Goal: Ask a question

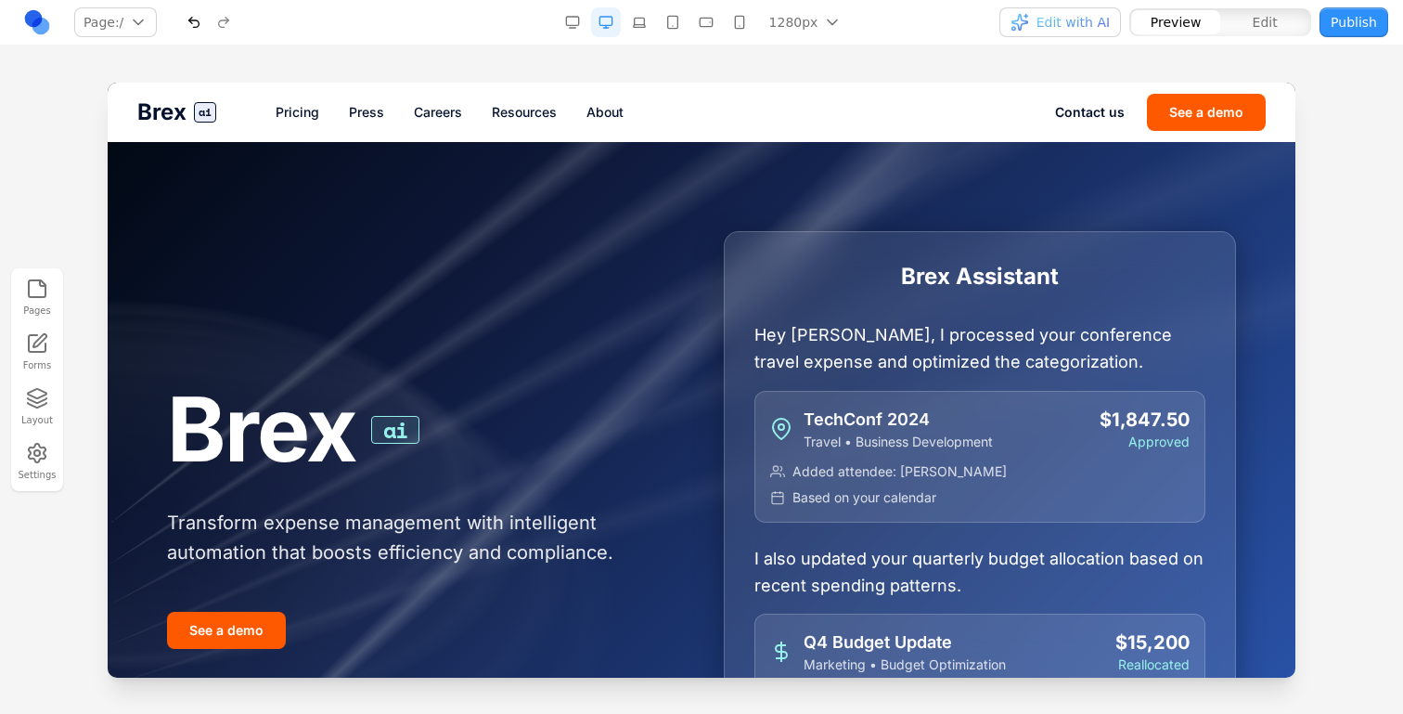
click at [308, 110] on link "Pricing" at bounding box center [298, 112] width 44 height 19
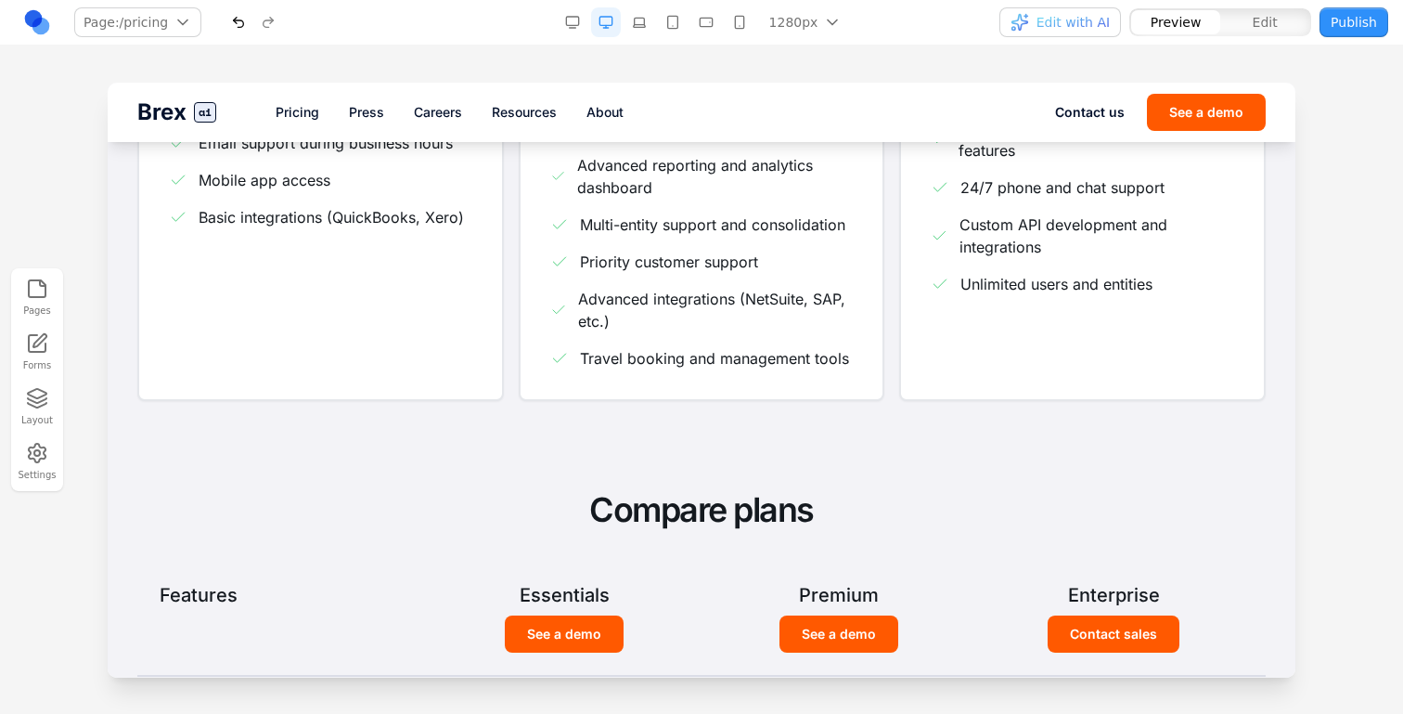
scroll to position [299, 0]
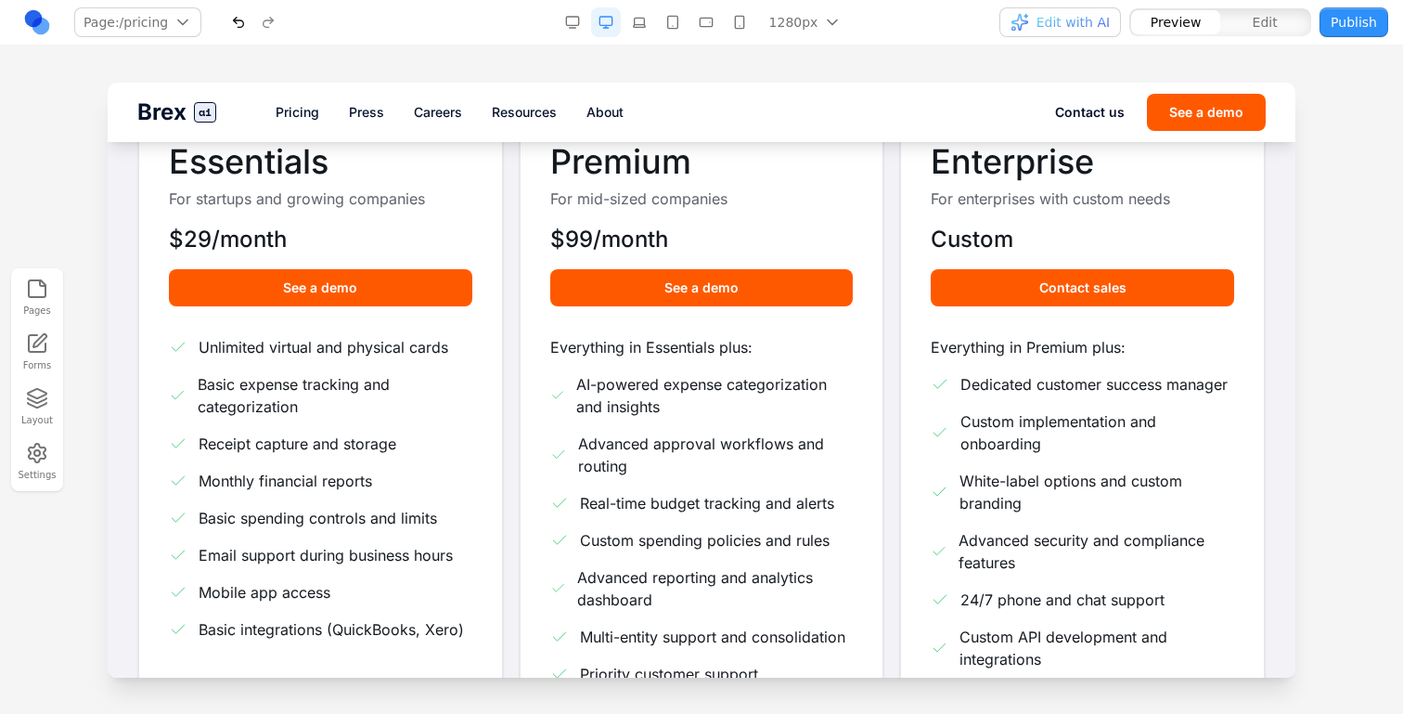
click at [644, 35] on button "button" at bounding box center [640, 22] width 30 height 30
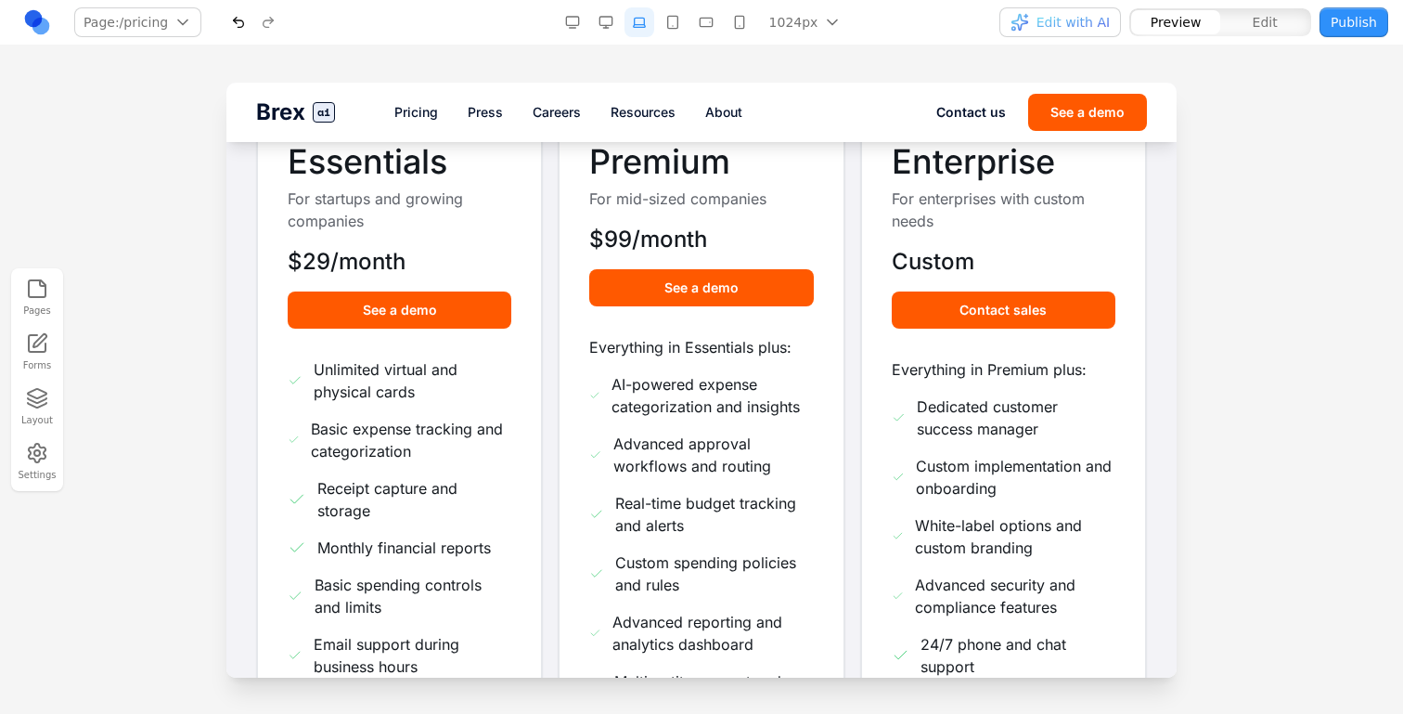
click at [672, 30] on button "button" at bounding box center [673, 22] width 30 height 30
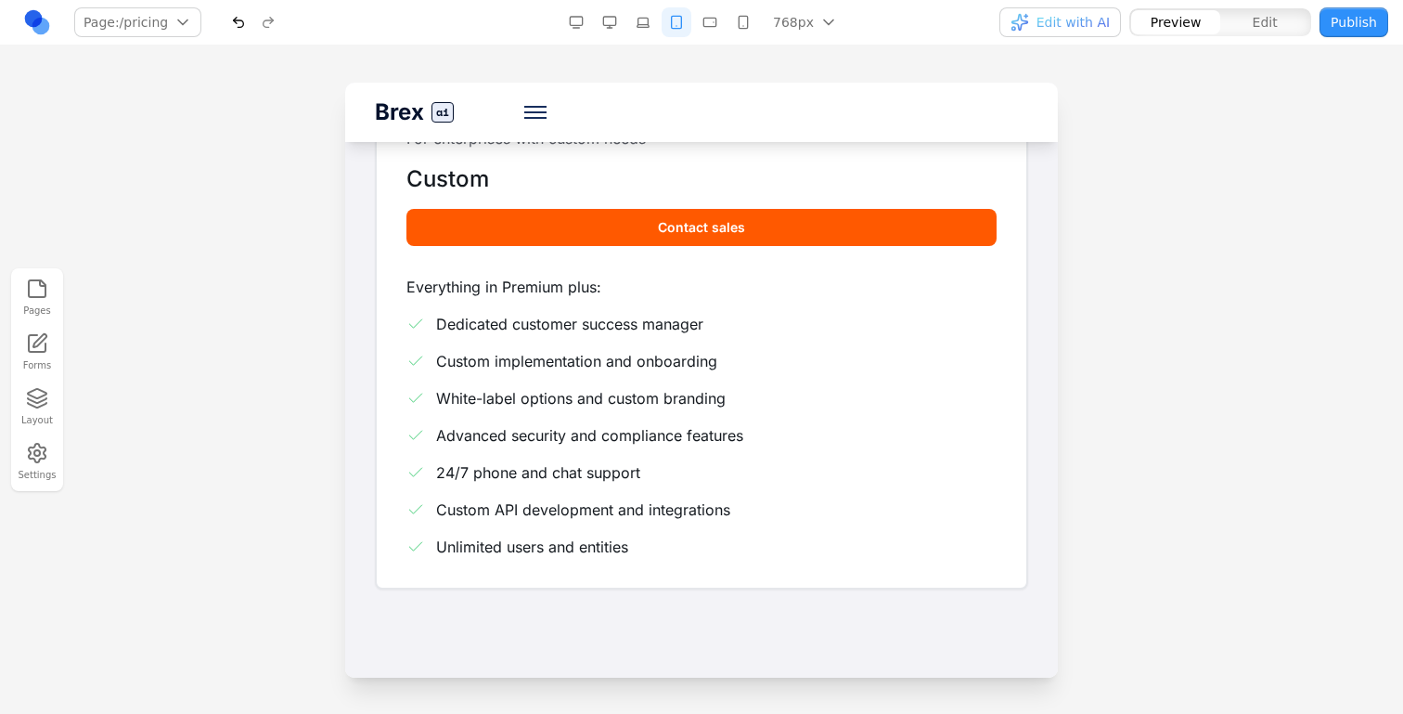
scroll to position [1590, 0]
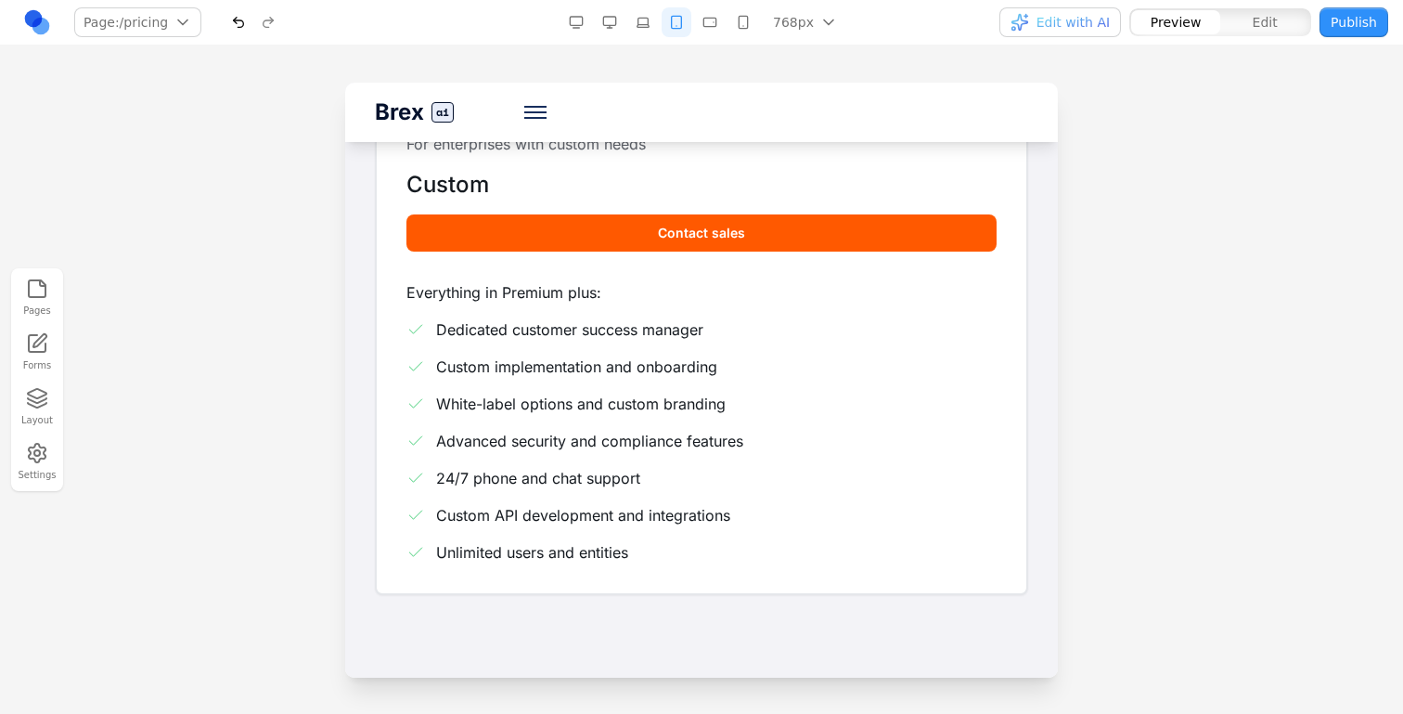
click at [715, 19] on button "button" at bounding box center [710, 22] width 30 height 30
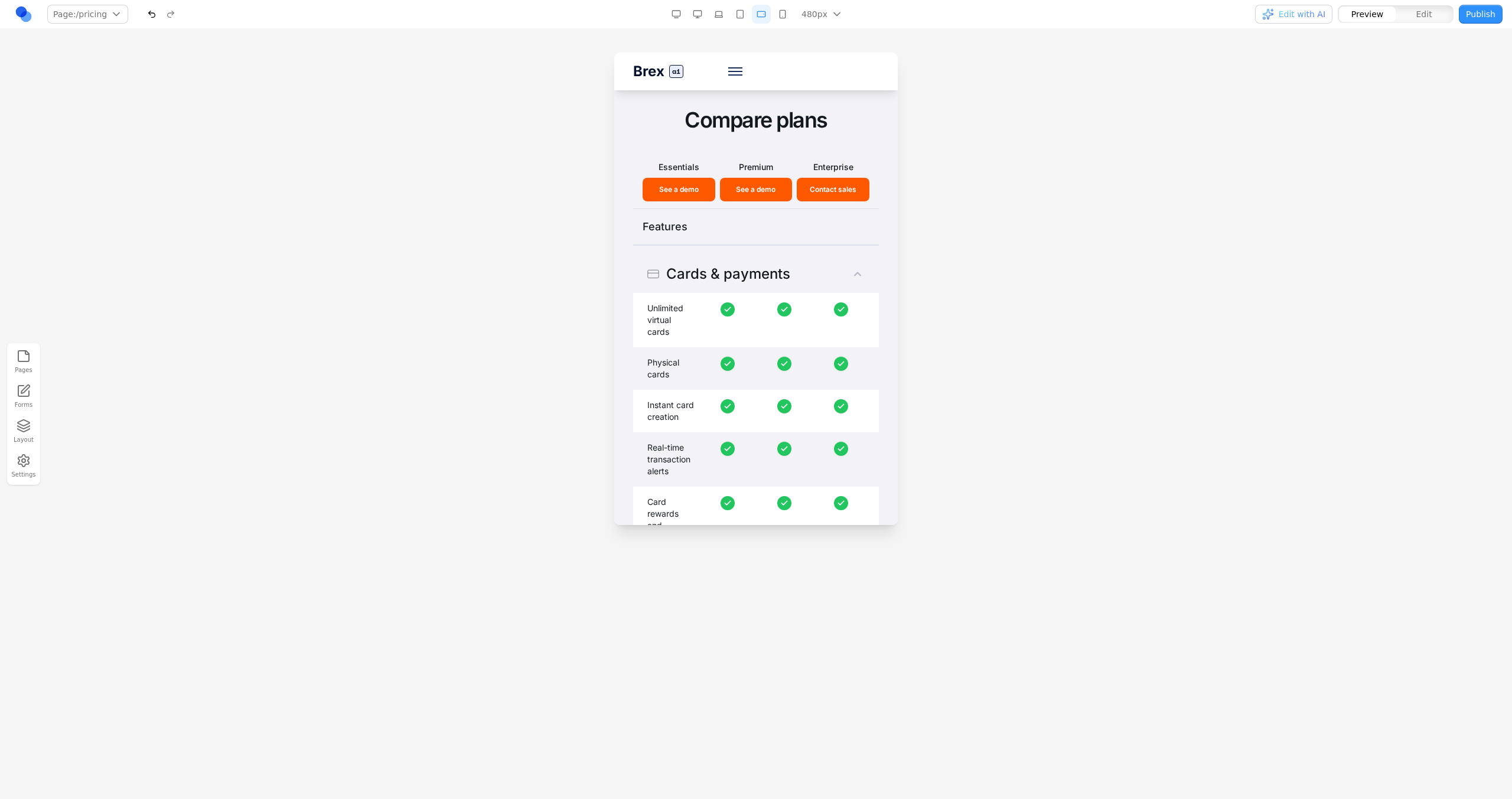
scroll to position [1507, 0]
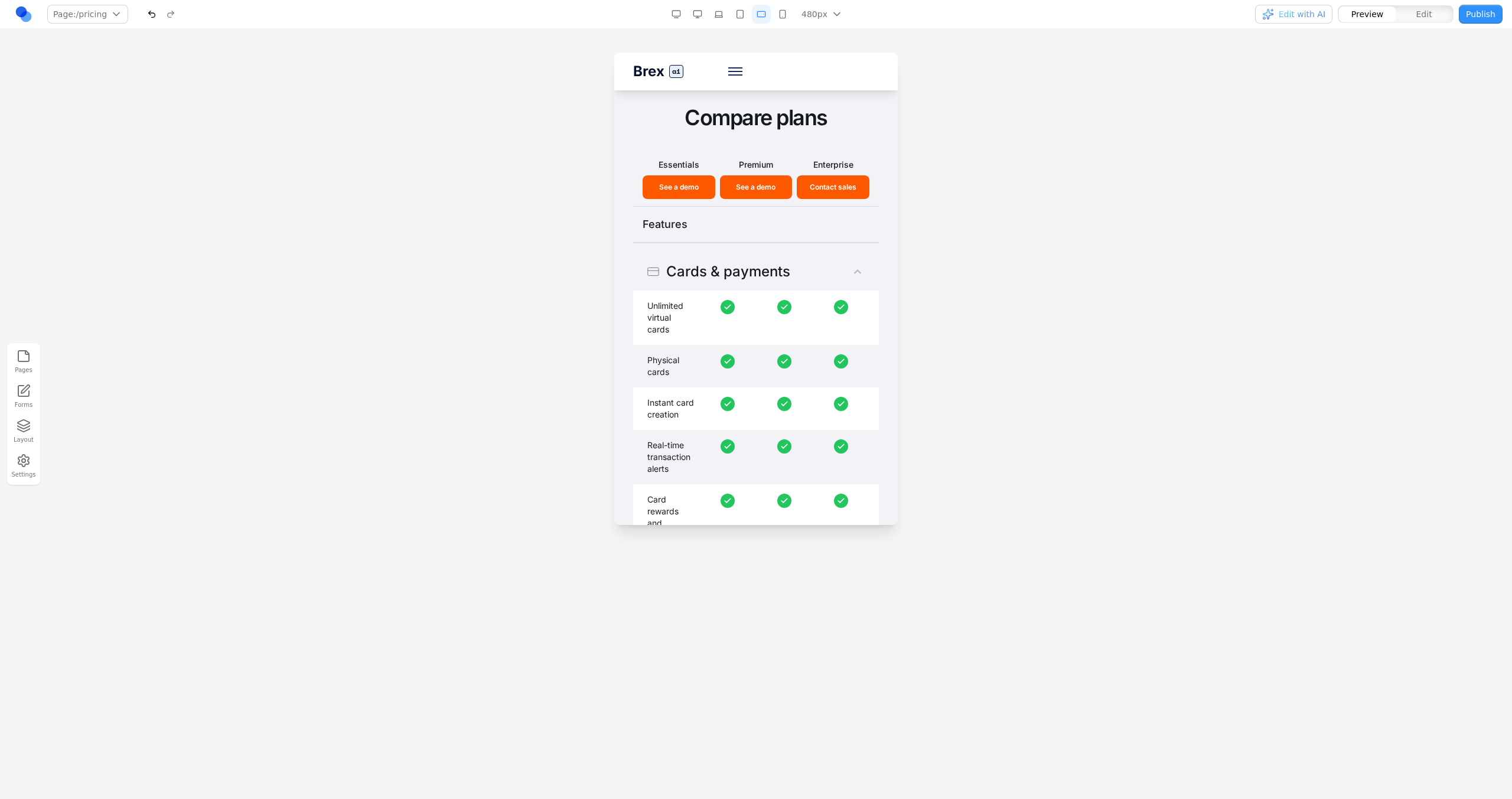
click at [737, 15] on button "button" at bounding box center [740, 14] width 19 height 19
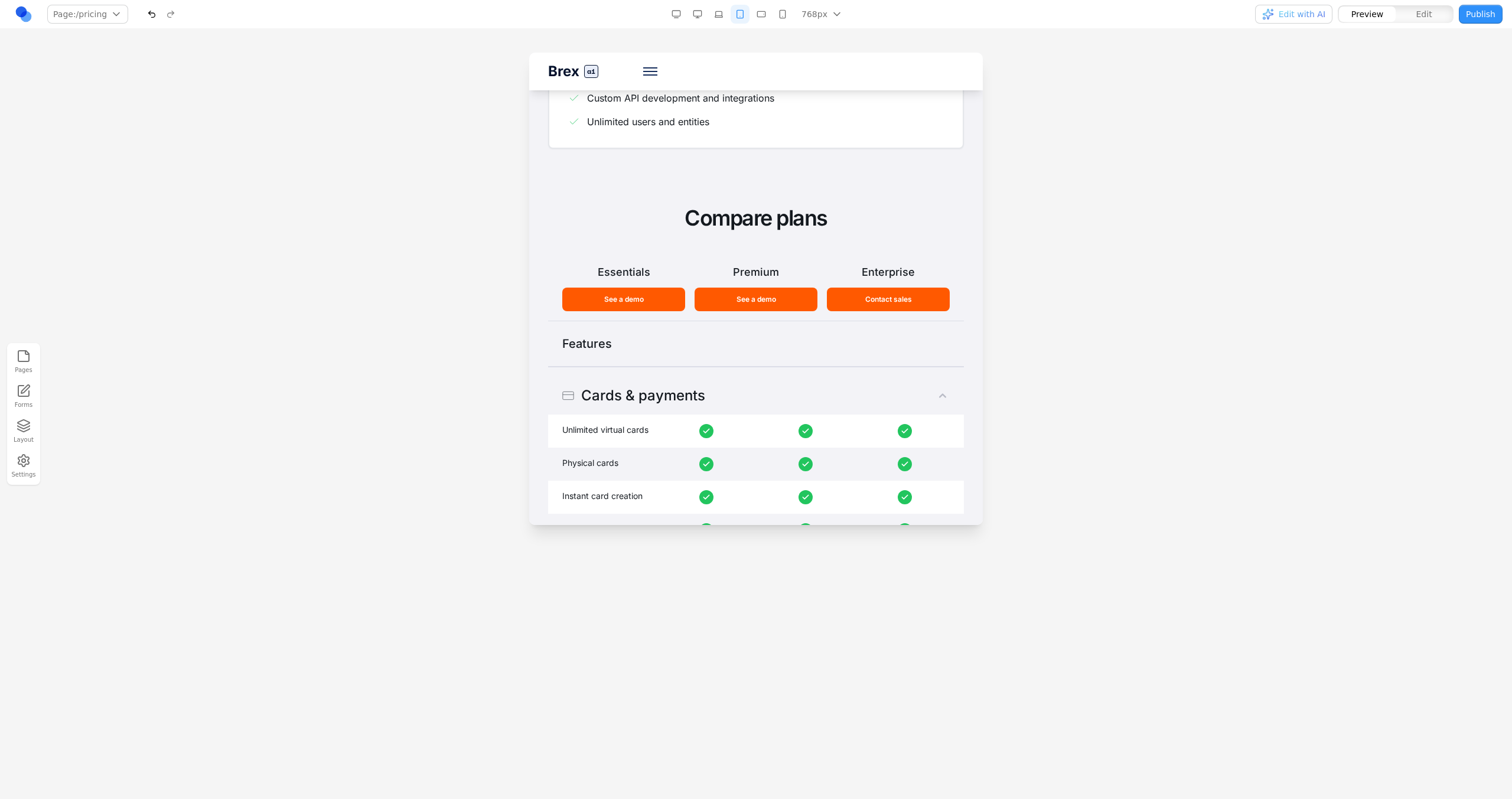
scroll to position [1233, 0]
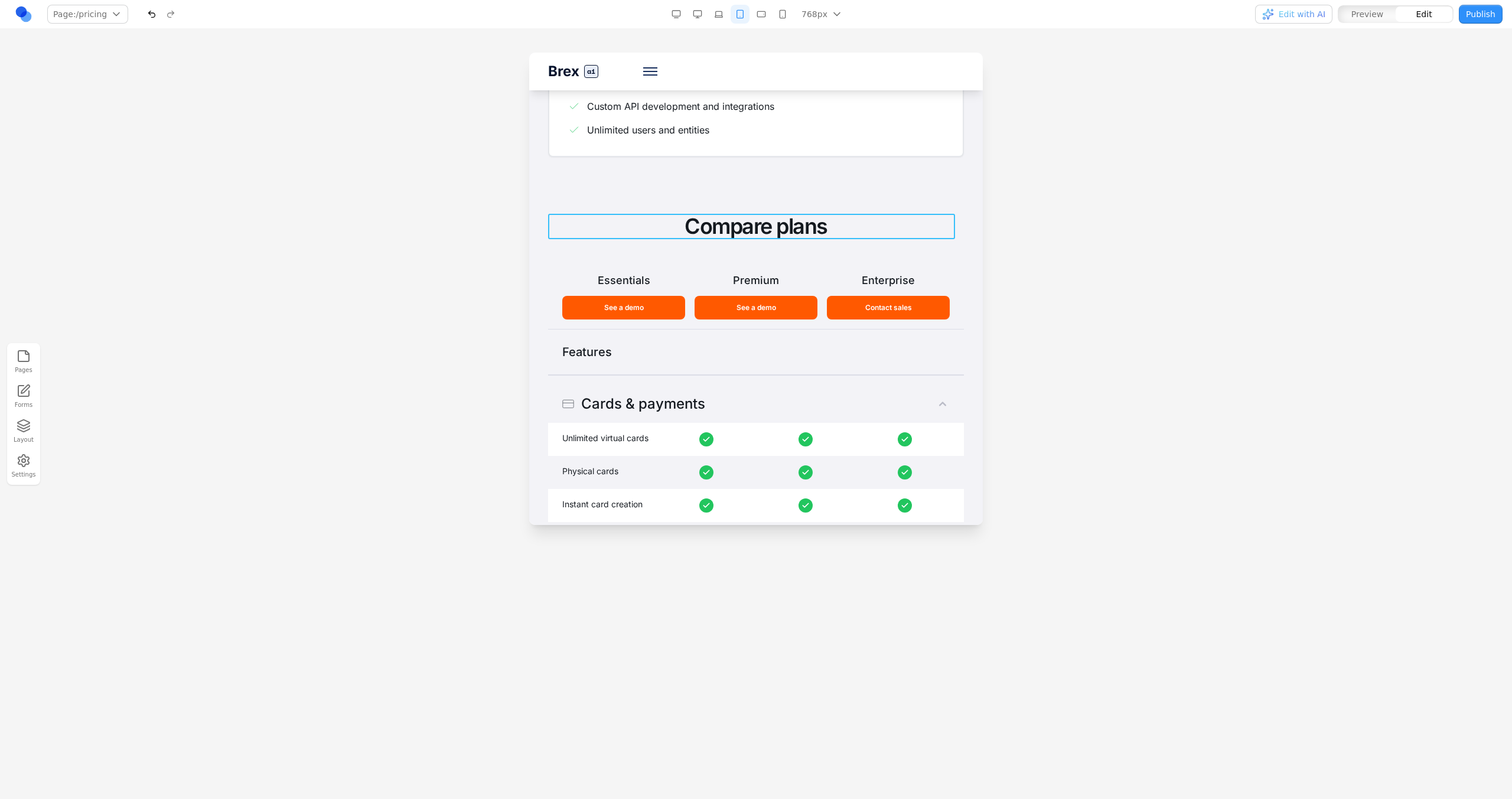
click at [726, 223] on h2 "Compare plans" at bounding box center [755, 226] width 416 height 25
click at [759, 10] on button "button" at bounding box center [761, 14] width 19 height 19
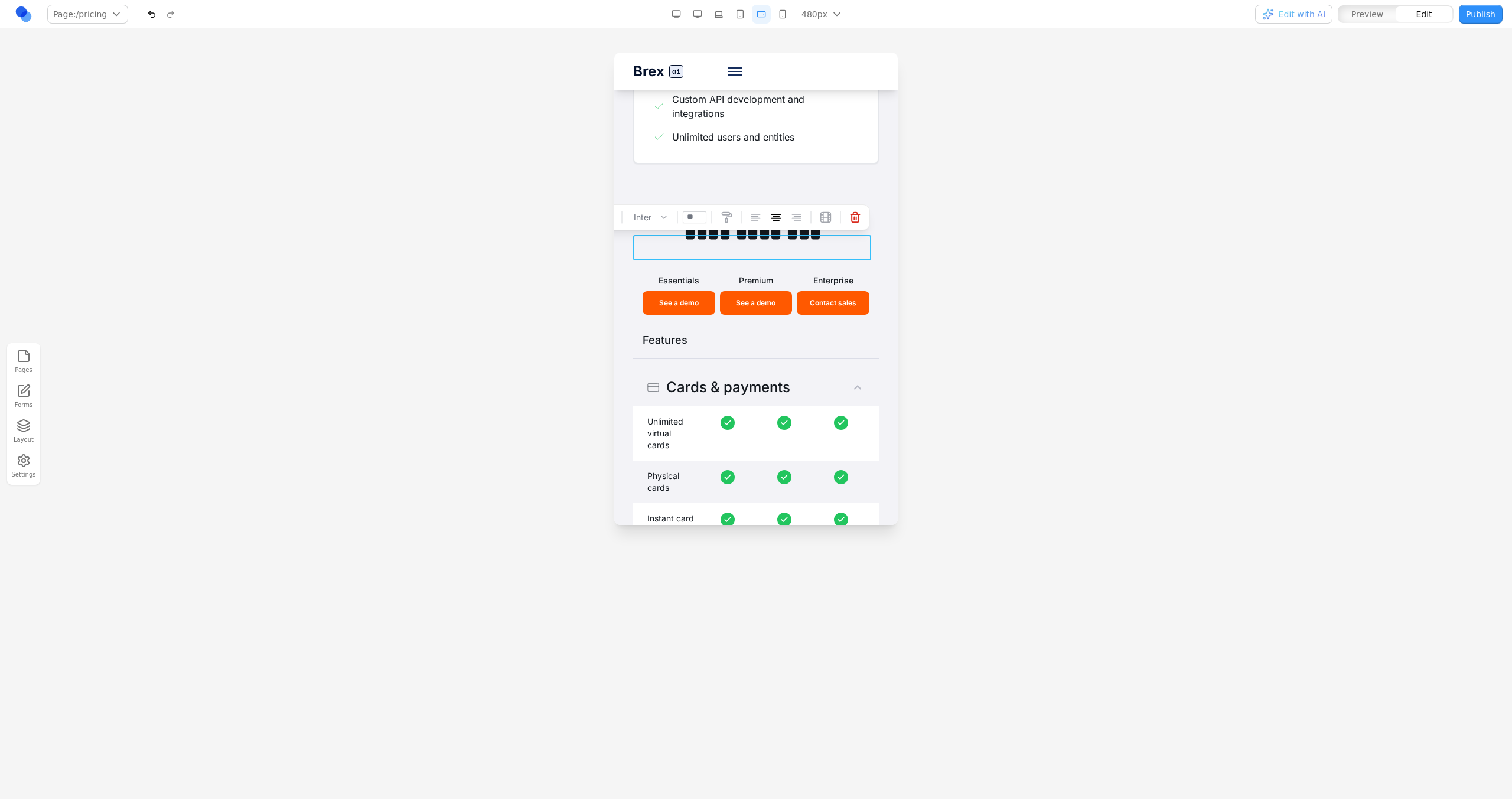
scroll to position [1406, 0]
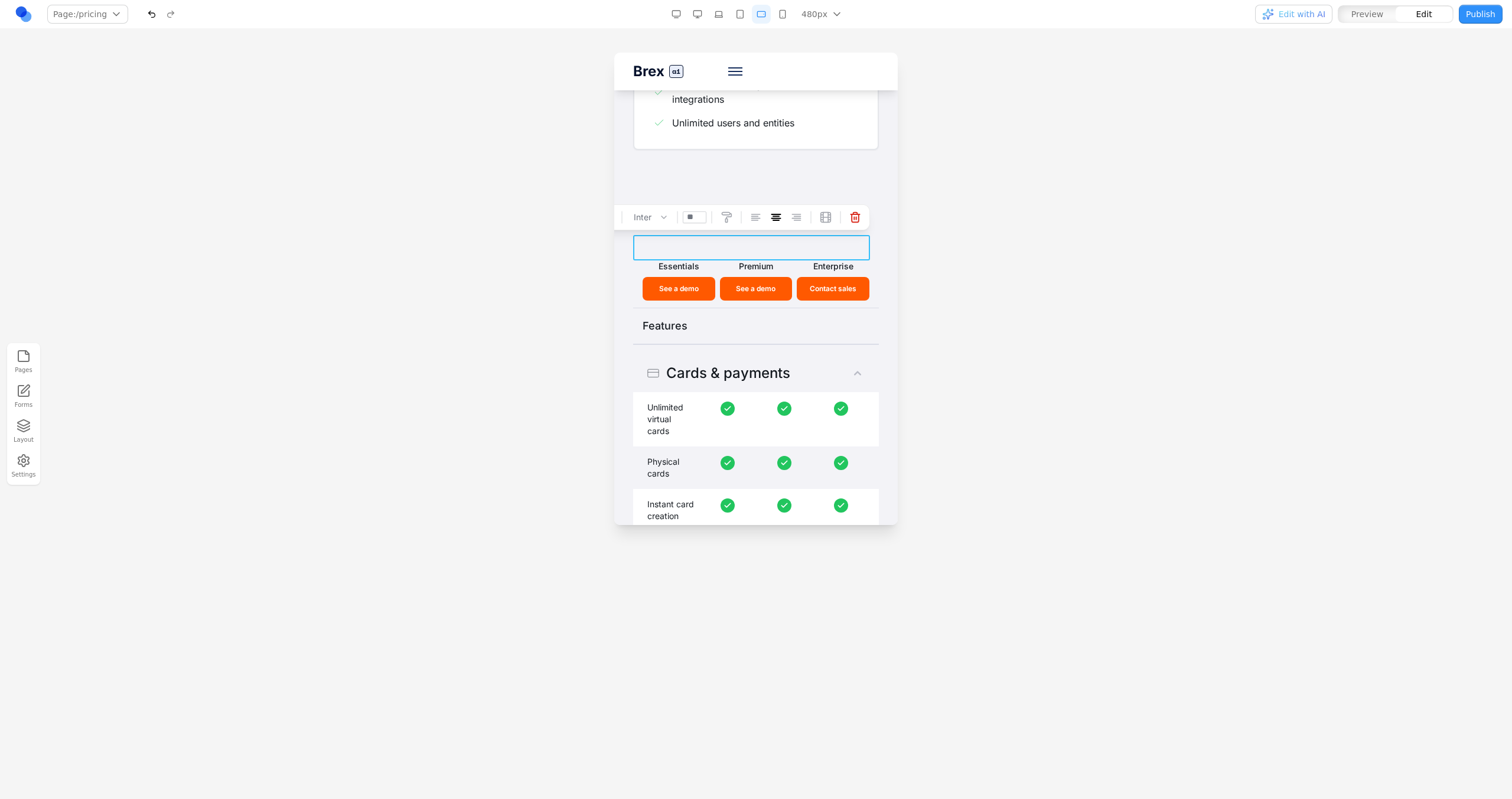
click at [741, 232] on h2 "**********" at bounding box center [752, 219] width 237 height 25
click at [780, 14] on button "button" at bounding box center [783, 14] width 19 height 19
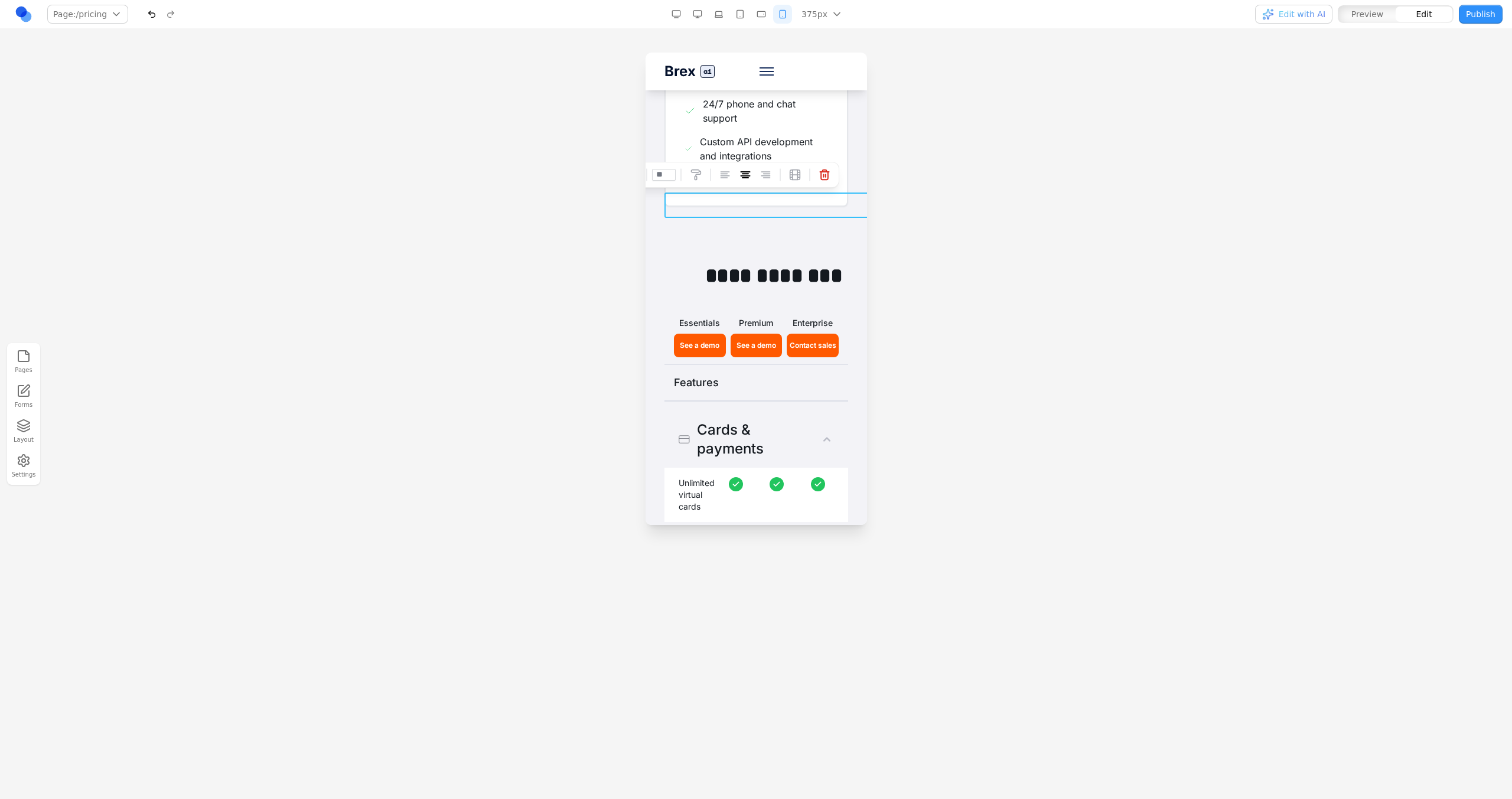
scroll to position [1576, 0]
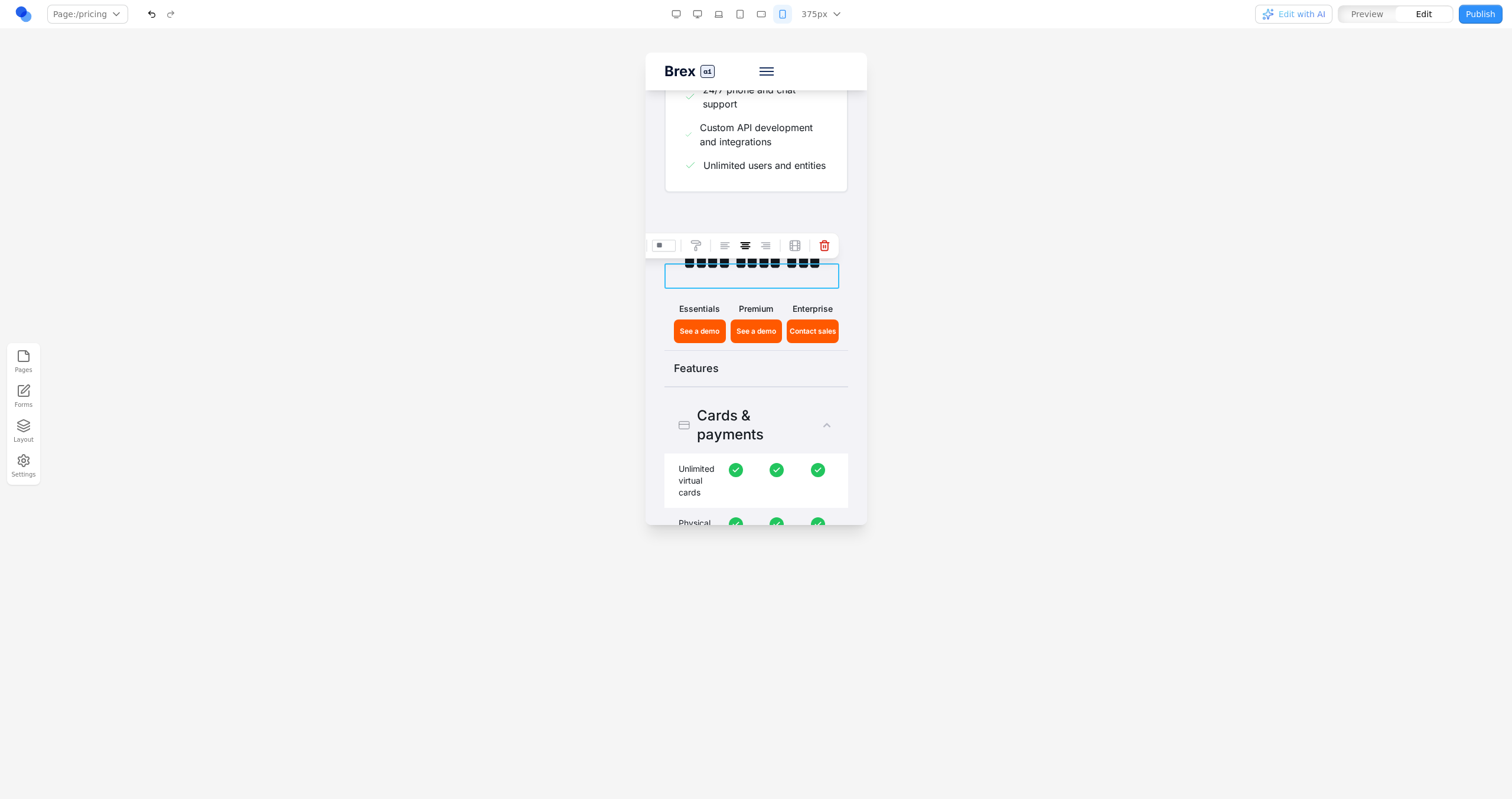
click at [763, 275] on h2 "**********" at bounding box center [751, 262] width 175 height 25
click at [696, 10] on button "button" at bounding box center [697, 14] width 19 height 19
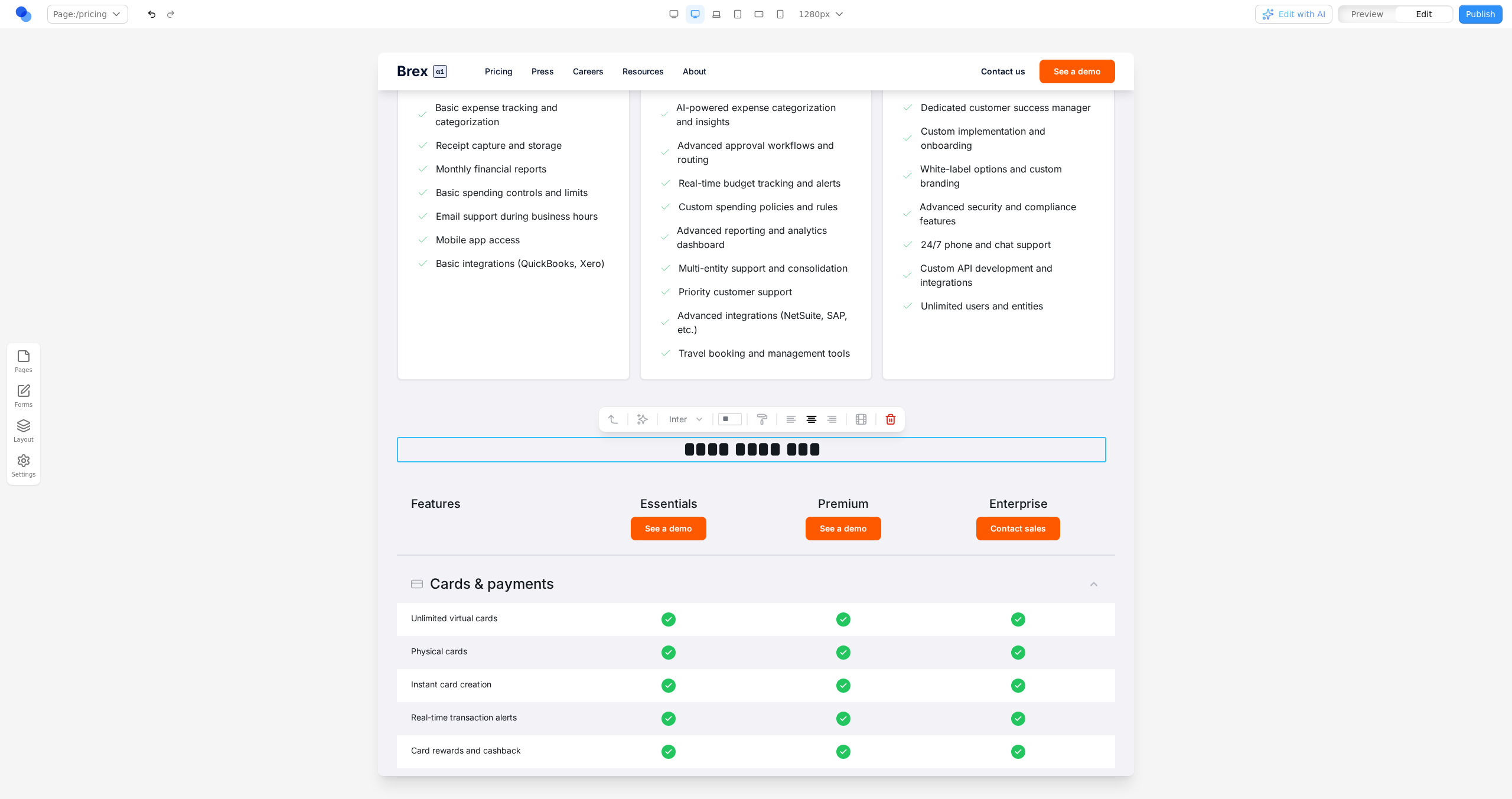
scroll to position [321, 0]
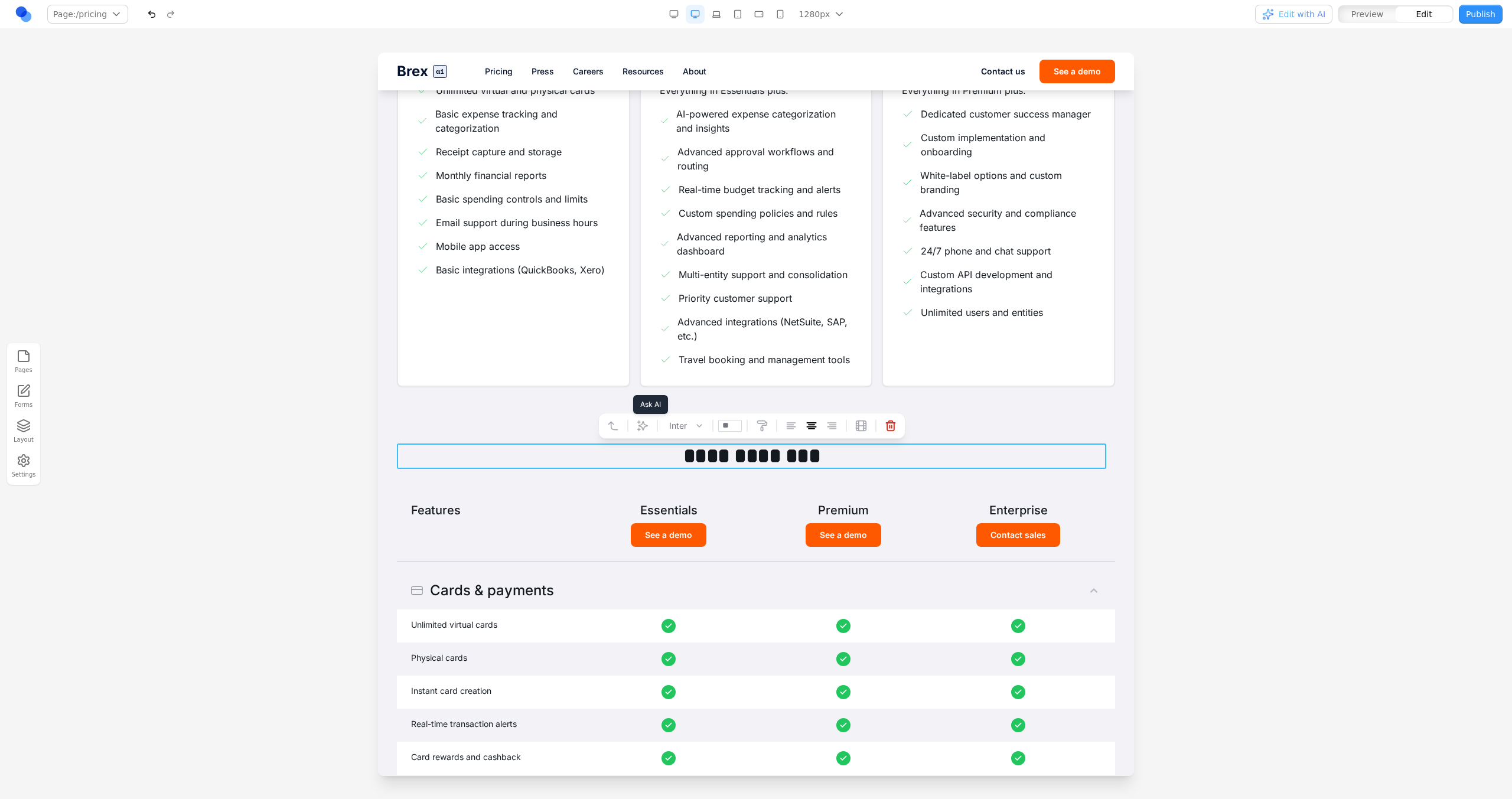
click at [645, 426] on icon at bounding box center [642, 426] width 10 height 10
click at [892, 454] on textarea at bounding box center [1001, 700] width 189 height 59
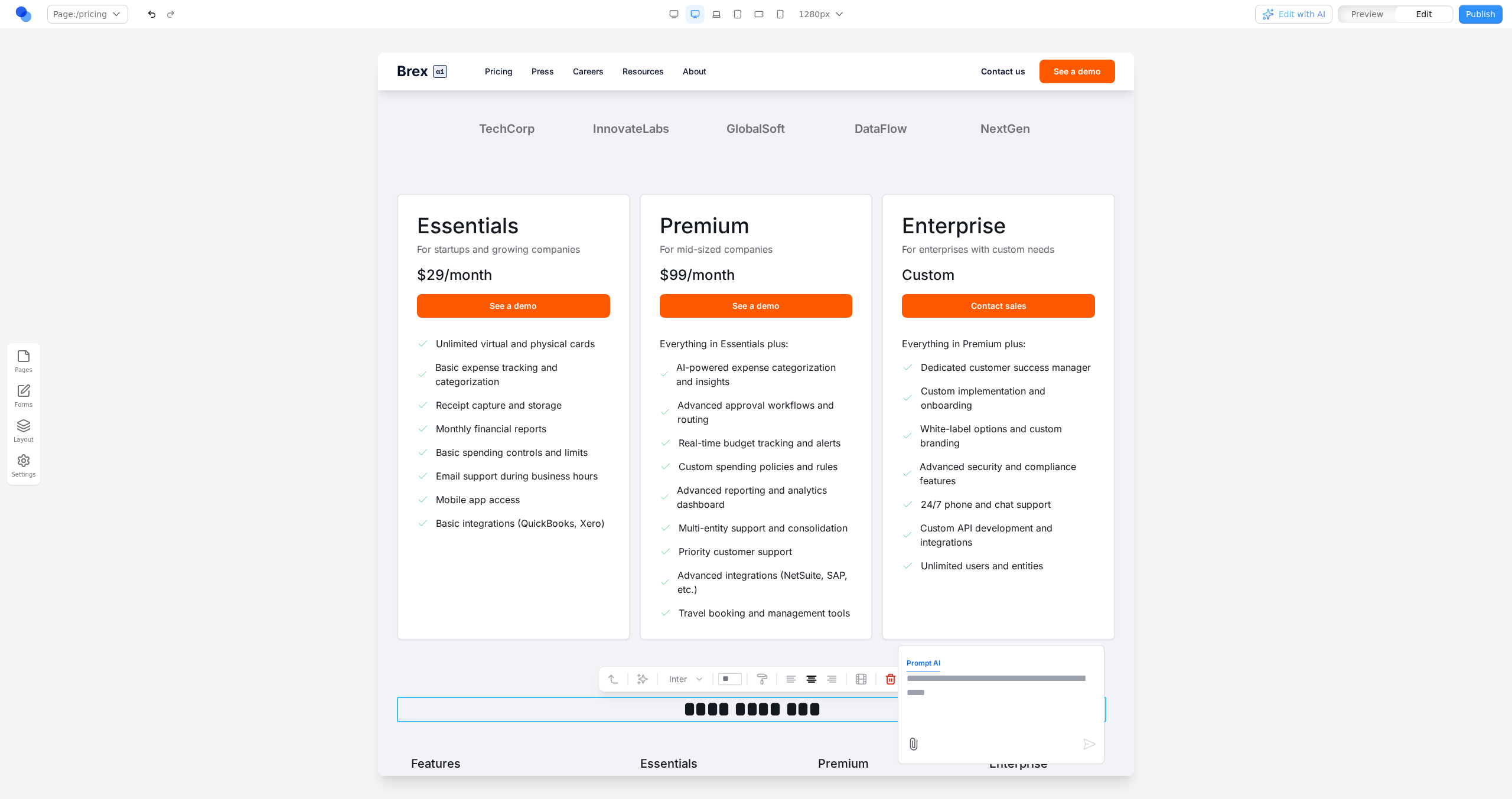
scroll to position [0, 0]
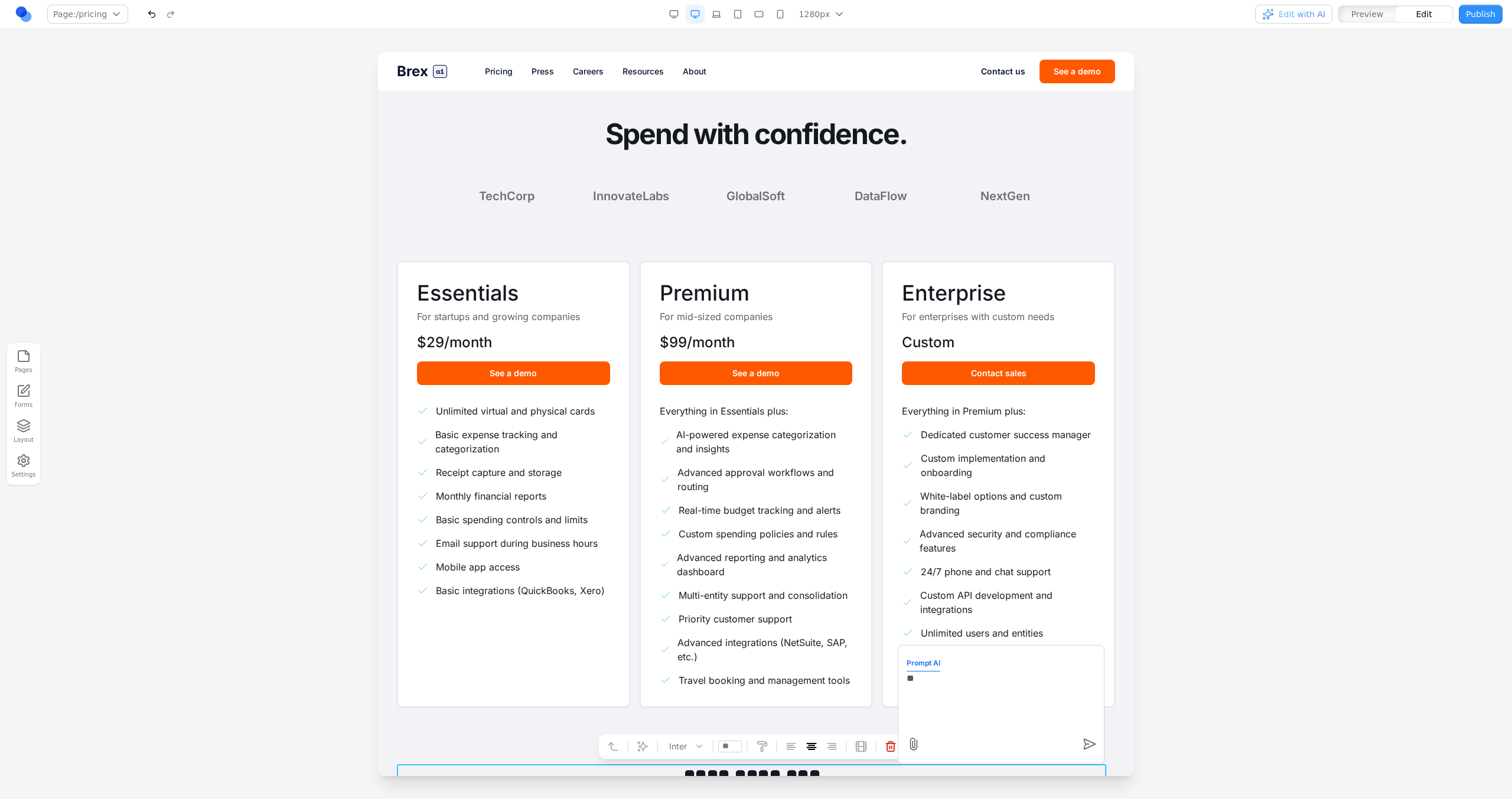
type textarea "*"
type textarea "**********"
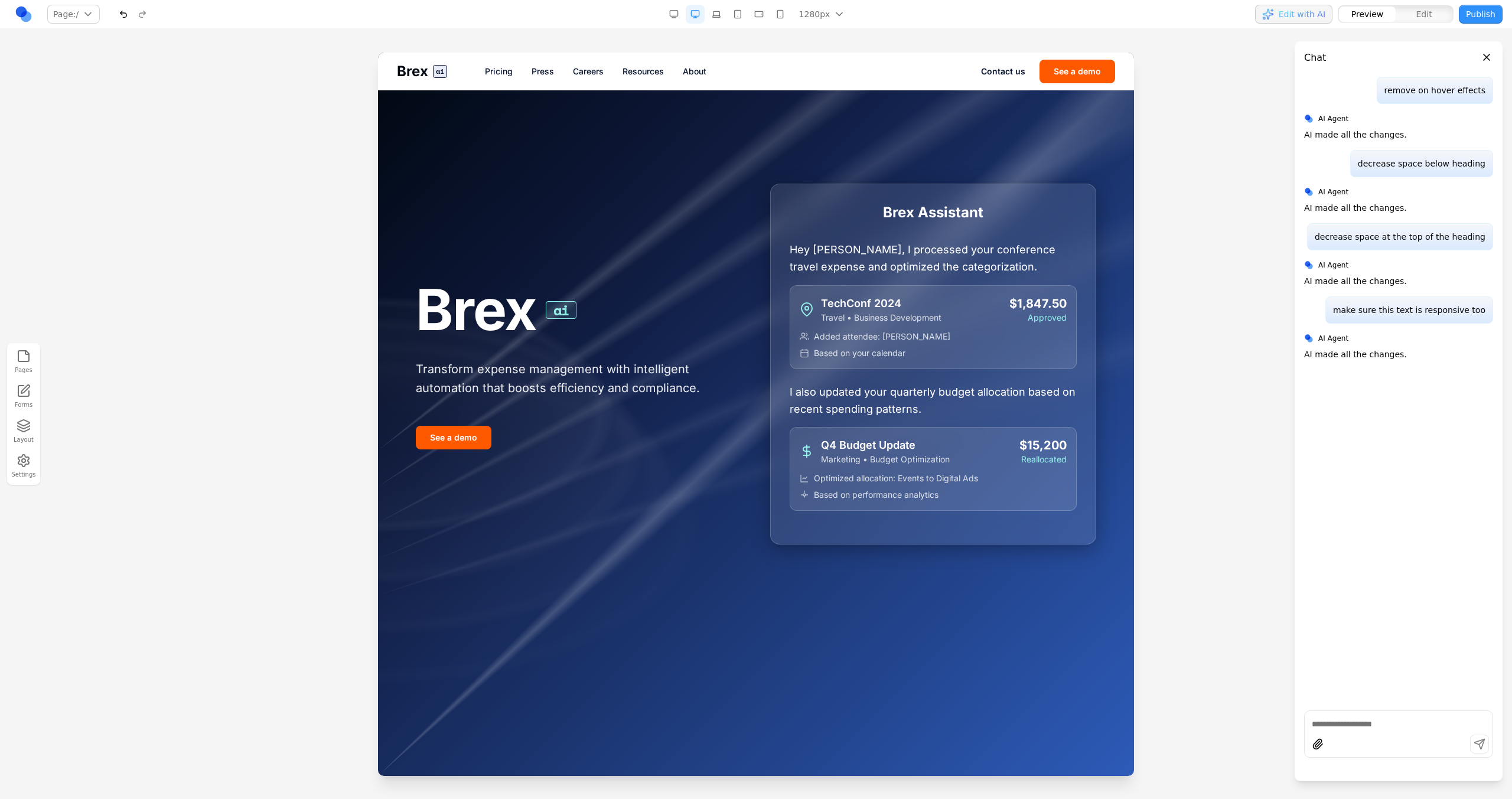
click at [486, 71] on link "Pricing" at bounding box center [499, 71] width 28 height 12
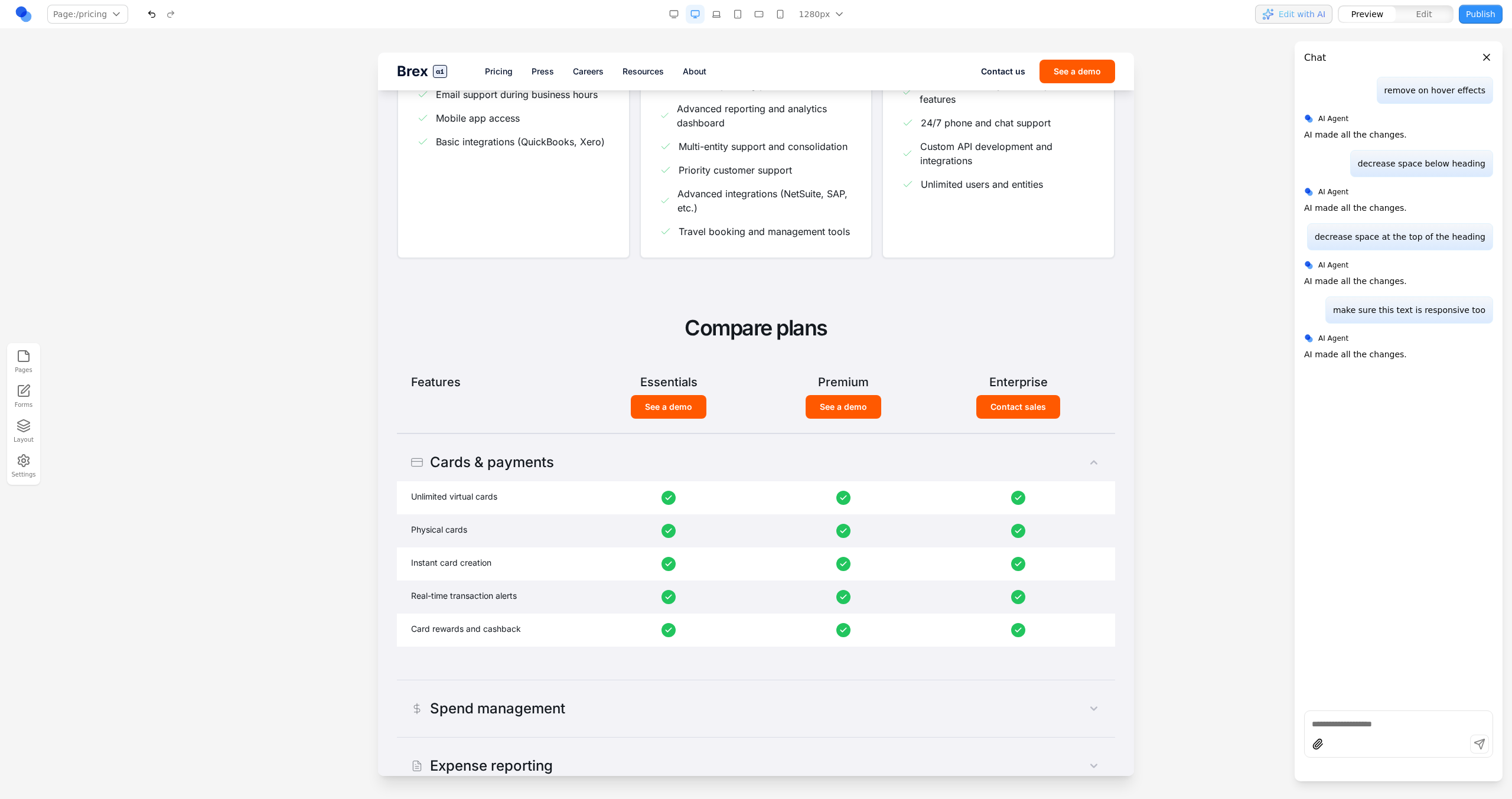
scroll to position [438, 0]
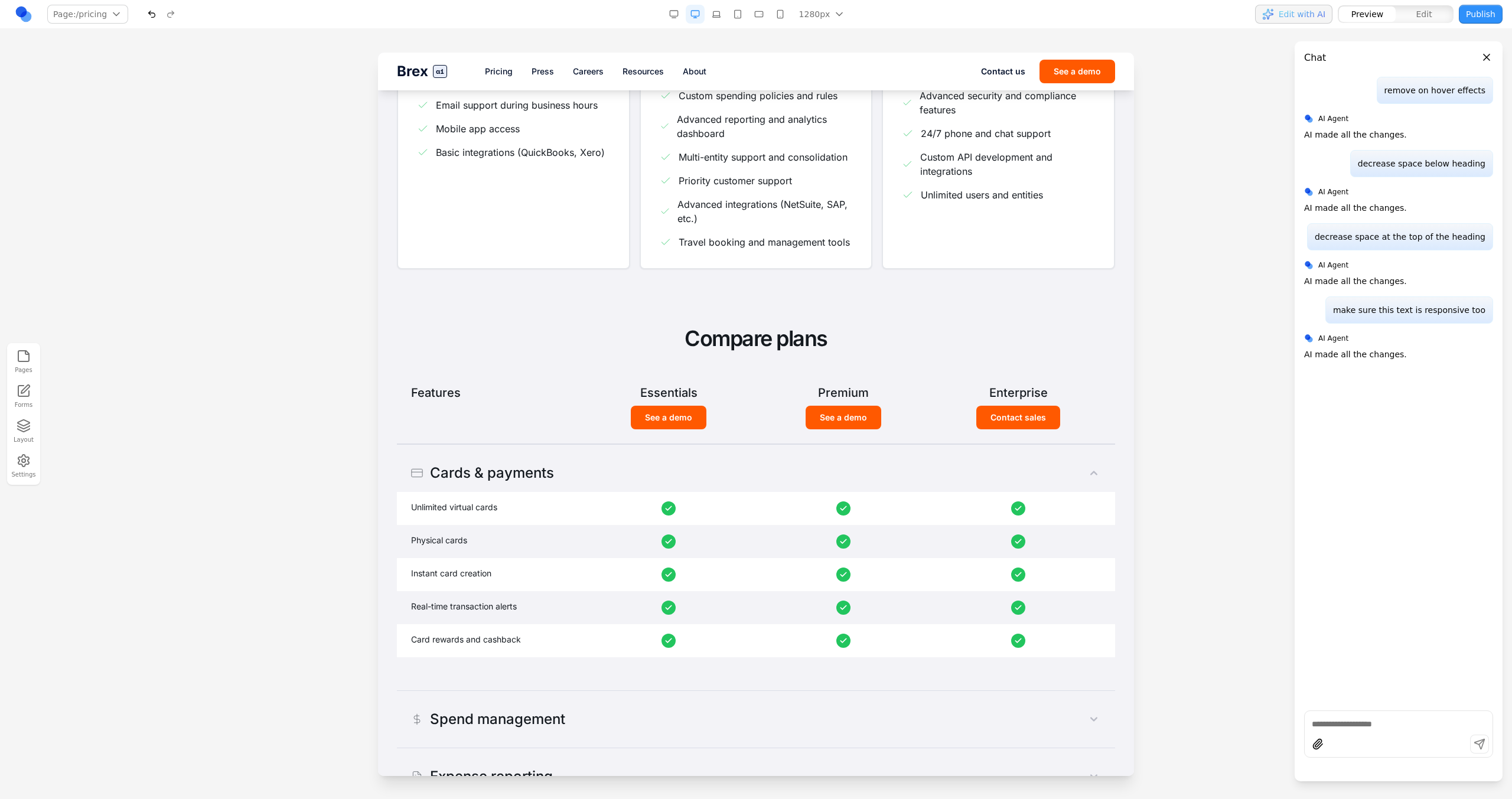
click at [765, 20] on button "button" at bounding box center [759, 14] width 19 height 19
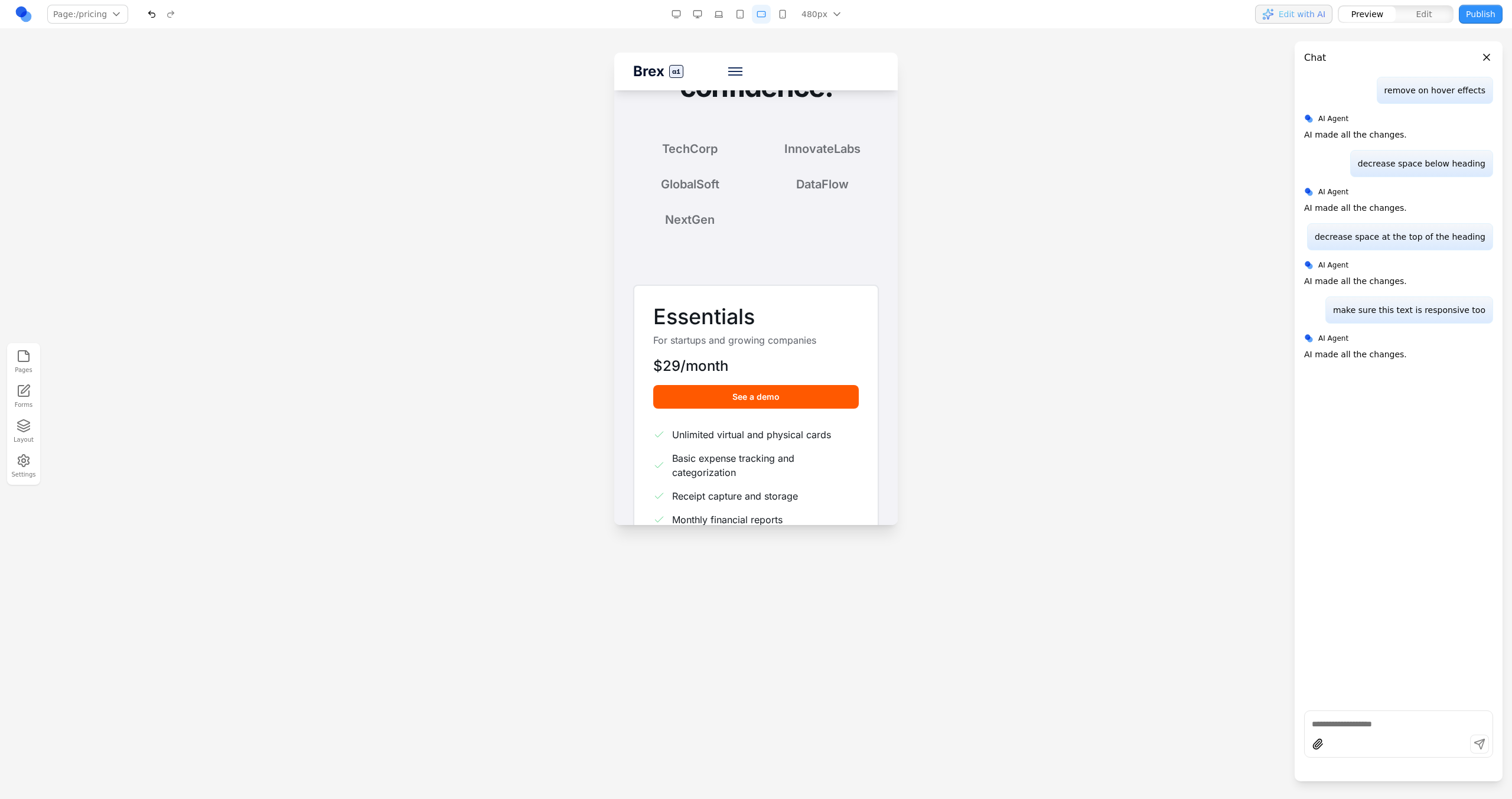
scroll to position [0, 0]
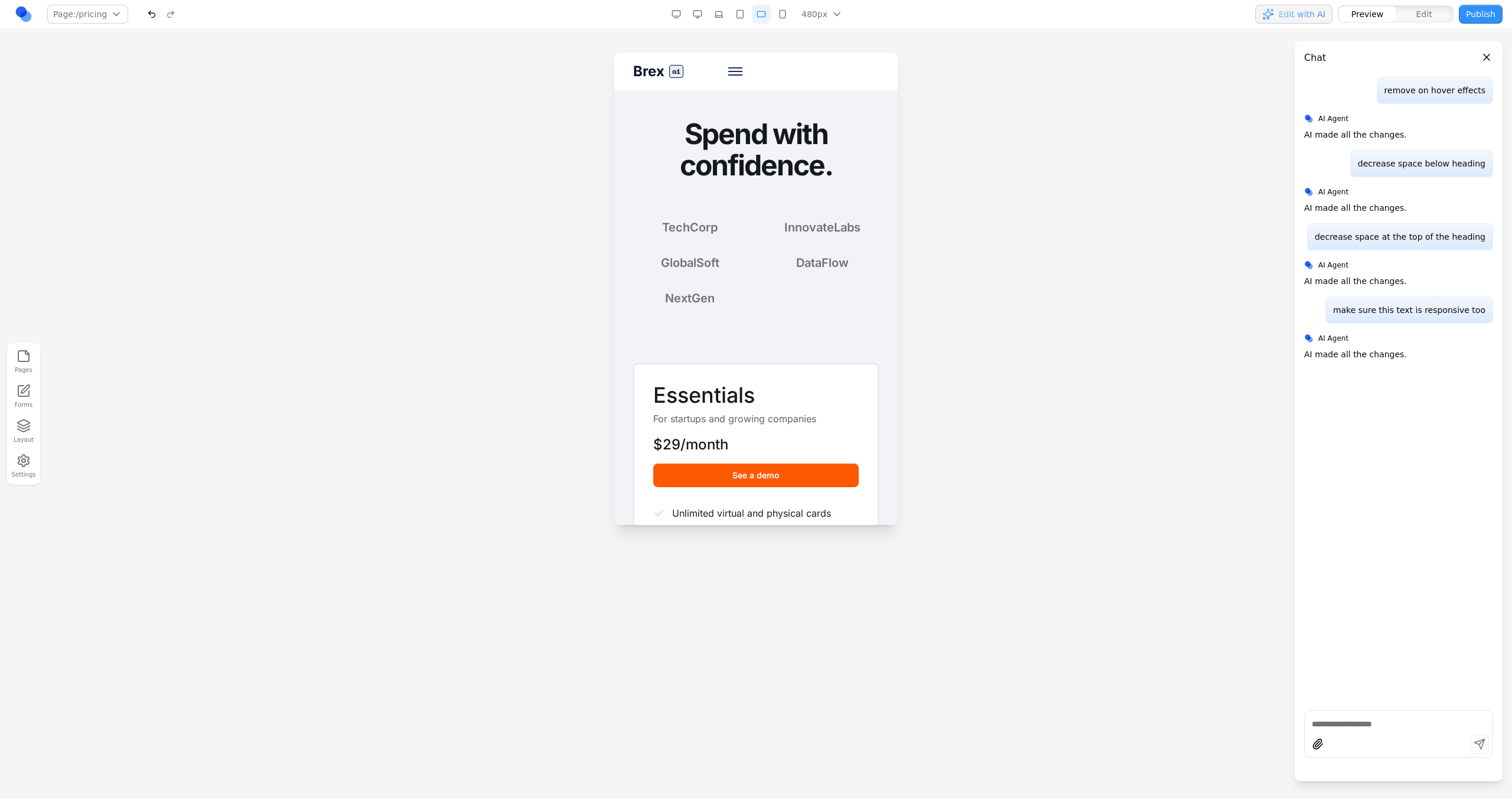
click at [781, 18] on button "button" at bounding box center [783, 14] width 19 height 19
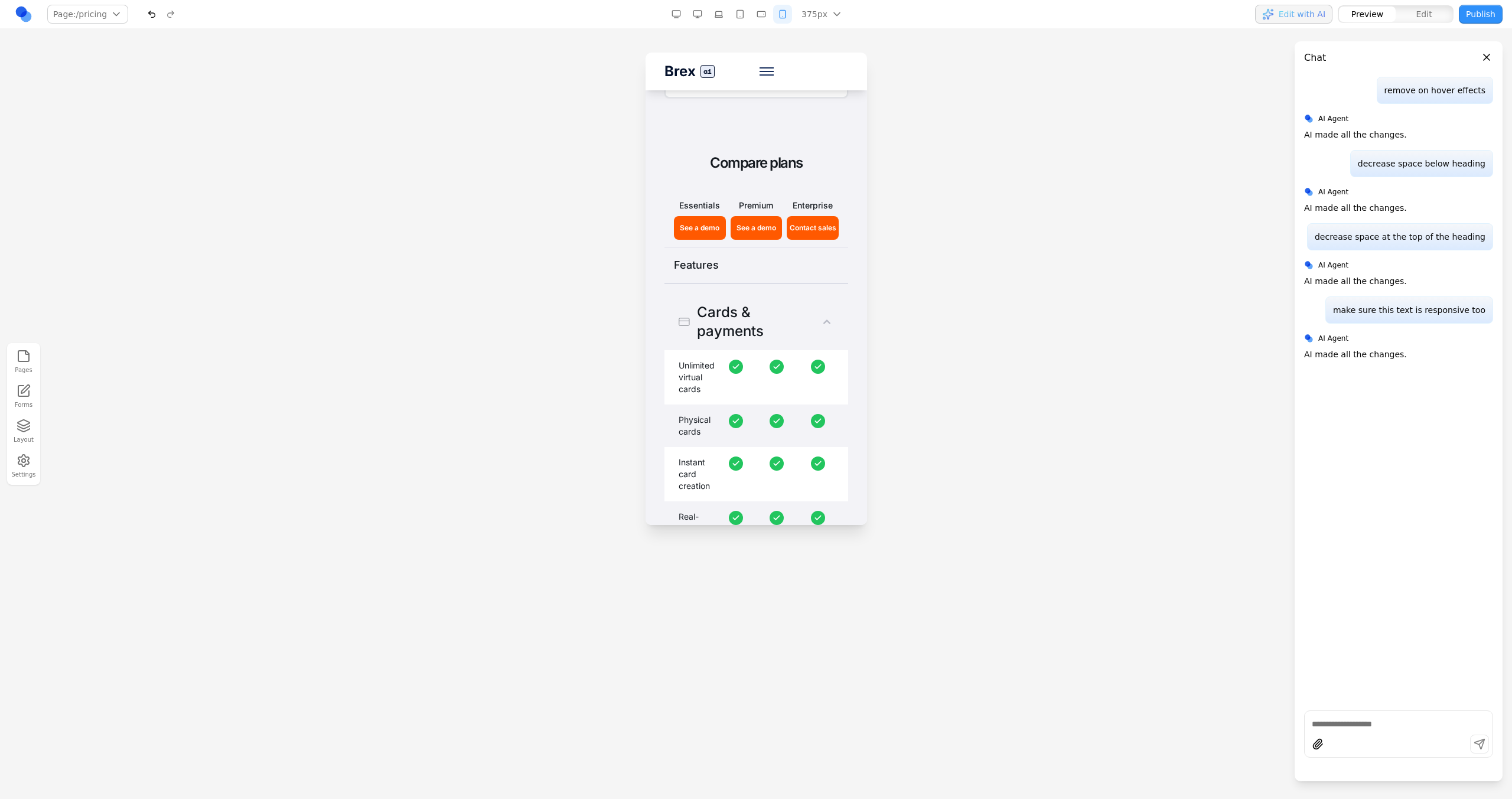
scroll to position [1610, 0]
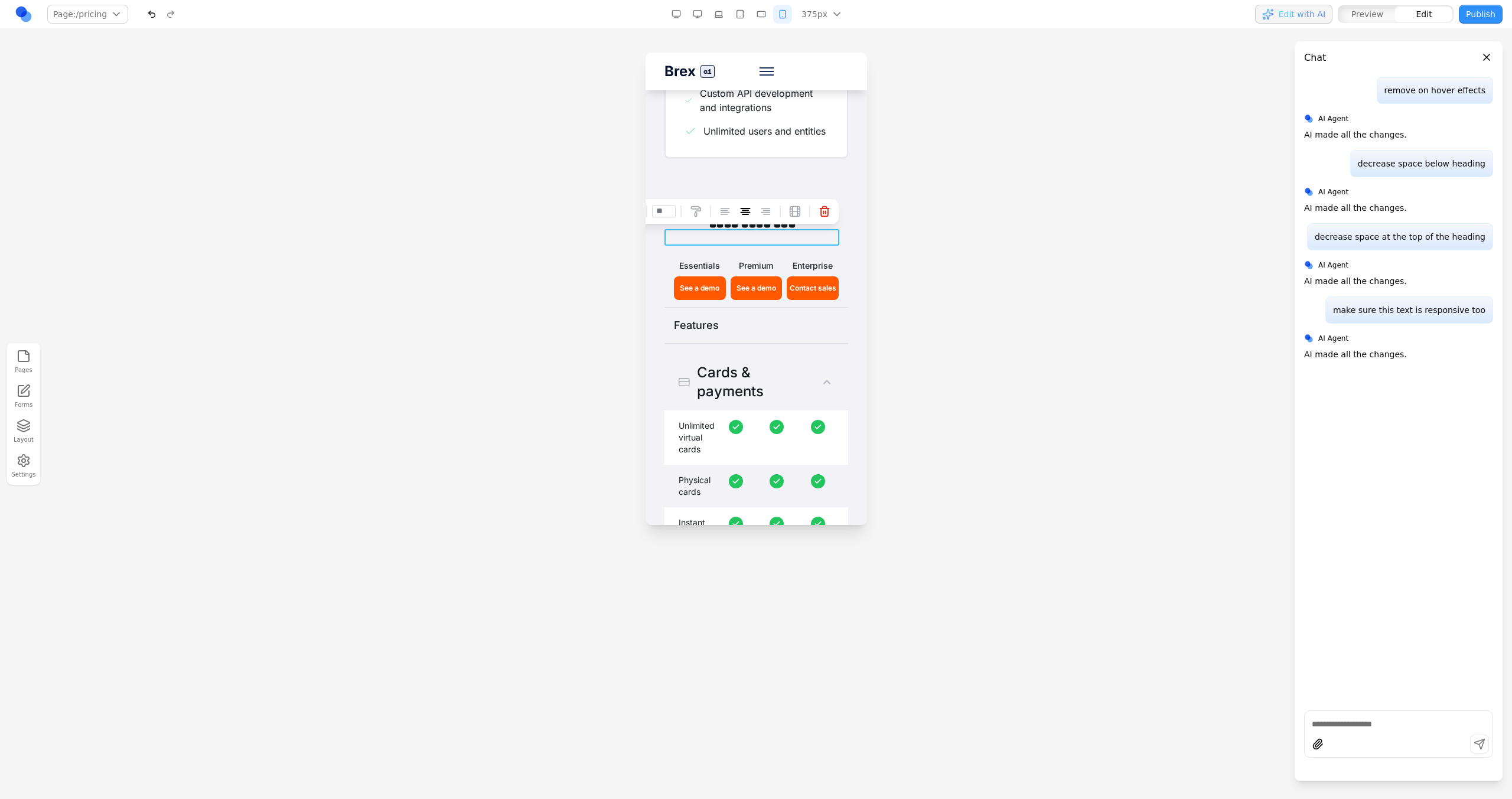
click at [747, 232] on h2 "**********" at bounding box center [751, 223] width 175 height 17
click at [884, 205] on div at bounding box center [756, 426] width 1512 height 746
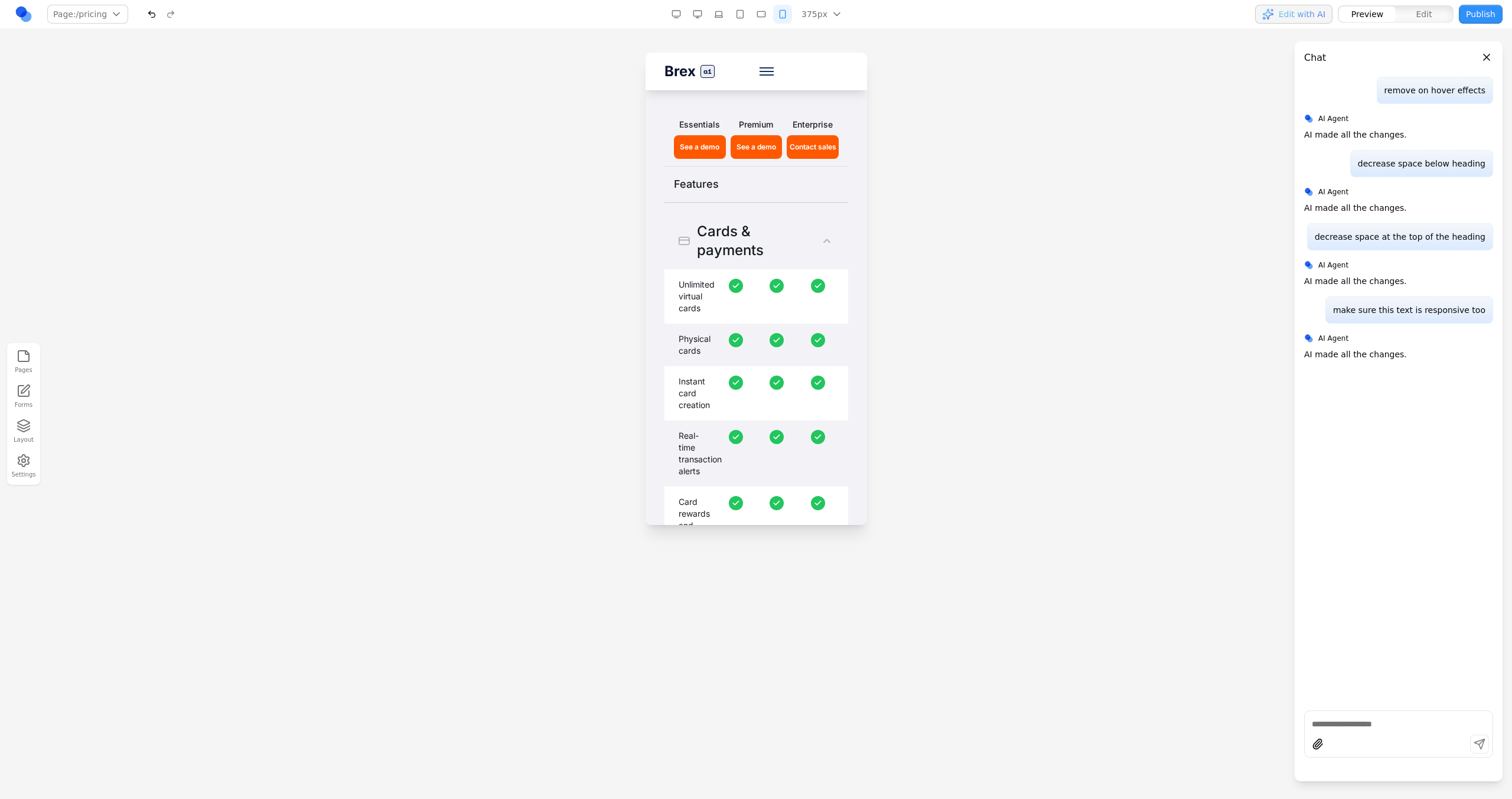
scroll to position [1763, 0]
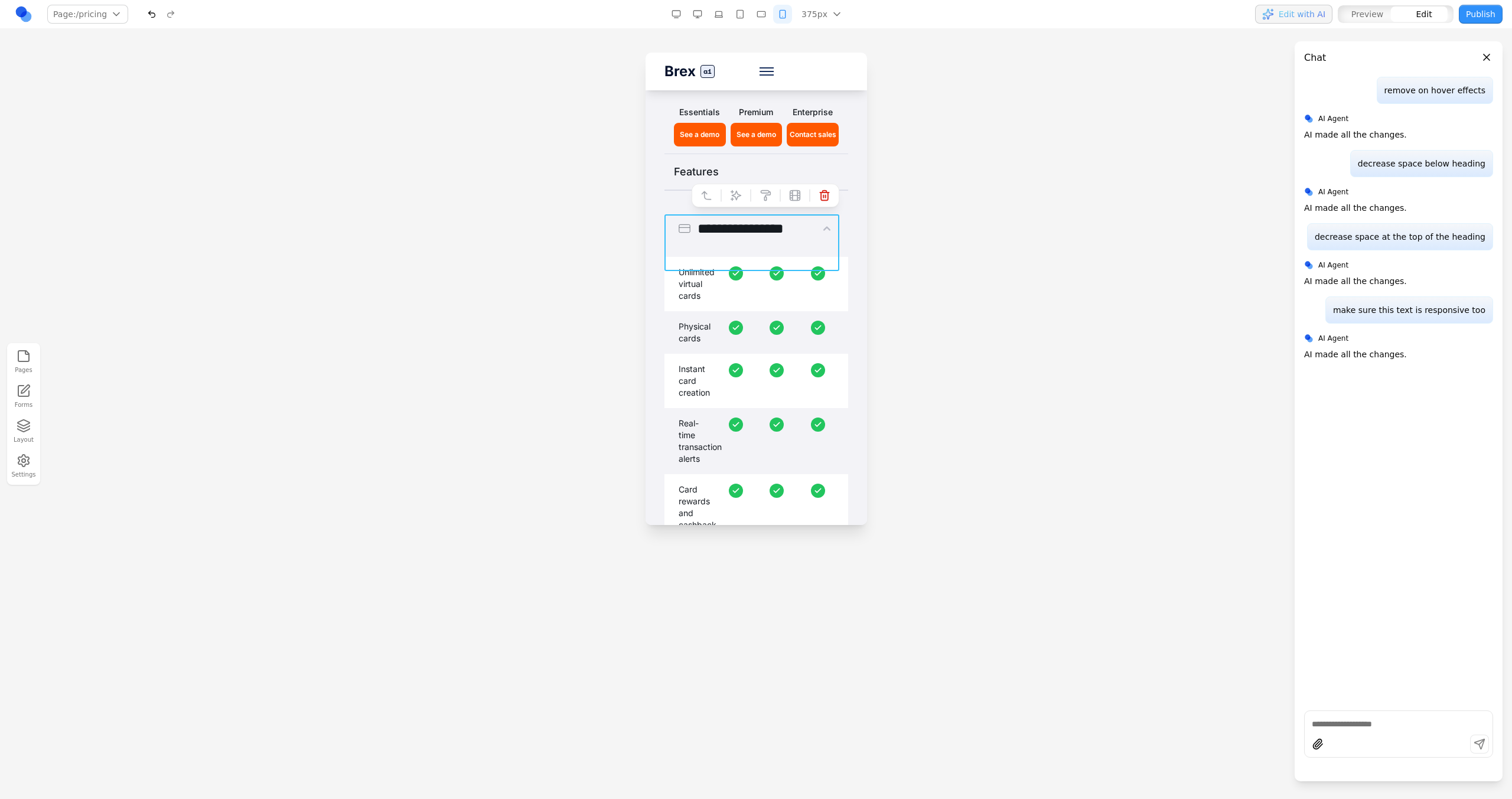
click at [721, 235] on div "**********" at bounding box center [740, 228] width 125 height 38
click at [892, 11] on button "Publish" at bounding box center [1480, 14] width 44 height 19
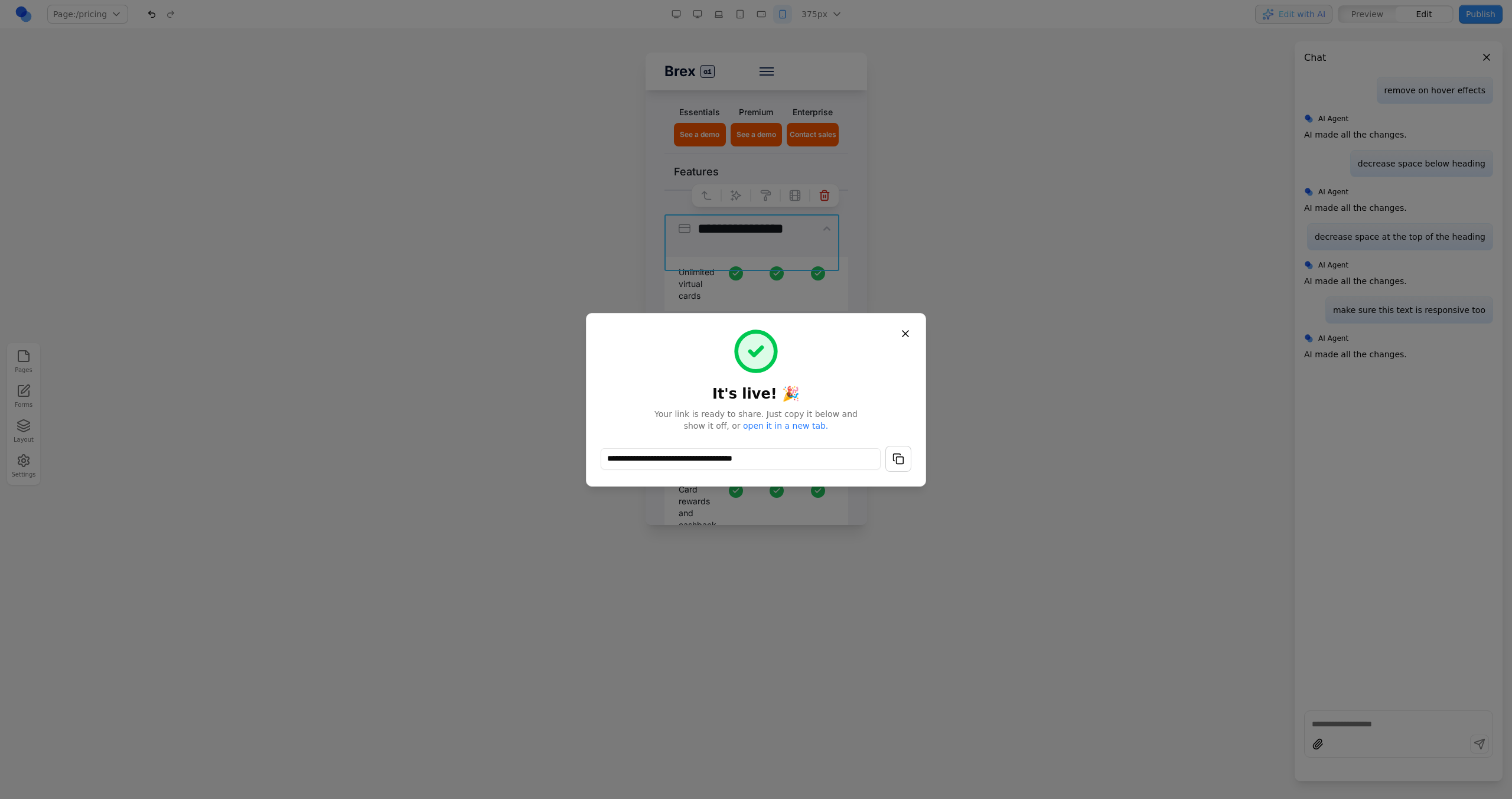
click at [892, 445] on div "**********" at bounding box center [756, 400] width 311 height 144
click at [892, 454] on button "button" at bounding box center [898, 459] width 26 height 26
click at [892, 337] on button "Close" at bounding box center [905, 333] width 21 height 21
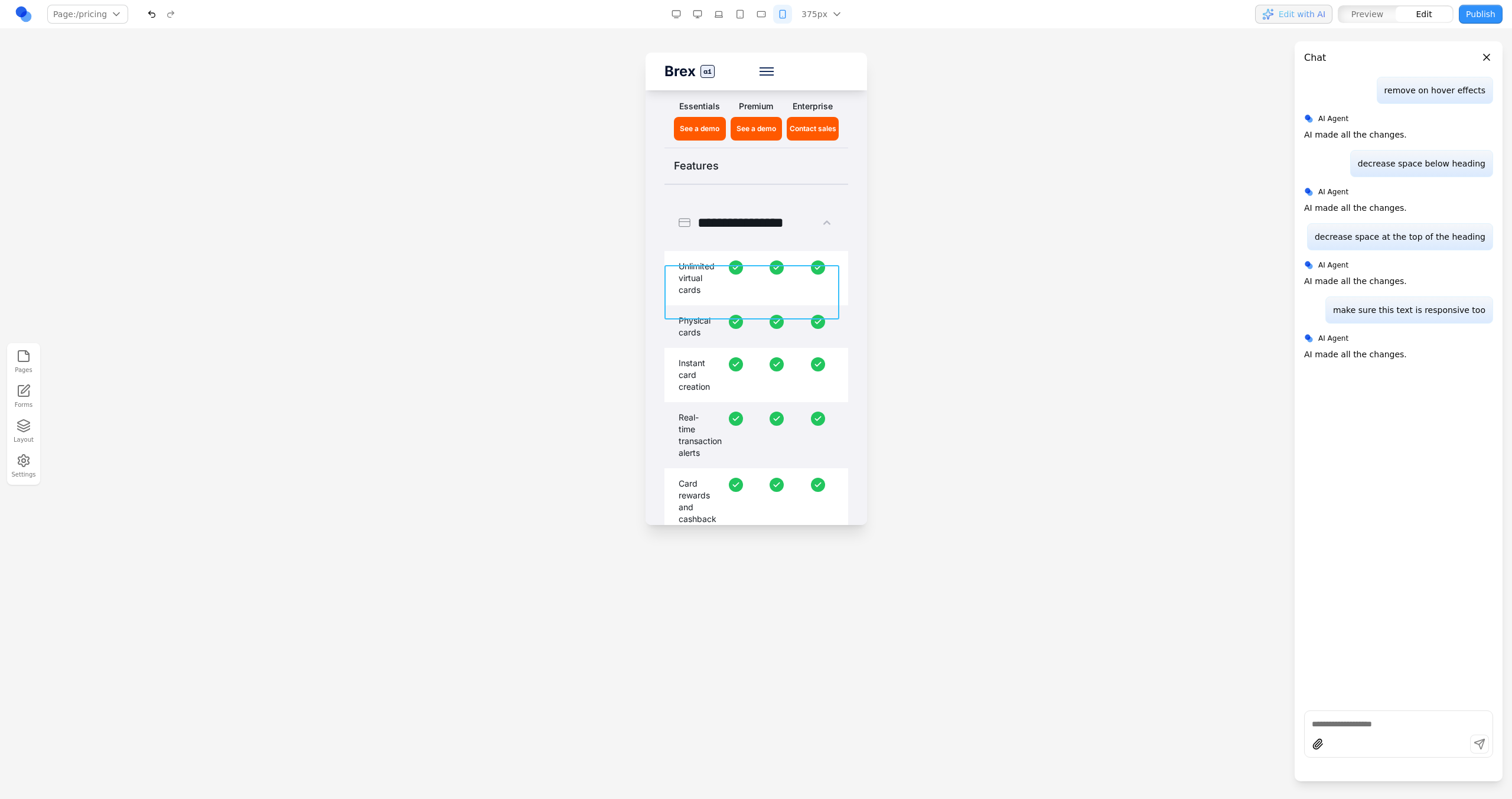
scroll to position [1774, 0]
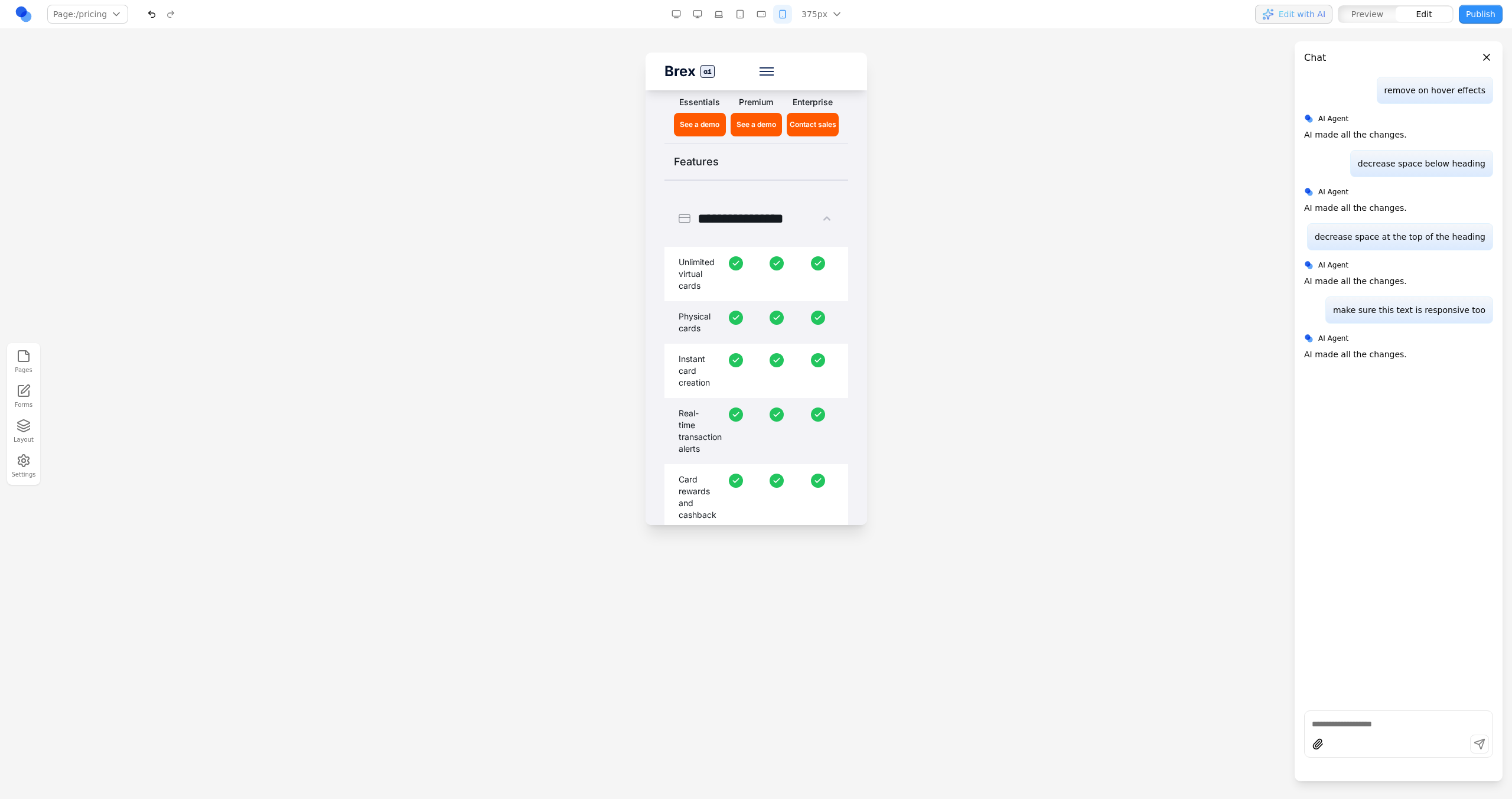
click at [701, 29] on div "Pages Forms Layout Settings" at bounding box center [756, 413] width 1512 height 770
click at [700, 20] on button "button" at bounding box center [697, 14] width 19 height 19
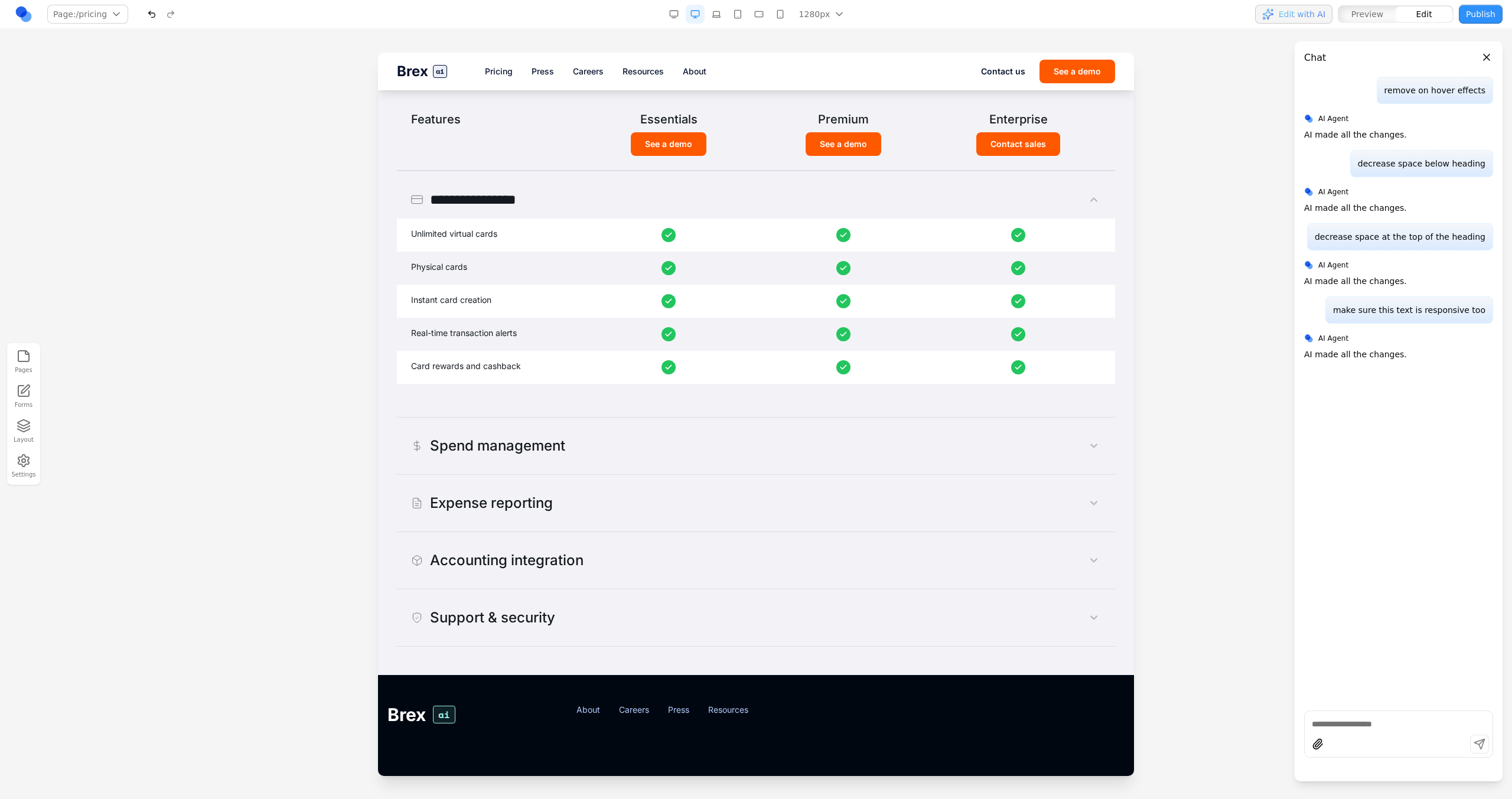
scroll to position [668, 0]
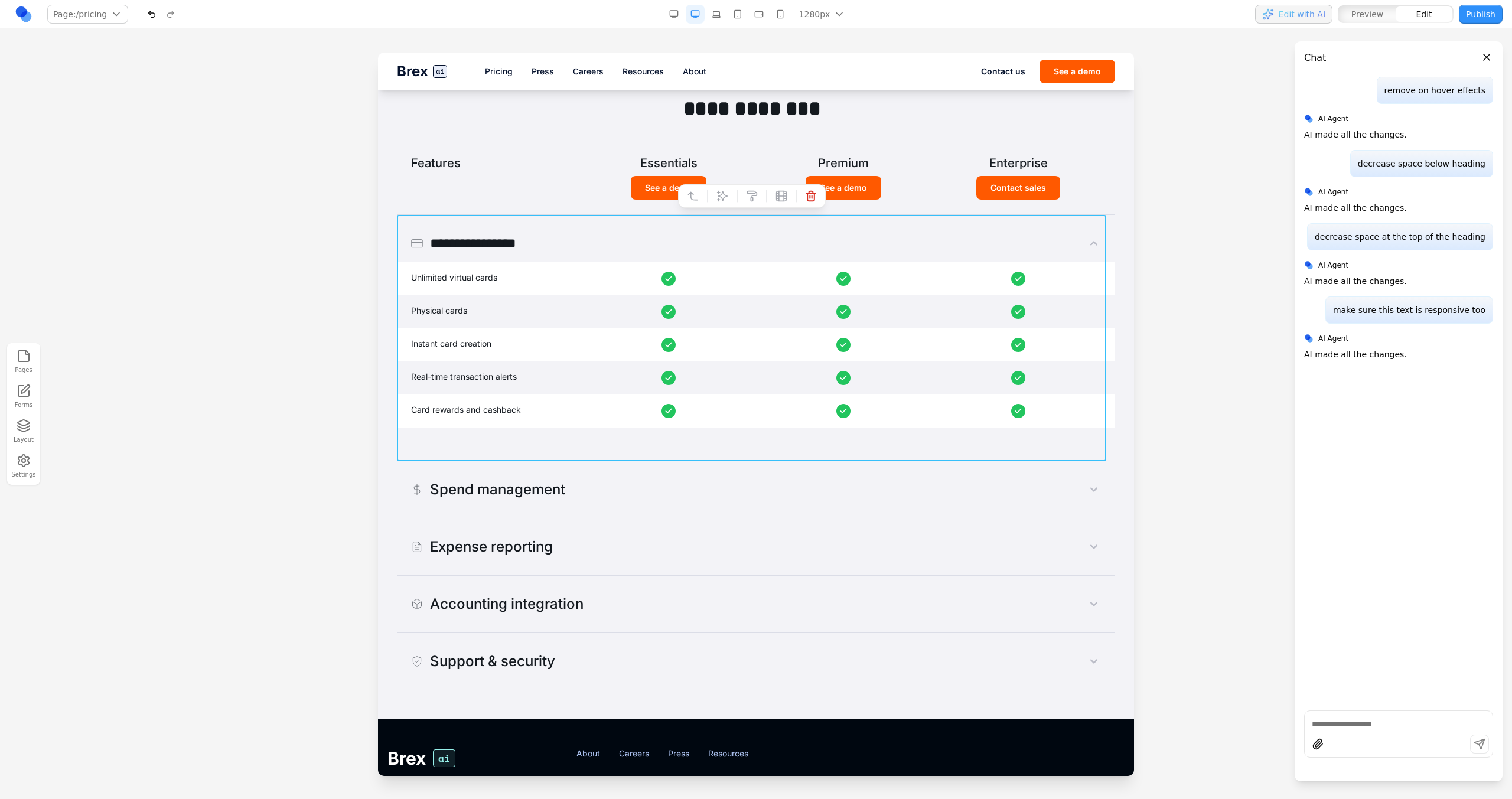
click at [462, 219] on div "**********" at bounding box center [756, 338] width 718 height 246
click at [702, 191] on button at bounding box center [693, 196] width 19 height 19
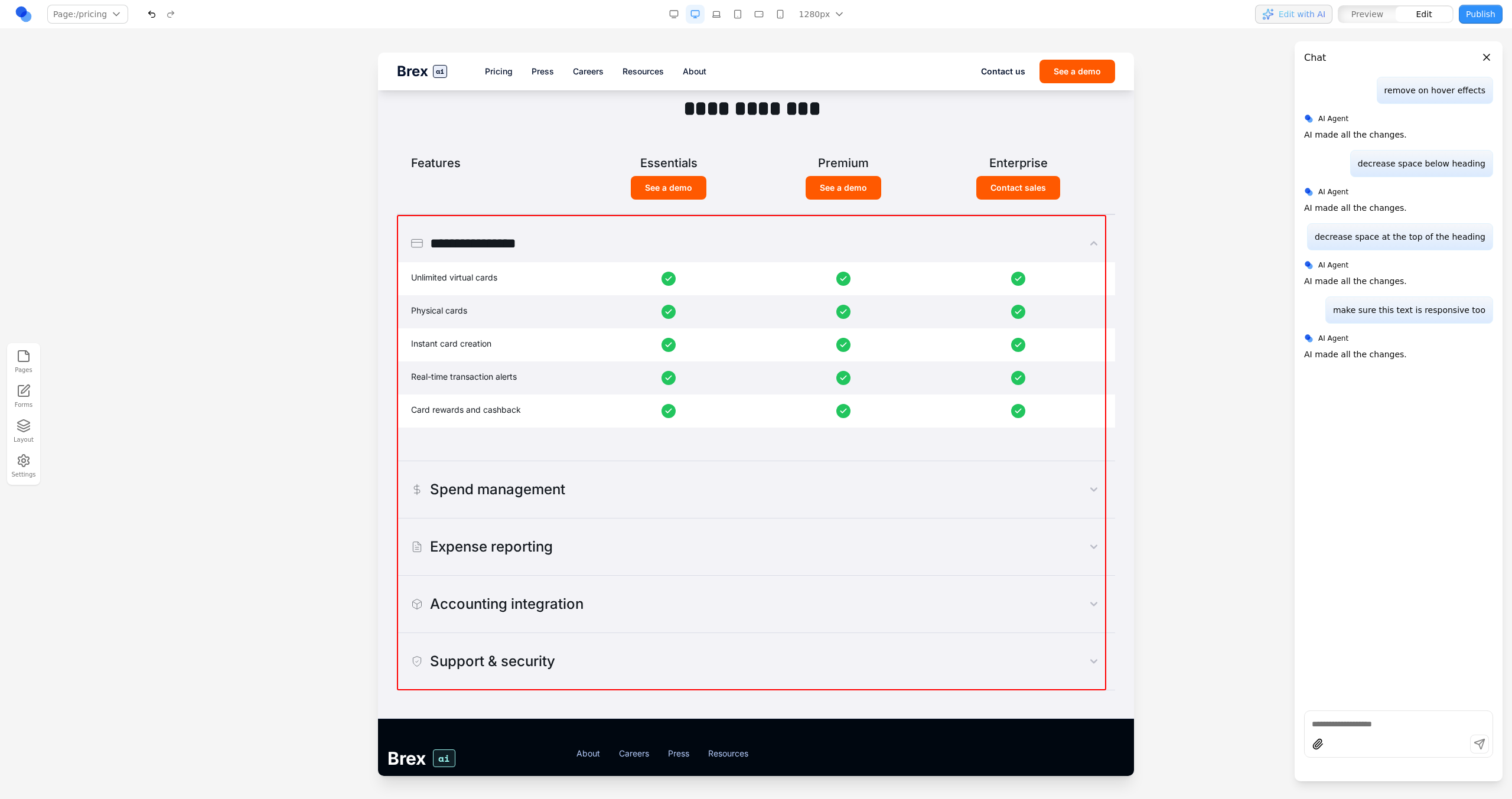
click at [565, 221] on div "**********" at bounding box center [756, 338] width 718 height 246
click at [538, 204] on div "See a demo See a demo Contact sales" at bounding box center [756, 195] width 718 height 38
click at [389, 242] on section "**********" at bounding box center [756, 393] width 756 height 651
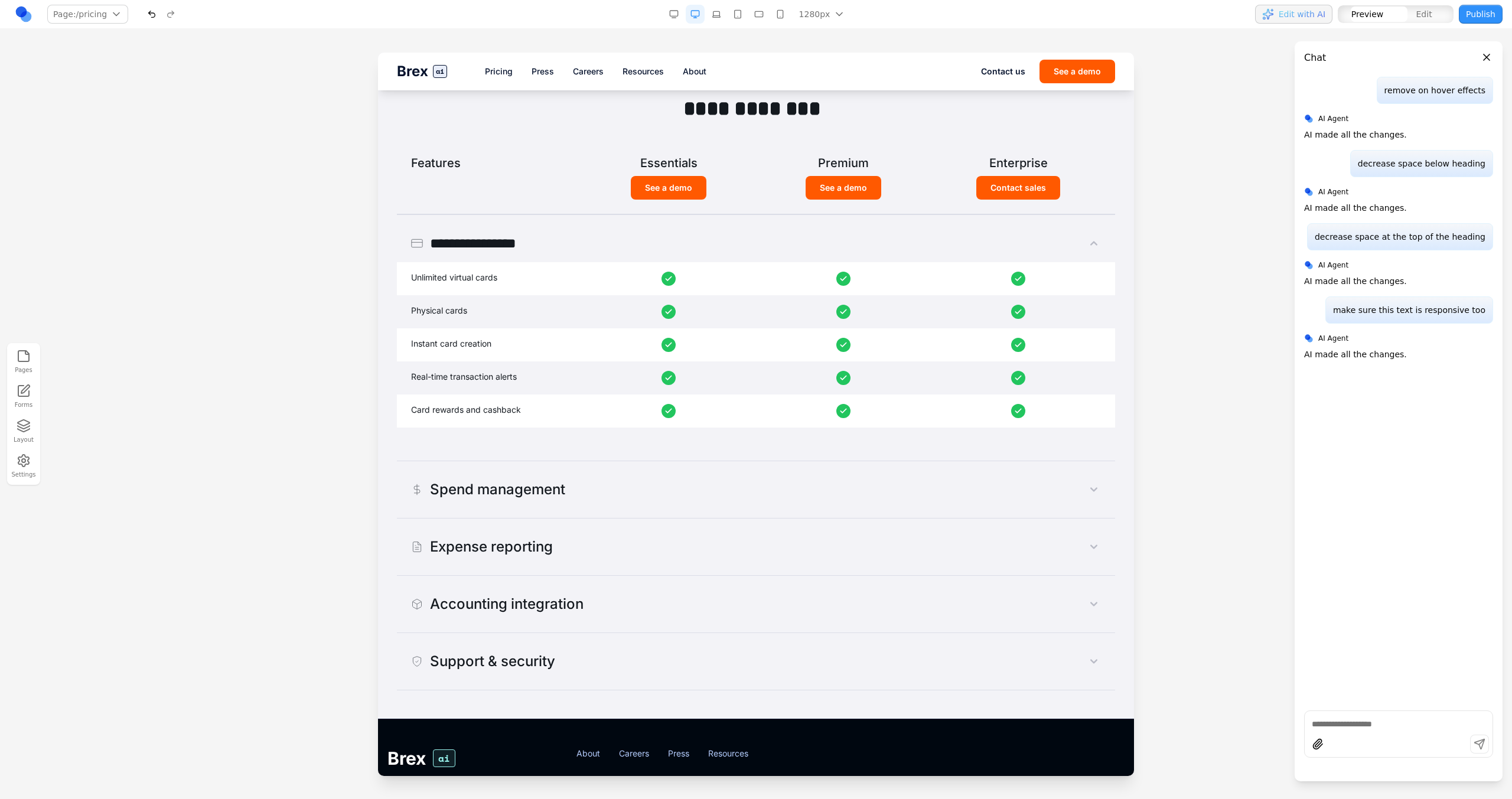
click at [892, 252] on button "**********" at bounding box center [756, 243] width 718 height 38
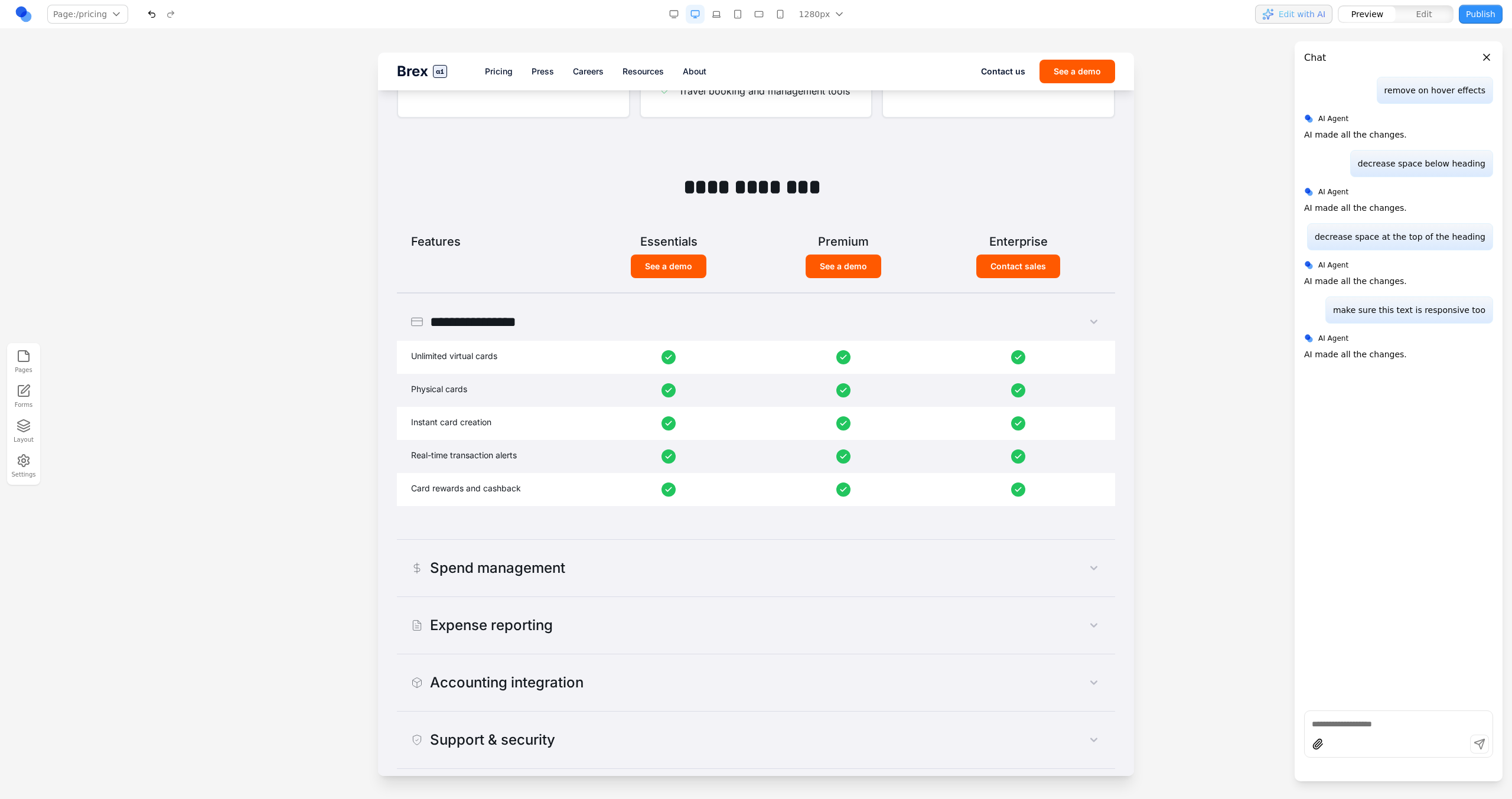
scroll to position [564, 0]
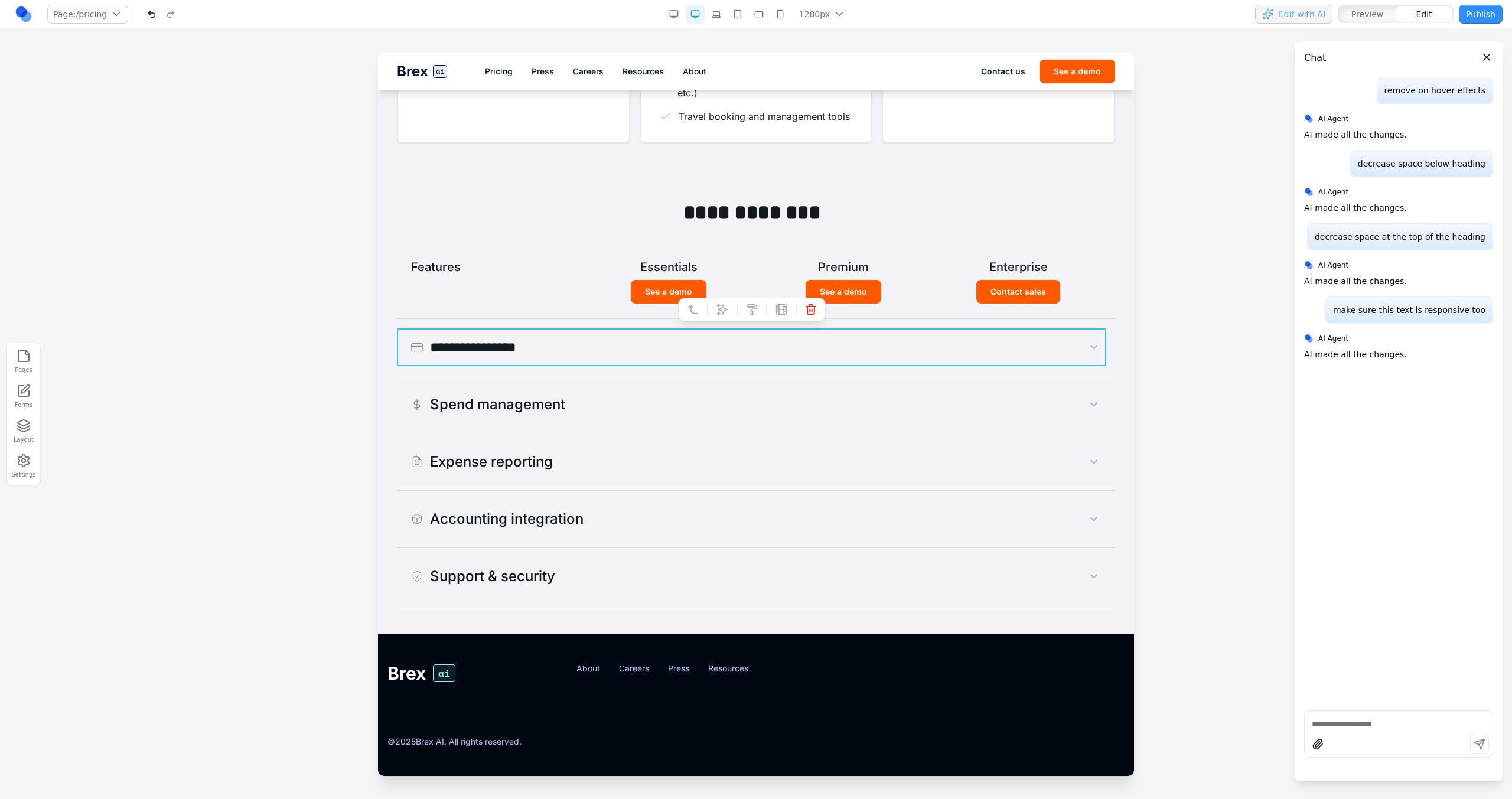
click at [892, 354] on button "**********" at bounding box center [756, 347] width 718 height 38
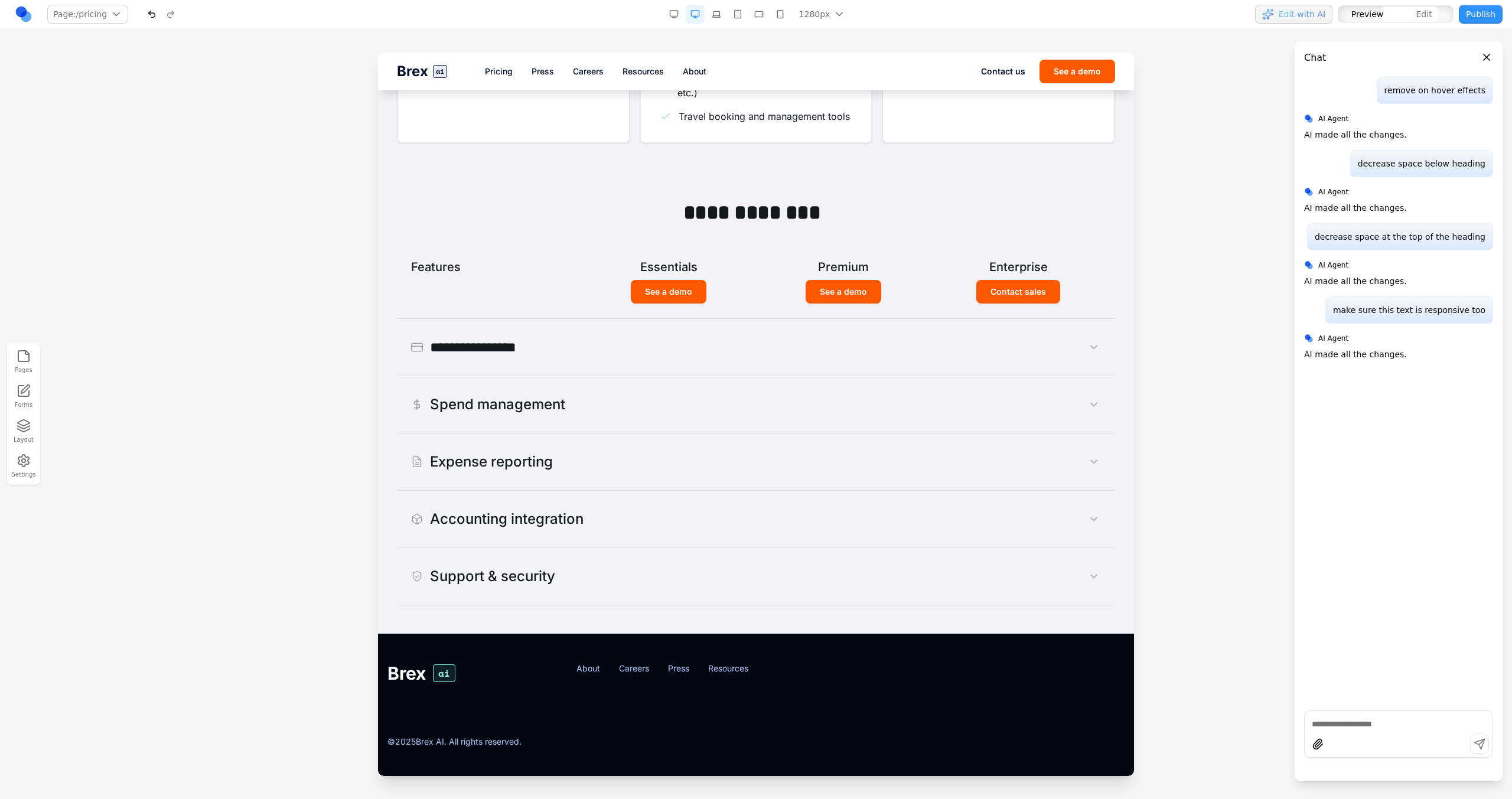
click at [892, 355] on button "**********" at bounding box center [756, 347] width 718 height 38
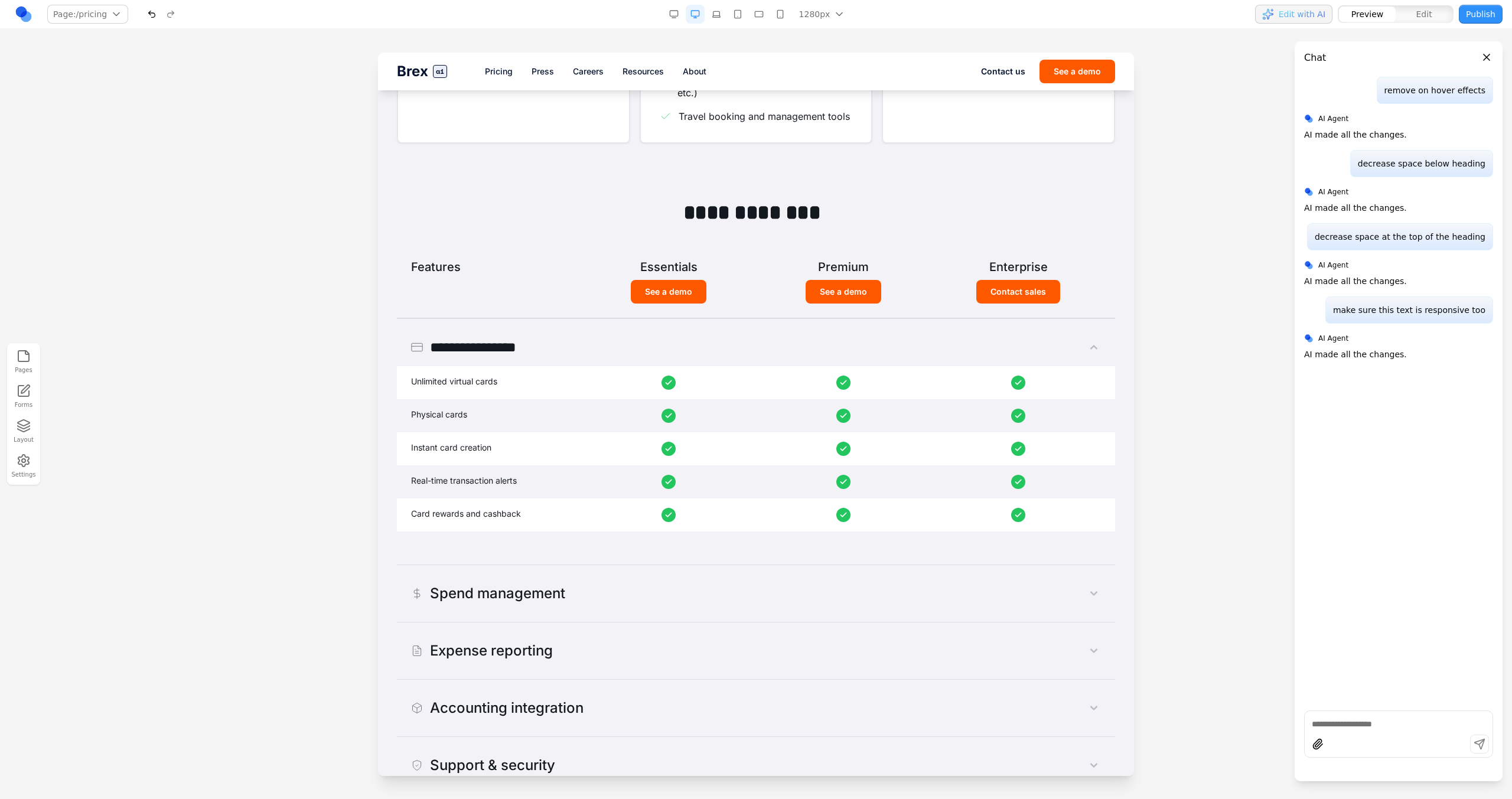
scroll to position [668, 0]
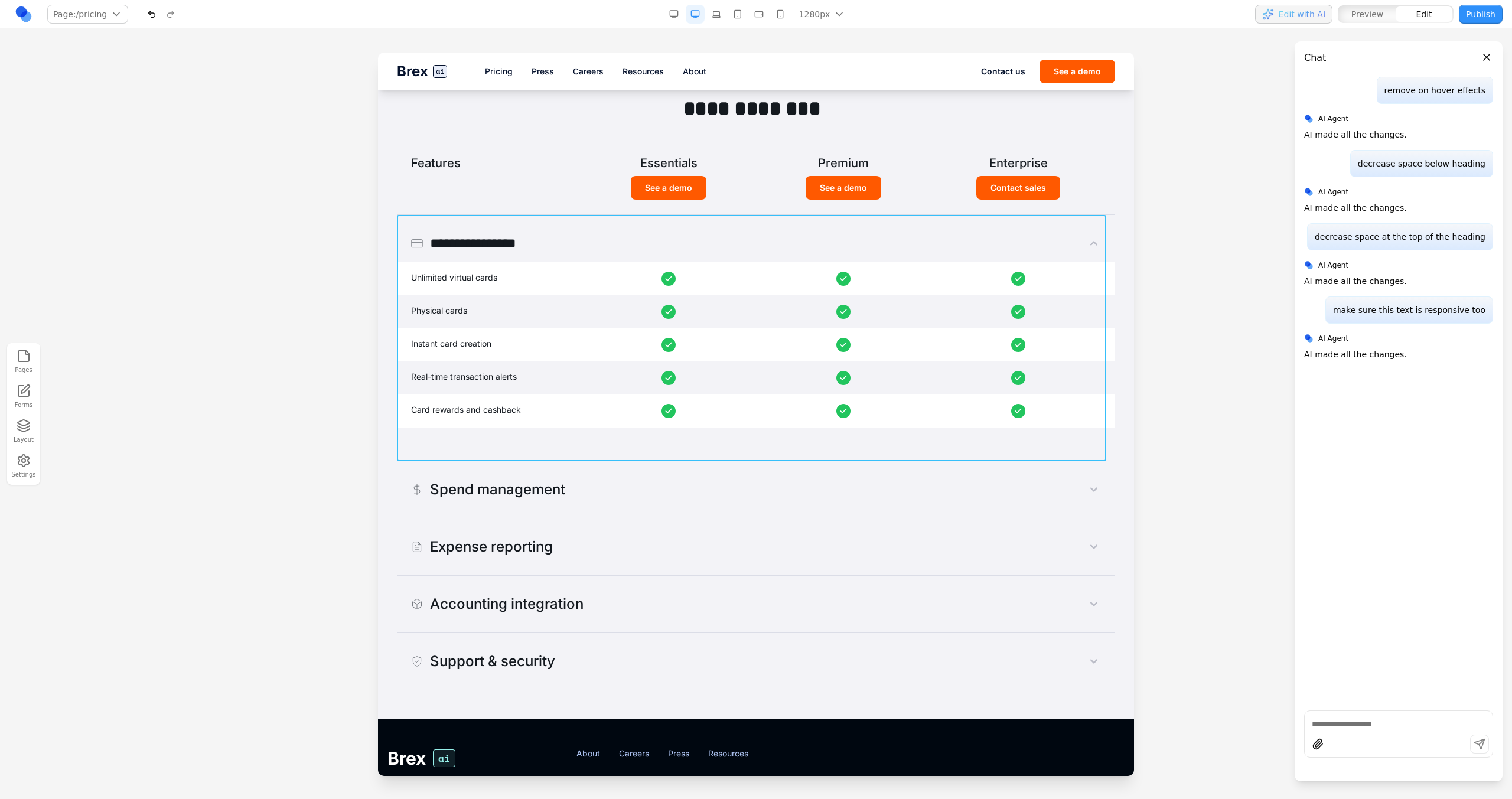
click at [892, 219] on div "**********" at bounding box center [756, 338] width 718 height 246
click at [721, 184] on div at bounding box center [752, 196] width 148 height 24
click at [723, 199] on icon at bounding box center [722, 197] width 10 height 10
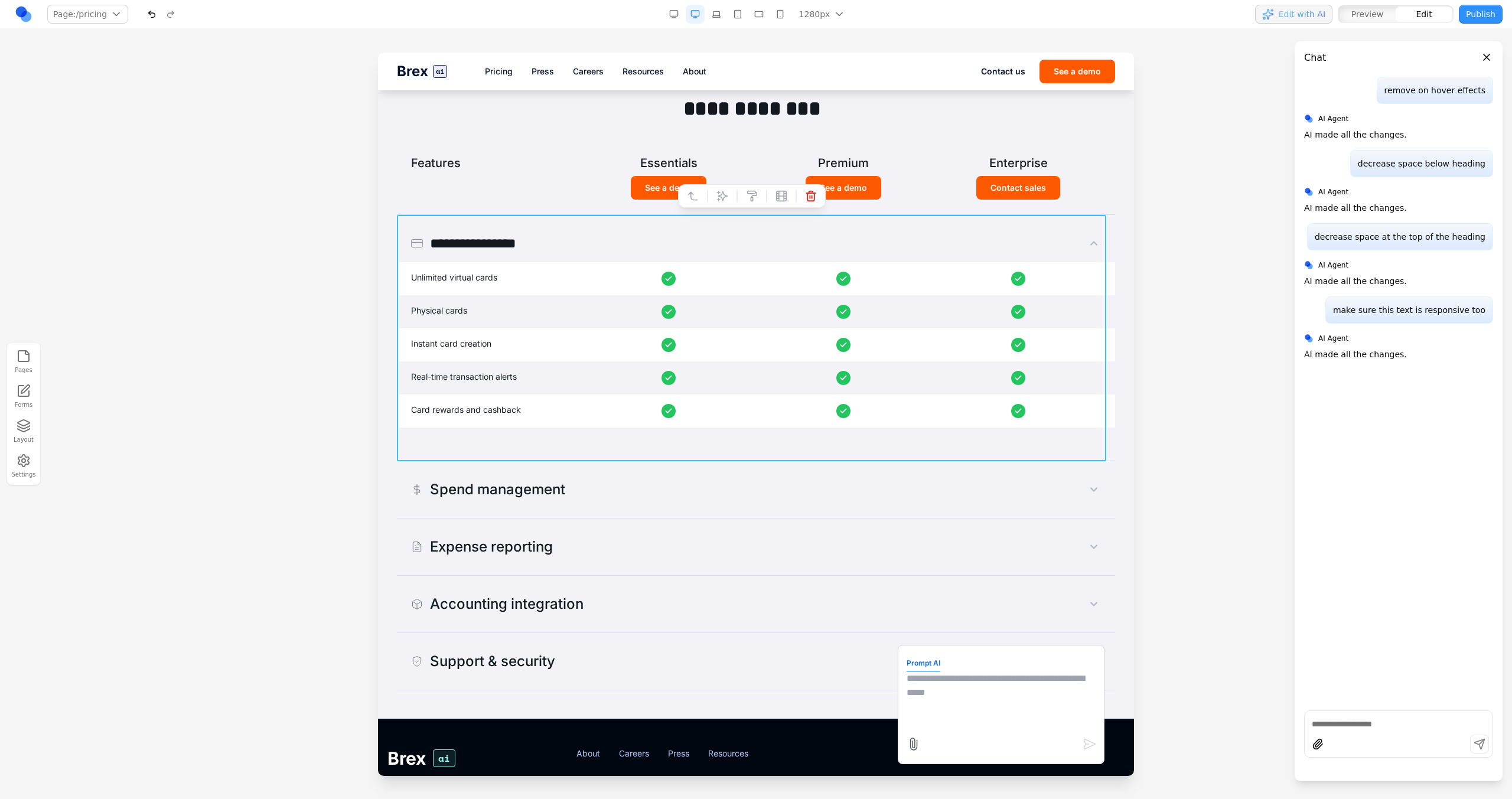
click at [892, 454] on textarea at bounding box center [1001, 700] width 189 height 59
type textarea "*"
type textarea "**********"
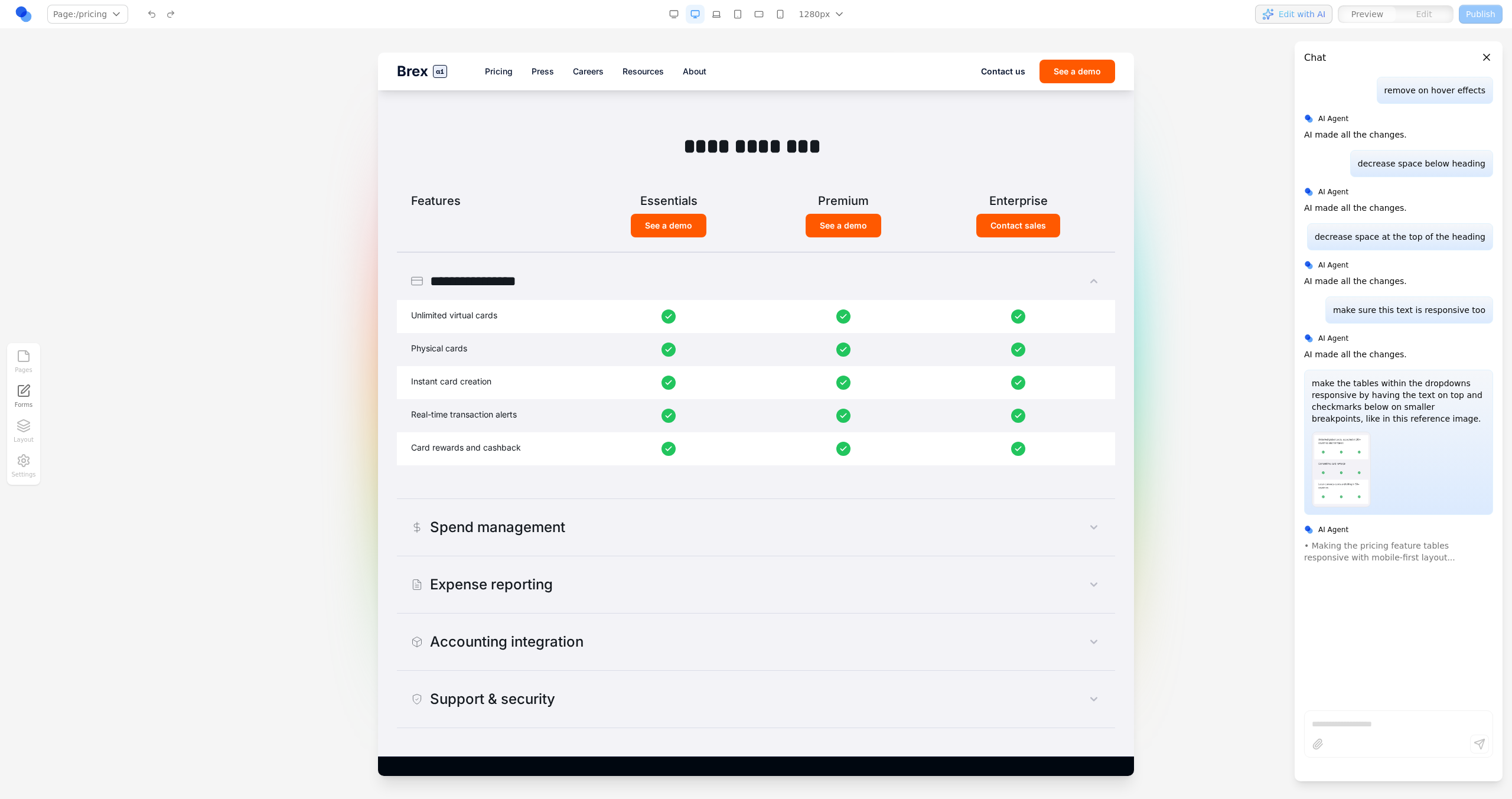
scroll to position [630, 0]
click at [685, 11] on div "1280px 1536px 1280px 1024px 768px 480px 375px" at bounding box center [759, 14] width 188 height 19
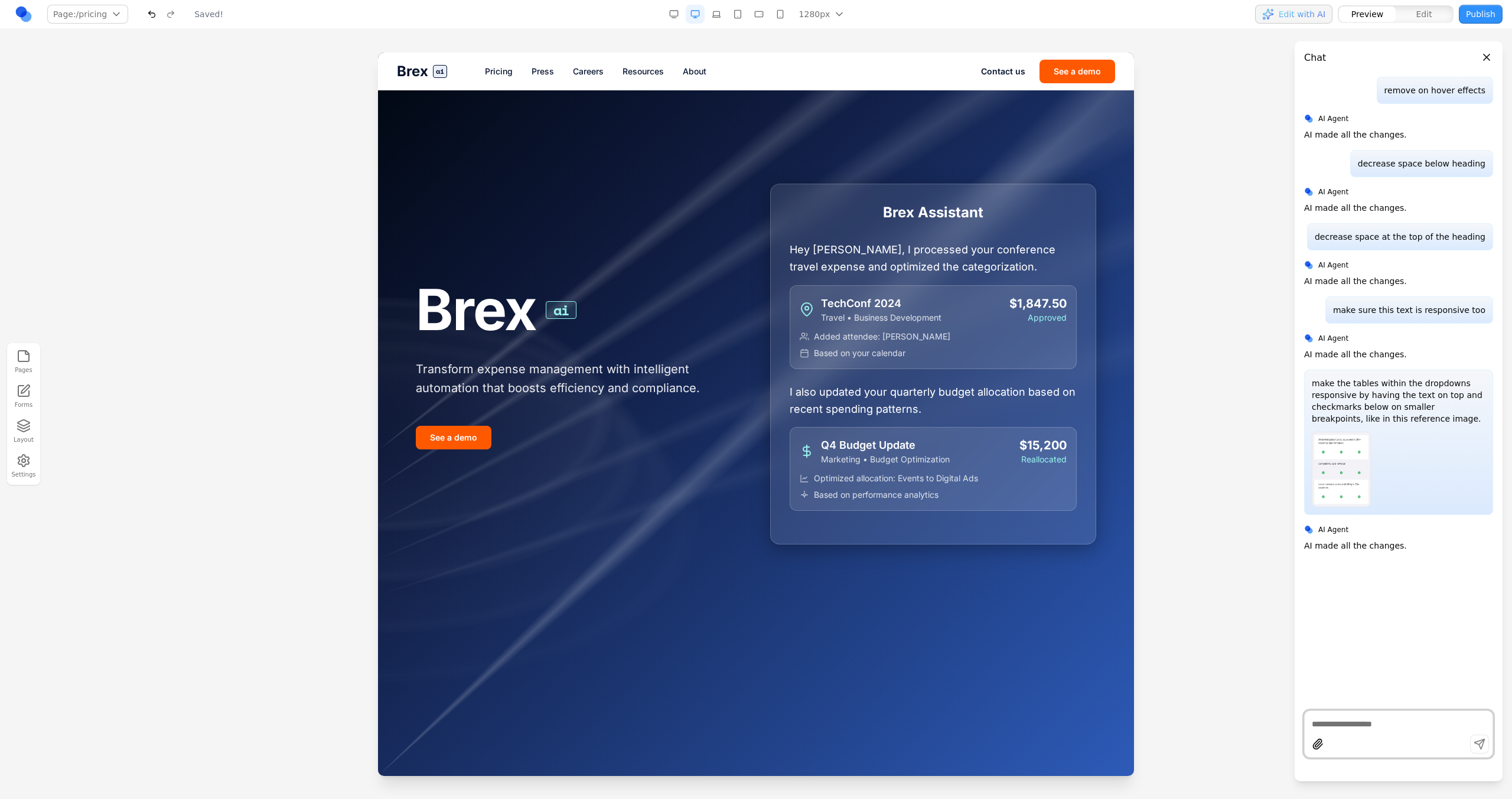
scroll to position [0, 0]
click at [496, 69] on link "Pricing" at bounding box center [499, 71] width 28 height 12
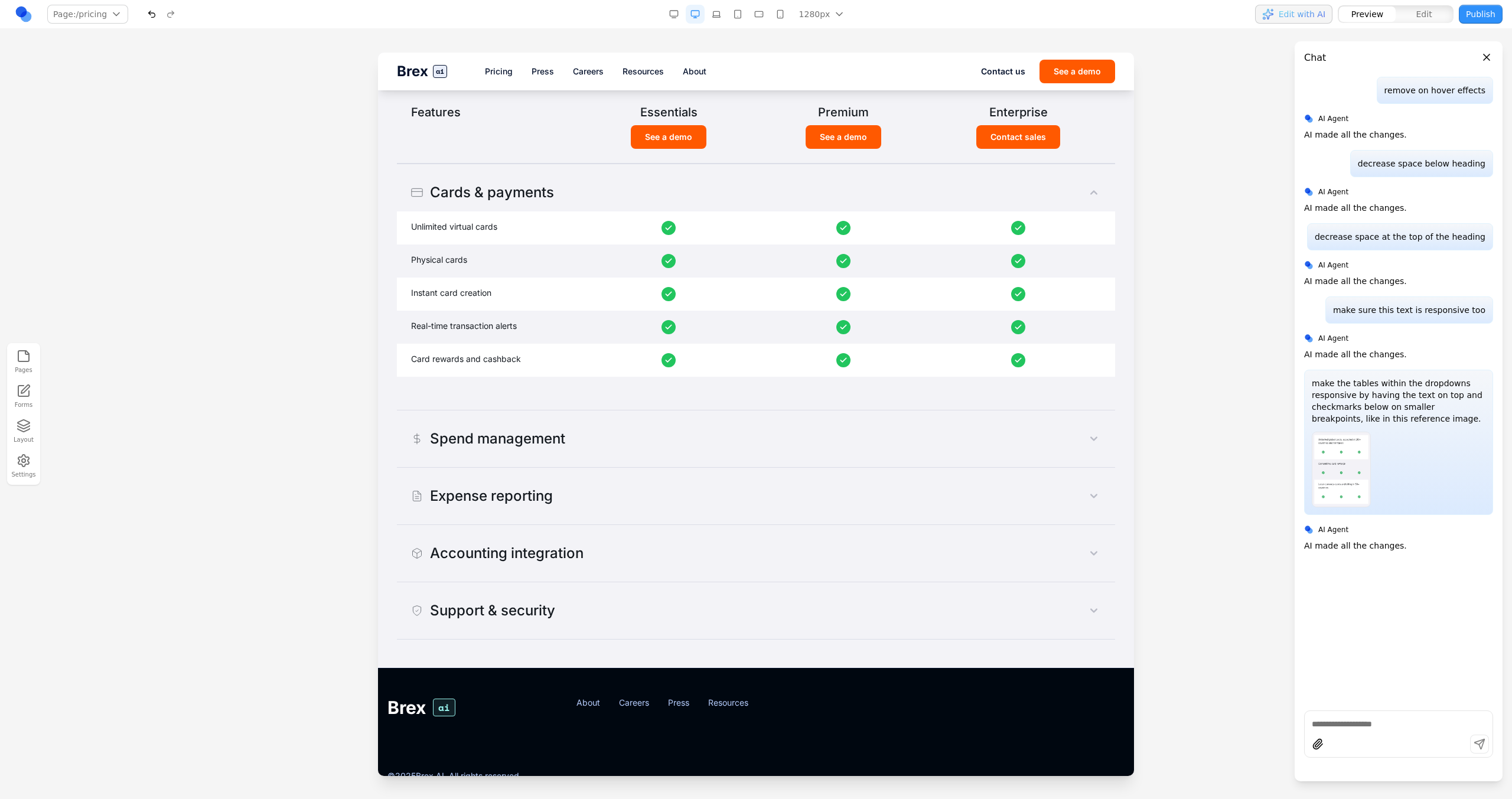
scroll to position [685, 0]
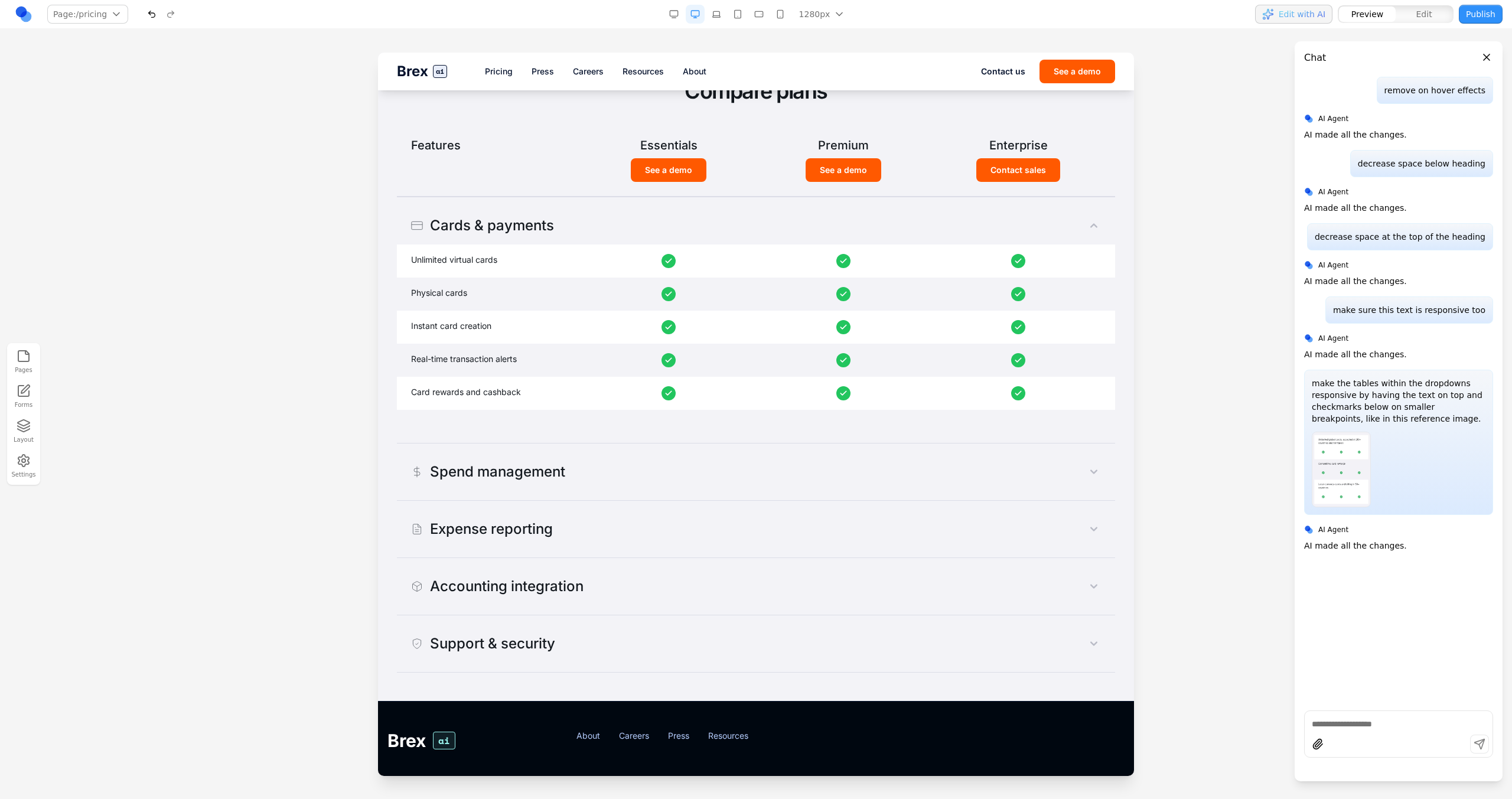
click at [776, 15] on button "button" at bounding box center [780, 14] width 19 height 19
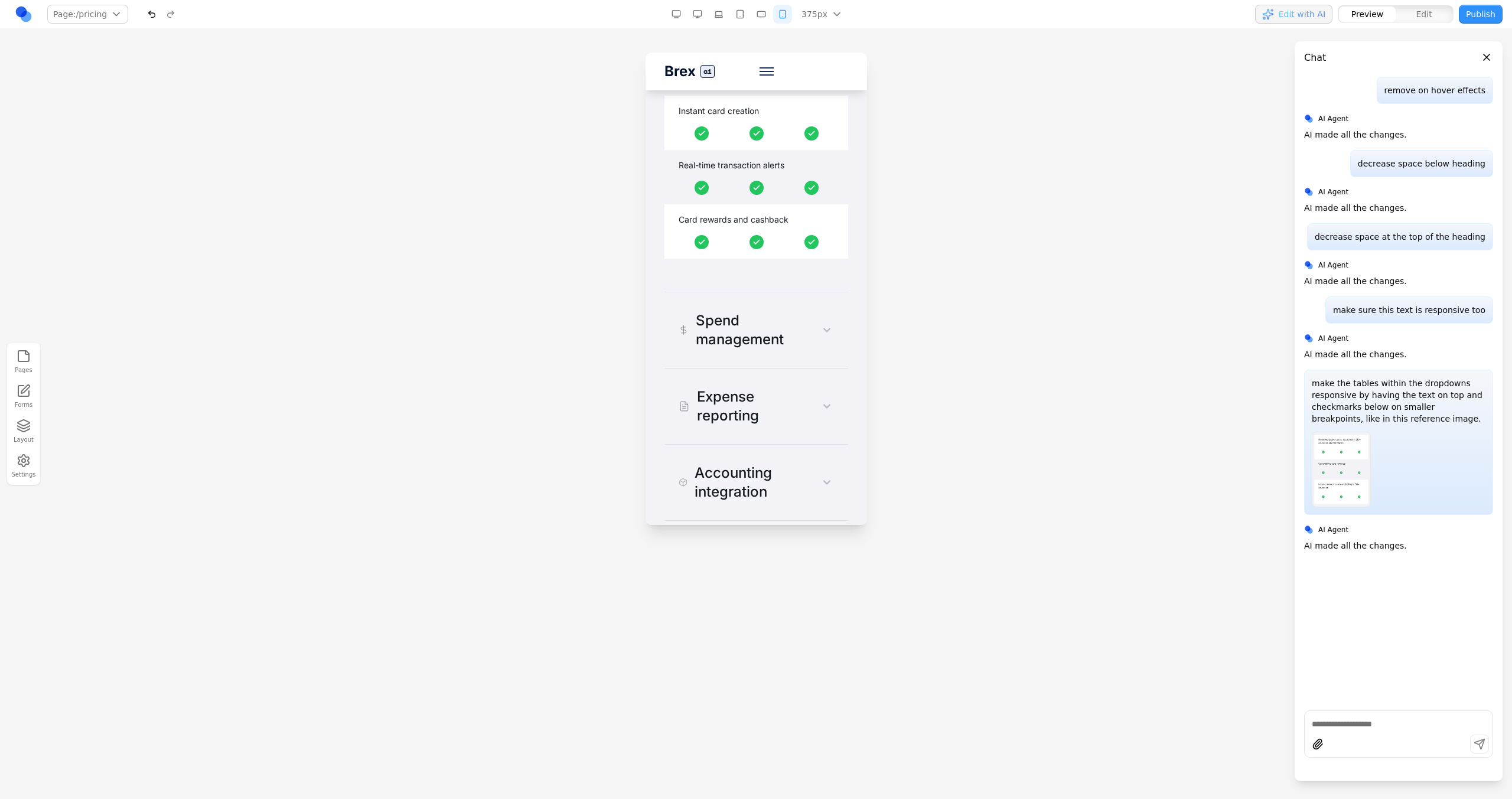
scroll to position [2118, 0]
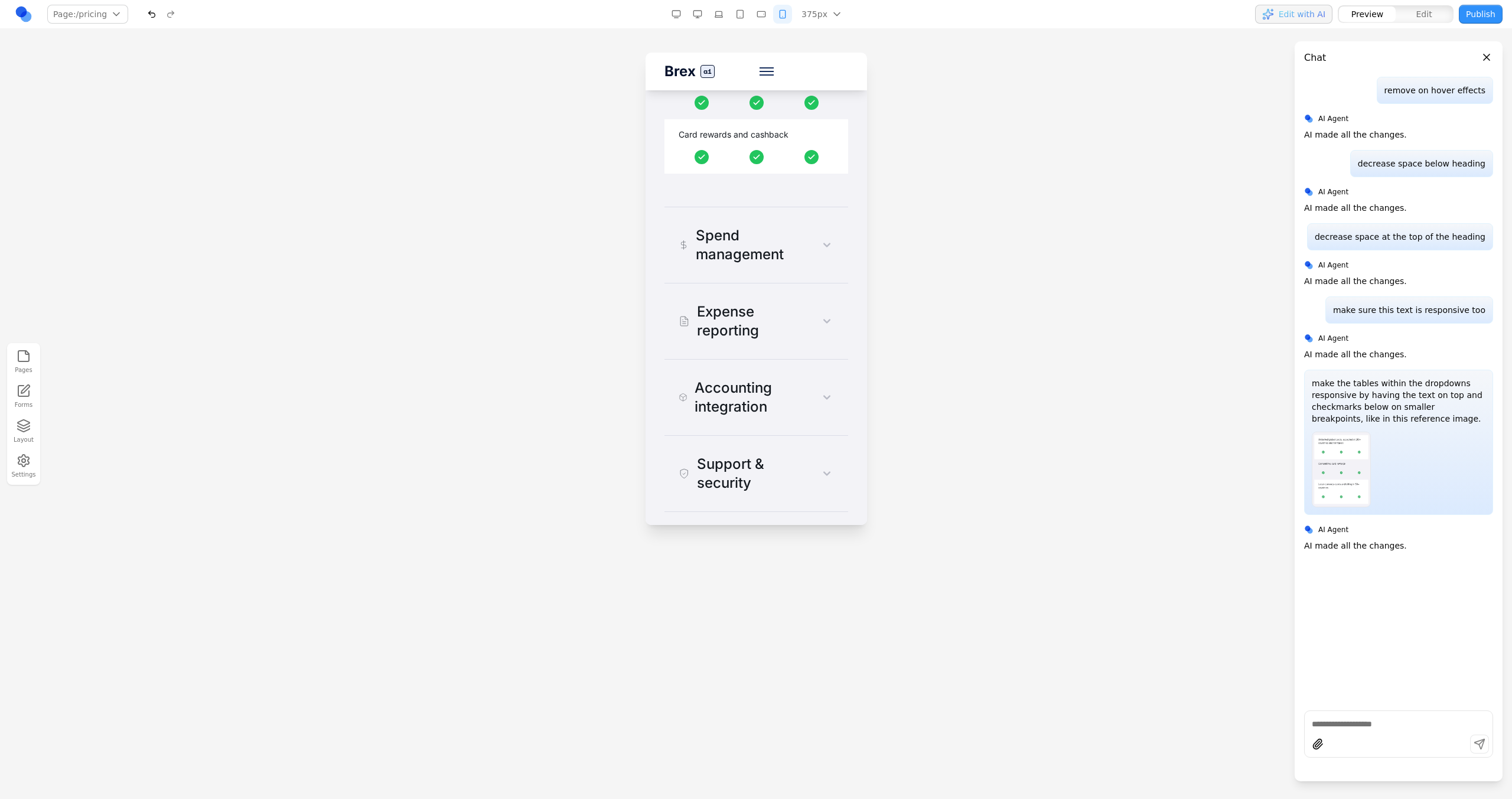
click at [743, 264] on div "Spend management" at bounding box center [745, 244] width 134 height 38
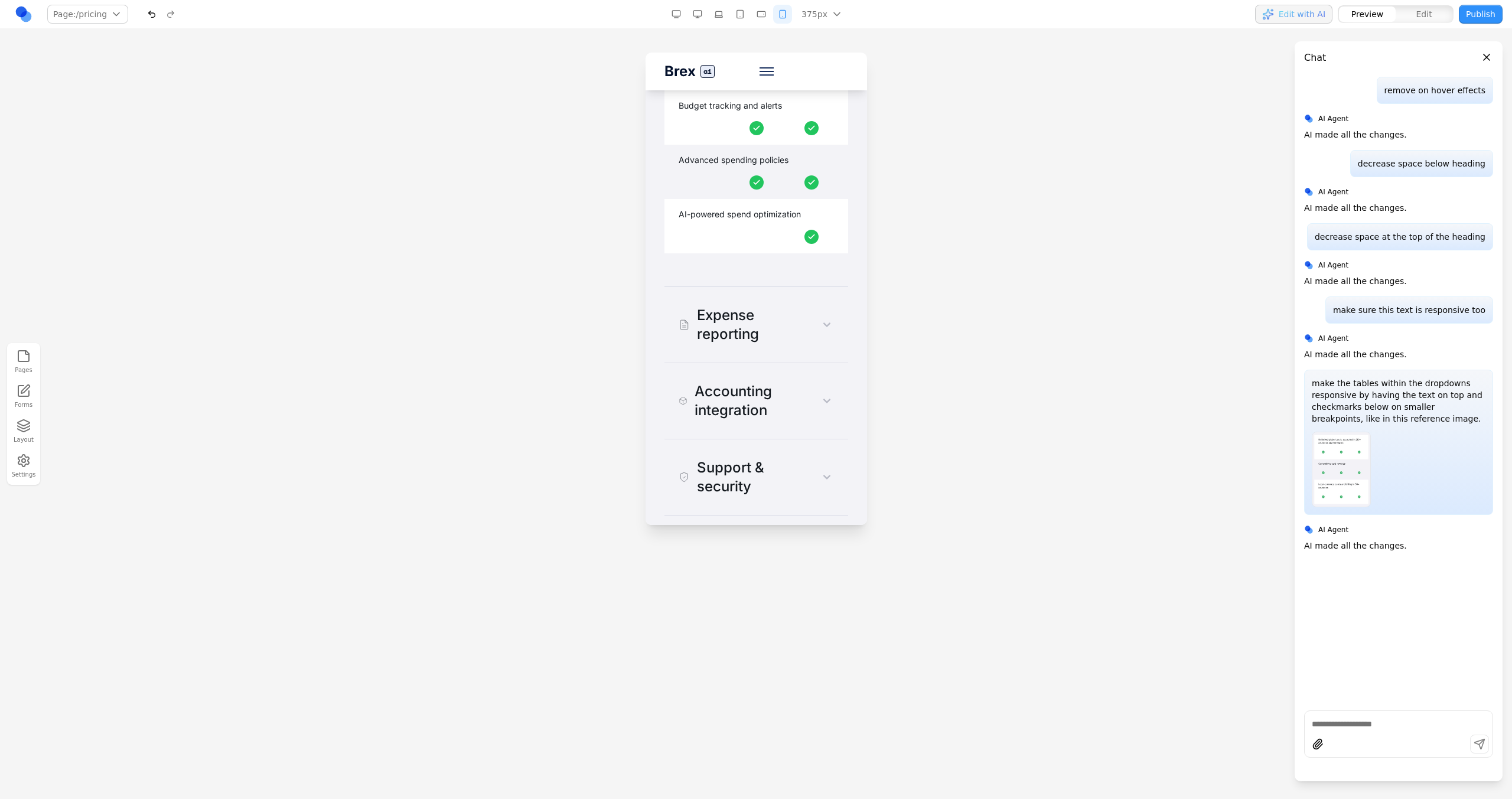
scroll to position [2616, 0]
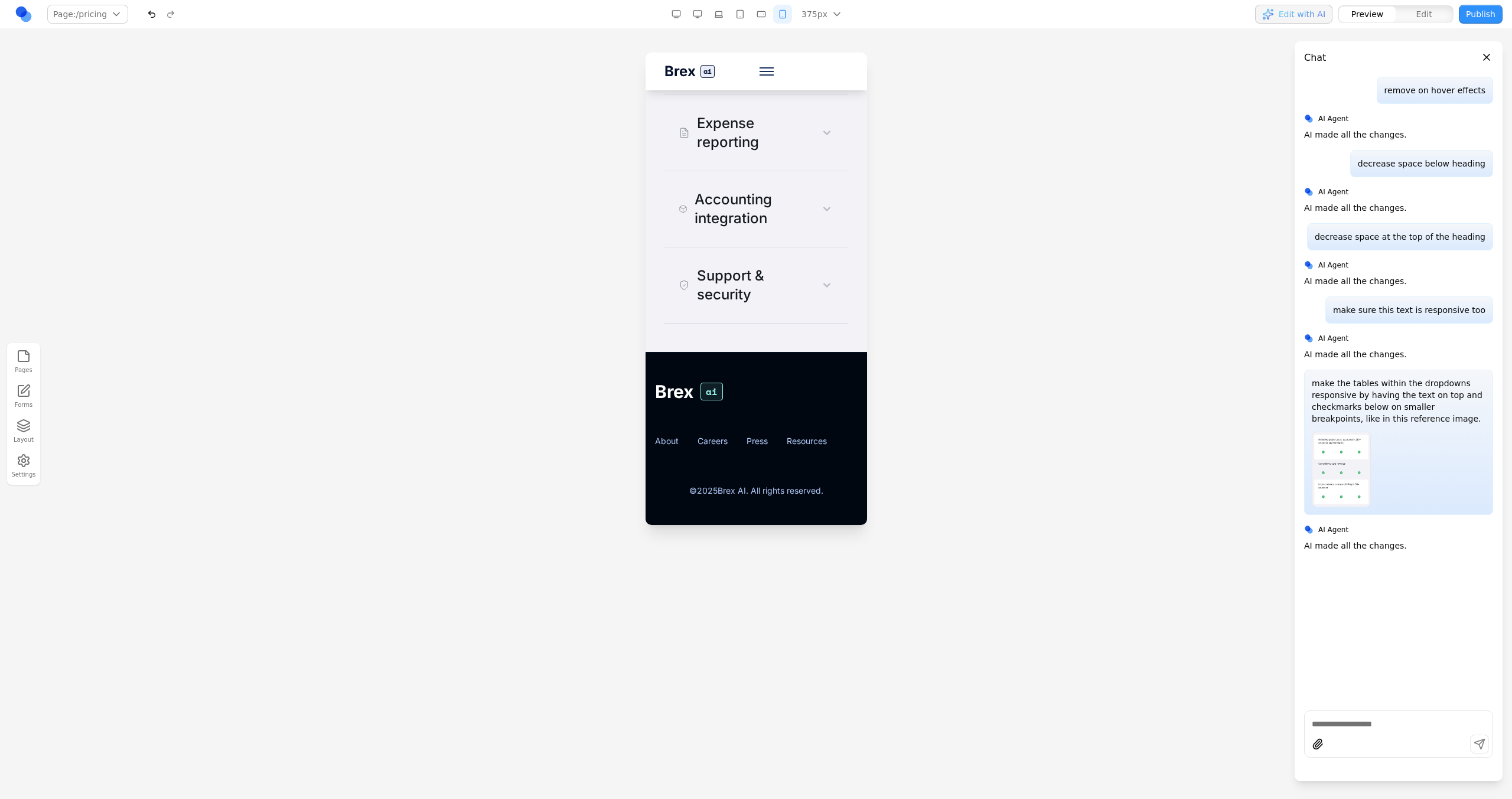
click at [743, 298] on div "Support & security" at bounding box center [745, 285] width 134 height 38
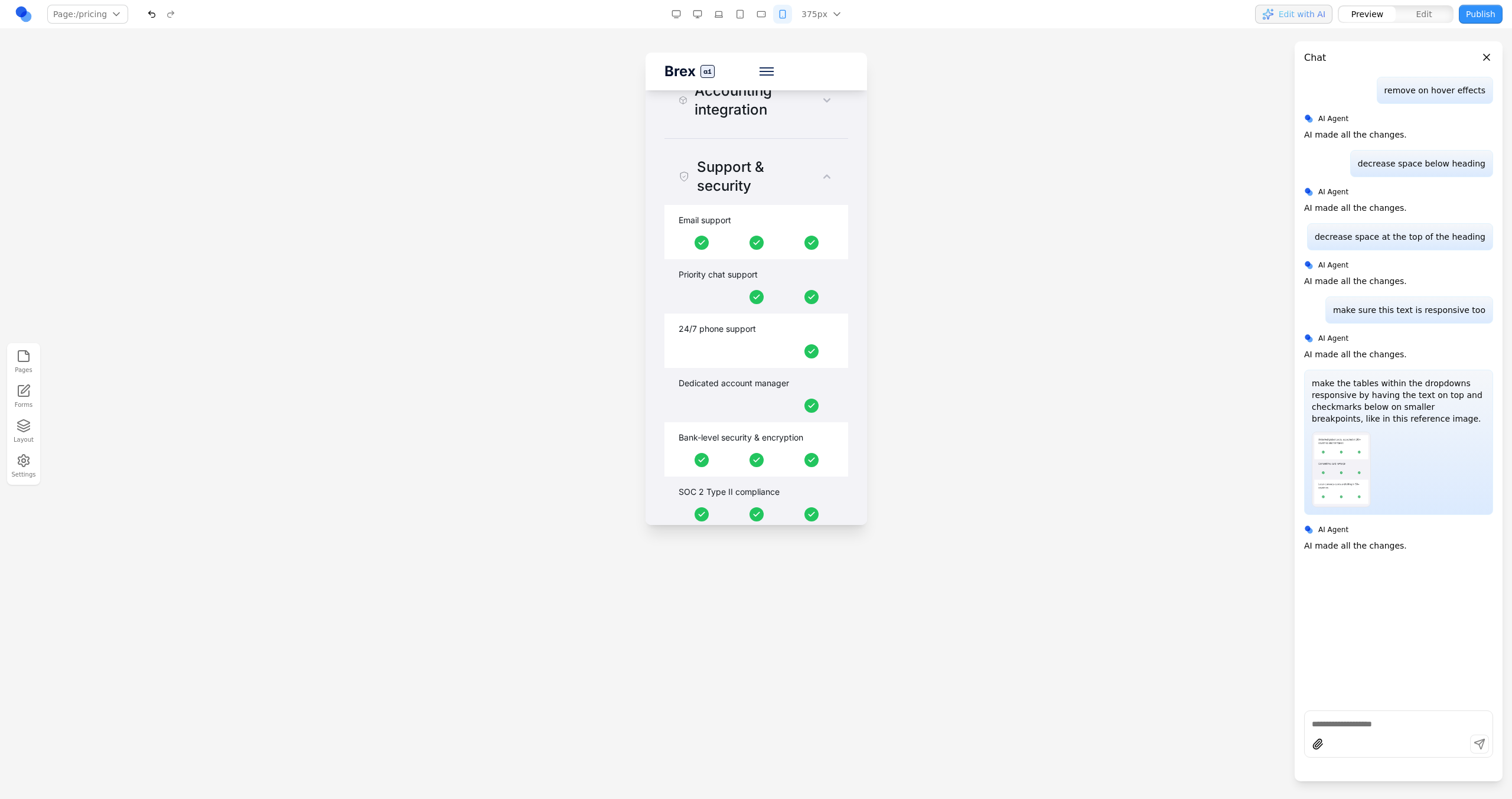
click at [774, 195] on div "Support & security" at bounding box center [745, 176] width 134 height 38
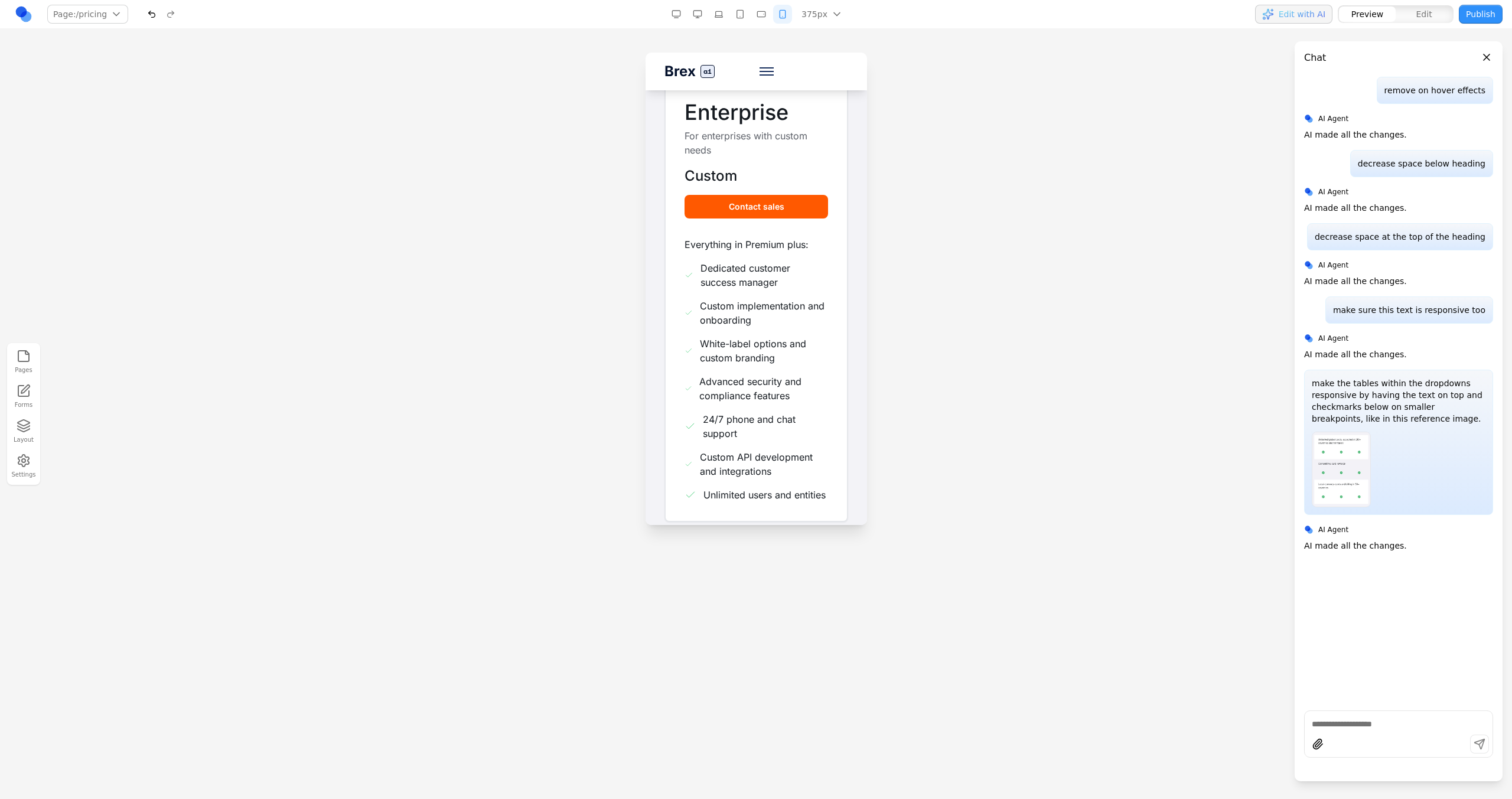
scroll to position [1524, 0]
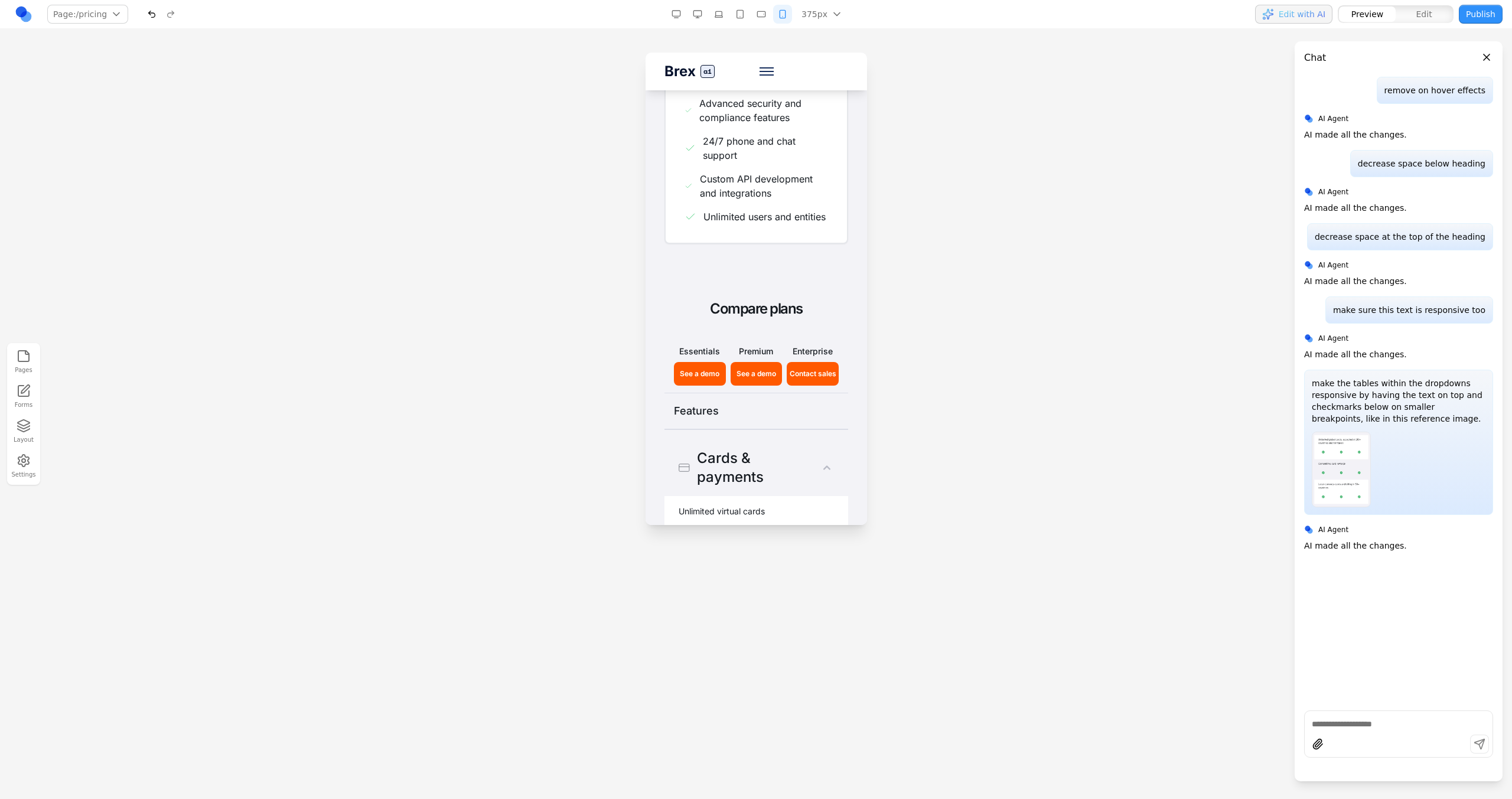
click at [724, 12] on button "button" at bounding box center [719, 14] width 19 height 19
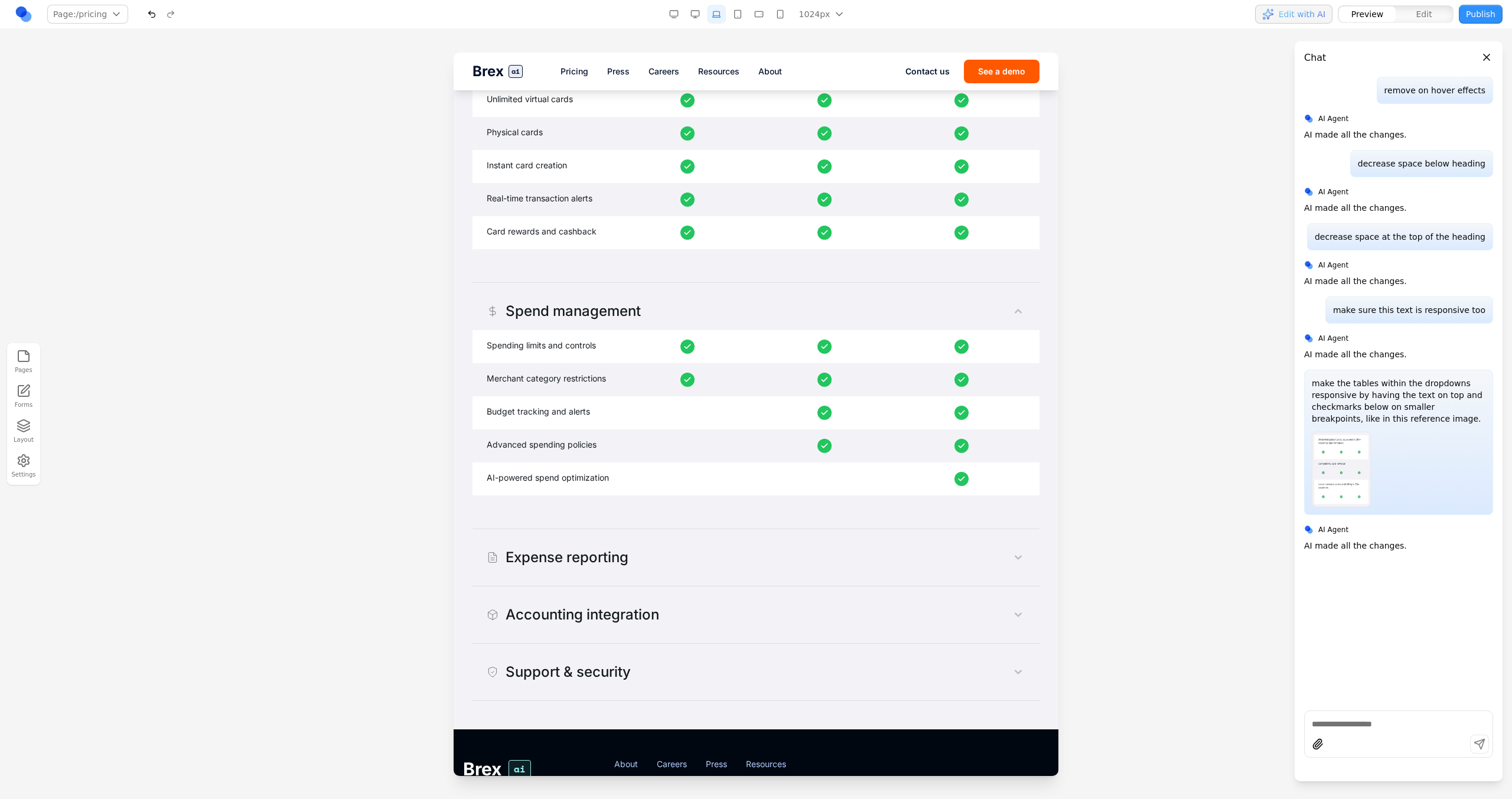
click at [685, 13] on div "1024px 1536px 1280px 1024px 768px 480px 375px" at bounding box center [759, 14] width 188 height 19
click at [688, 13] on button "button" at bounding box center [695, 14] width 19 height 19
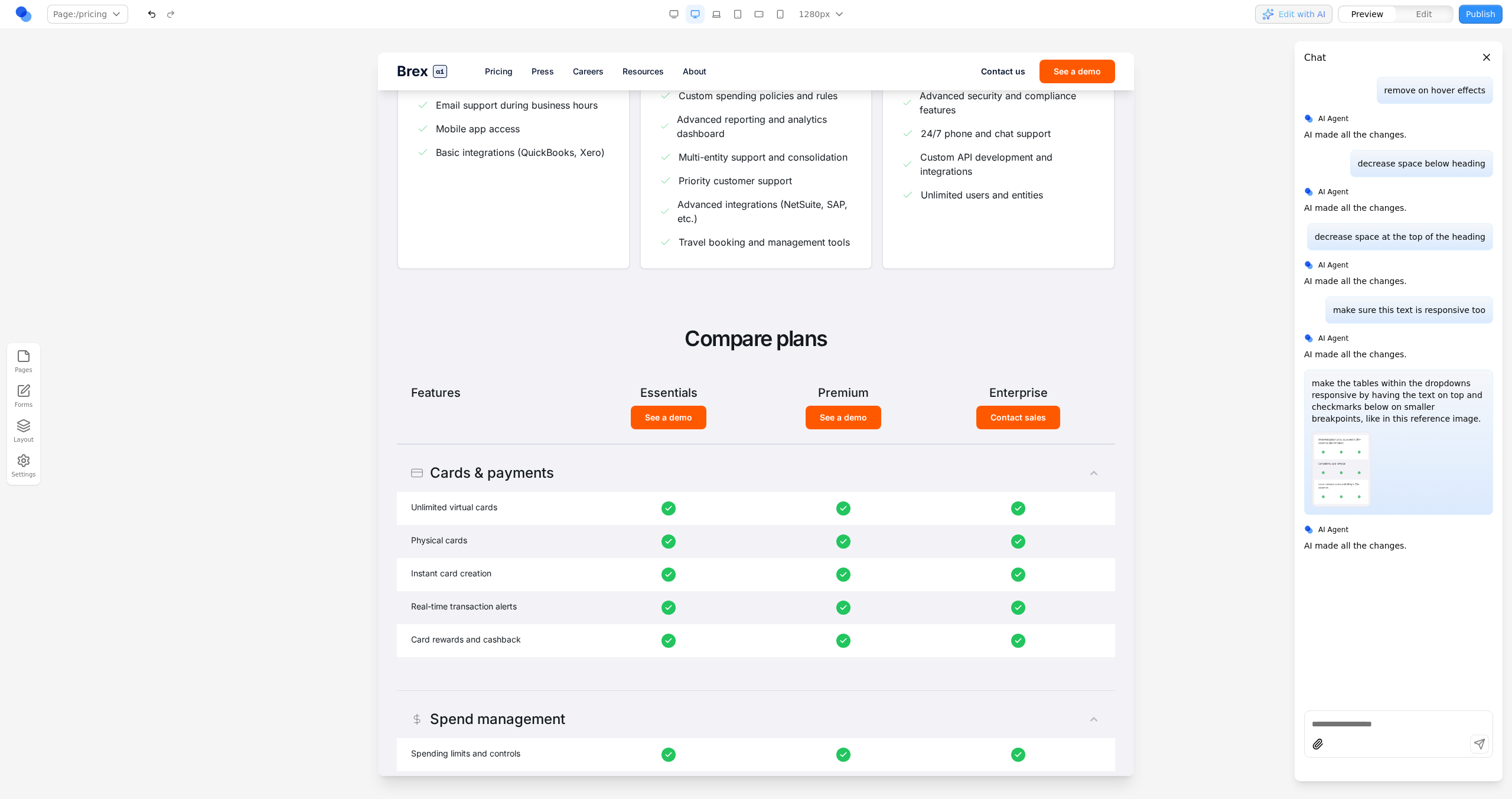
scroll to position [436, 0]
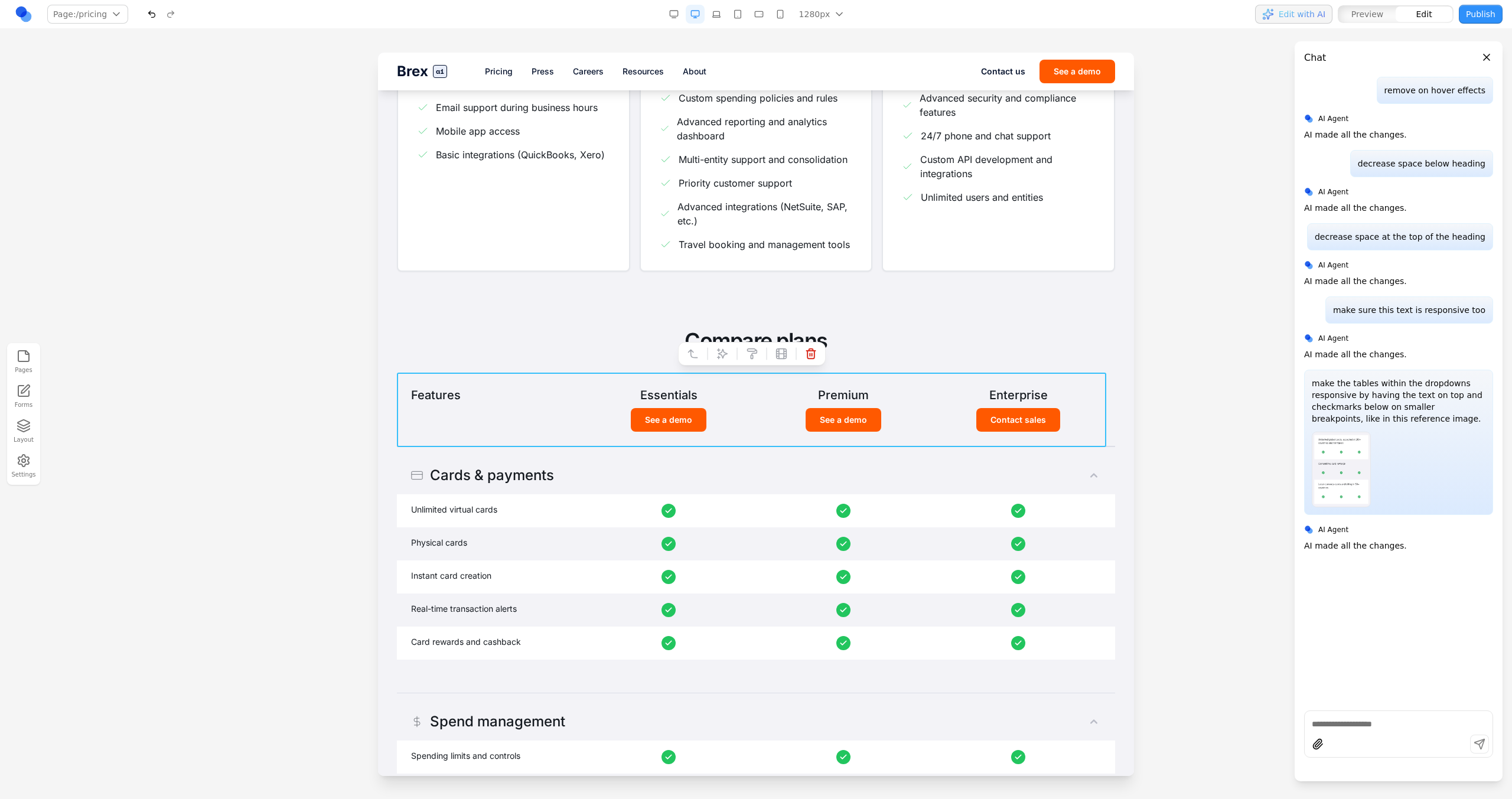
click at [410, 446] on div "Features Essentials Premium Enterprise See a demo See a demo Contact sales Esse…" at bounding box center [756, 410] width 718 height 74
click at [720, 358] on icon at bounding box center [722, 354] width 12 height 12
click at [892, 454] on div at bounding box center [1002, 744] width 190 height 19
click at [892, 454] on textarea at bounding box center [1001, 700] width 189 height 59
paste textarea "**"
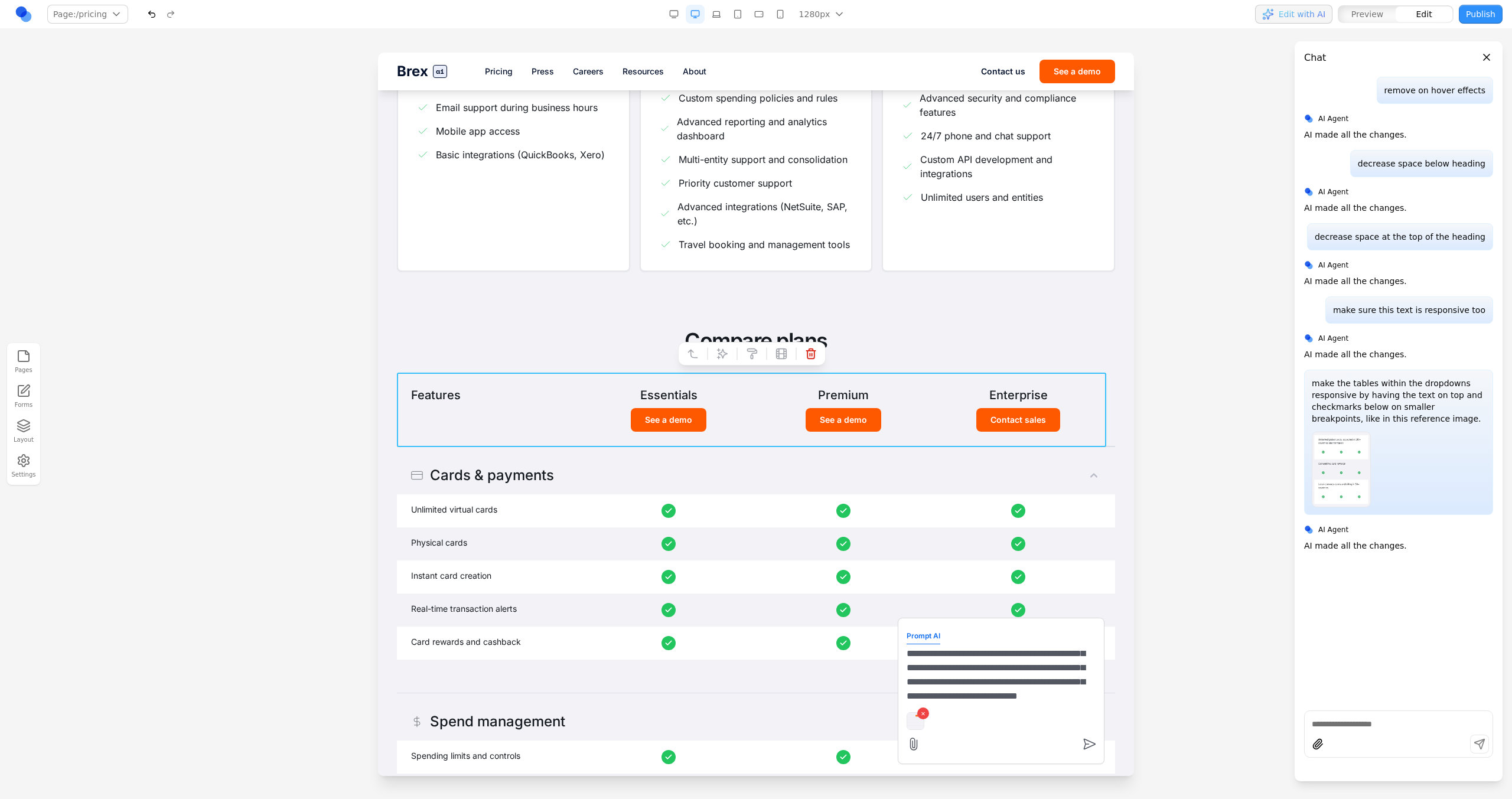
scroll to position [39, 0]
type textarea "**********"
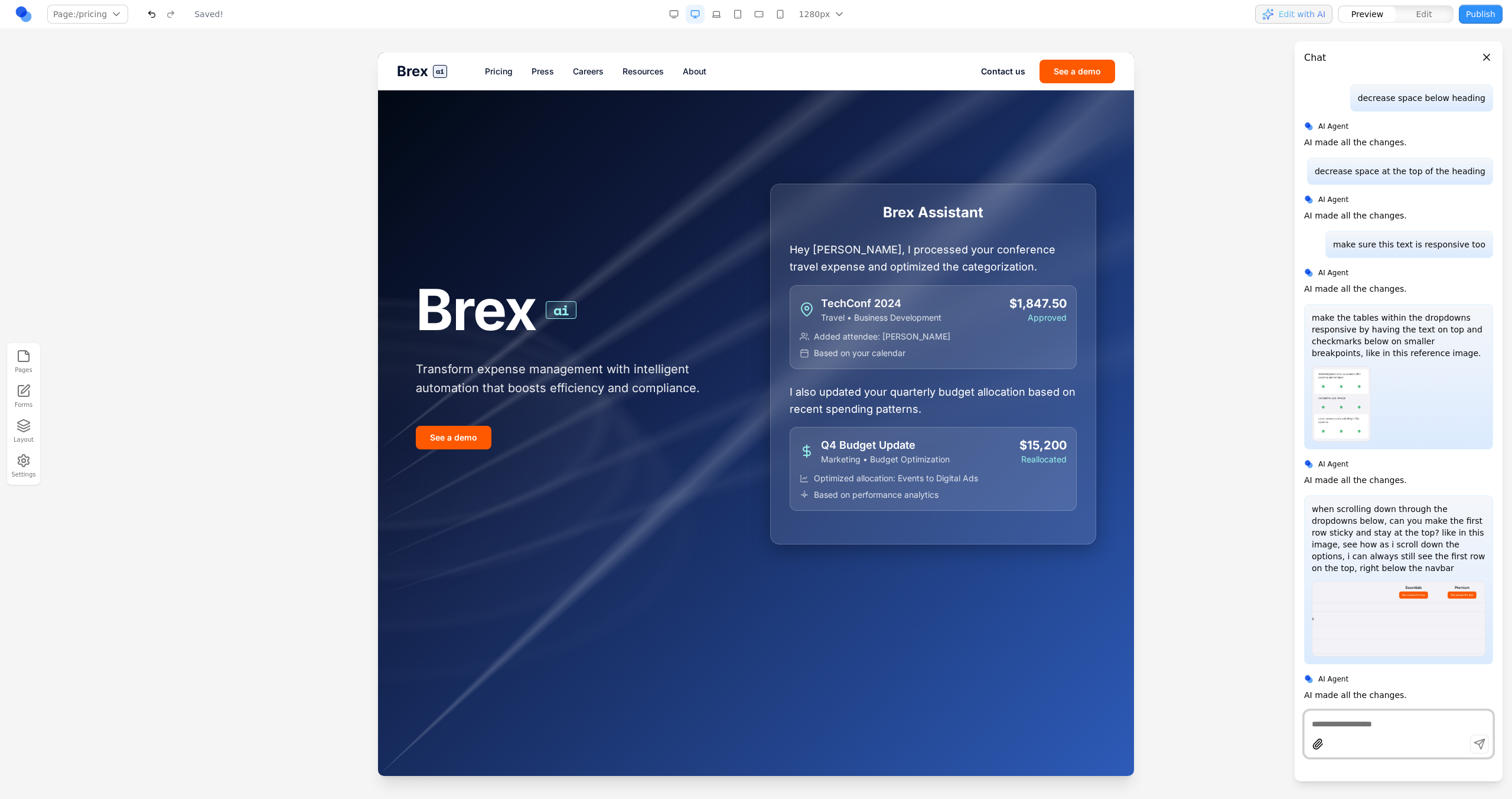
scroll to position [0, 0]
click at [504, 74] on link "Pricing" at bounding box center [499, 71] width 28 height 12
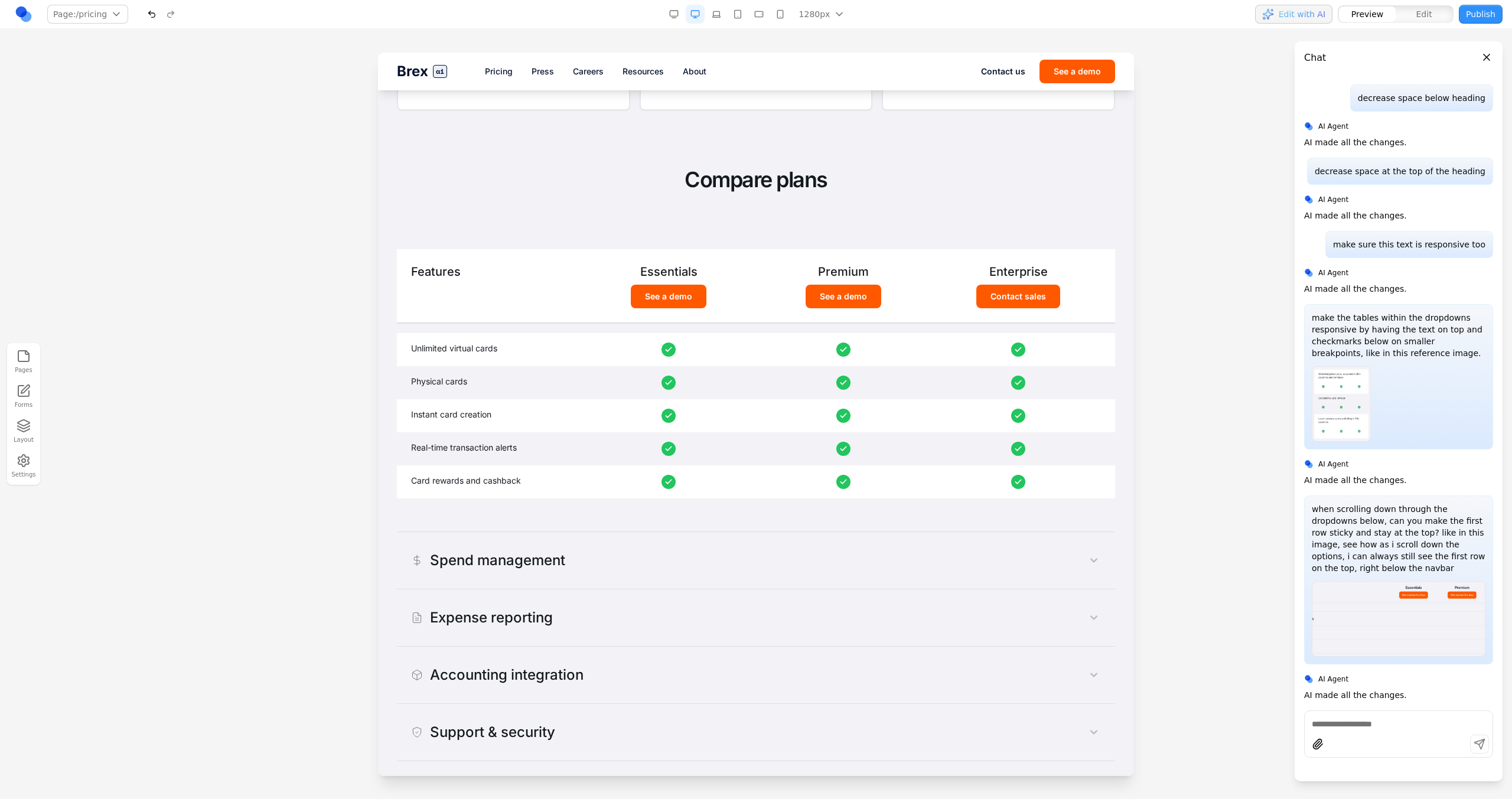
scroll to position [753, 0]
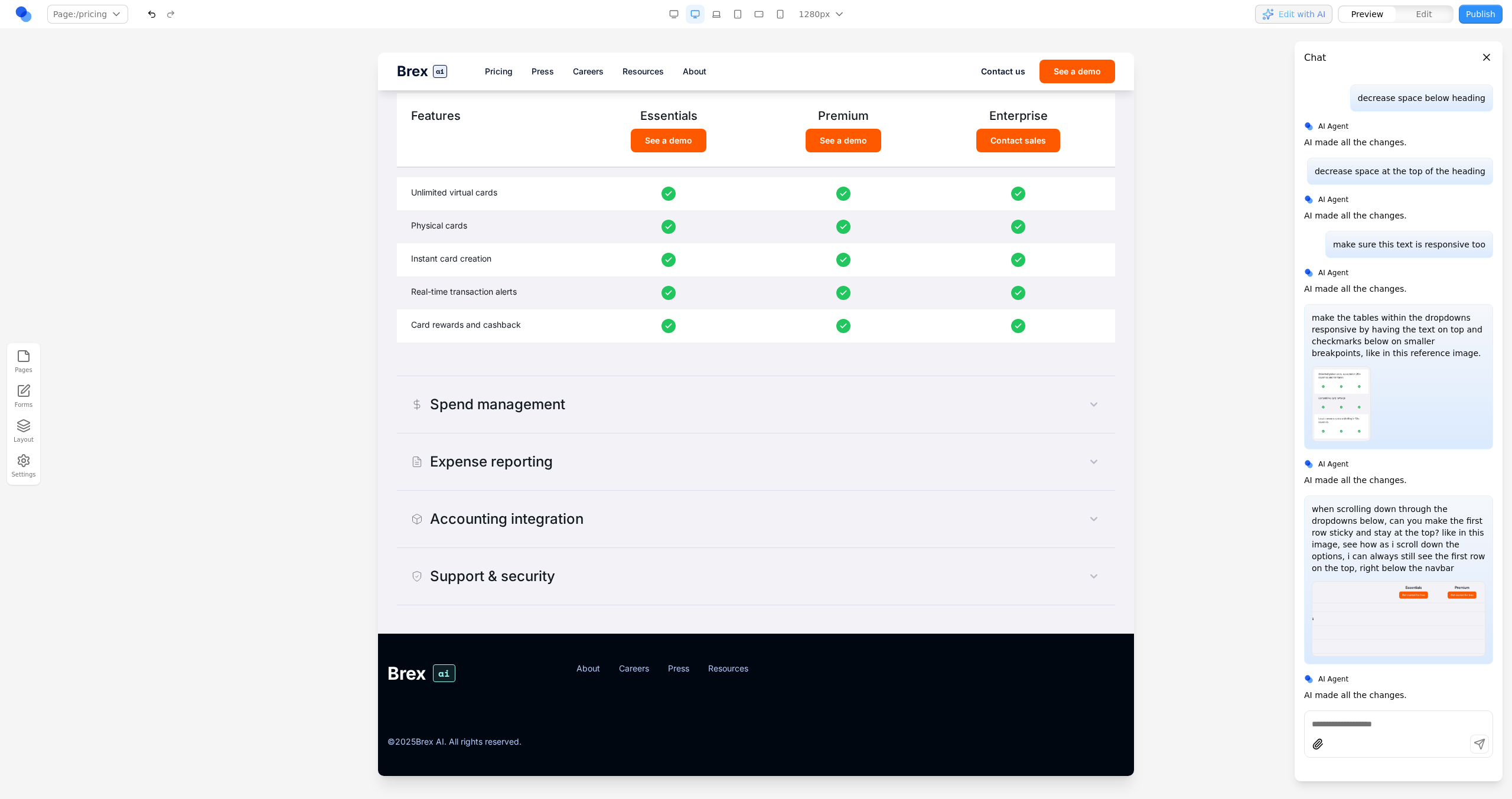
click at [659, 454] on button "Accounting integration" at bounding box center [756, 518] width 718 height 38
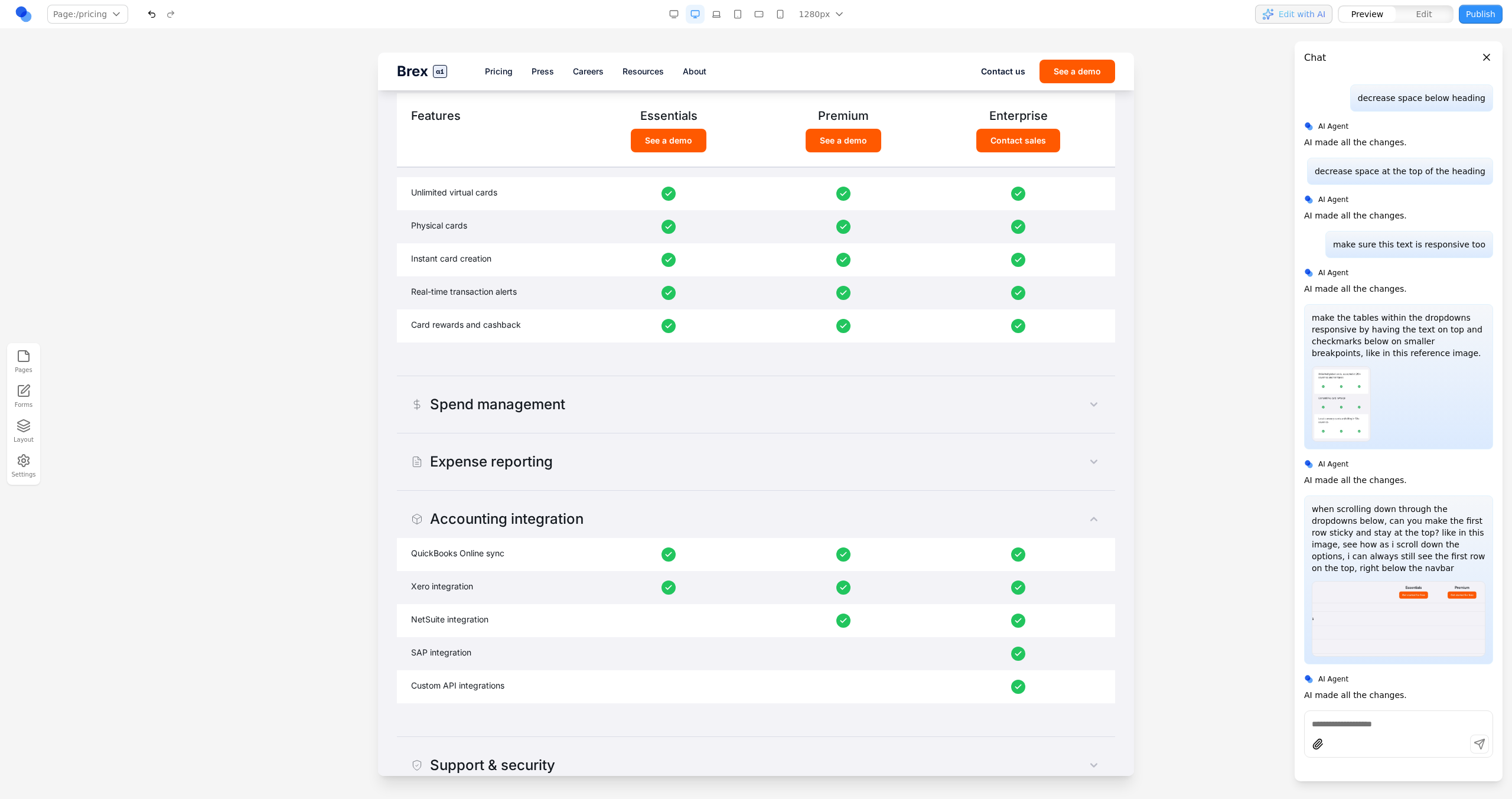
click at [668, 454] on button "Expense reporting" at bounding box center [756, 461] width 718 height 38
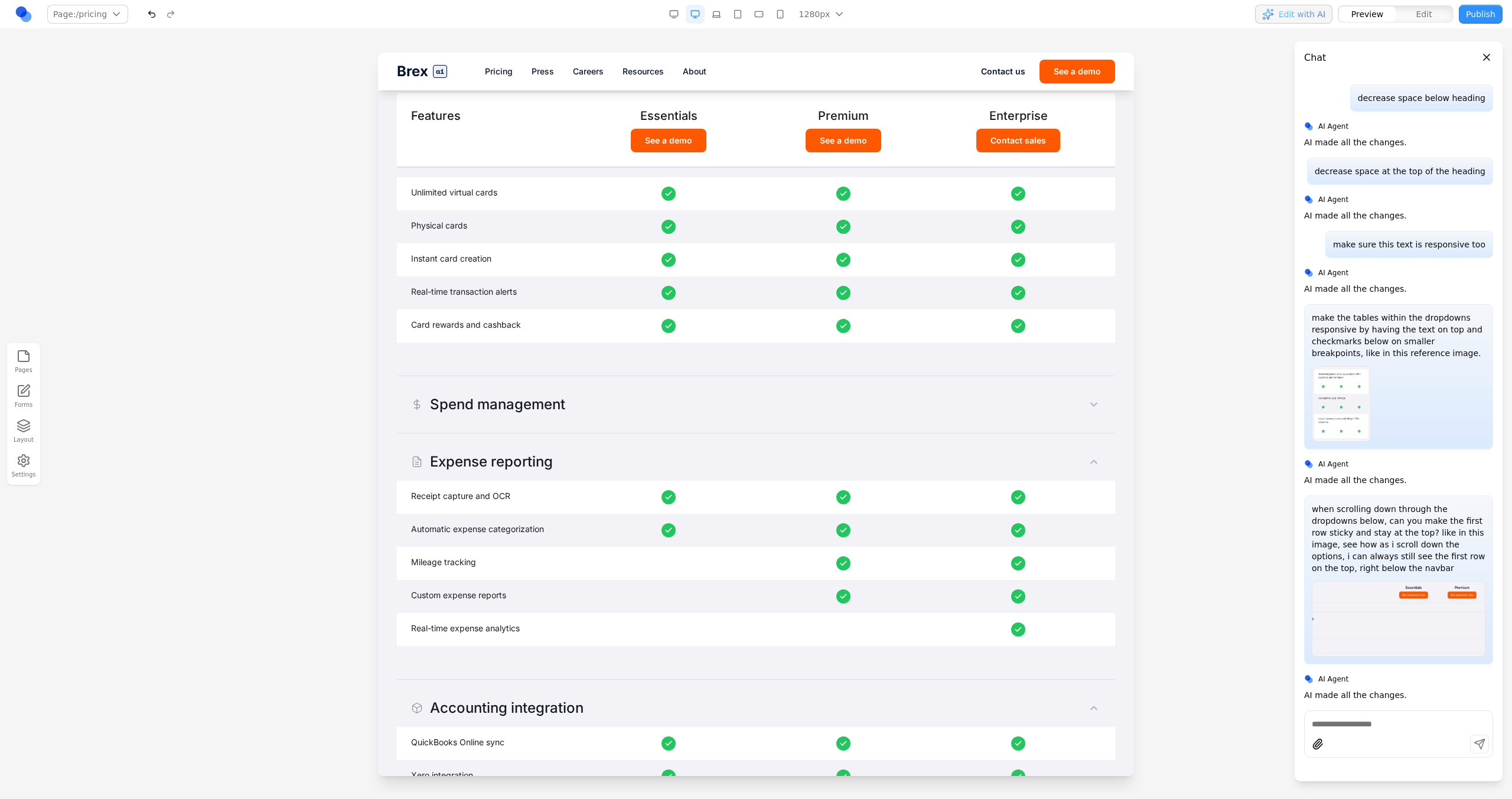
click at [682, 429] on div "Spend management" at bounding box center [756, 405] width 718 height 57
click at [682, 410] on button "Spend management" at bounding box center [756, 404] width 718 height 38
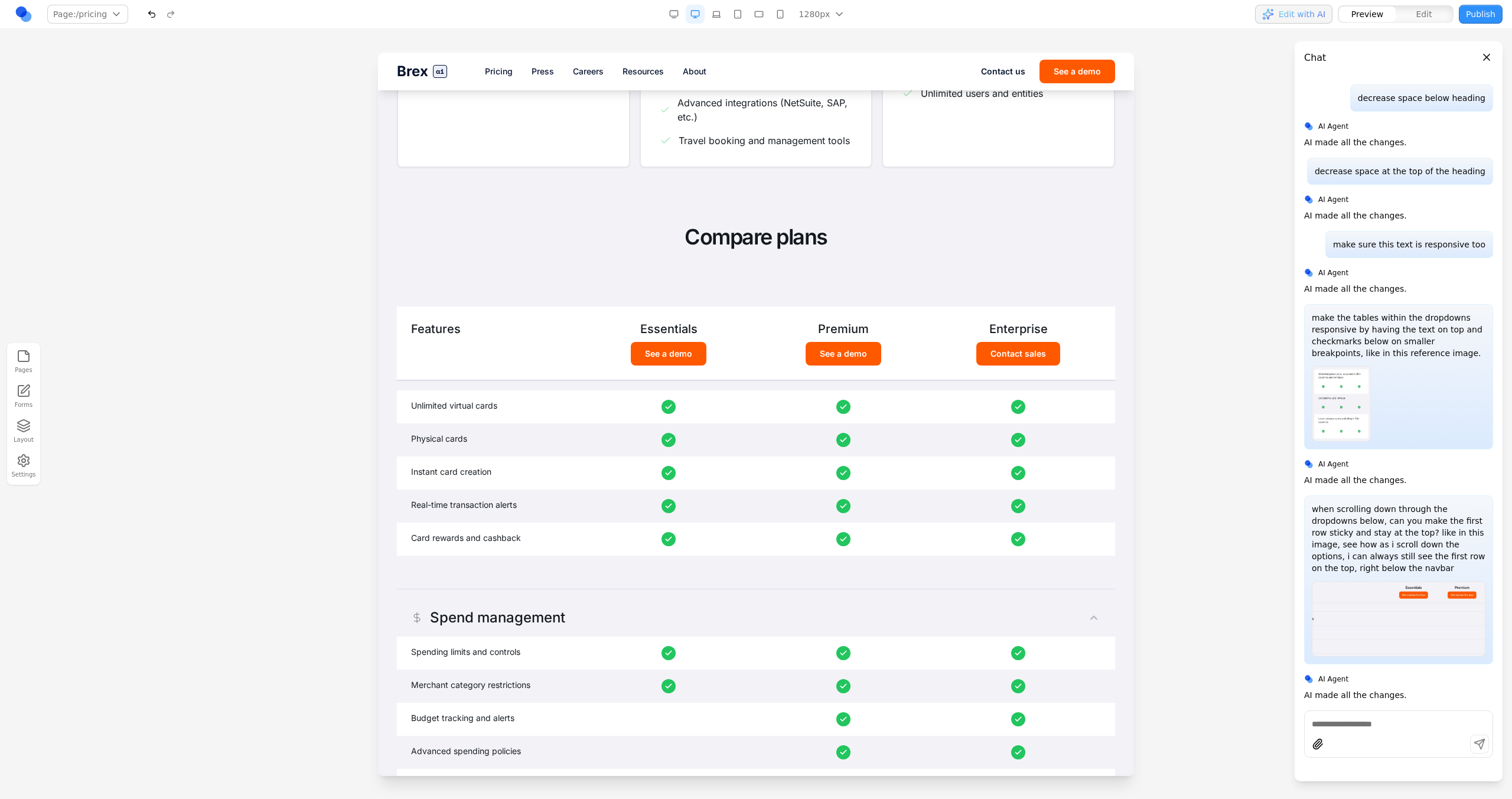
scroll to position [532, 0]
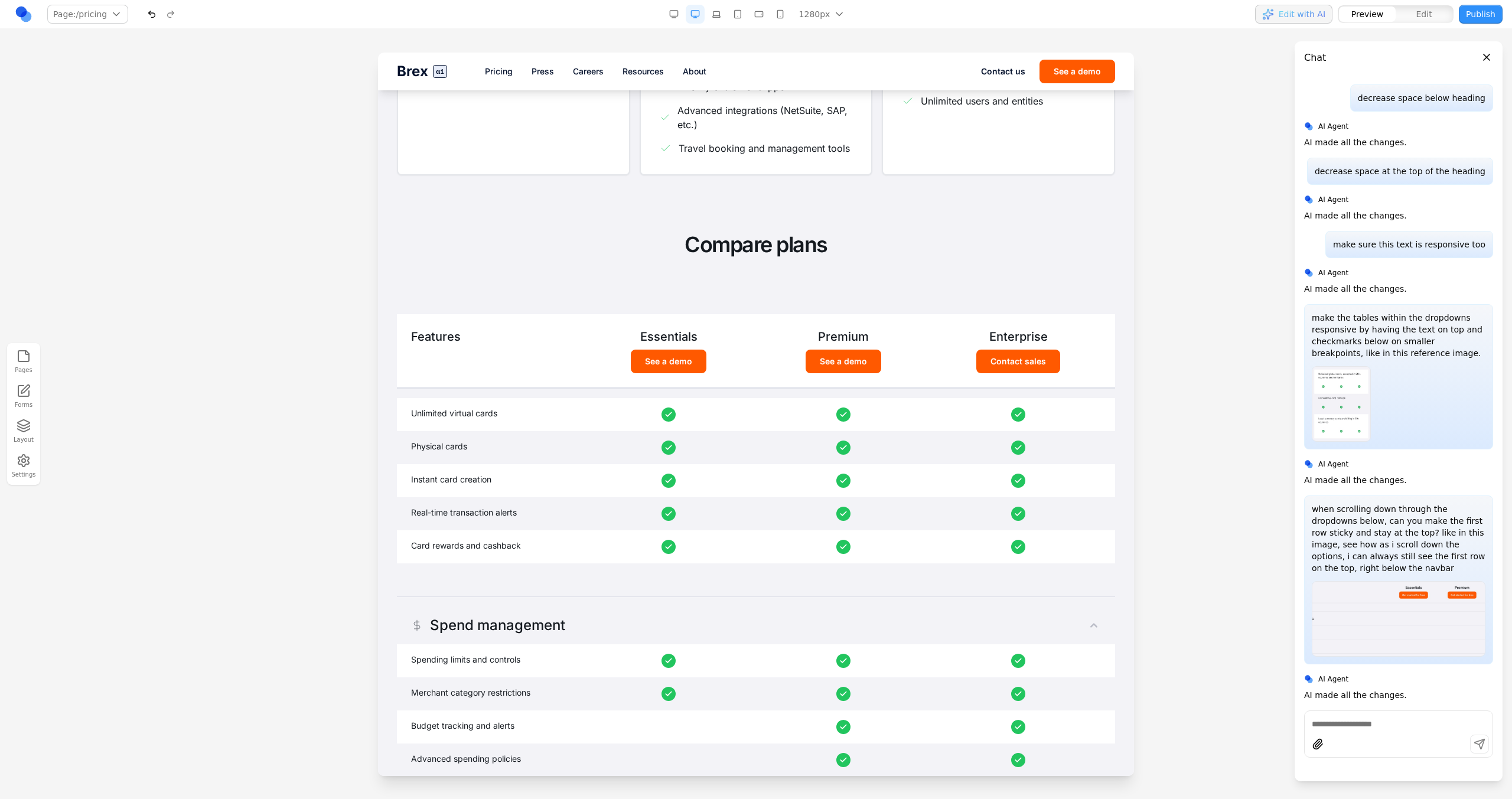
click at [892, 454] on textarea at bounding box center [1398, 723] width 174 height 12
type textarea "*"
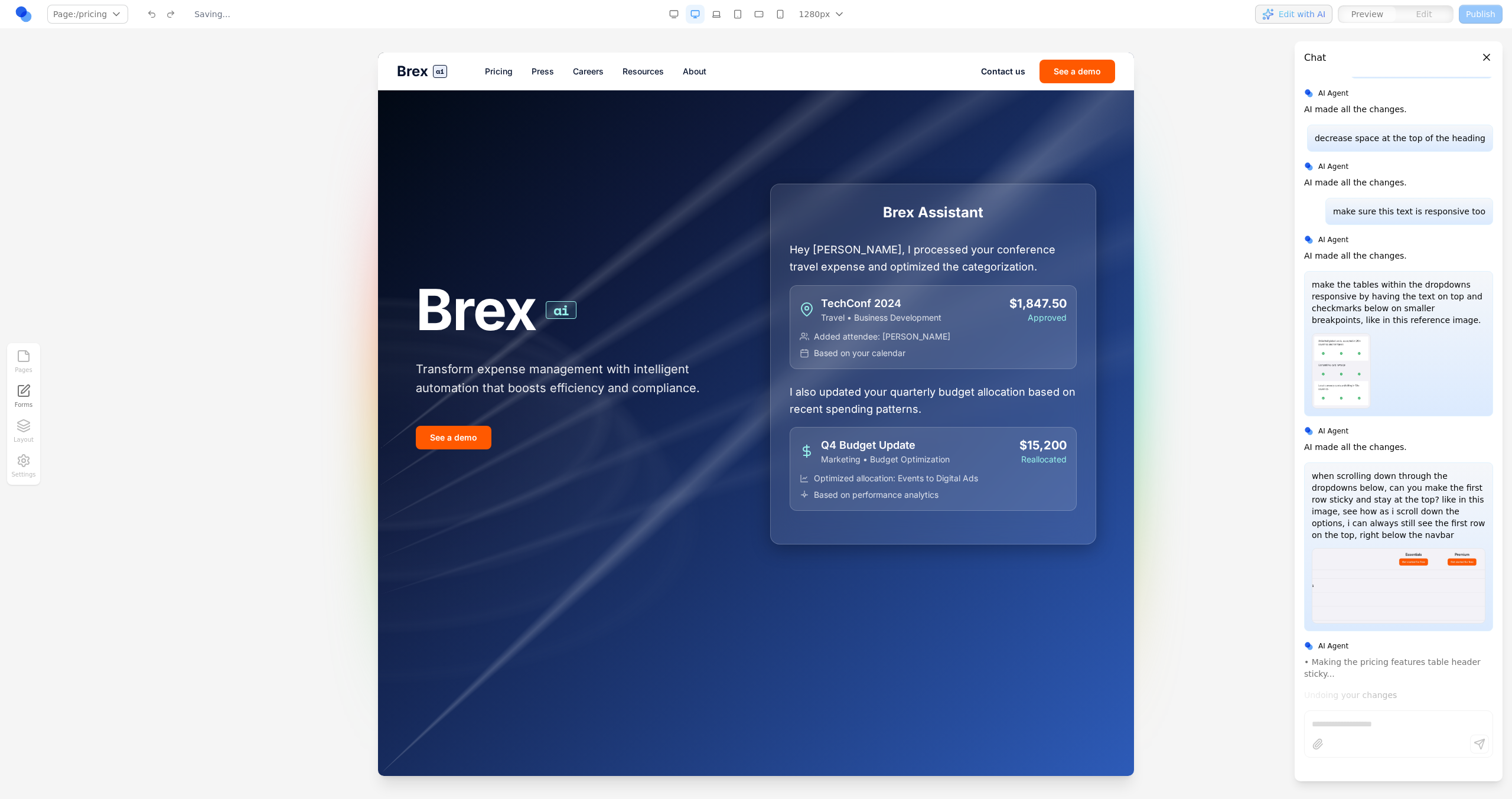
scroll to position [0, 0]
click at [491, 78] on div "Brex ai Pricing Press Careers Resources About Contact us See a demo" at bounding box center [756, 71] width 756 height 38
click at [494, 73] on link "Pricing" at bounding box center [499, 71] width 28 height 12
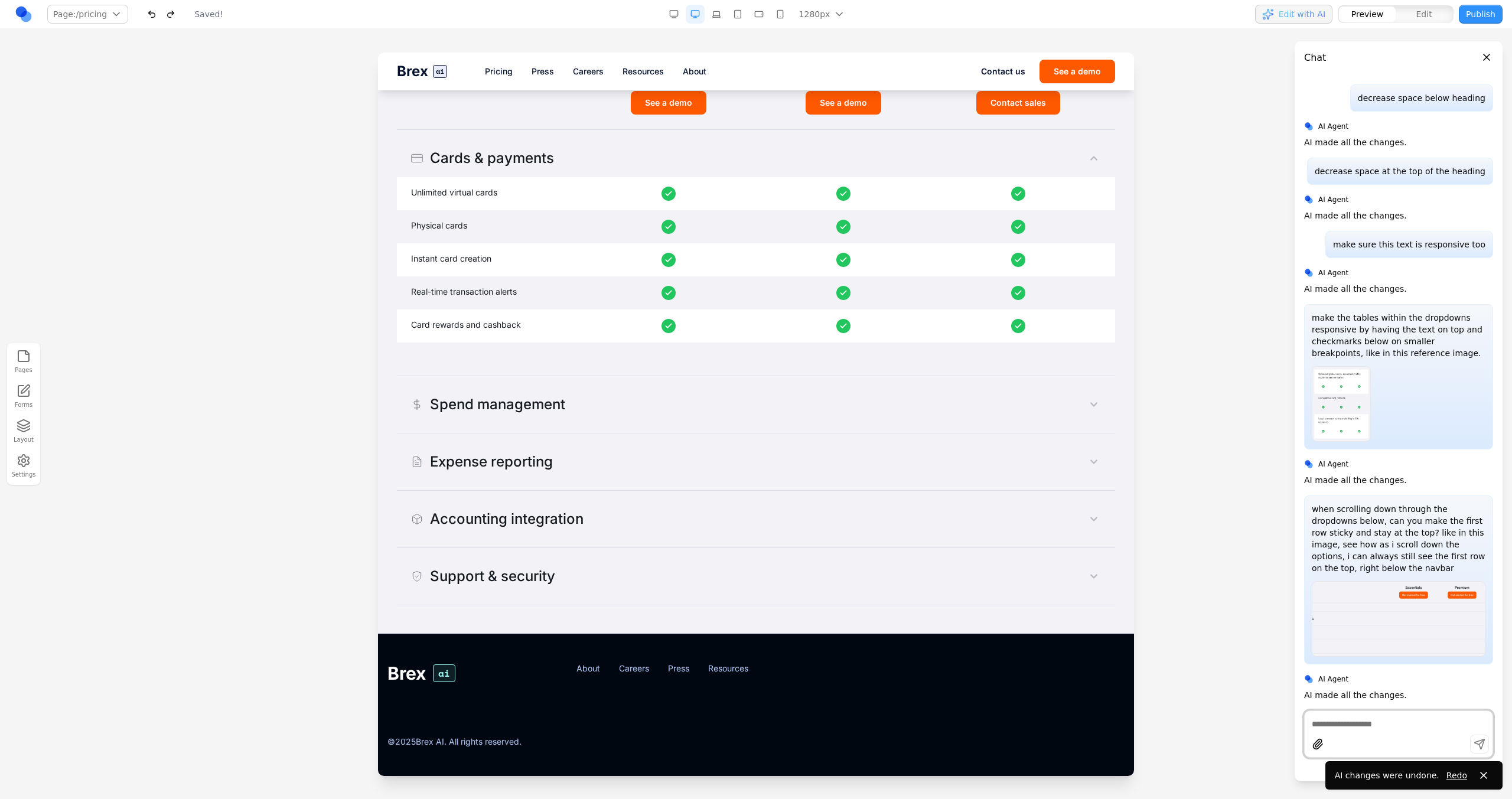
scroll to position [521, 0]
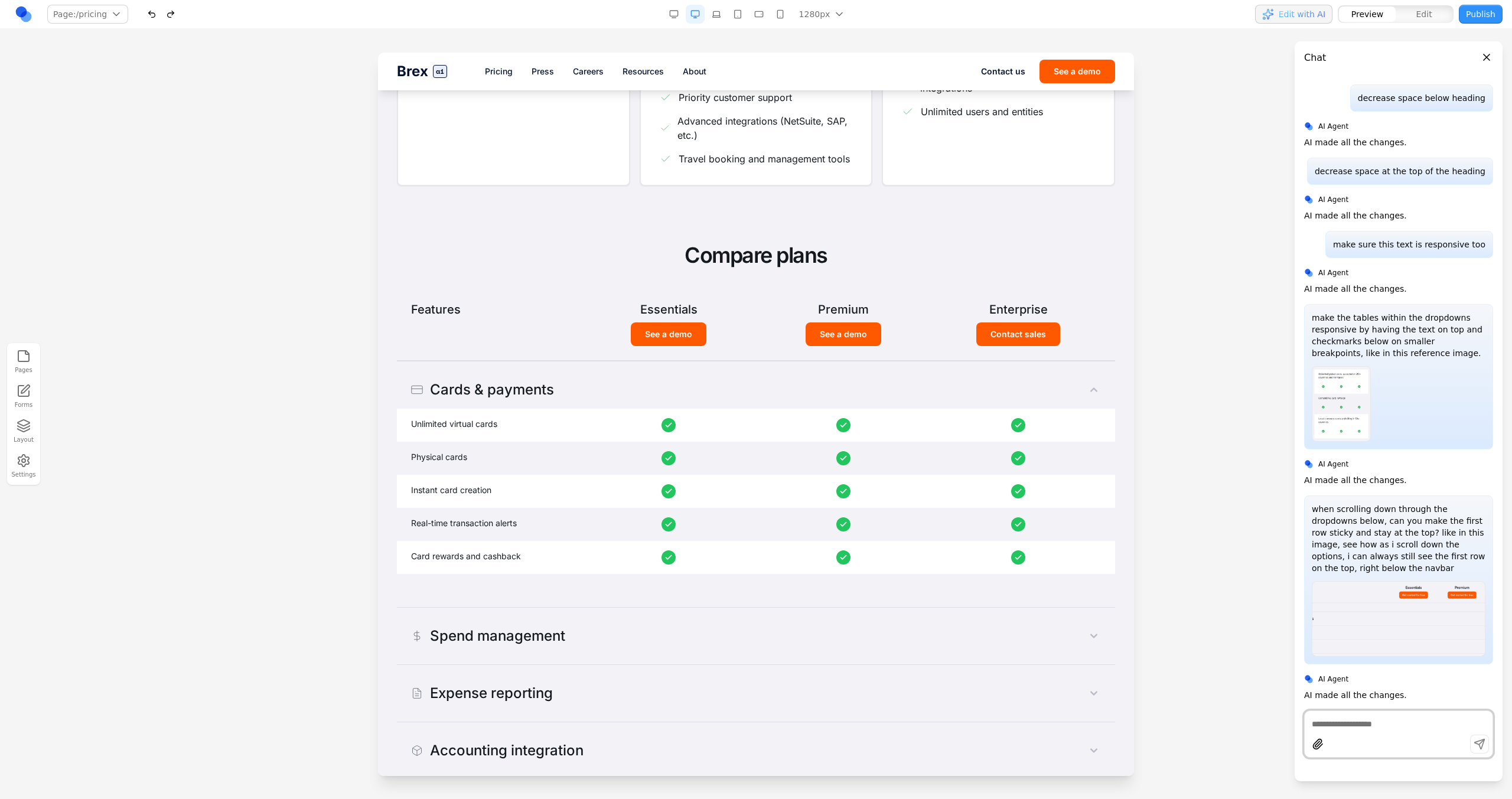
click at [892, 454] on p "when scrolling down through the dropdowns below, can you make the first row sti…" at bounding box center [1398, 538] width 174 height 71
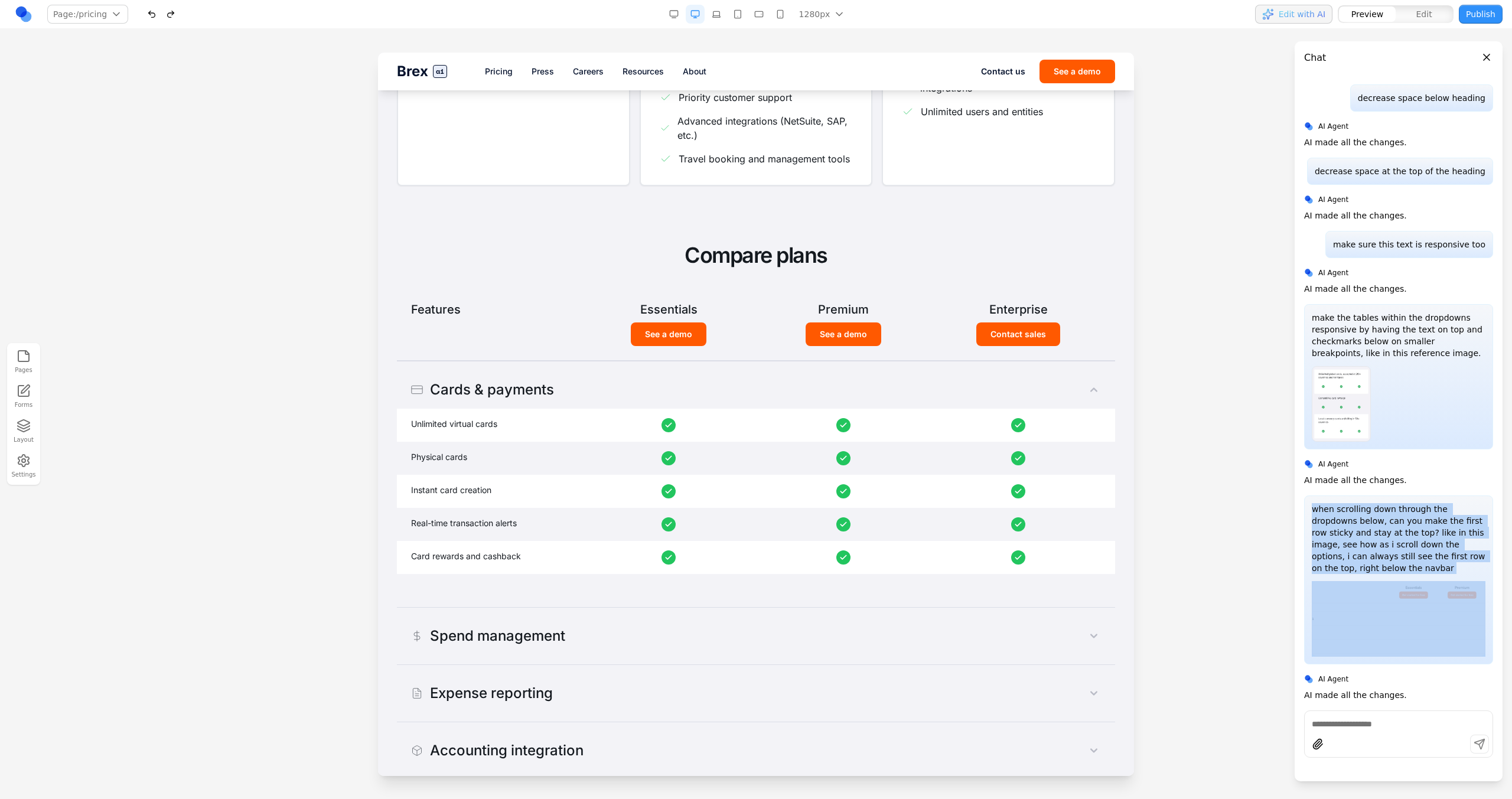
click at [892, 454] on p "when scrolling down through the dropdowns below, can you make the first row sti…" at bounding box center [1398, 538] width 174 height 71
copy p "when scrolling down through the dropdowns below, can you make the first row sti…"
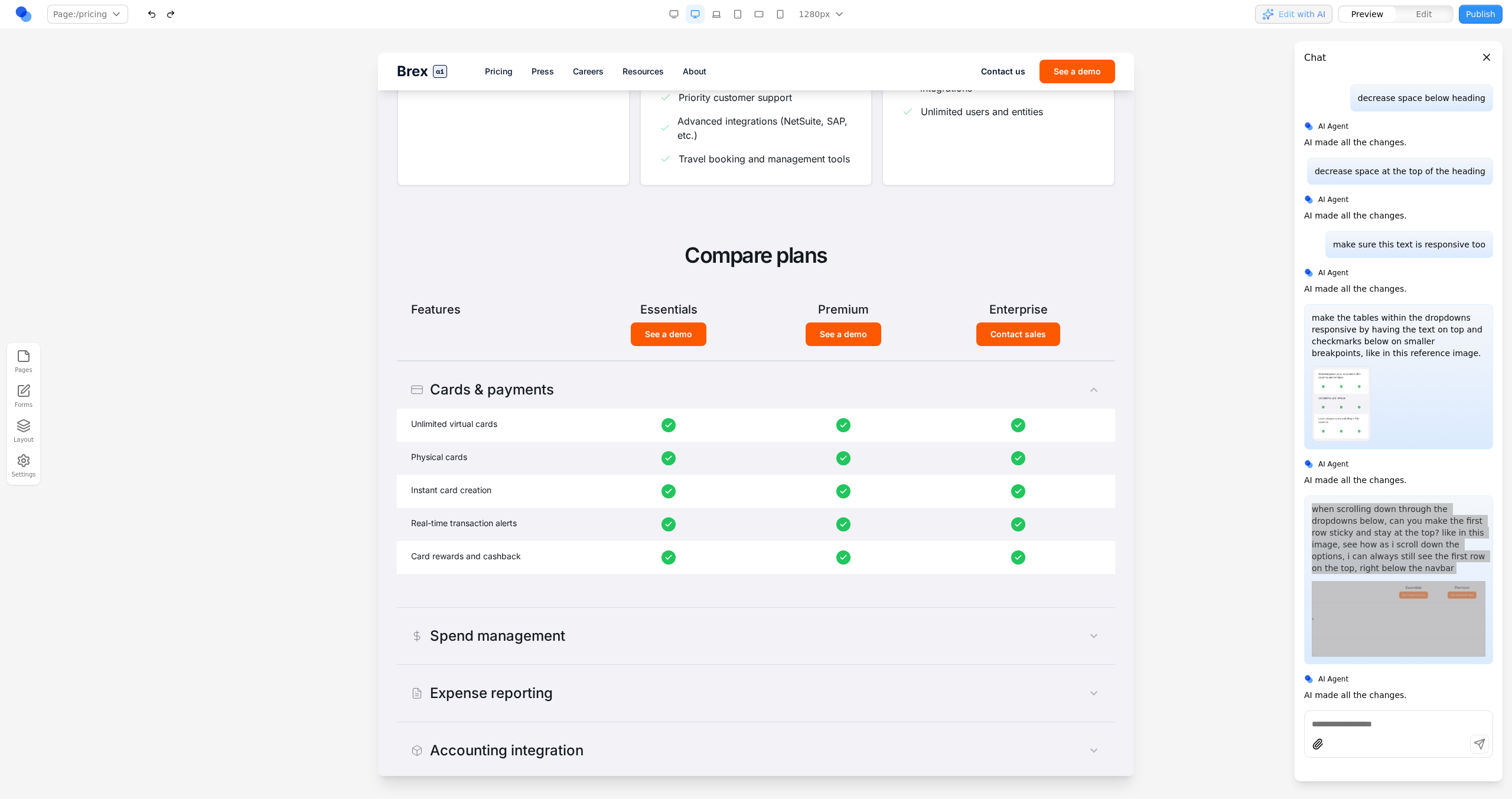
click at [892, 454] on div at bounding box center [1018, 491] width 165 height 14
click at [892, 282] on div "Compare plans Features Essentials Premium Enterprise See a demo See a demo Cont…" at bounding box center [756, 539] width 718 height 594
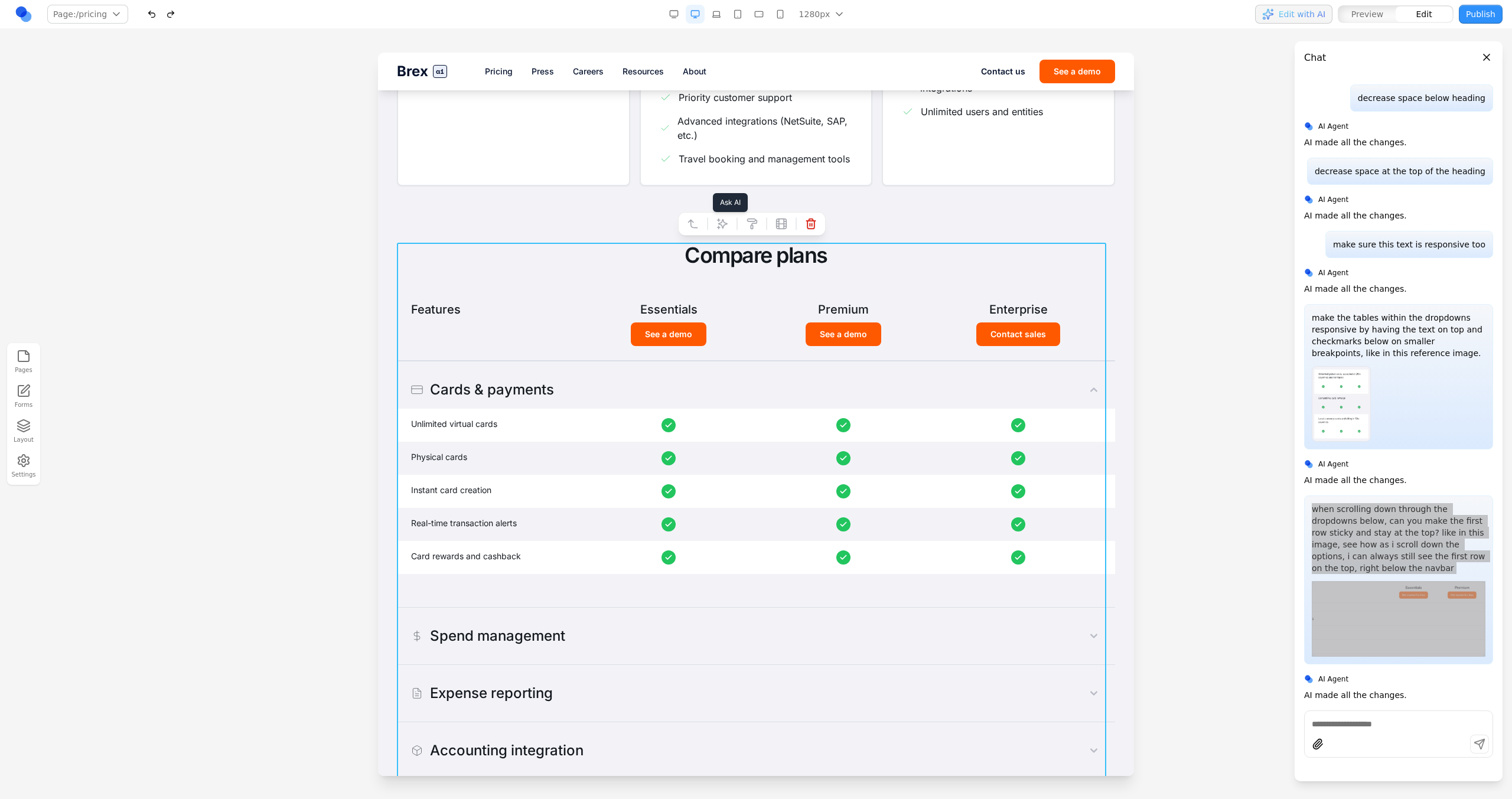
click at [713, 223] on button at bounding box center [722, 224] width 19 height 19
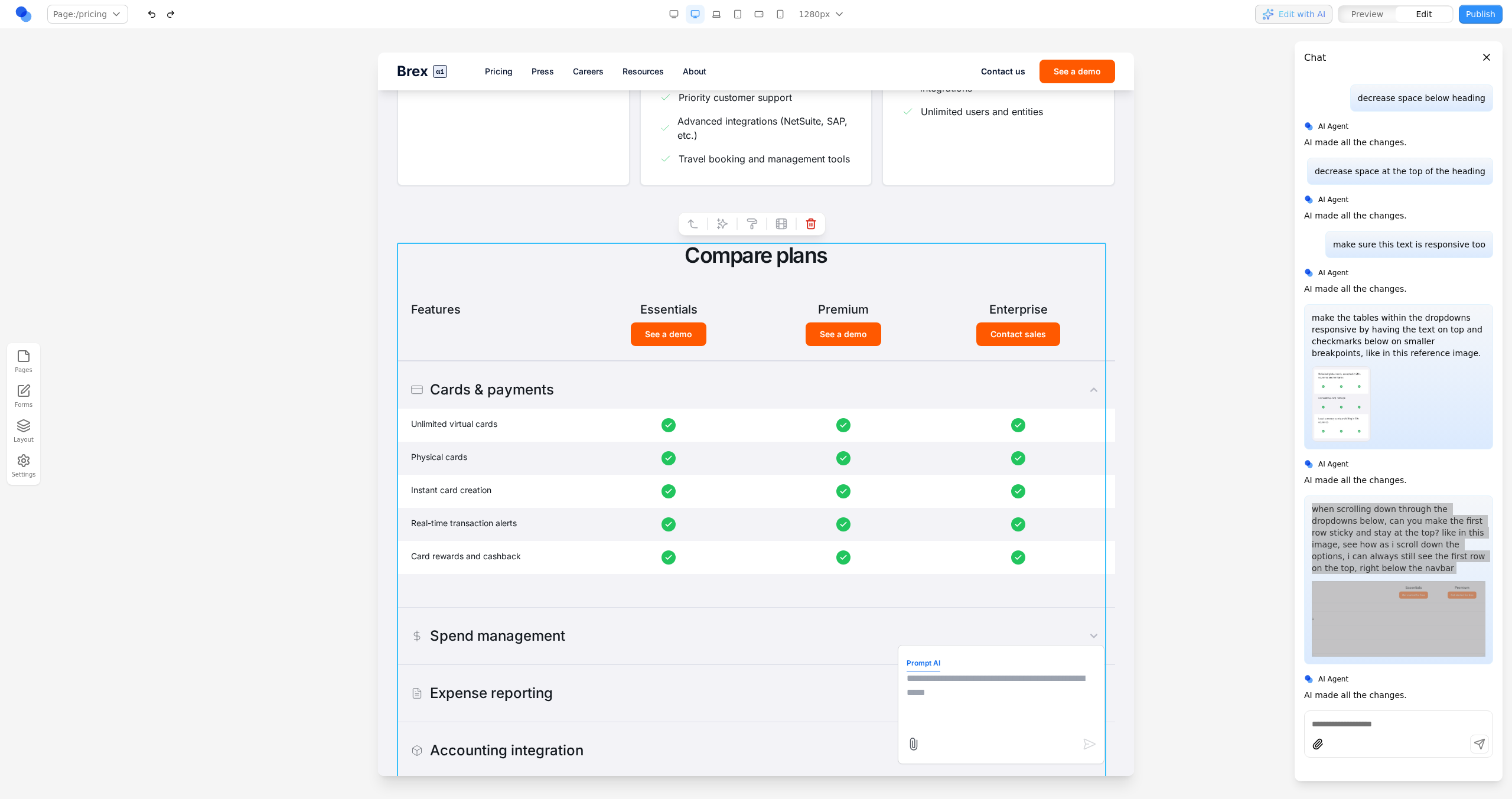
click at [892, 454] on textarea at bounding box center [1001, 700] width 189 height 59
paste textarea "**********"
type textarea "**********"
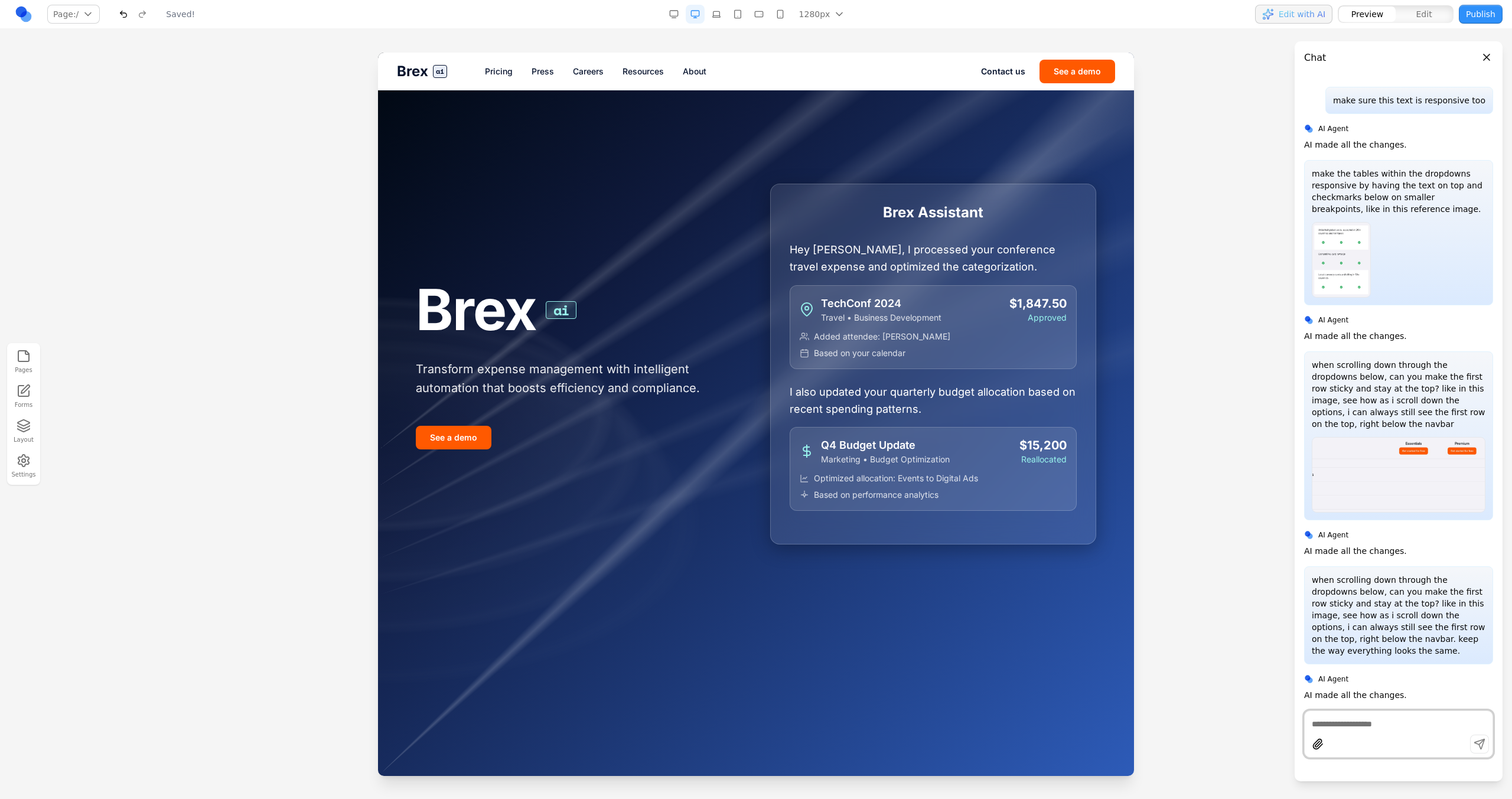
scroll to position [0, 0]
click at [507, 64] on div "Brex ai Pricing Press Careers Resources About Contact us See a demo" at bounding box center [756, 71] width 756 height 38
click at [507, 64] on div "Brex ai Pricing Press Careers Resources About Contact us See a demo" at bounding box center [756, 71] width 756 height 38
click at [508, 67] on link "Pricing" at bounding box center [499, 71] width 28 height 12
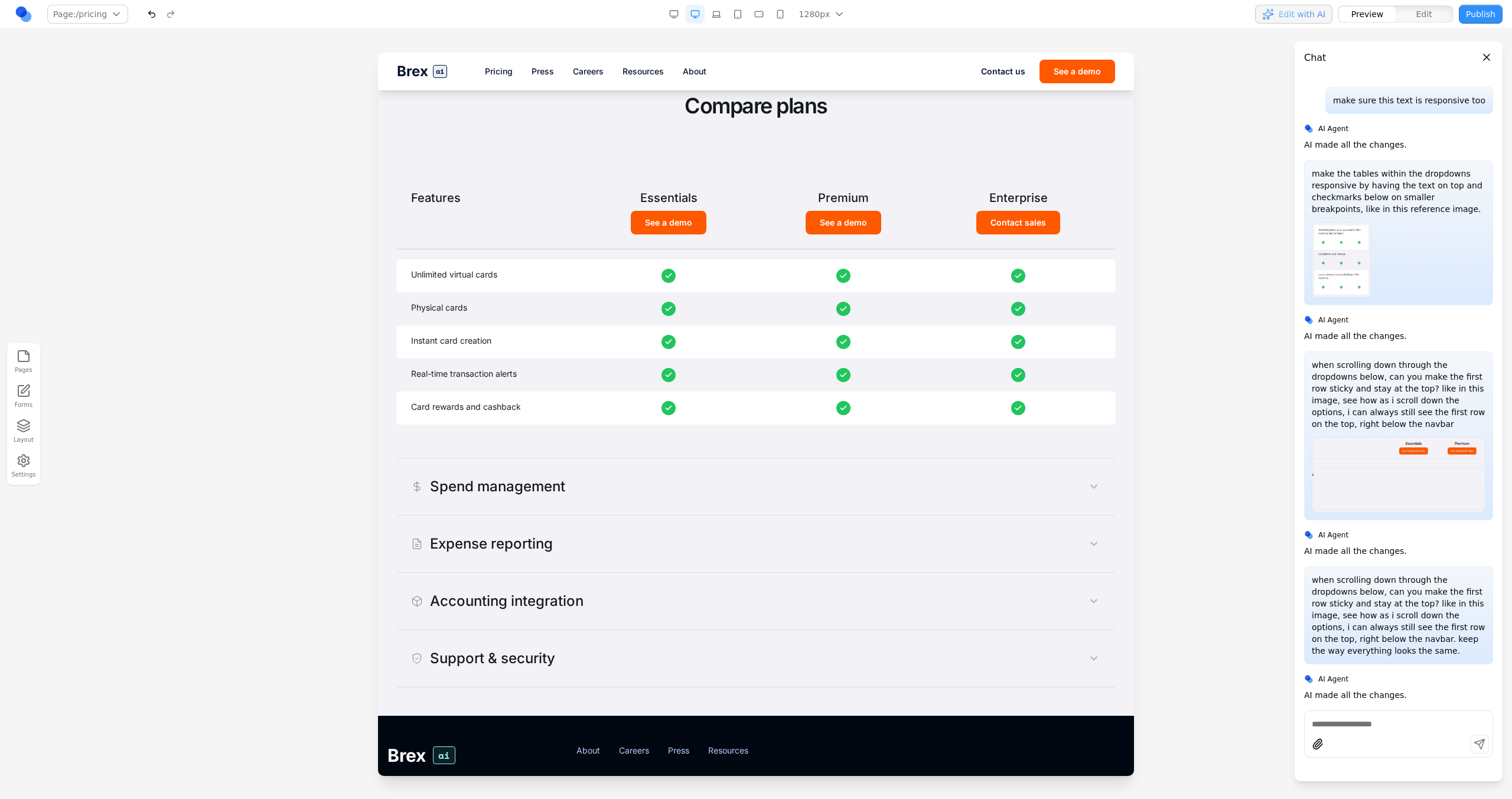
scroll to position [753, 0]
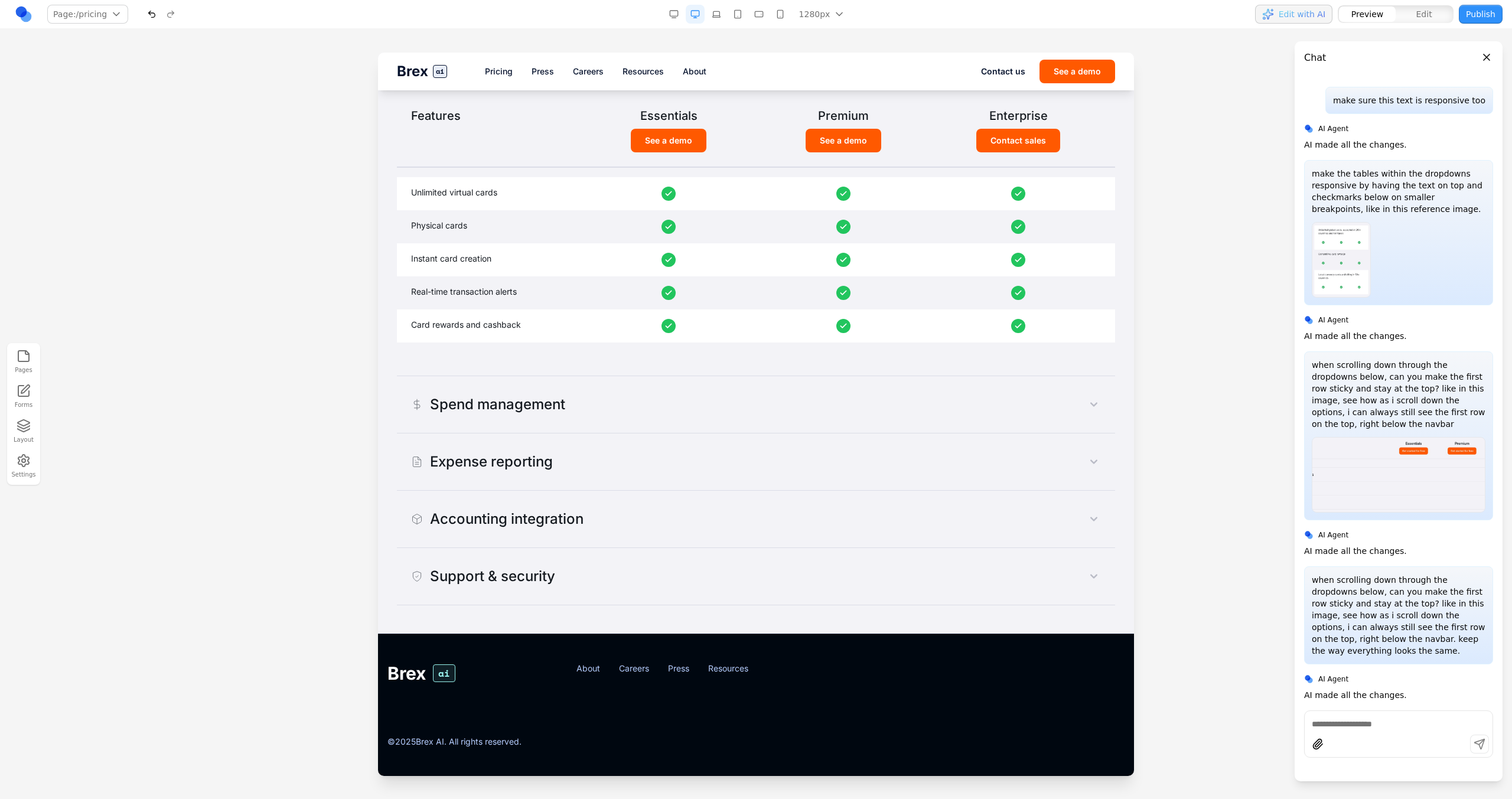
click at [636, 372] on div "Cards & payments Unlimited virtual cards Unlimited virtual cards Physical cards…" at bounding box center [756, 253] width 718 height 246
click at [634, 391] on button "Spend management" at bounding box center [756, 404] width 718 height 38
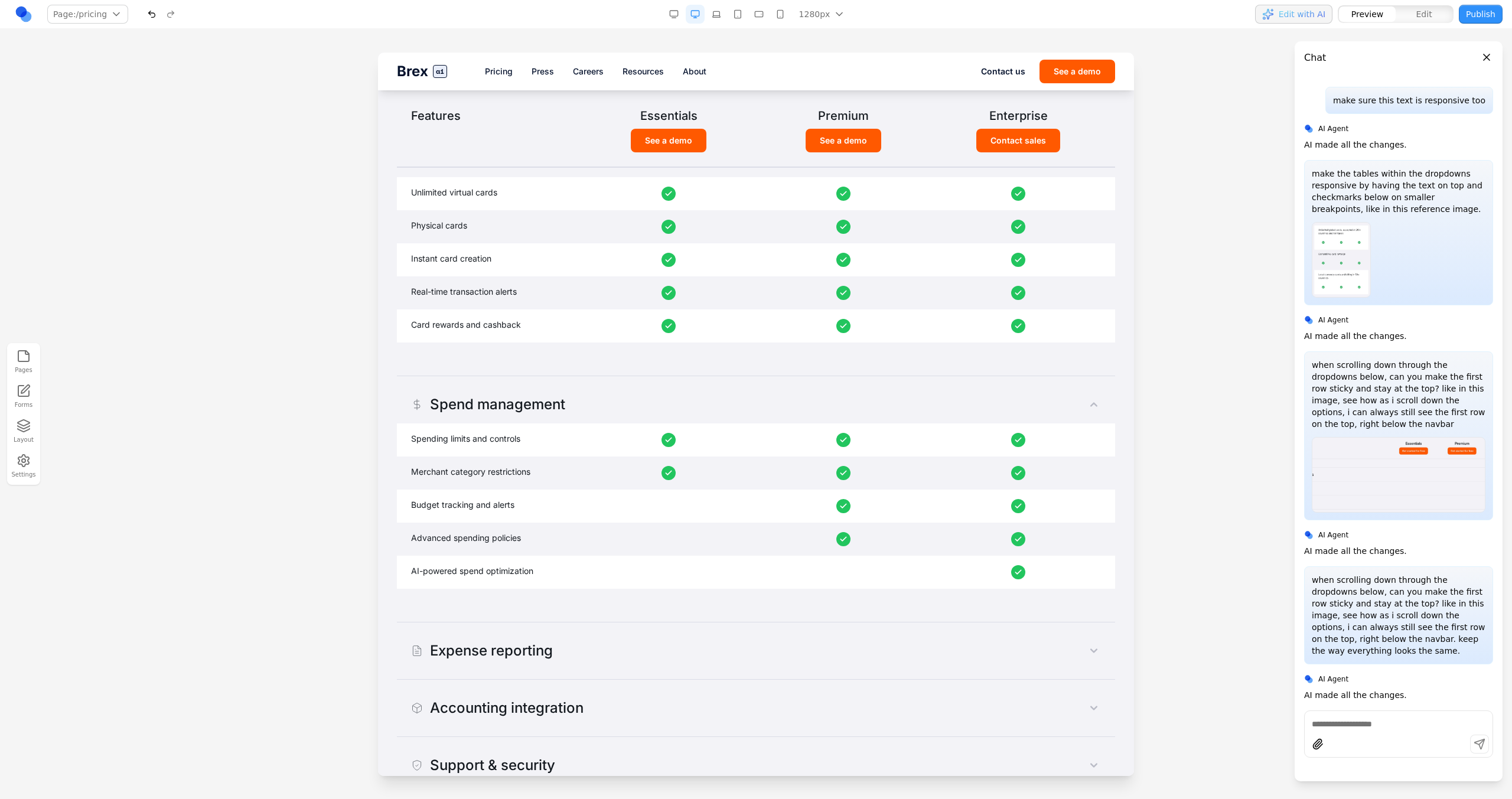
click at [595, 454] on button "Expense reporting" at bounding box center [756, 650] width 718 height 38
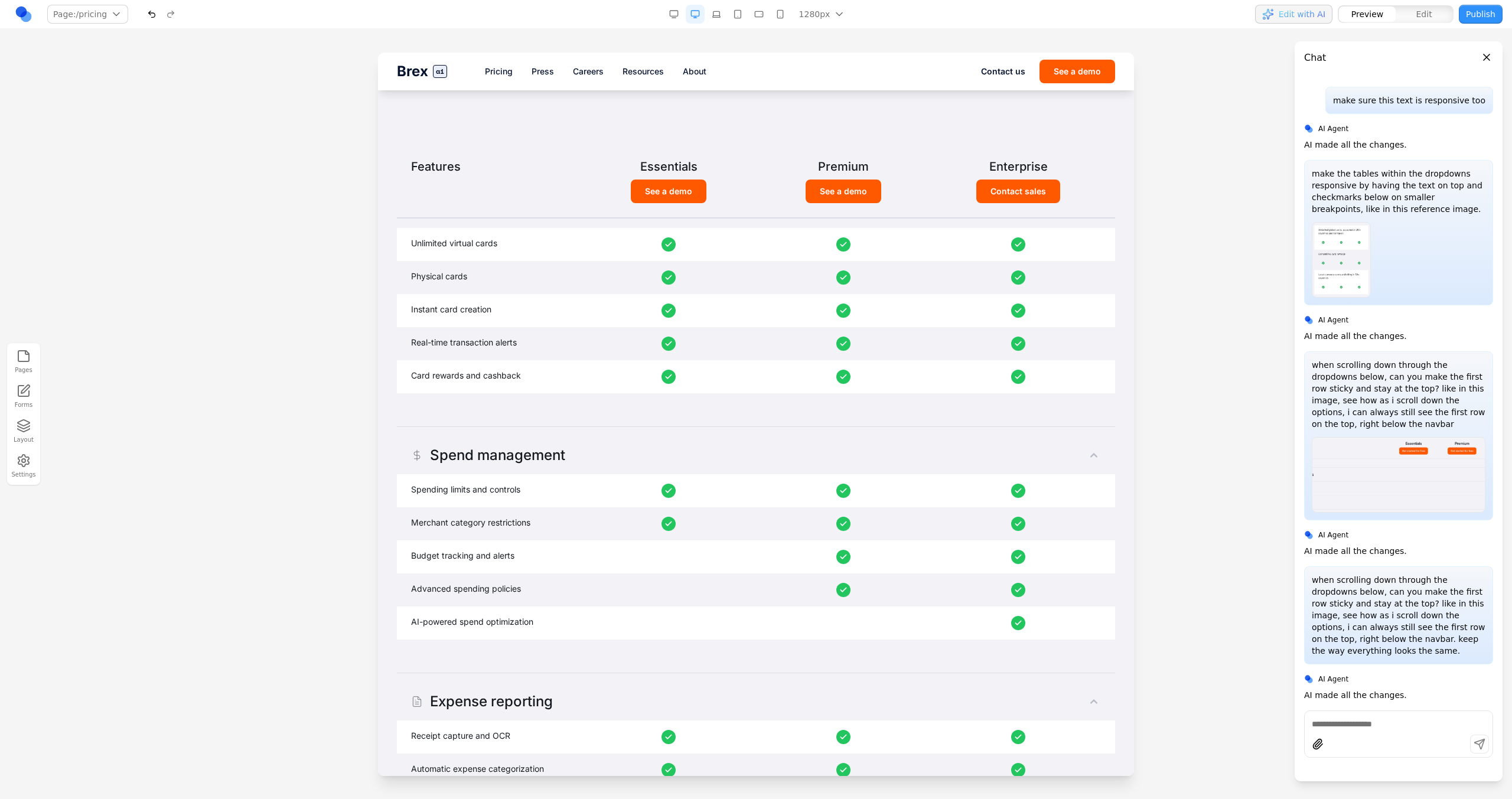
scroll to position [515, 0]
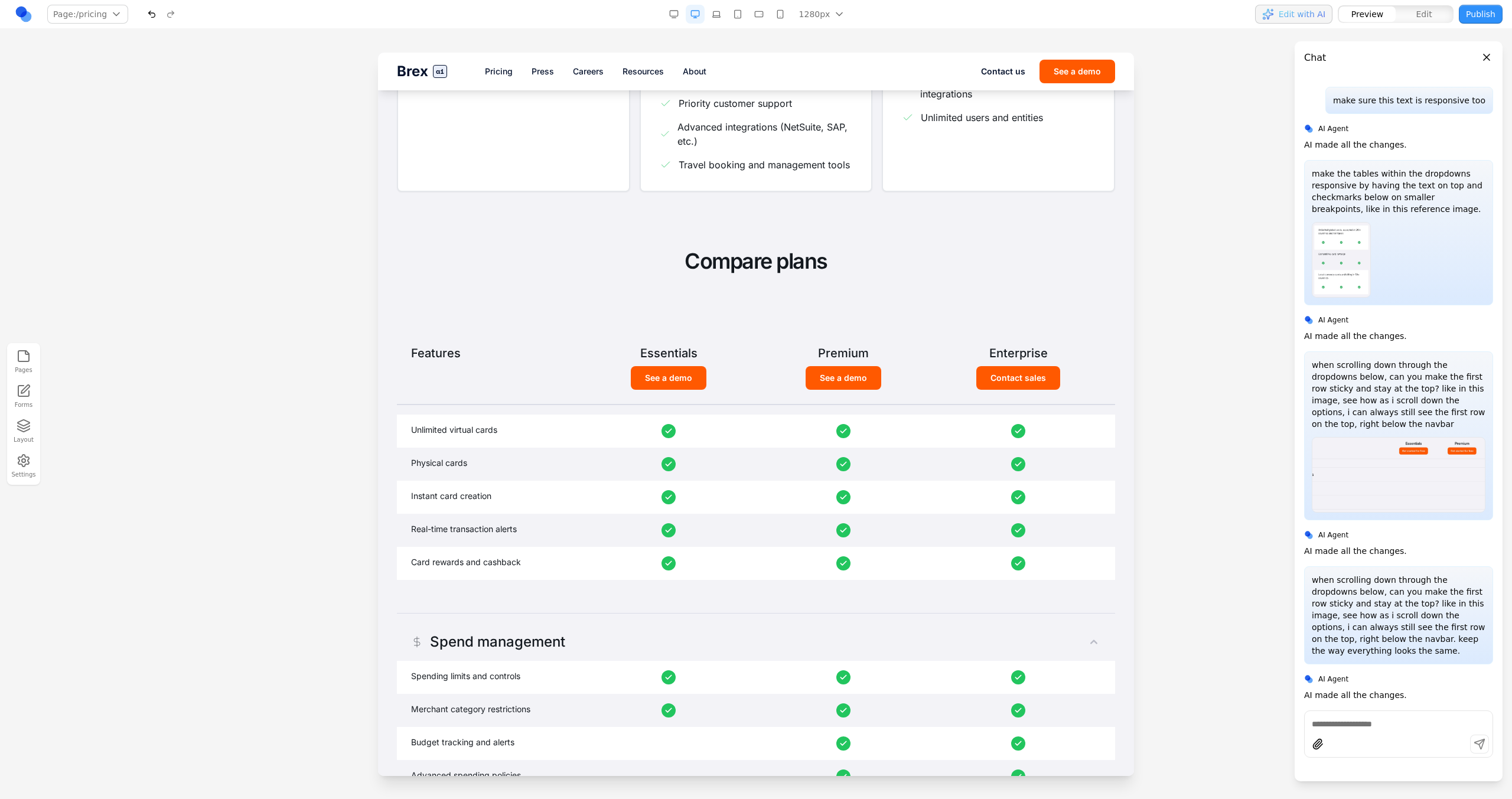
click at [720, 19] on button "button" at bounding box center [717, 14] width 19 height 19
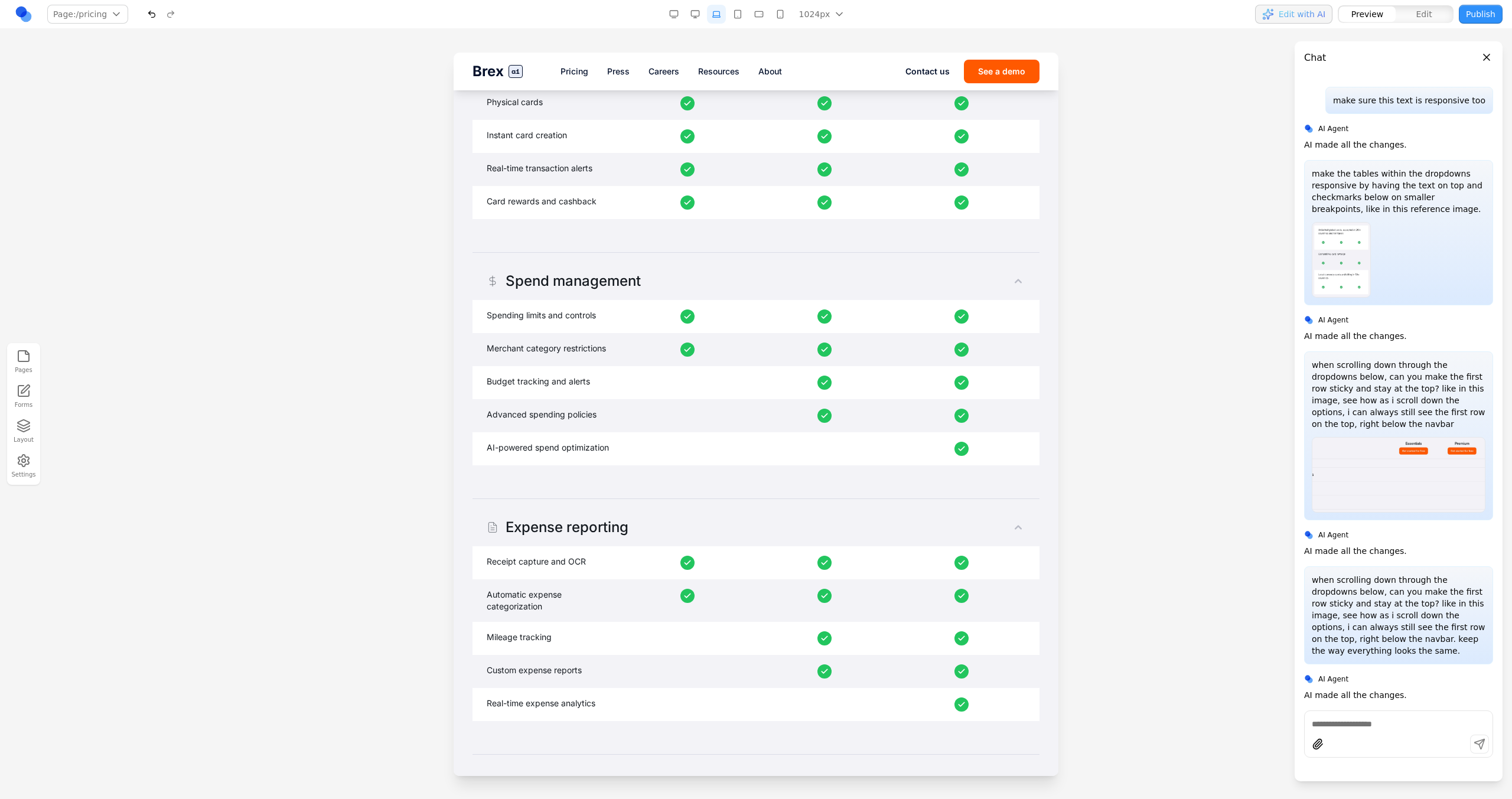
scroll to position [1197, 0]
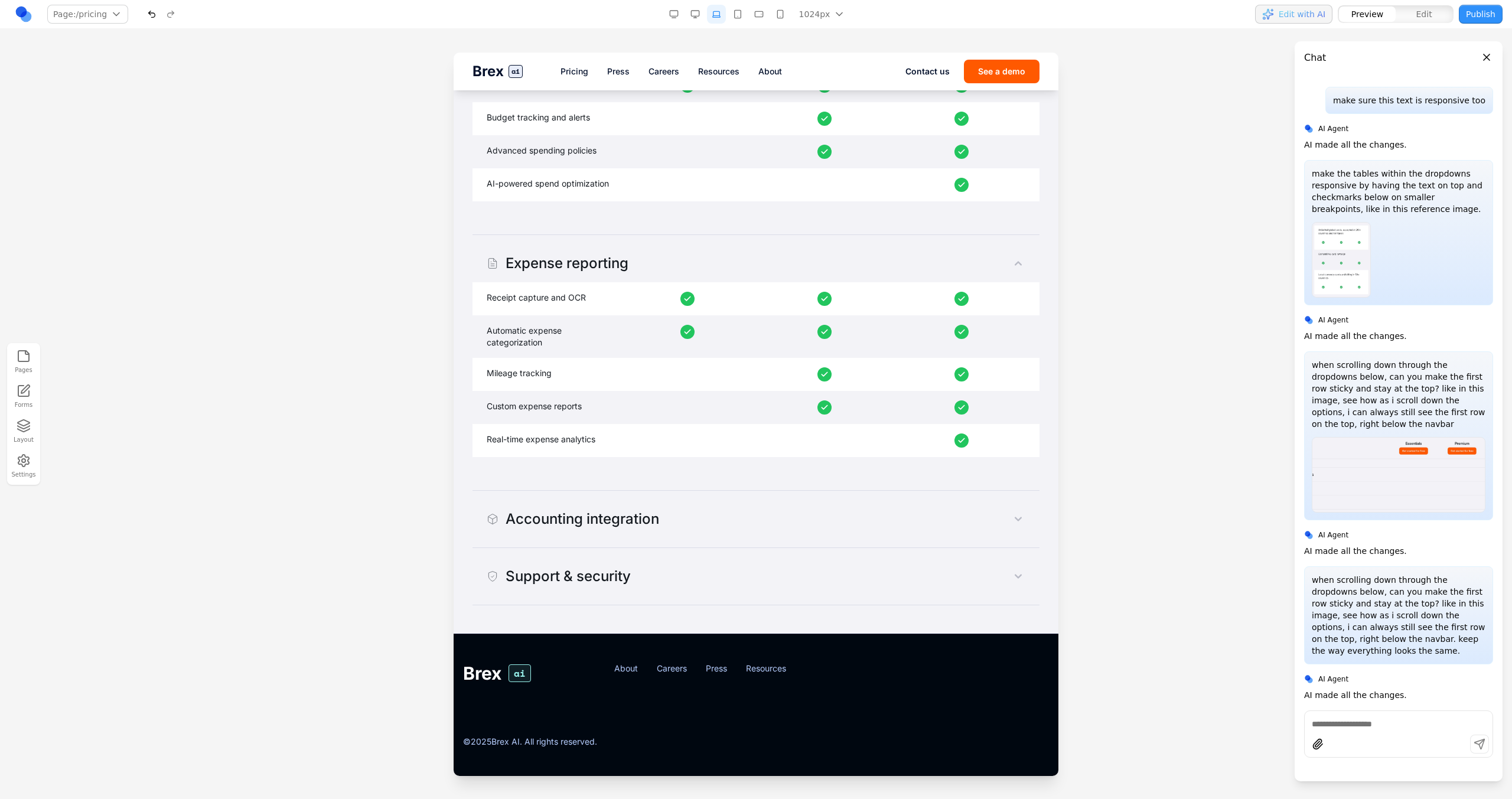
click at [778, 24] on nav "Page: /pricing / /pricing Manage pages 1024px 1536px 1280px 1024px 768px 480px …" at bounding box center [756, 14] width 1512 height 29
click at [781, 18] on button "button" at bounding box center [780, 14] width 19 height 19
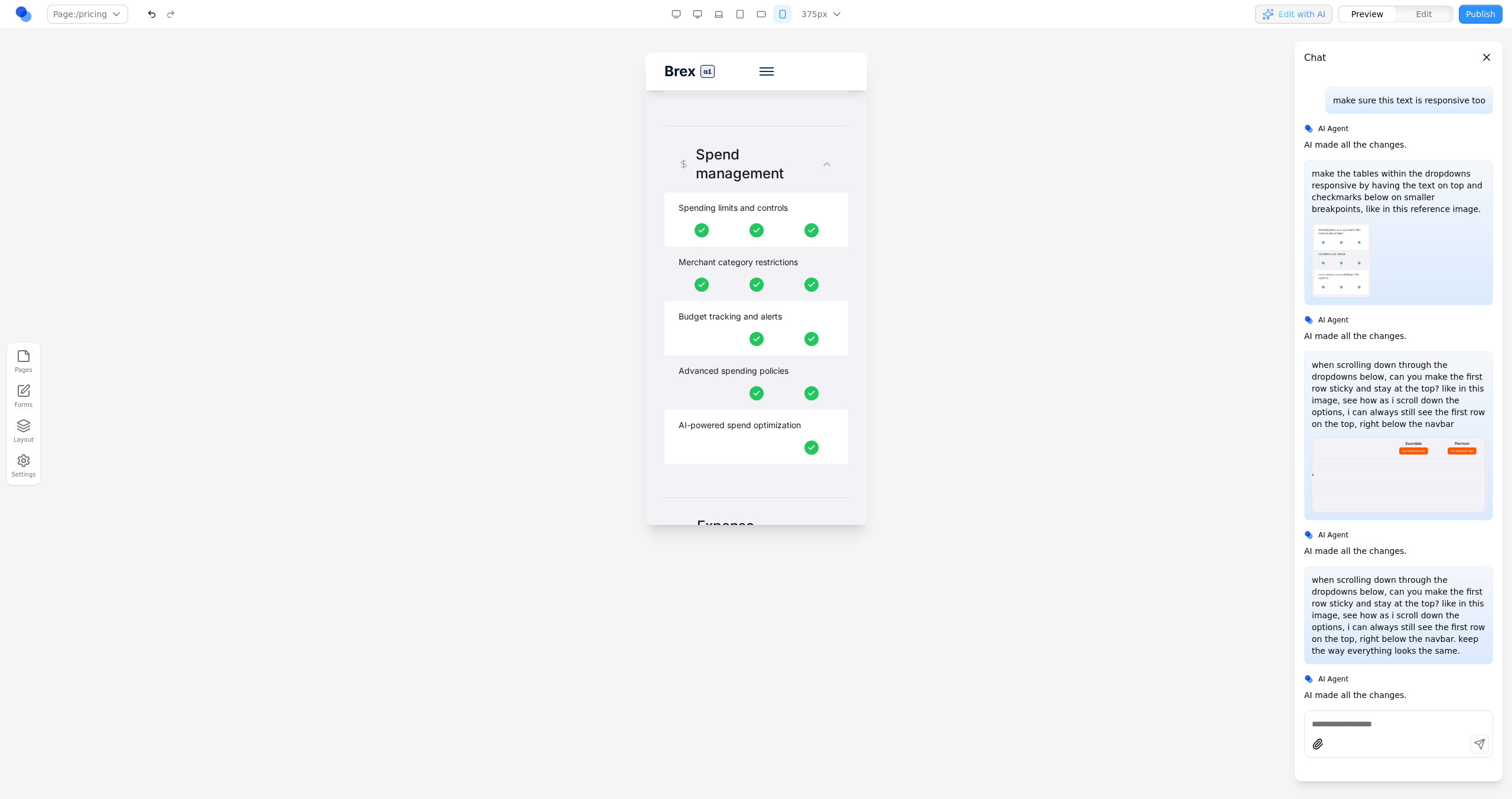
scroll to position [2225, 0]
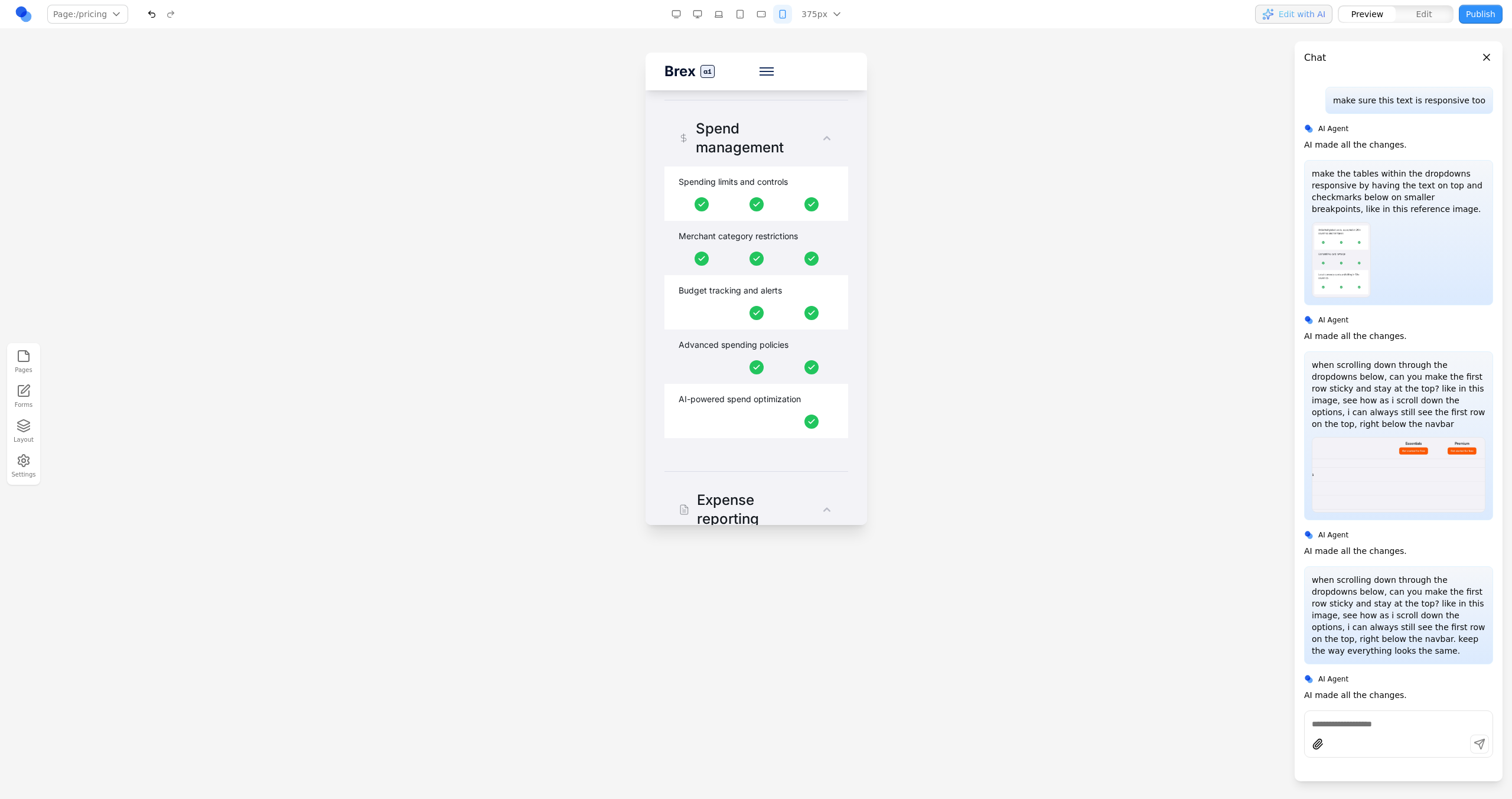
click at [701, 16] on button "button" at bounding box center [697, 14] width 19 height 19
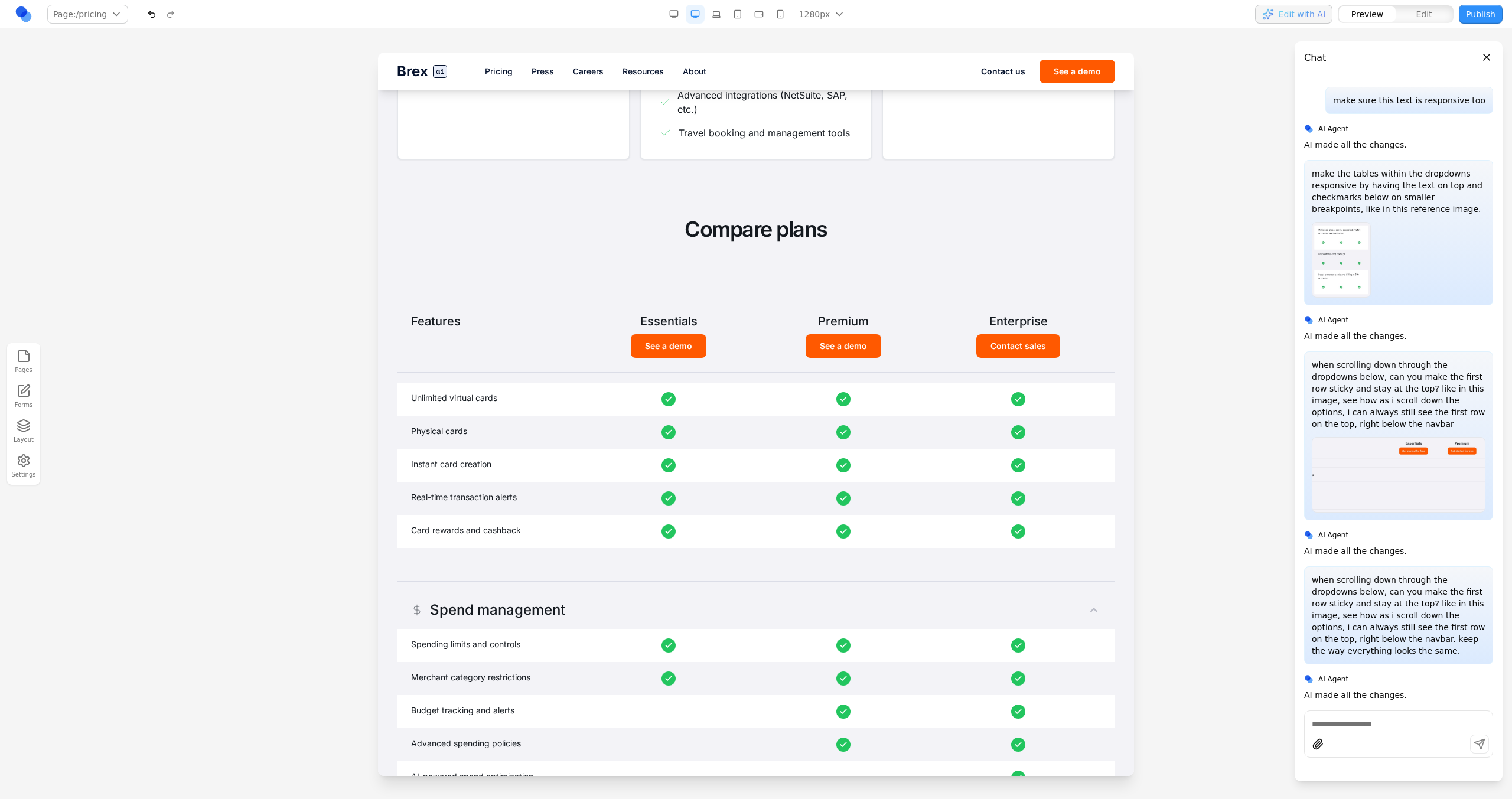
scroll to position [527, 0]
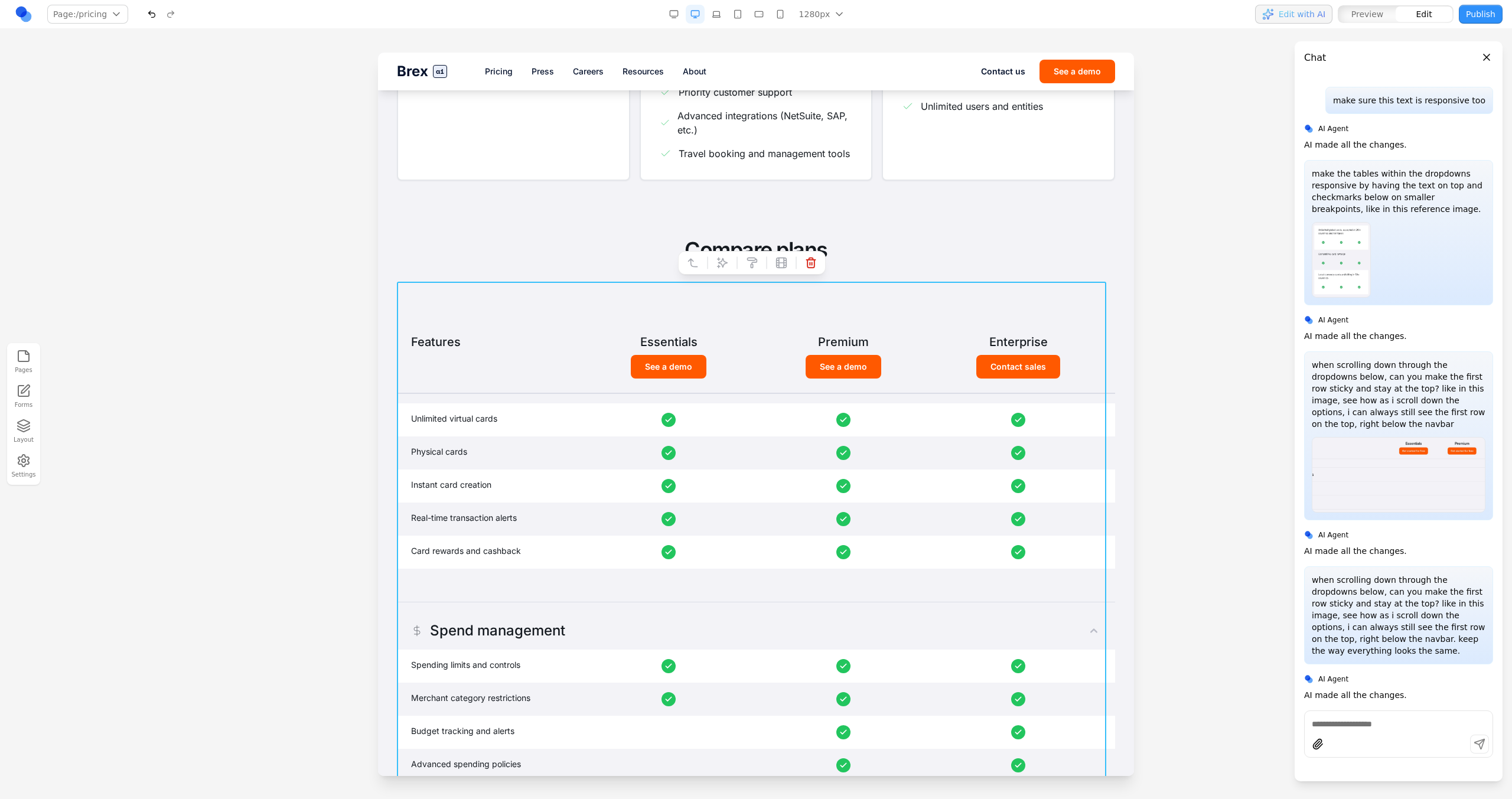
click at [756, 289] on div "Features Essentials Premium Enterprise See a demo See a demo Contact sales Esse…" at bounding box center [756, 746] width 718 height 928
click at [720, 262] on icon at bounding box center [722, 263] width 12 height 12
click at [892, 454] on textarea at bounding box center [1001, 700] width 189 height 59
type textarea "**********"
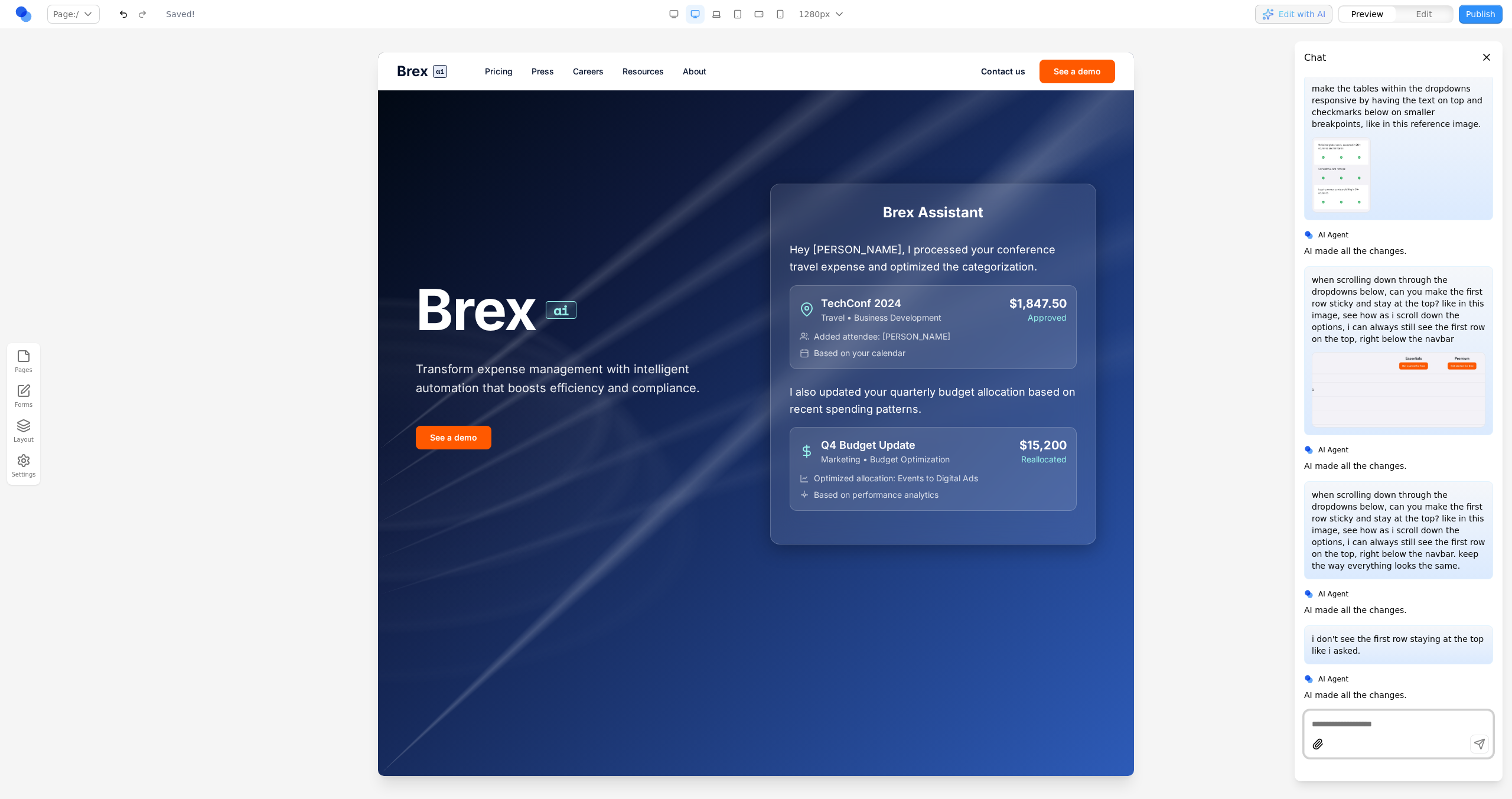
scroll to position [295, 0]
click at [501, 75] on link "Pricing" at bounding box center [499, 71] width 28 height 12
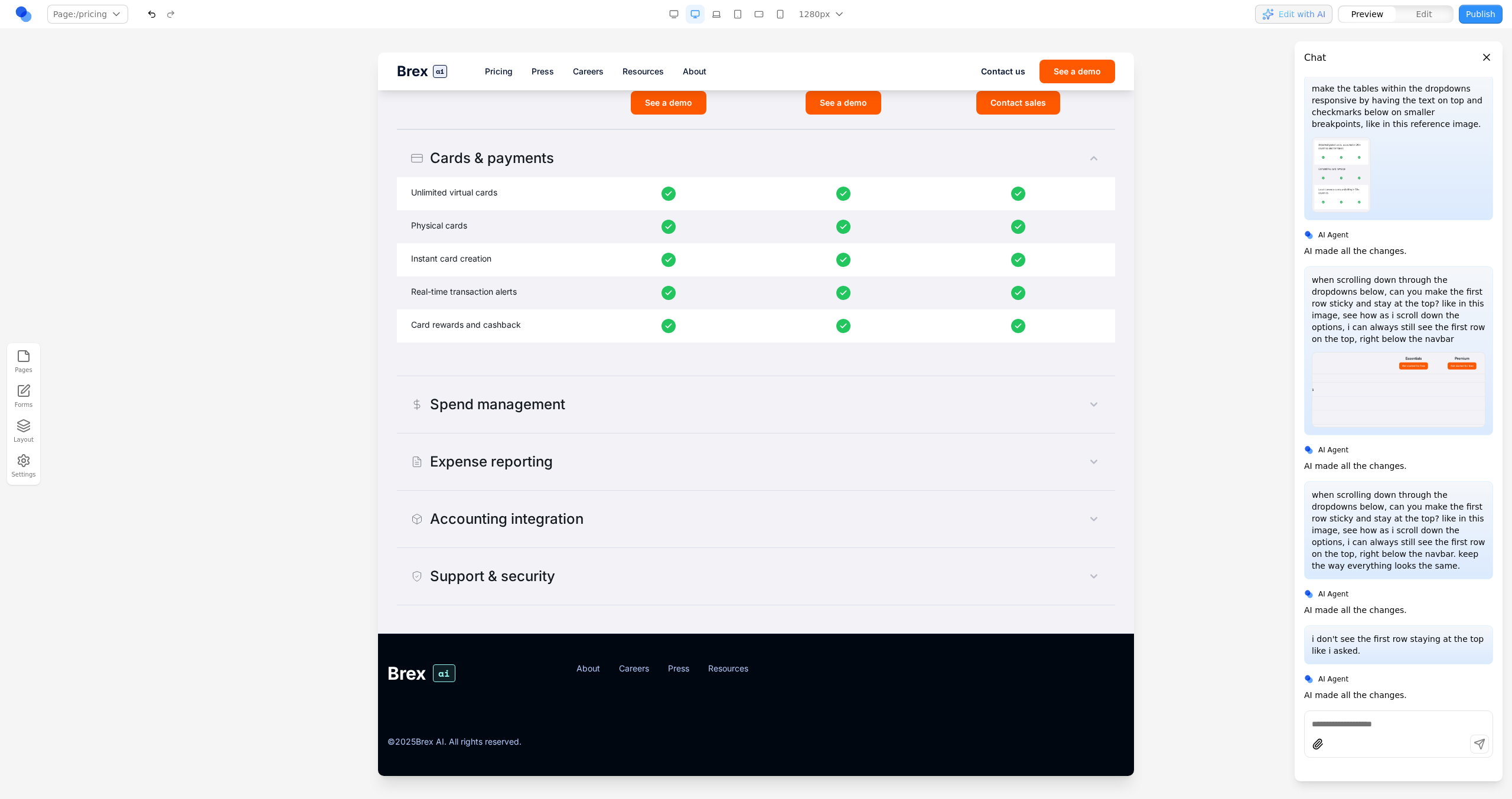
scroll to position [749, 0]
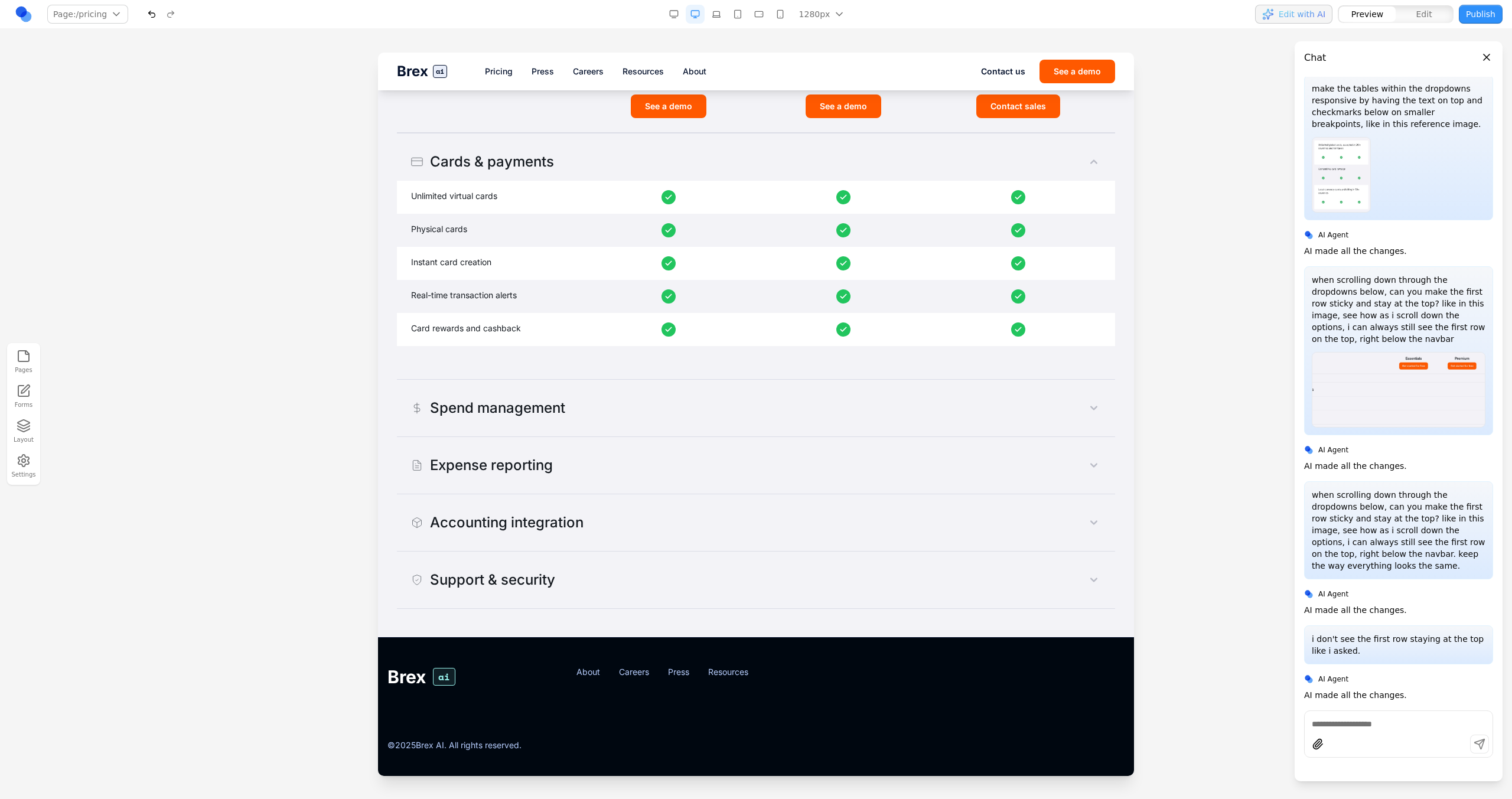
click at [529, 406] on div "Spend management" at bounding box center [488, 408] width 154 height 19
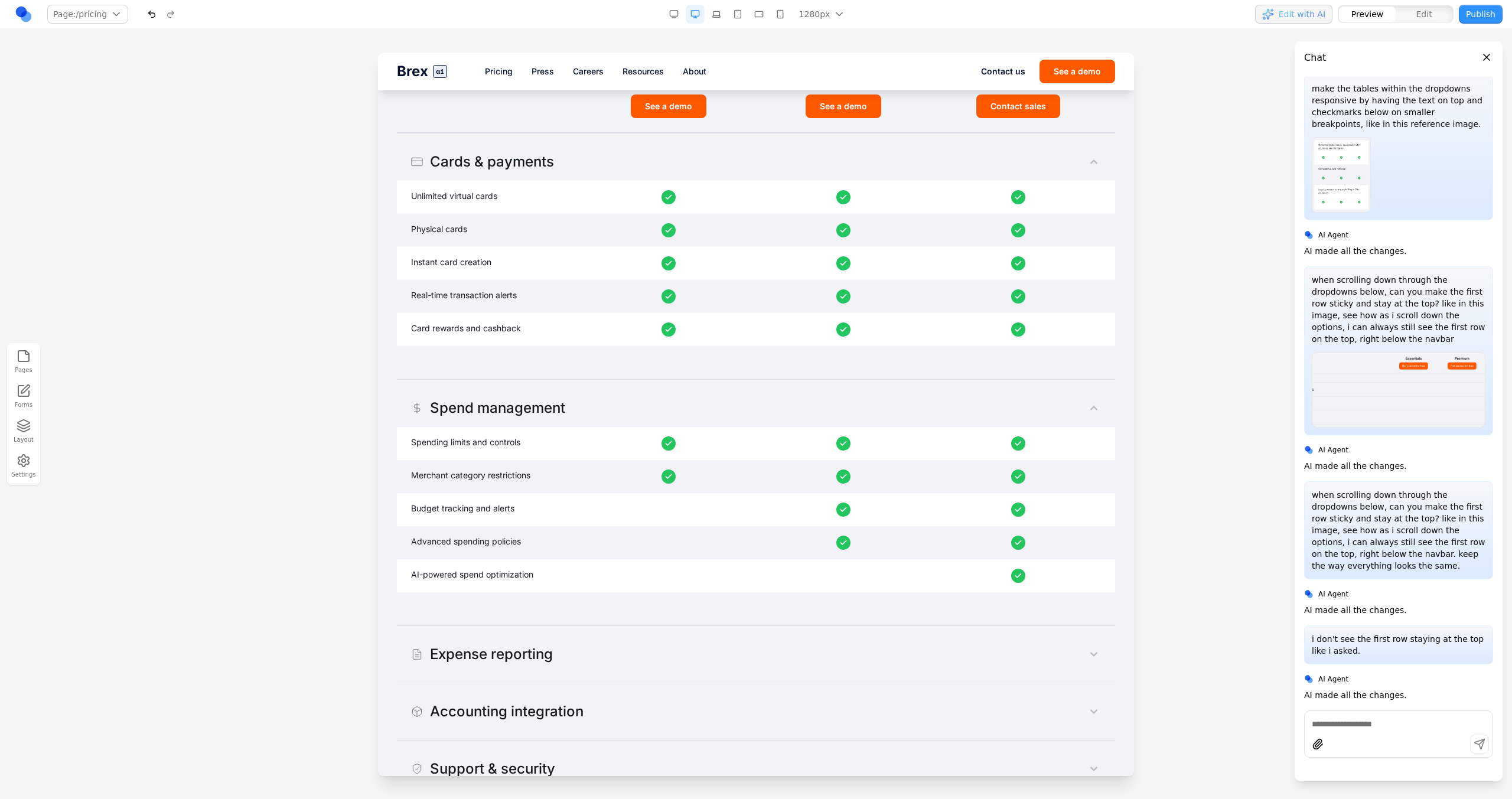
click at [696, 177] on button "Cards & payments" at bounding box center [756, 162] width 718 height 38
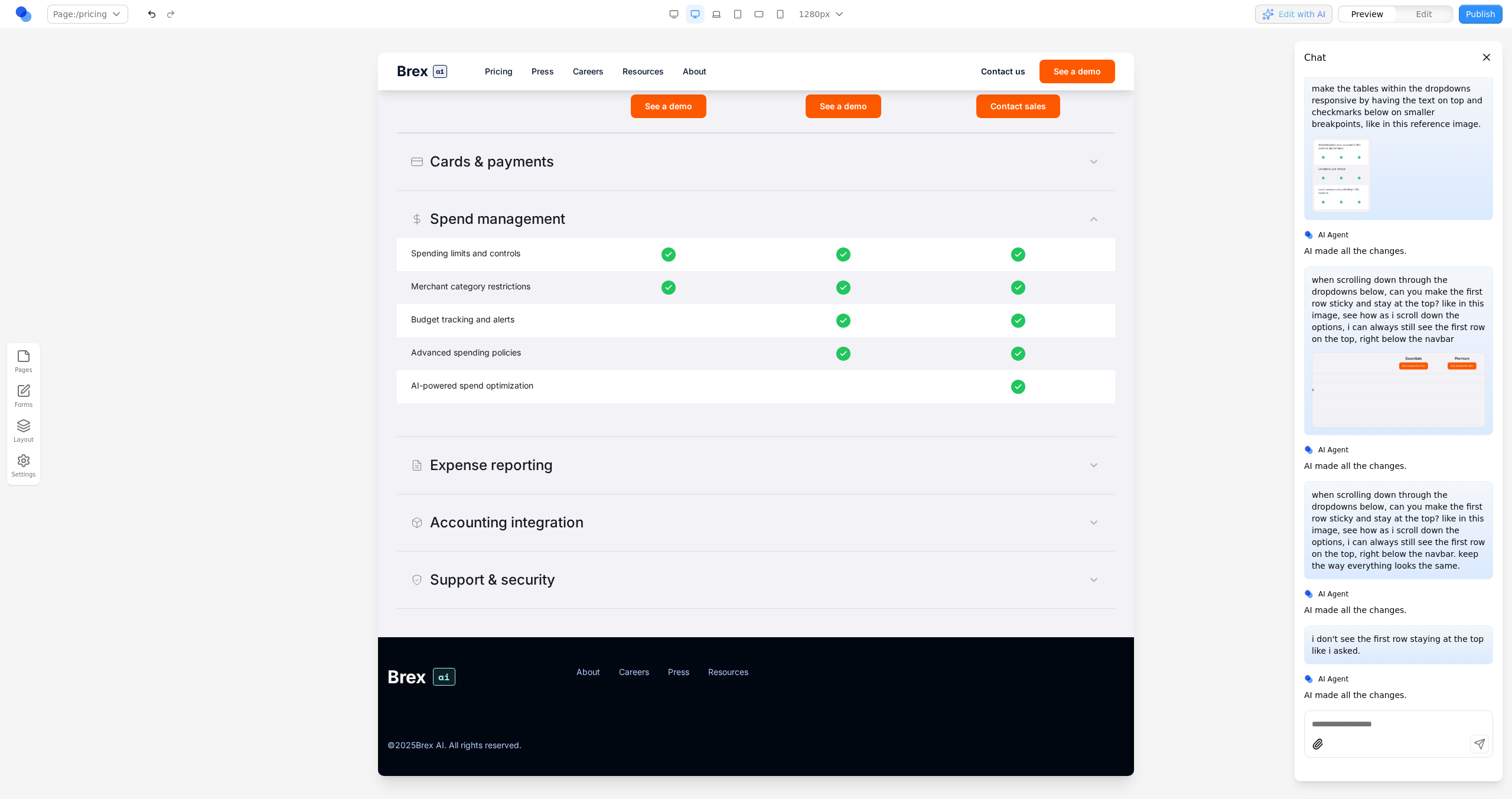
click at [696, 177] on button "Cards & payments" at bounding box center [756, 162] width 718 height 38
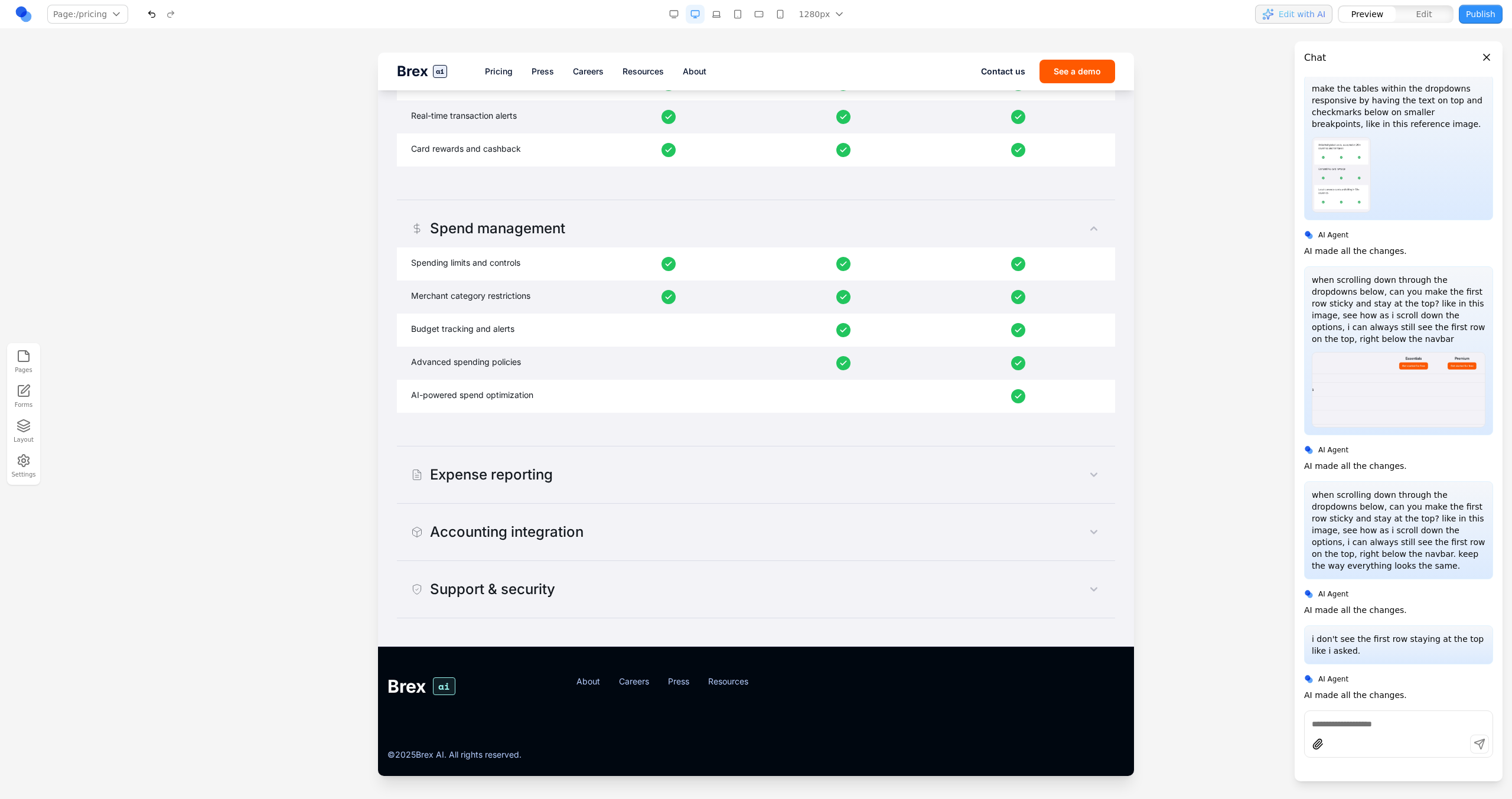
scroll to position [941, 0]
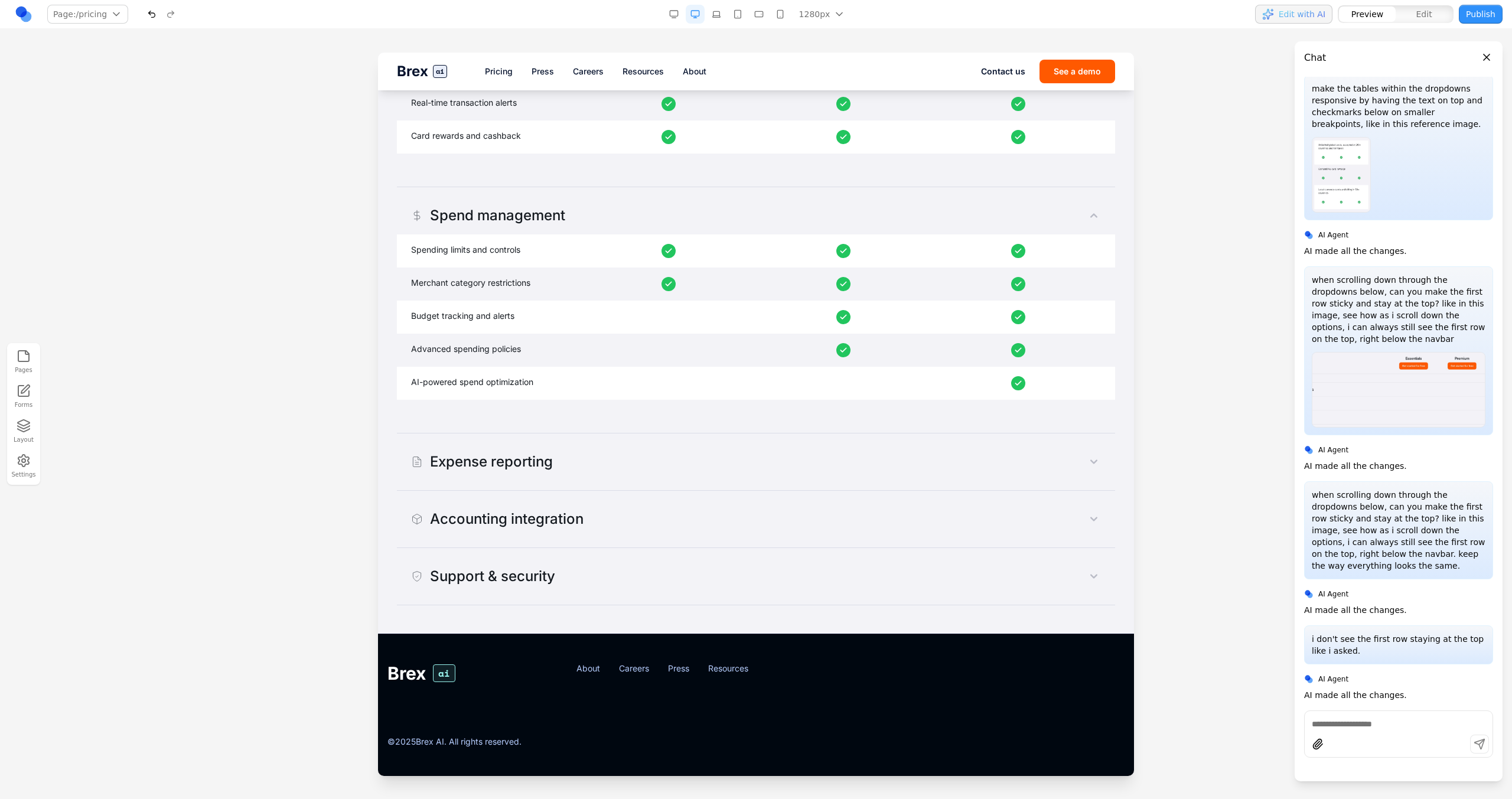
click at [584, 454] on button "Expense reporting" at bounding box center [756, 461] width 718 height 38
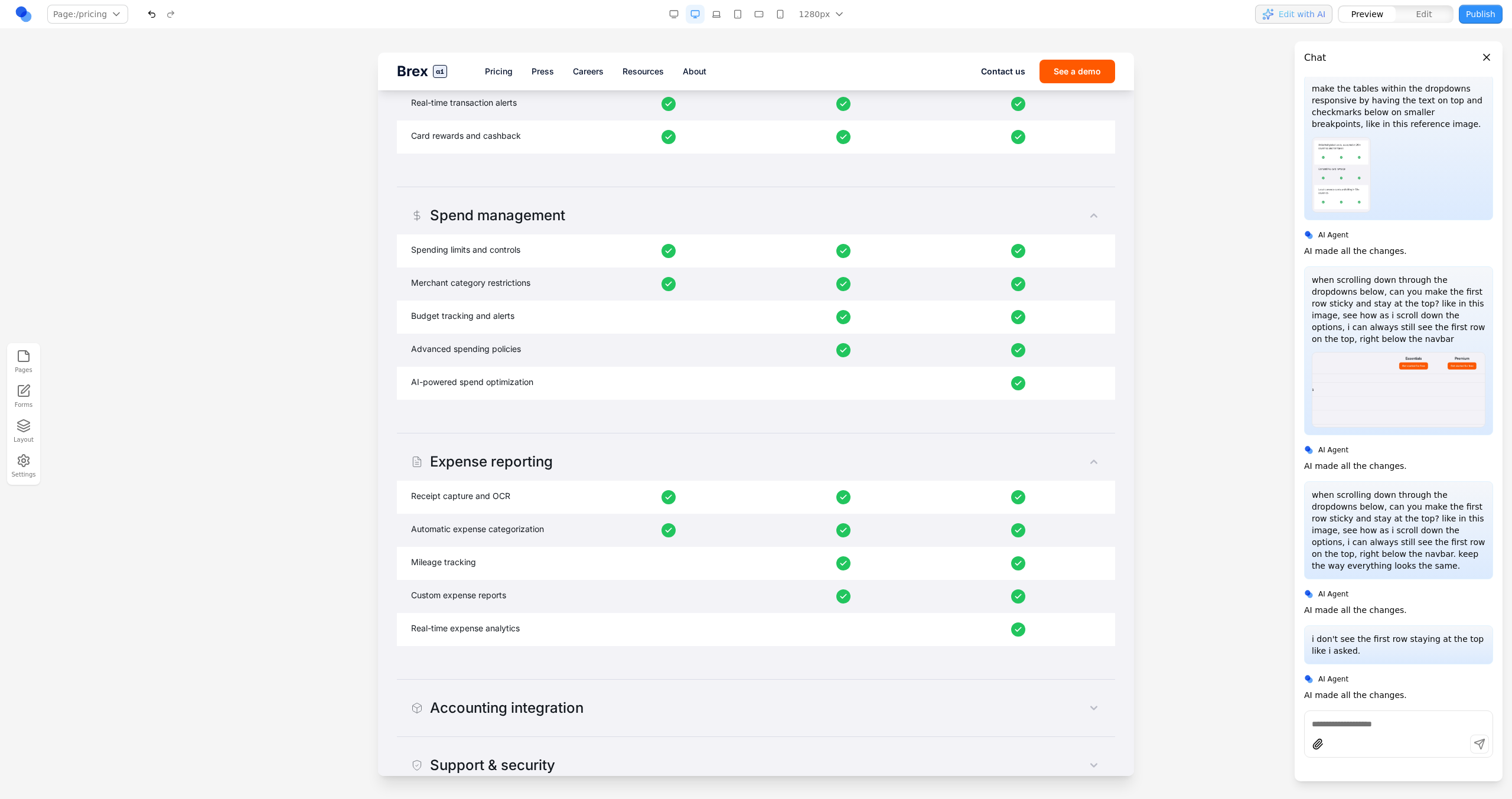
click at [546, 454] on div "Accounting integration" at bounding box center [756, 708] width 718 height 57
click at [542, 454] on div "Accounting integration" at bounding box center [497, 708] width 172 height 19
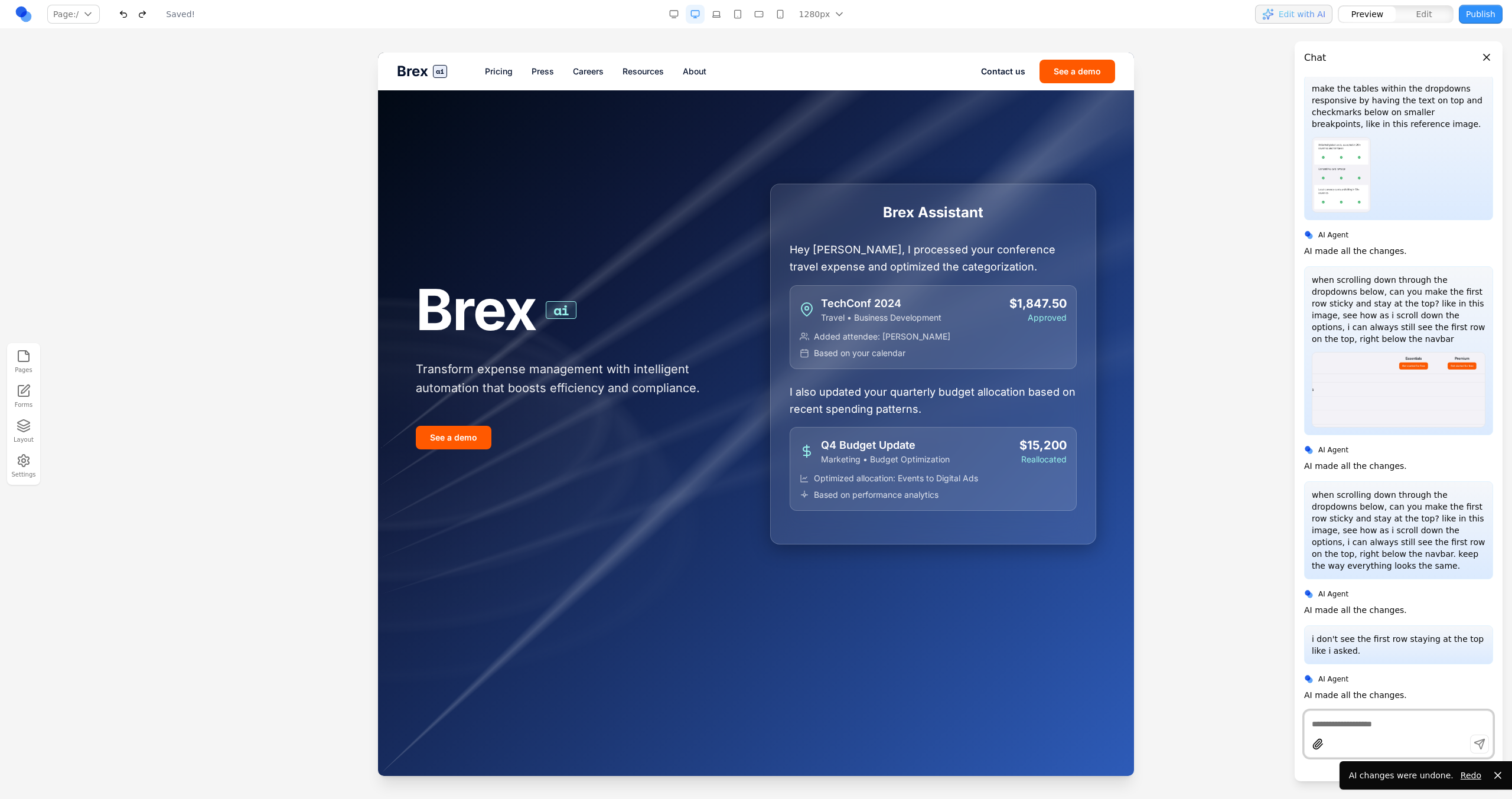
scroll to position [295, 0]
click at [485, 79] on div "Brex ai Pricing Press Careers Resources About Contact us See a demo" at bounding box center [756, 71] width 756 height 38
click at [503, 72] on link "Pricing" at bounding box center [499, 71] width 28 height 12
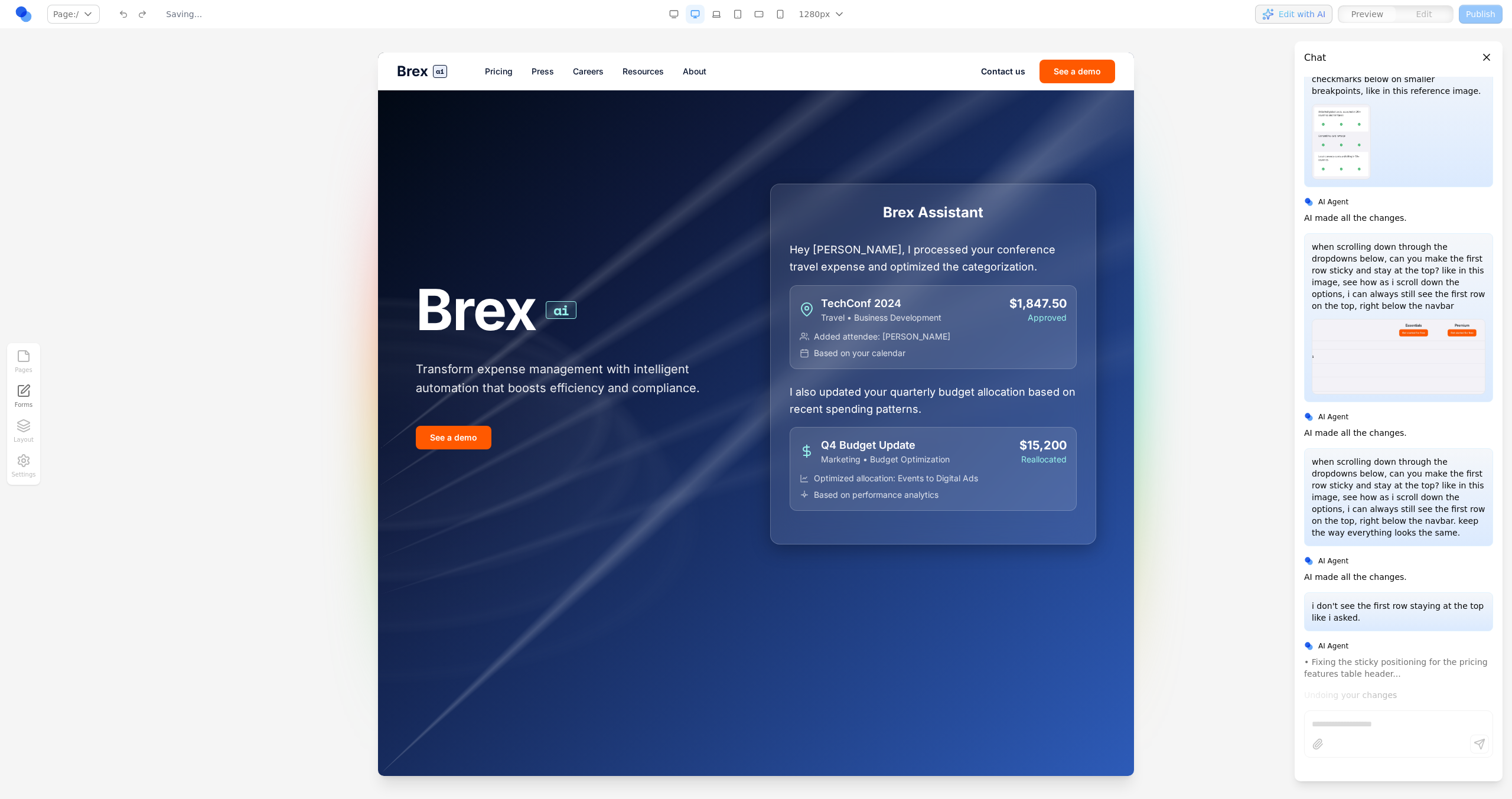
scroll to position [0, 0]
click at [488, 79] on div "Brex ai Pricing Press Careers Resources About Contact us See a demo" at bounding box center [756, 71] width 756 height 38
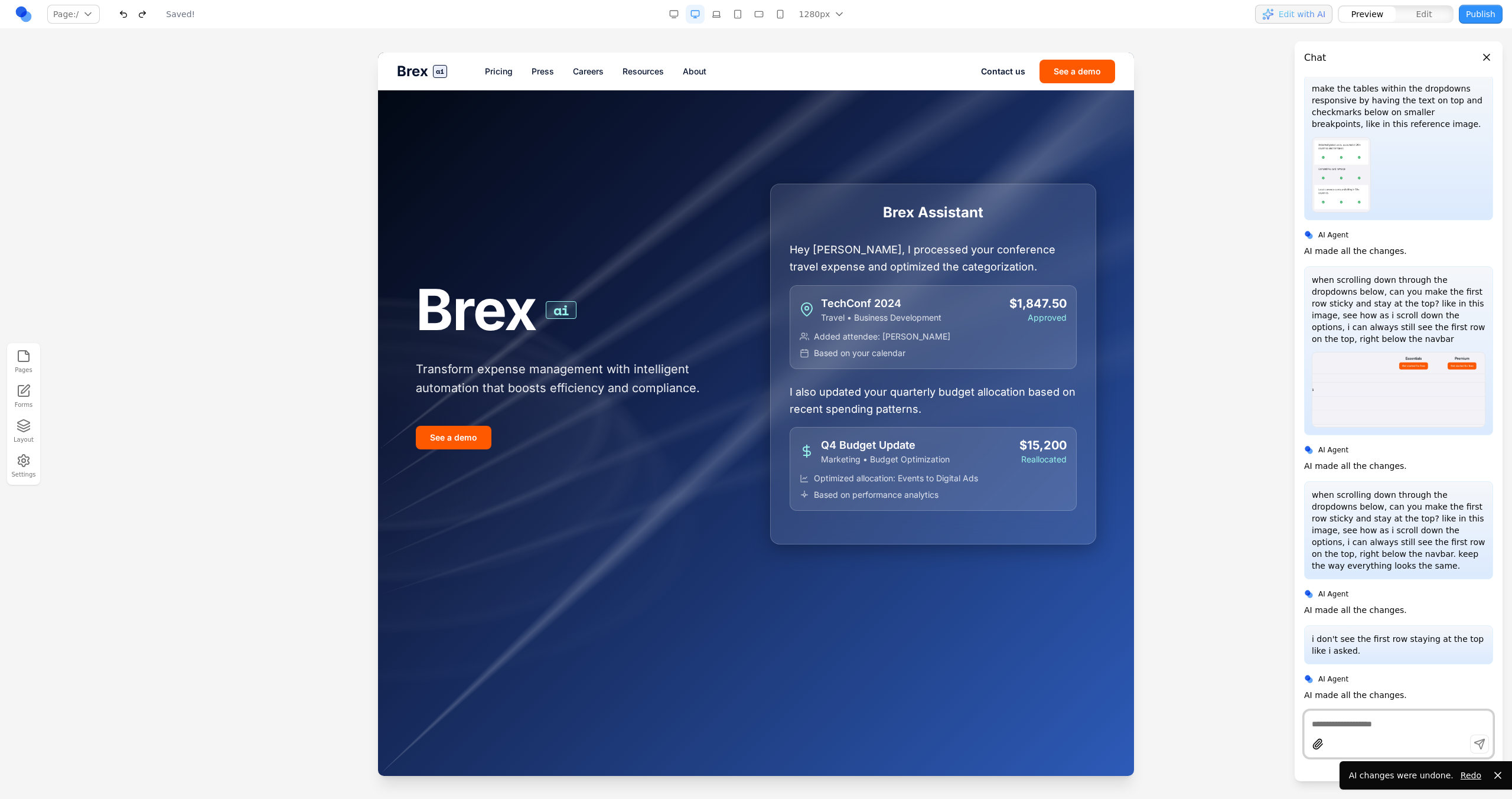
scroll to position [295, 0]
click at [493, 78] on div "Brex ai Pricing Press Careers Resources About Contact us See a demo" at bounding box center [756, 71] width 756 height 38
click at [498, 59] on div "Brex ai Pricing Press Careers Resources About Contact us See a demo" at bounding box center [756, 71] width 756 height 38
click at [502, 67] on link "Pricing" at bounding box center [499, 71] width 28 height 12
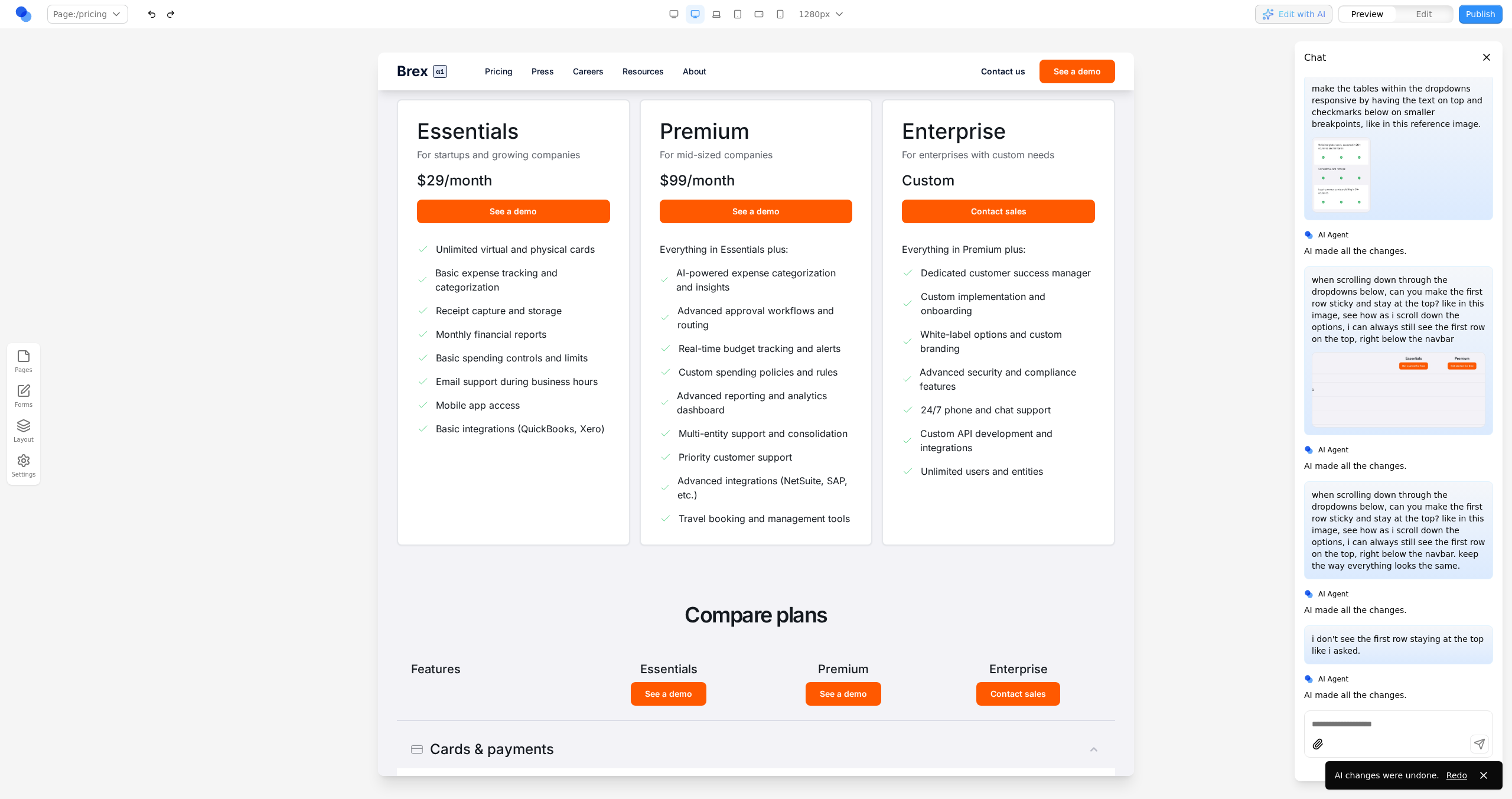
scroll to position [0, 0]
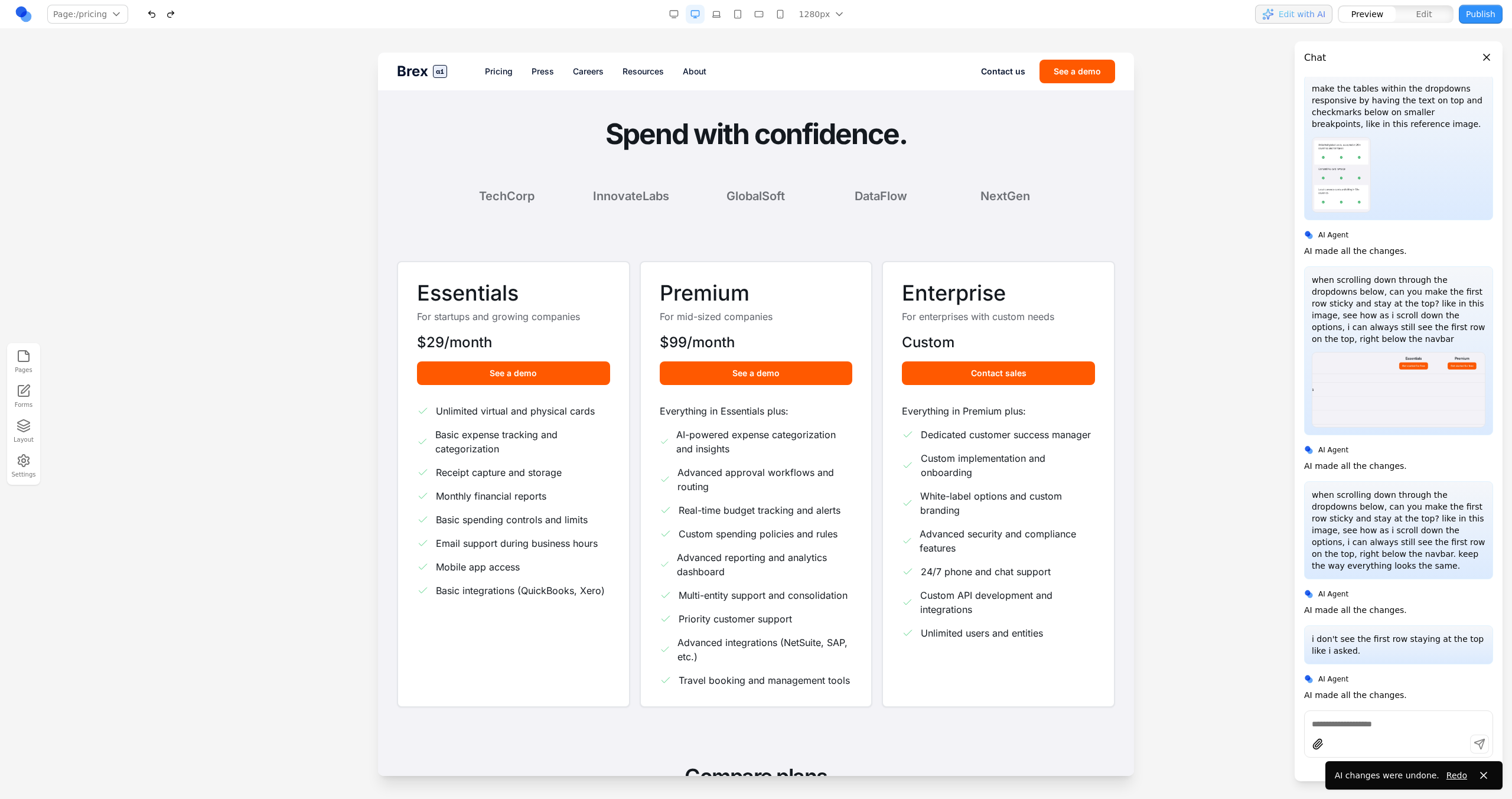
click at [787, 12] on button "button" at bounding box center [780, 14] width 19 height 19
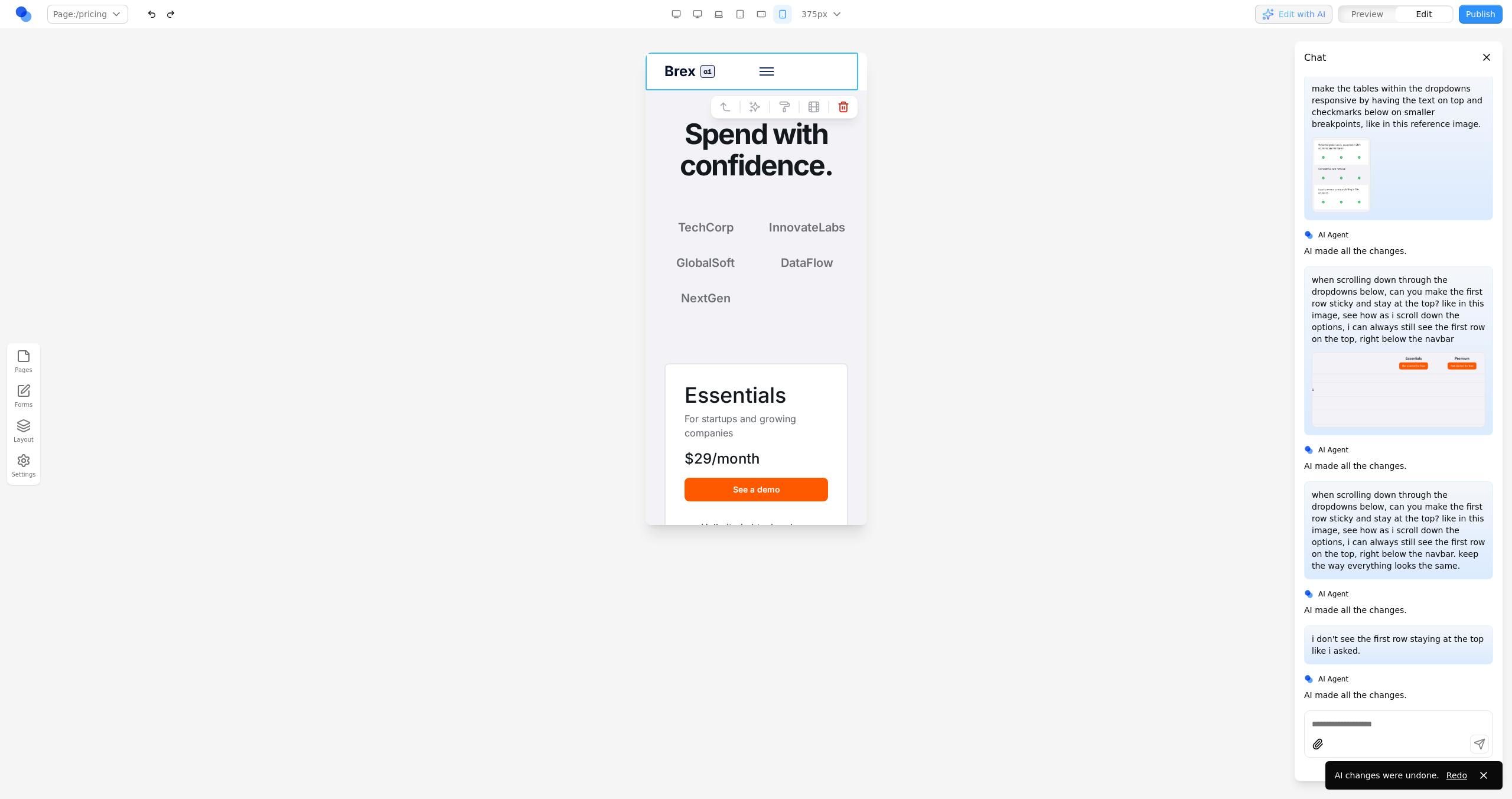
click at [796, 71] on div "Brex ai Pricing Press Careers Resources About Contact us See a demo" at bounding box center [755, 71] width 221 height 38
click at [847, 144] on section "Spend with confidence. TechCorp InnovateLabs GlobalSoft DataFlow NextGen" at bounding box center [755, 212] width 221 height 244
click at [769, 74] on button "Toggle mobile menu" at bounding box center [766, 71] width 29 height 29
click at [668, 94] on button at bounding box center [678, 102] width 19 height 19
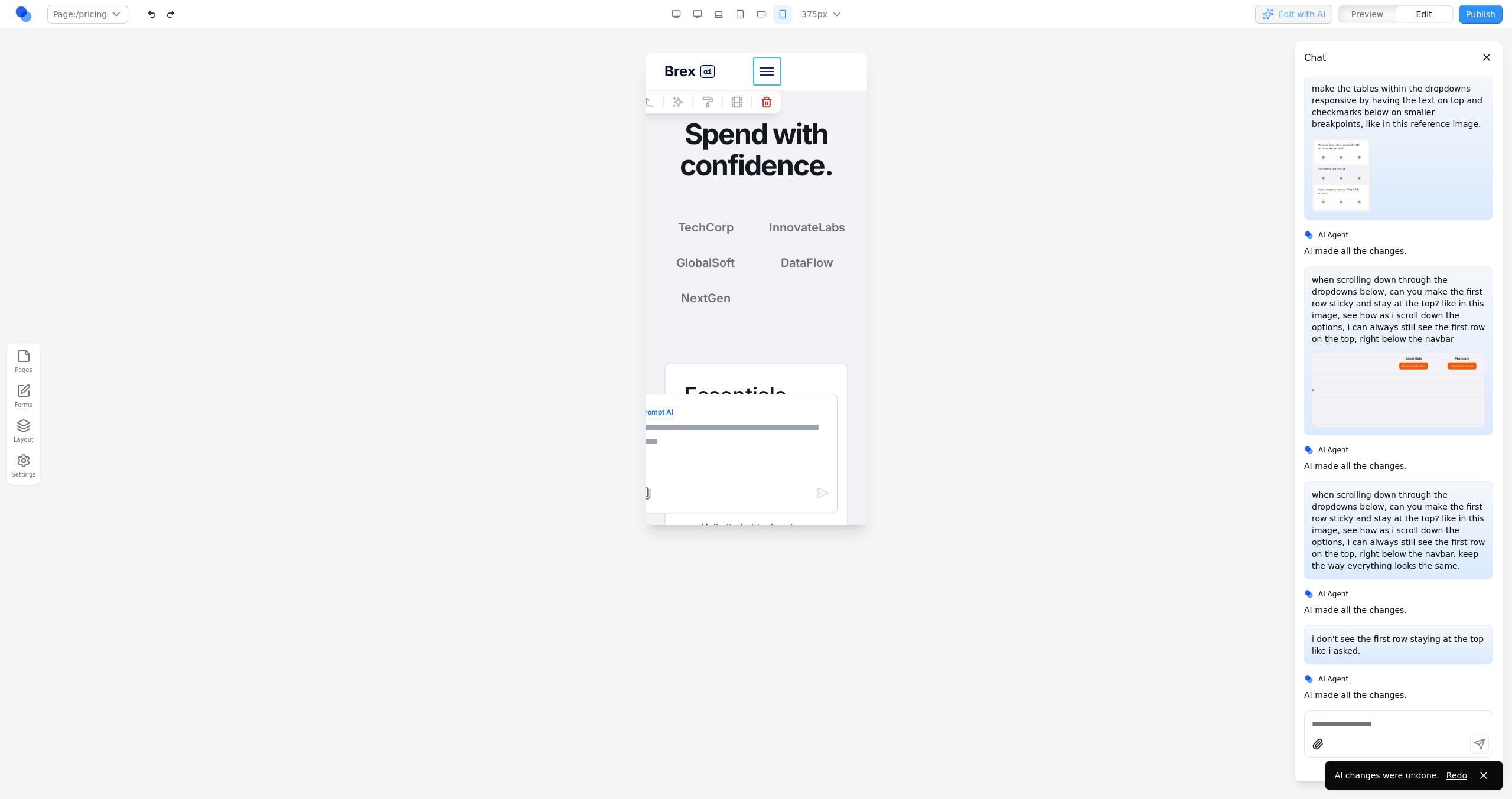
click at [783, 454] on textarea at bounding box center [733, 450] width 189 height 59
type textarea "**********"
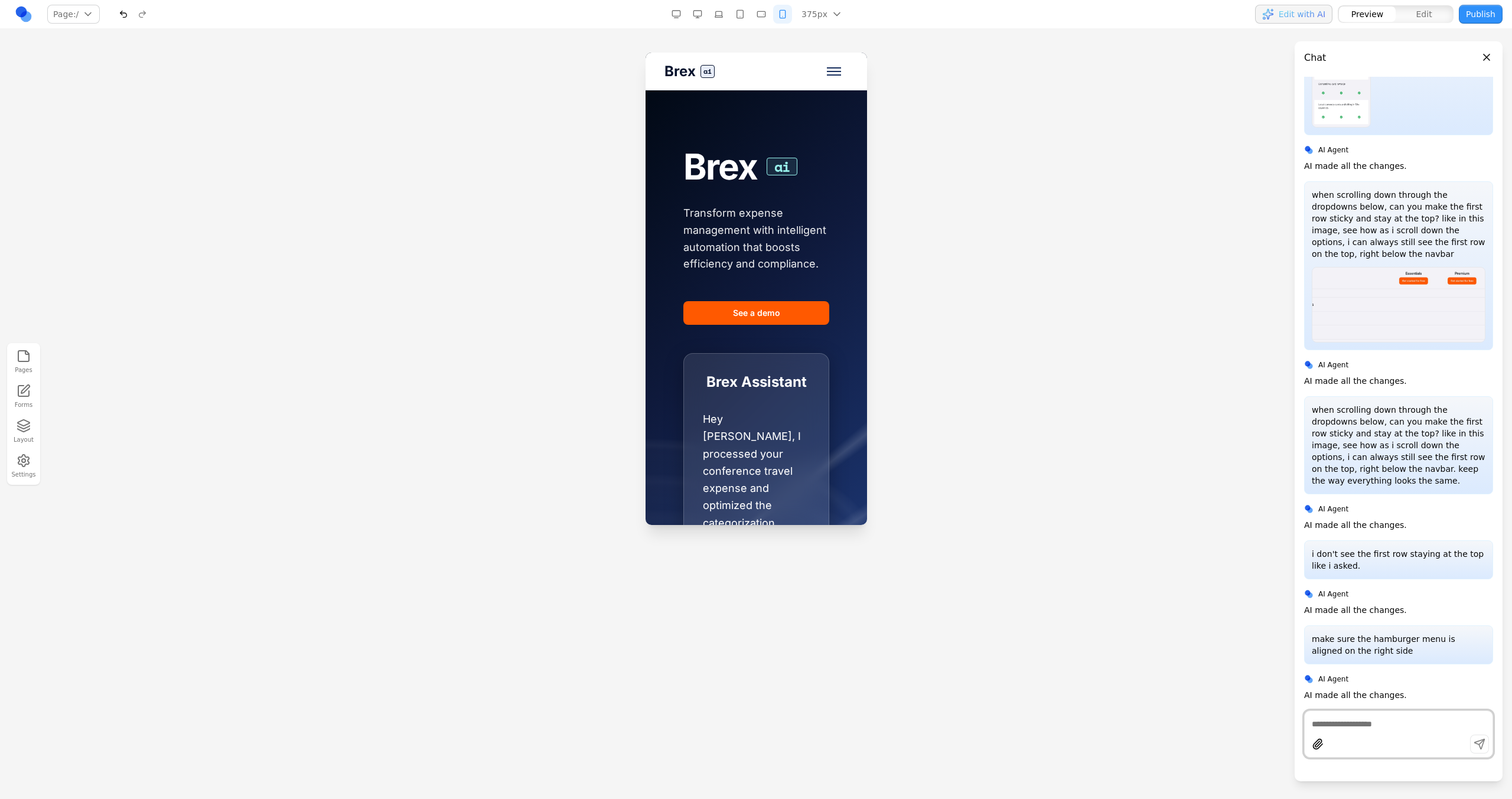
click at [825, 77] on button "Toggle mobile menu" at bounding box center [833, 71] width 29 height 29
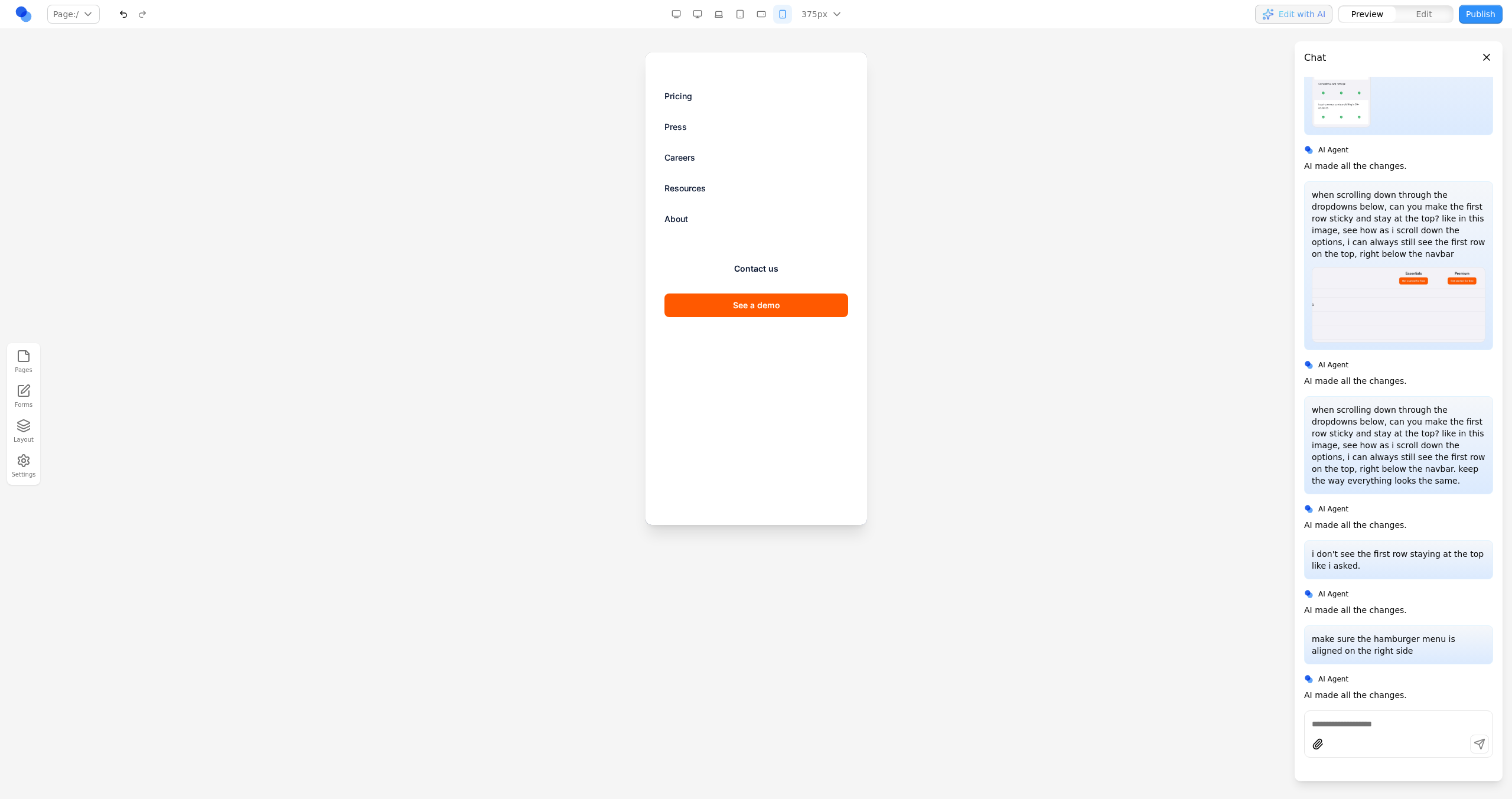
click at [838, 67] on div "Pricing Press Careers Resources About Contact us See a demo" at bounding box center [755, 289] width 221 height 472
click at [832, 68] on div "Pricing Press Careers Resources About Contact us See a demo" at bounding box center [755, 289] width 221 height 472
click at [760, 270] on link "Contact us" at bounding box center [755, 268] width 184 height 31
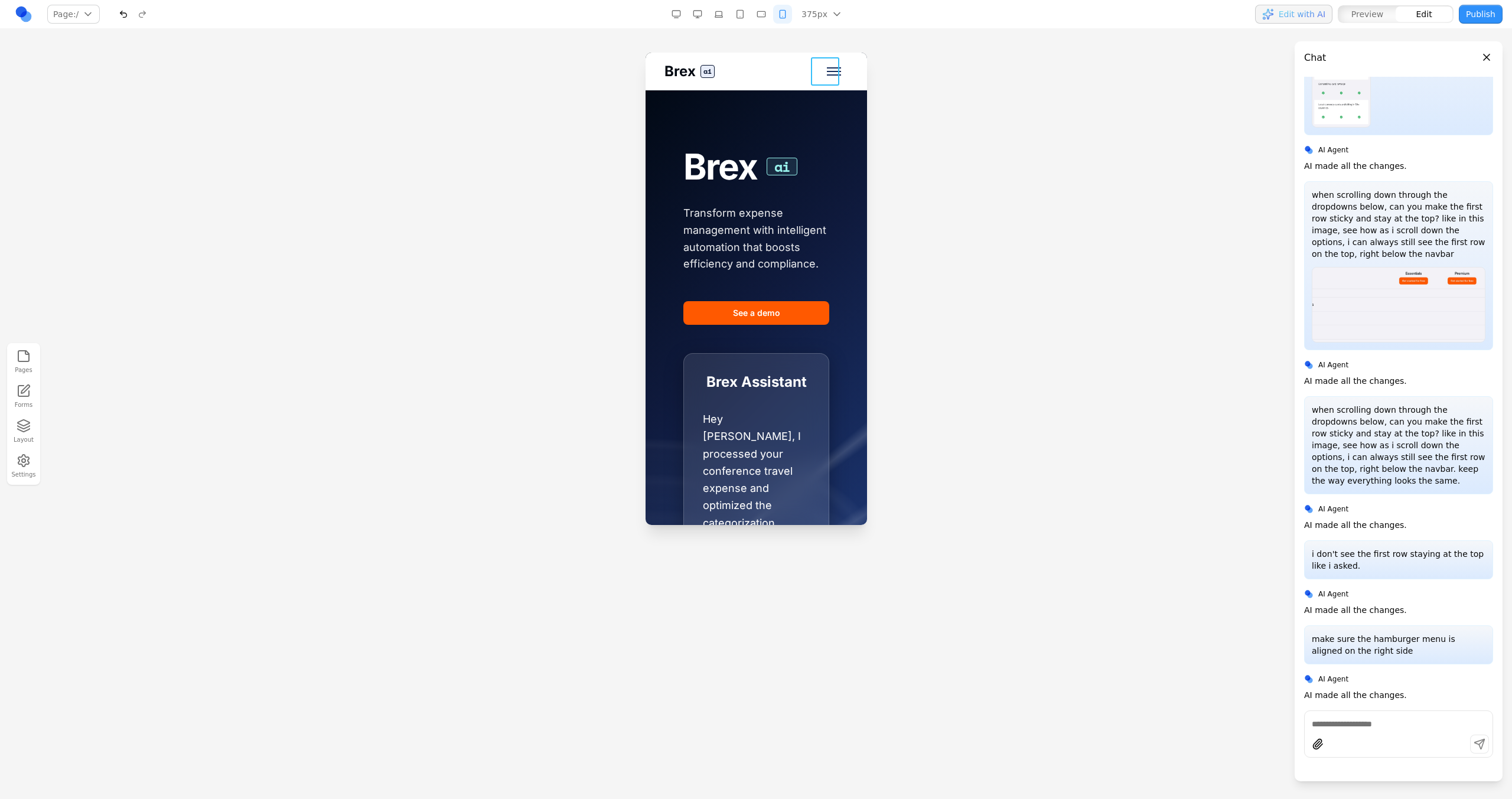
click at [822, 76] on button "Toggle mobile menu" at bounding box center [833, 71] width 29 height 29
click at [734, 98] on button at bounding box center [736, 102] width 19 height 19
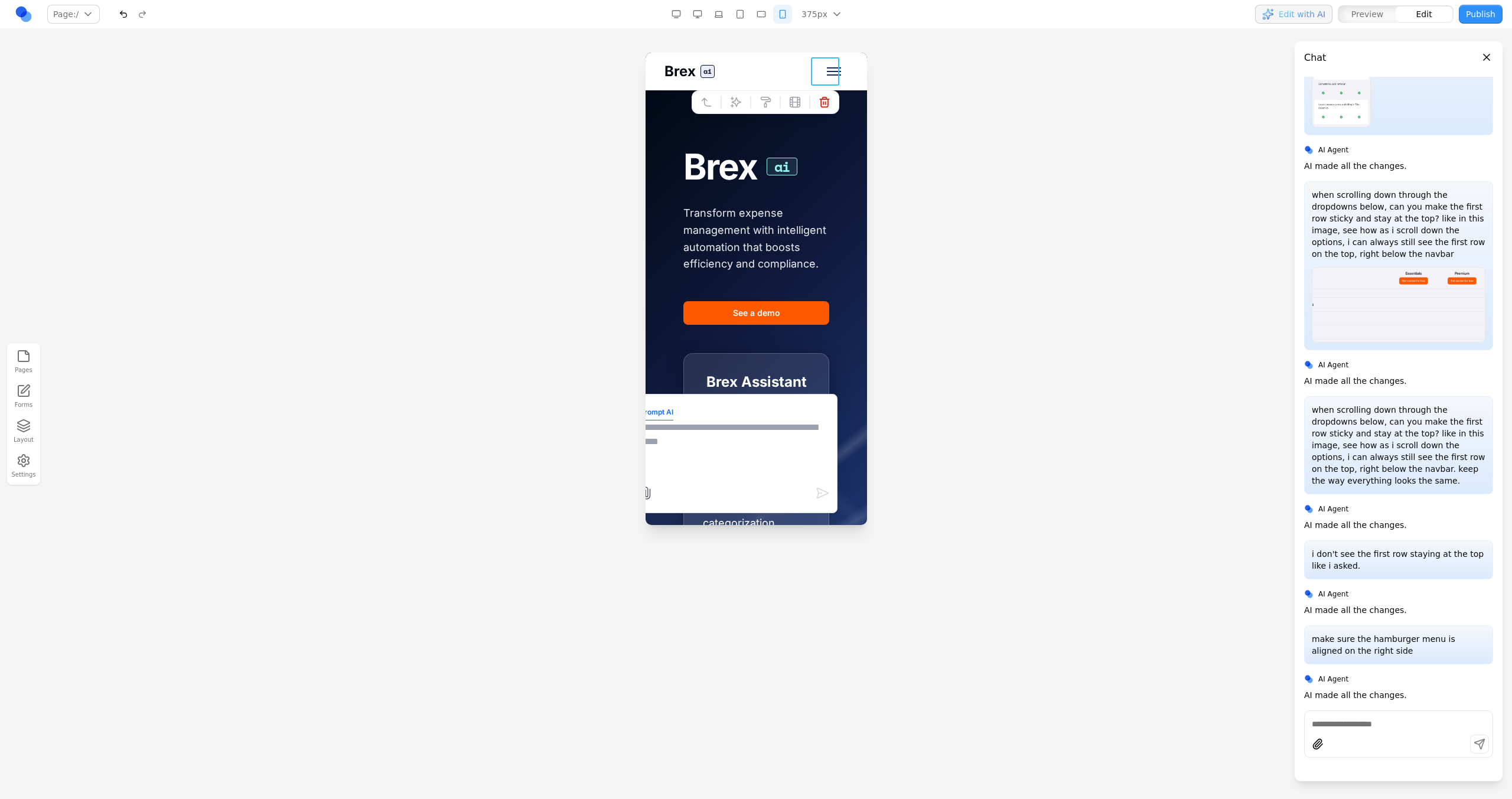
click at [783, 440] on textarea at bounding box center [733, 450] width 189 height 59
type textarea "*"
type textarea "**********"
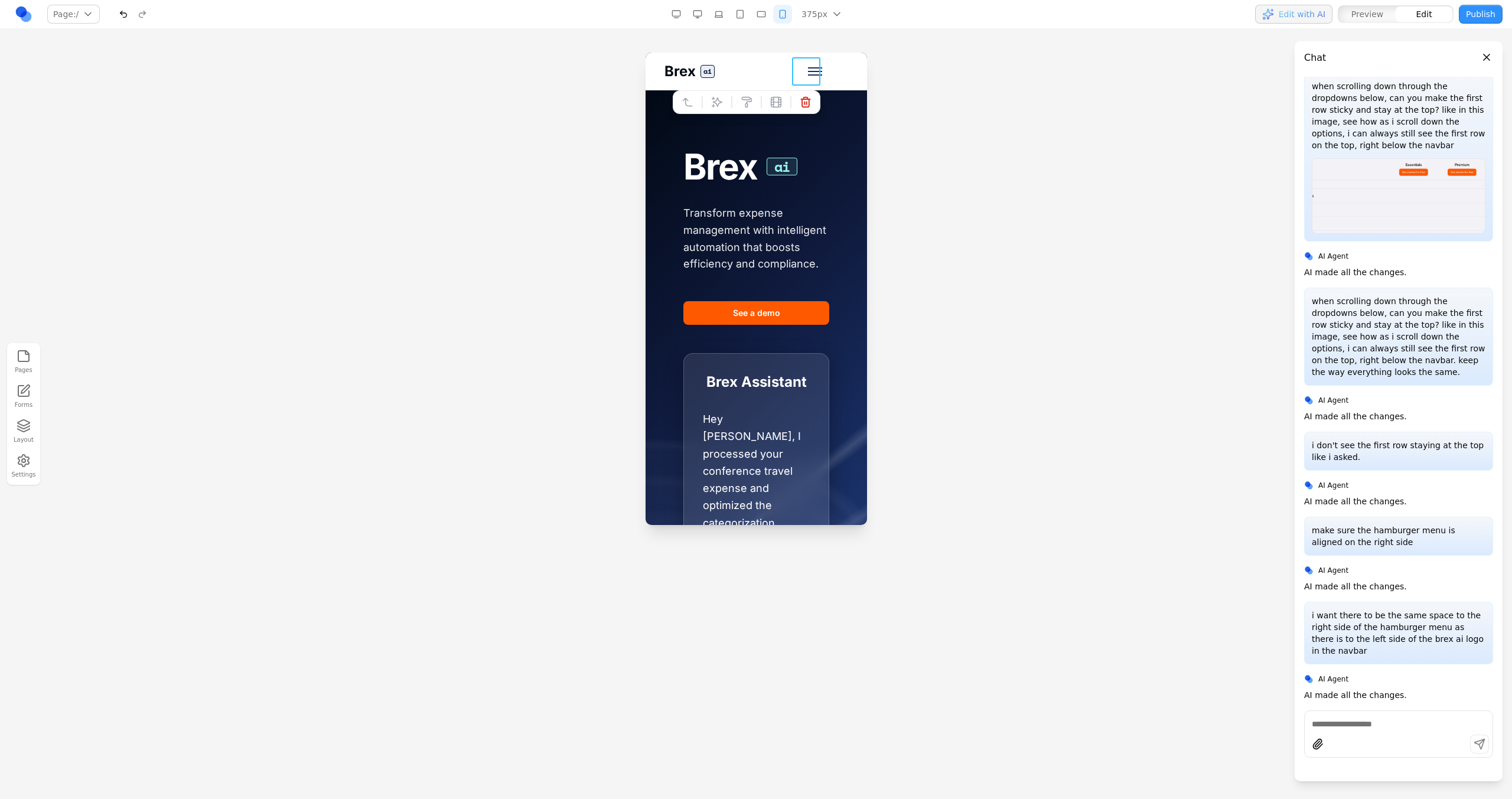
click at [815, 76] on button "Toggle mobile menu" at bounding box center [814, 71] width 29 height 29
click at [752, 62] on div "Brex ai Pricing Press Careers Resources About Contact us See a demo" at bounding box center [755, 71] width 221 height 38
click at [748, 103] on icon at bounding box center [754, 107] width 12 height 12
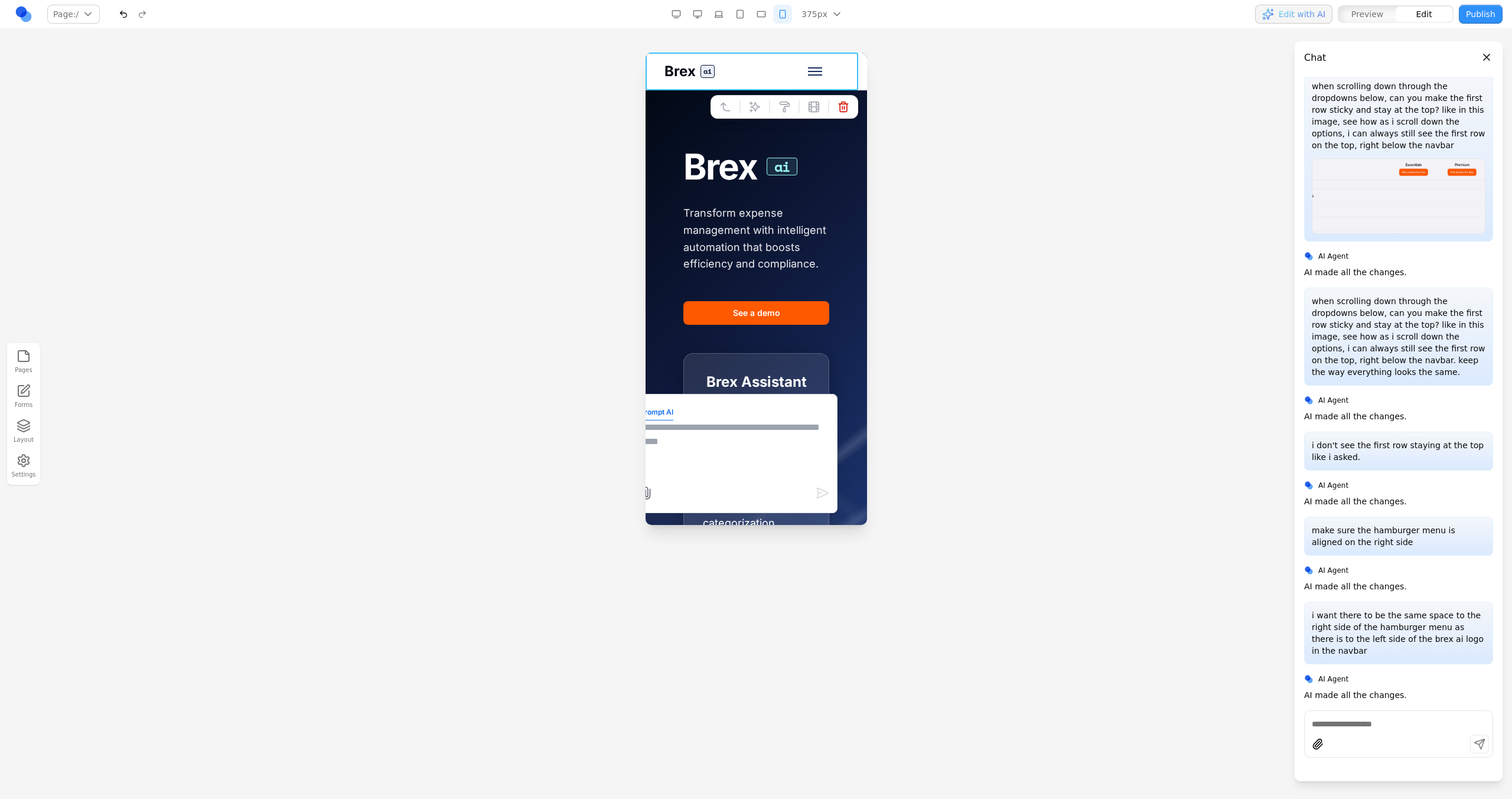
click at [734, 454] on textarea at bounding box center [733, 450] width 189 height 59
type textarea "**********"
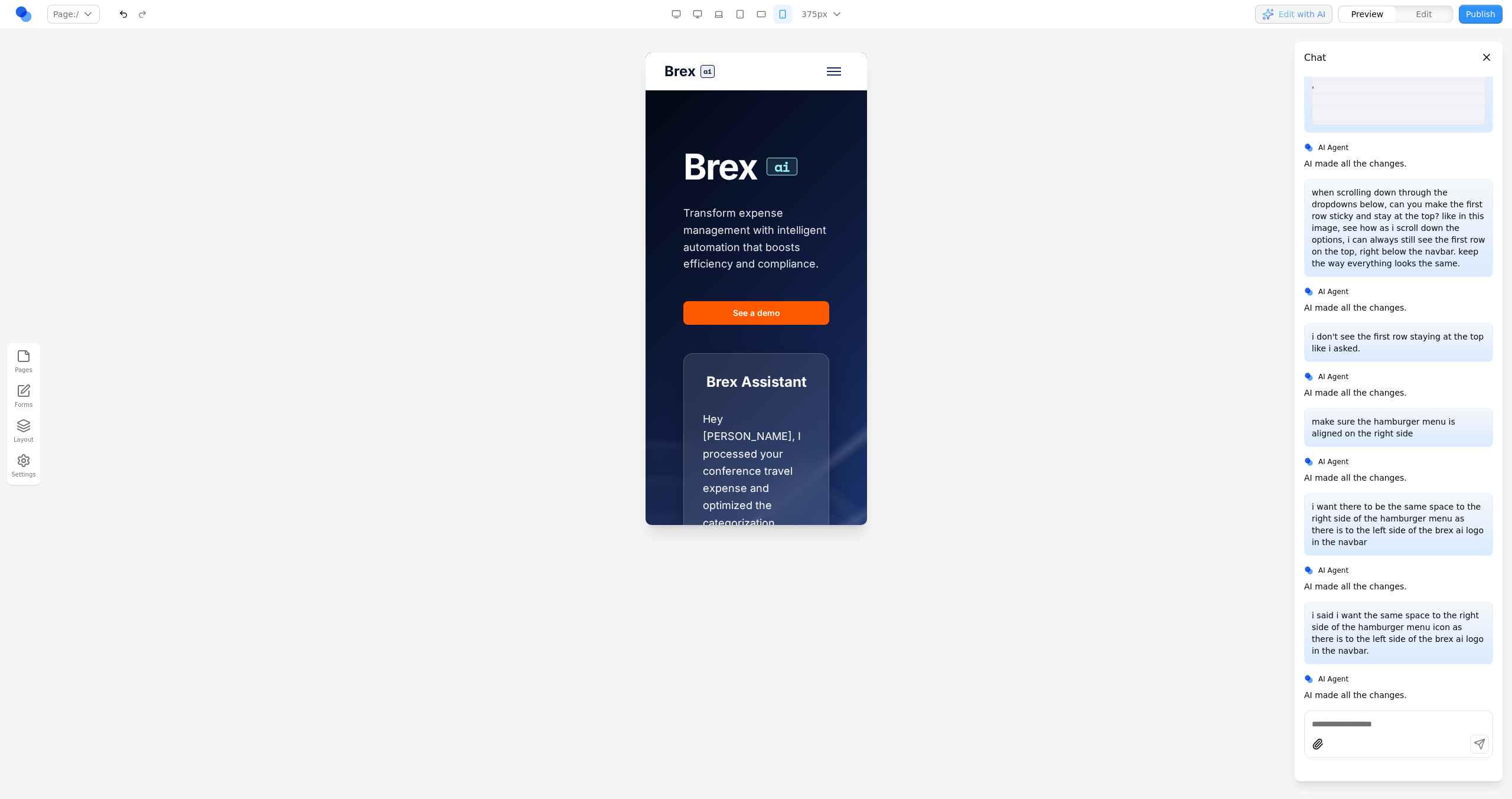
click at [826, 74] on span "Toggle mobile menu" at bounding box center [833, 75] width 14 height 1
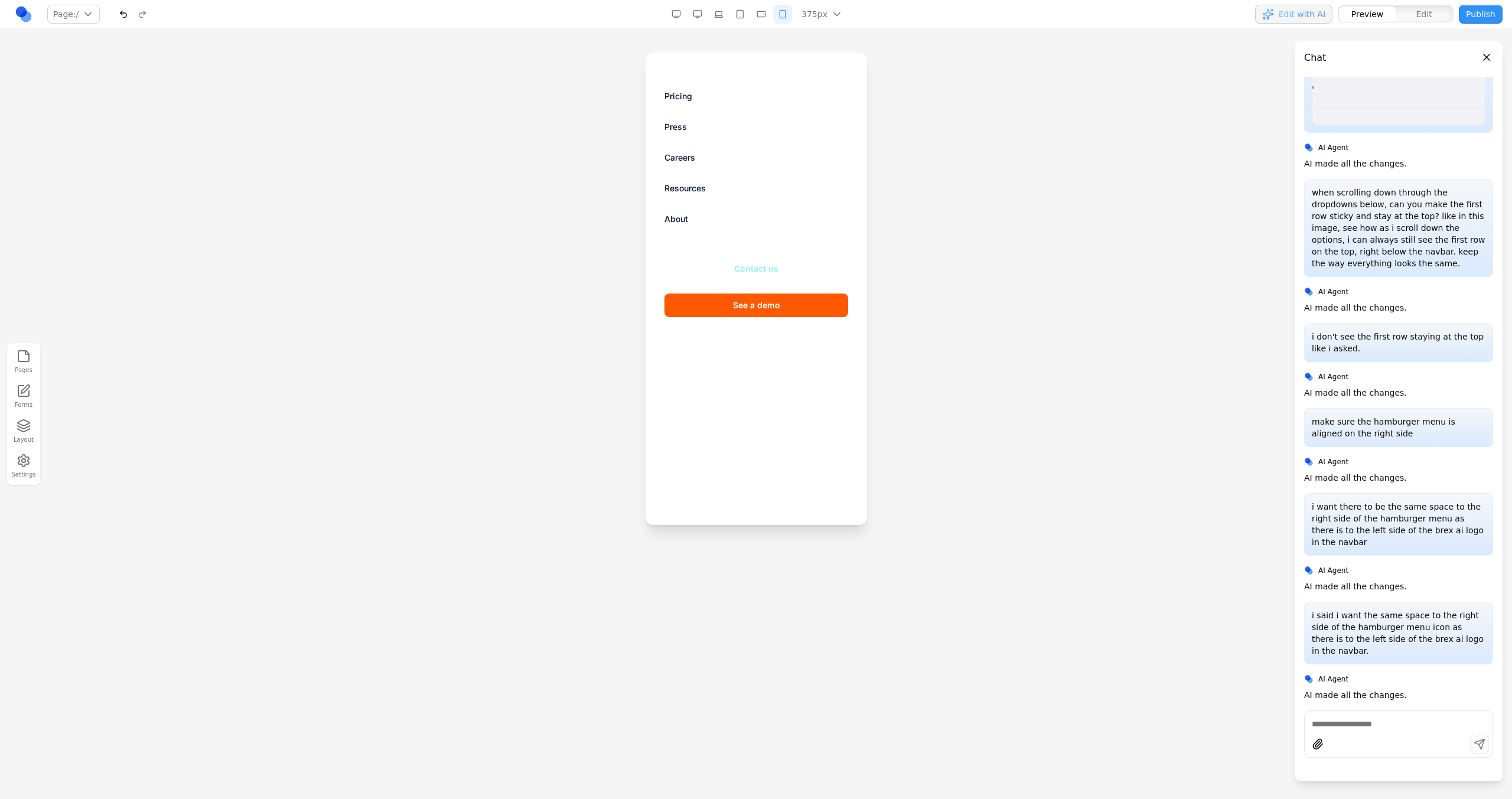
click at [744, 280] on link "Contact us" at bounding box center [755, 268] width 184 height 31
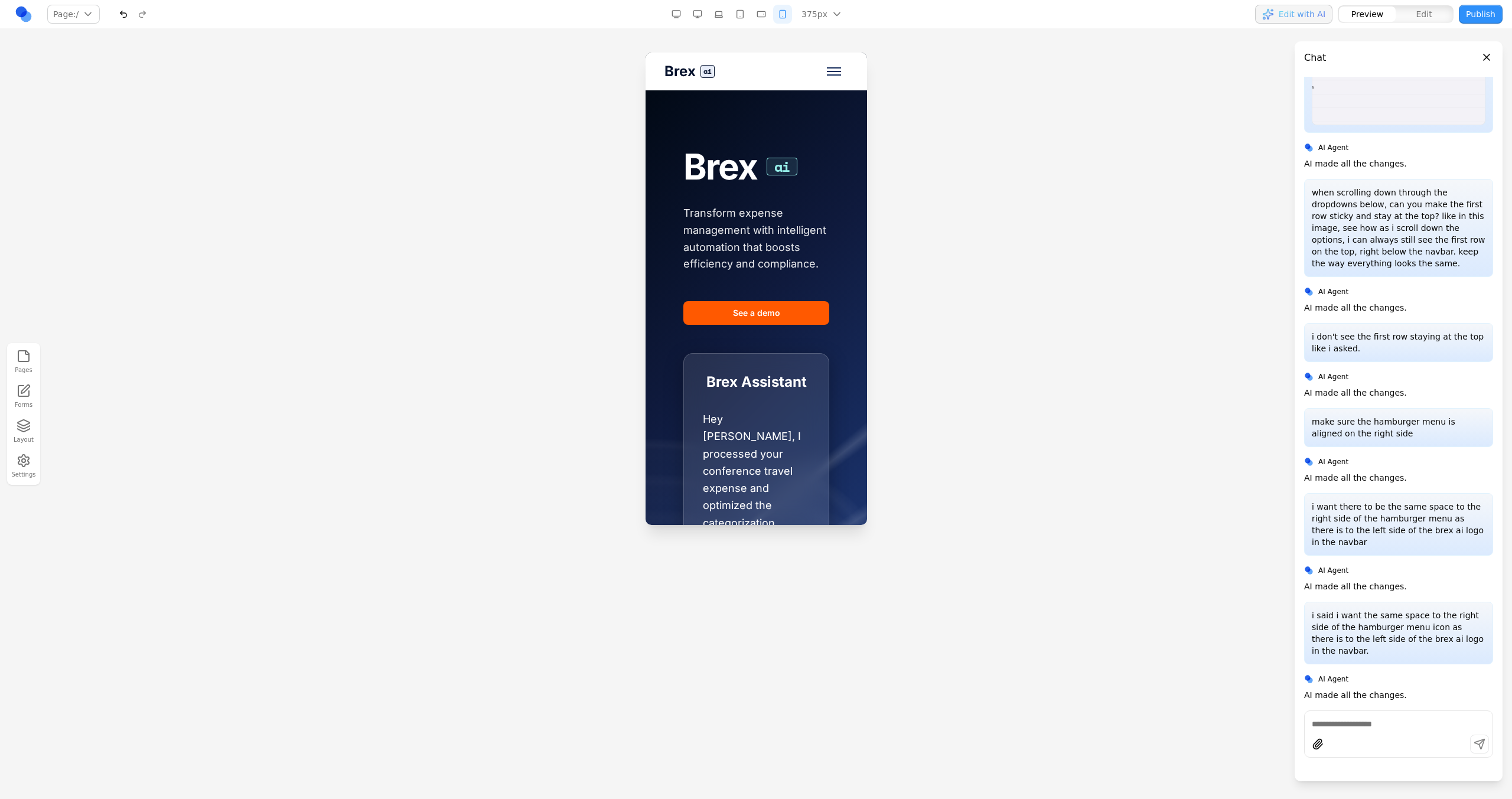
click at [676, 70] on span "Brex" at bounding box center [679, 71] width 31 height 19
click at [841, 72] on div "Brex ai Pricing Press Careers Resources About Contact us See a demo" at bounding box center [755, 71] width 221 height 38
click at [748, 98] on button at bounding box center [754, 107] width 19 height 19
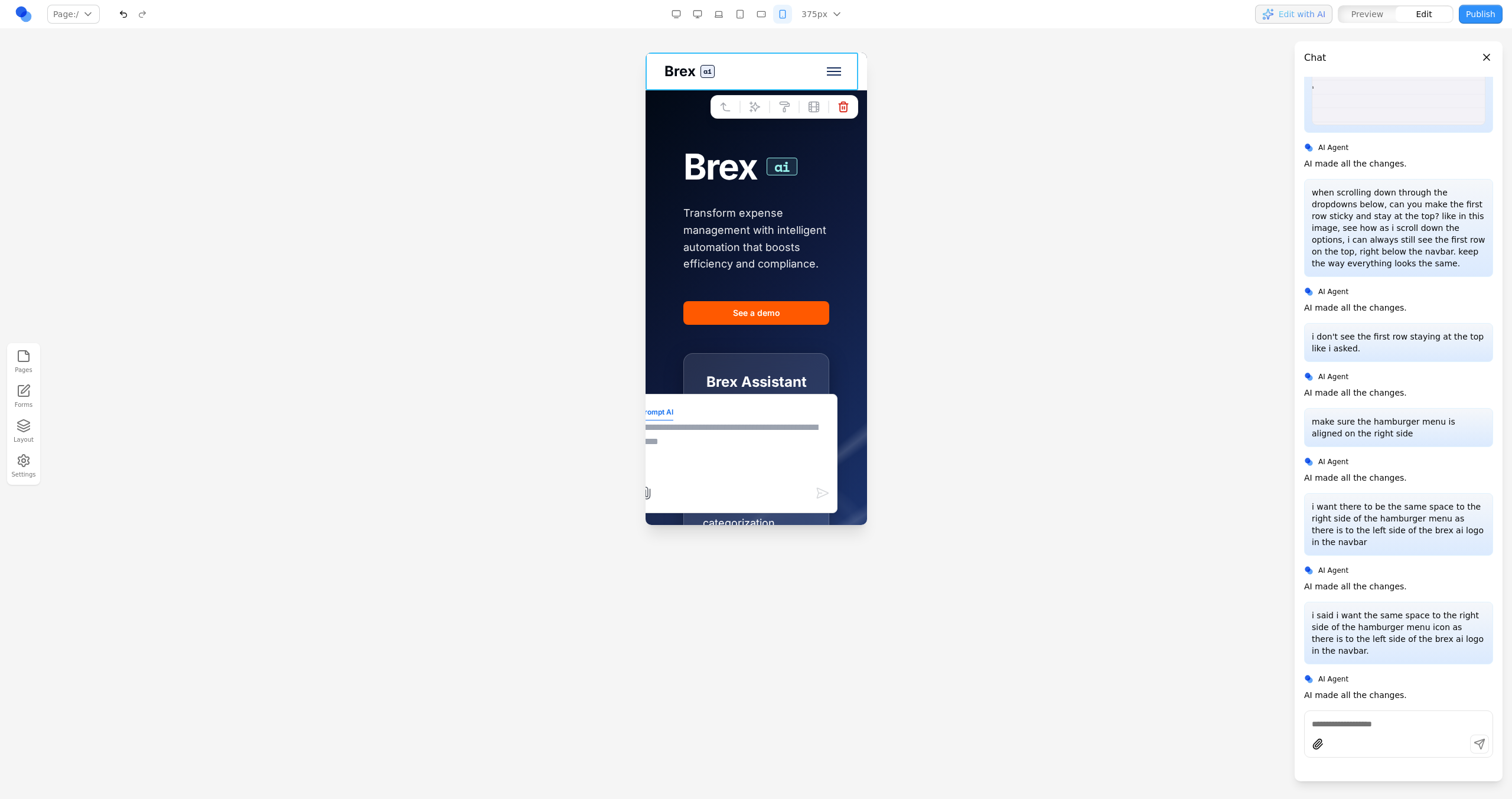
click at [736, 439] on textarea at bounding box center [733, 450] width 189 height 59
type textarea "**********"
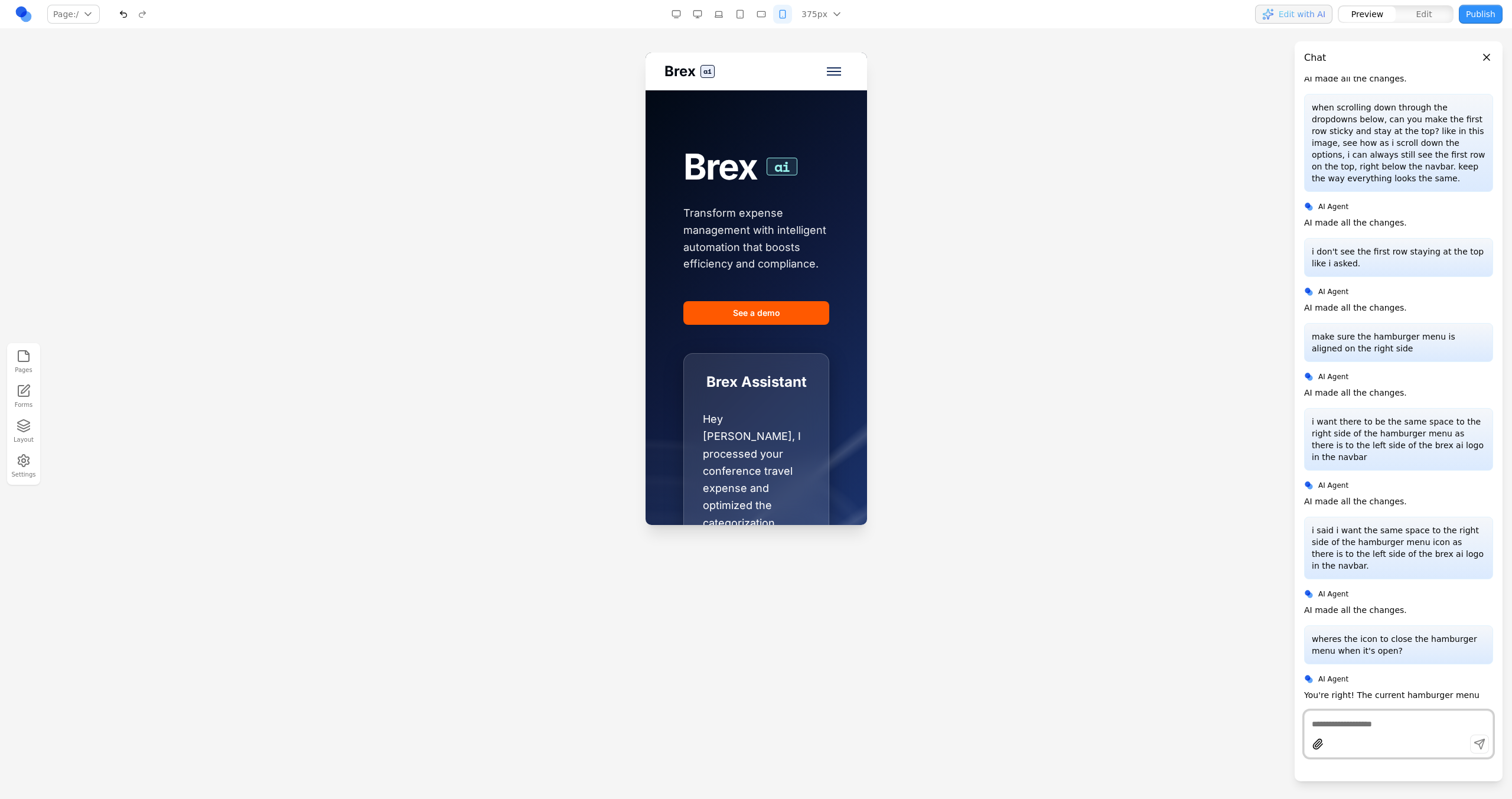
click at [826, 71] on span "Toggle mobile menu" at bounding box center [833, 71] width 14 height 1
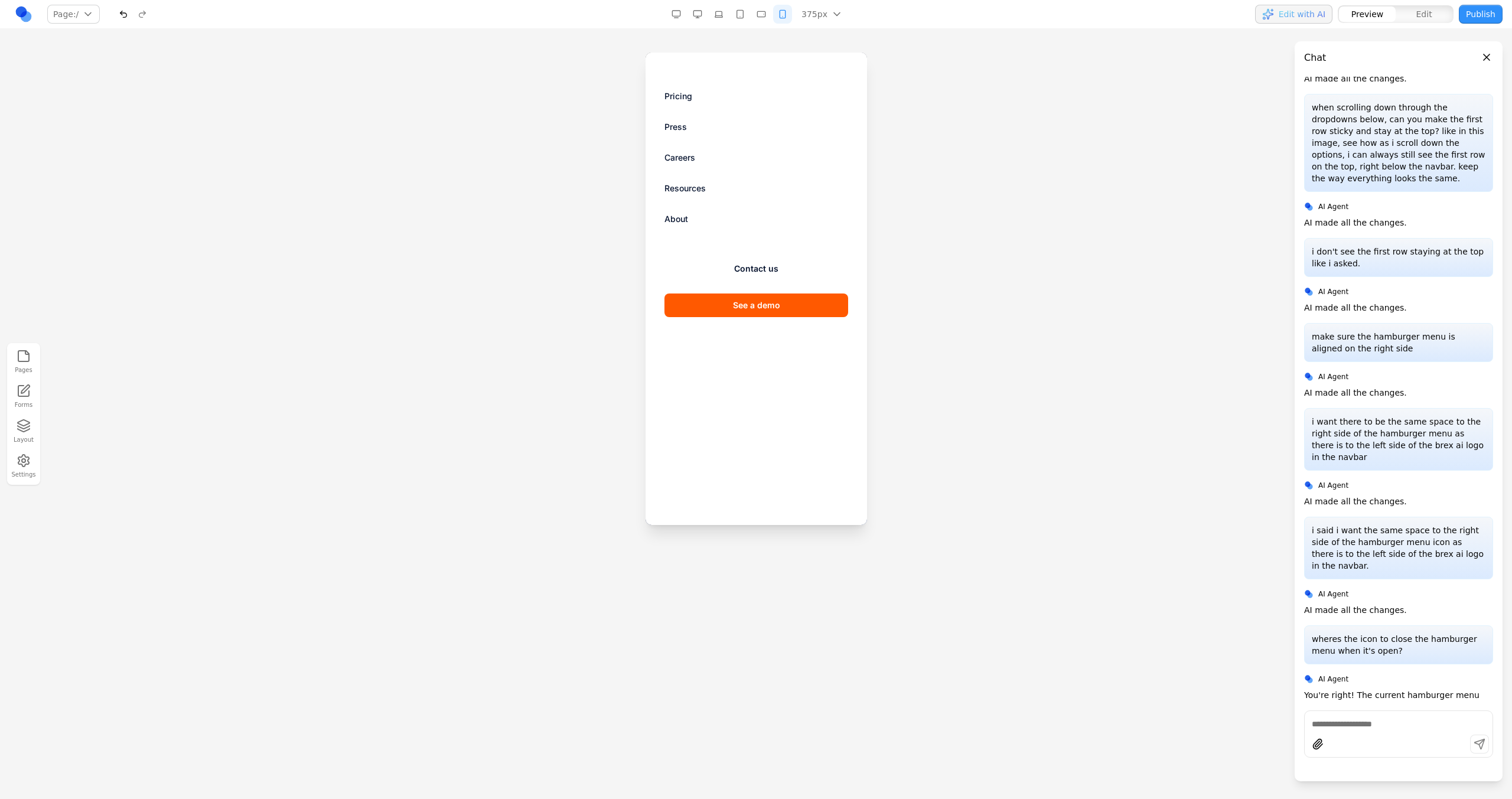
click at [825, 74] on div "Pricing Press Careers Resources About Contact us See a demo" at bounding box center [755, 289] width 221 height 472
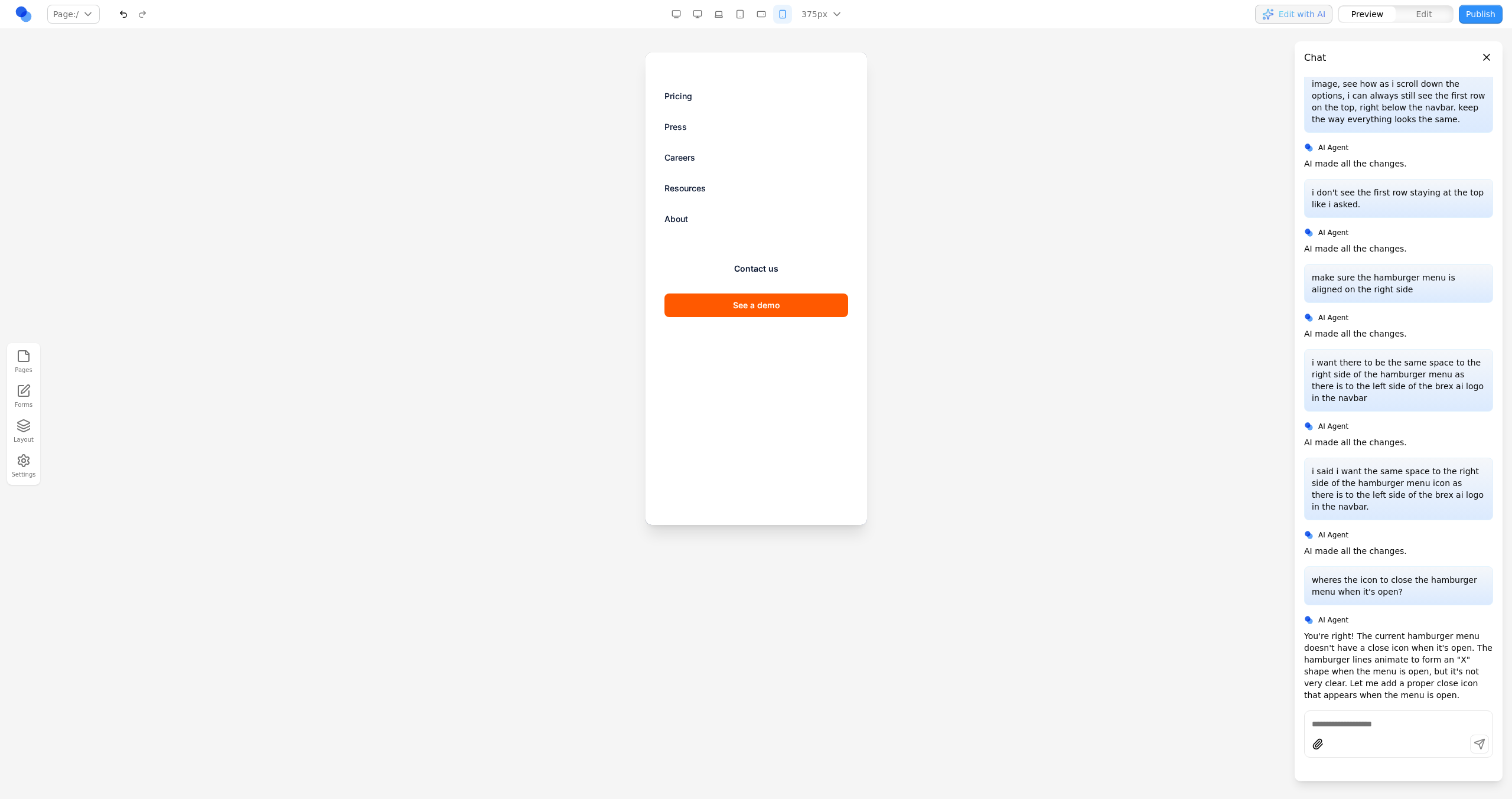
click at [892, 454] on div at bounding box center [1398, 733] width 189 height 47
click at [833, 69] on div "Pricing Press Careers Resources About Contact us See a demo" at bounding box center [755, 289] width 221 height 472
click at [829, 69] on div "Pricing Press Careers Resources About Contact us See a demo" at bounding box center [755, 289] width 221 height 472
click at [851, 71] on div "Pricing Press Careers Resources About Contact us See a demo" at bounding box center [755, 289] width 221 height 472
click at [759, 71] on div "Pricing Press Careers Resources About Contact us See a demo" at bounding box center [755, 289] width 221 height 472
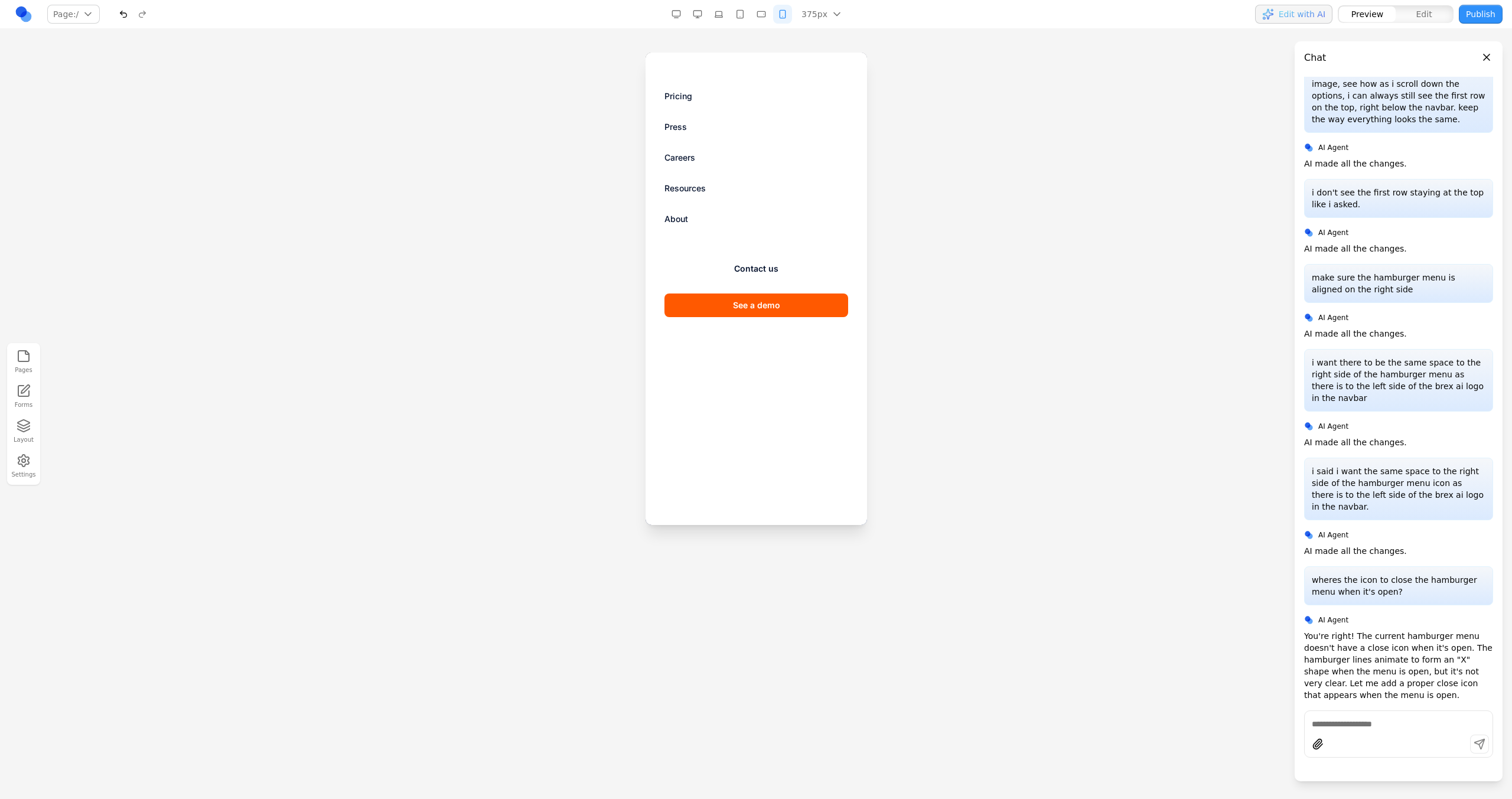
click at [717, 62] on div "Pricing Press Careers Resources About Contact us See a demo" at bounding box center [755, 289] width 221 height 472
click at [680, 62] on div "Pricing Press Careers Resources About Contact us See a demo" at bounding box center [755, 289] width 221 height 472
click at [676, 62] on div "Pricing Press Careers Resources About Contact us See a demo" at bounding box center [755, 289] width 221 height 472
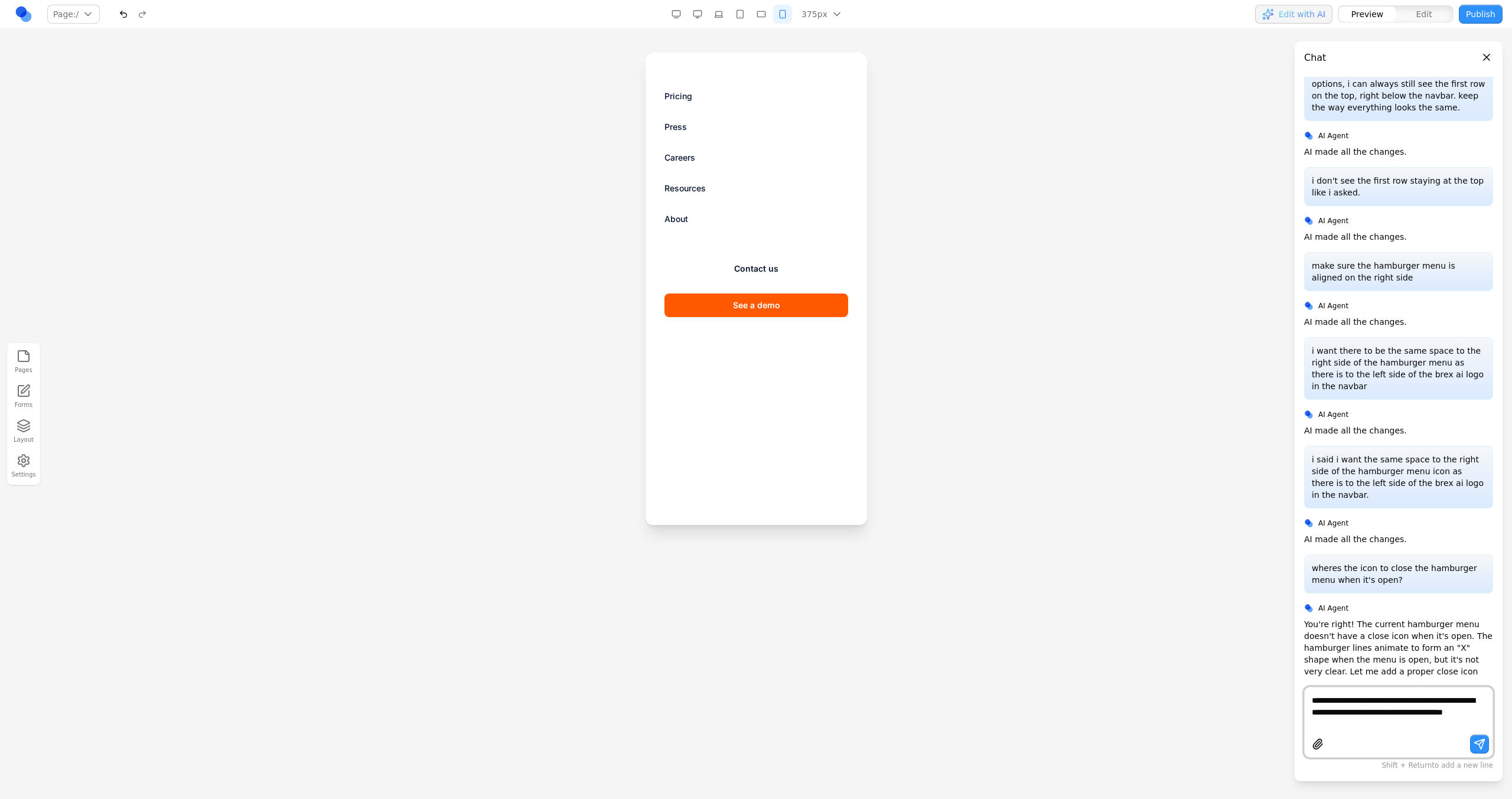
type textarea "**********"
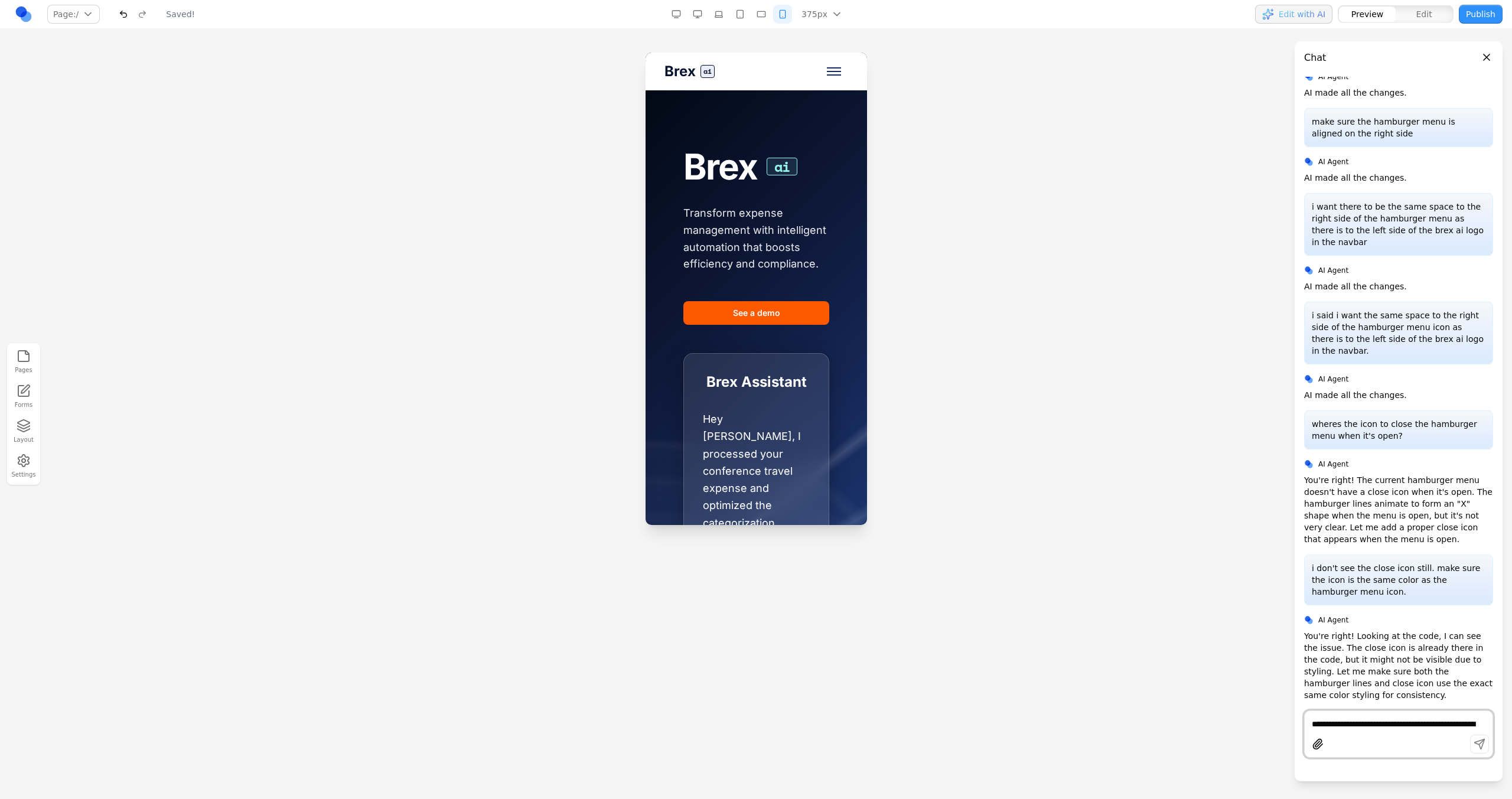
scroll to position [0, 0]
click at [830, 64] on button "Toggle mobile menu" at bounding box center [833, 71] width 29 height 29
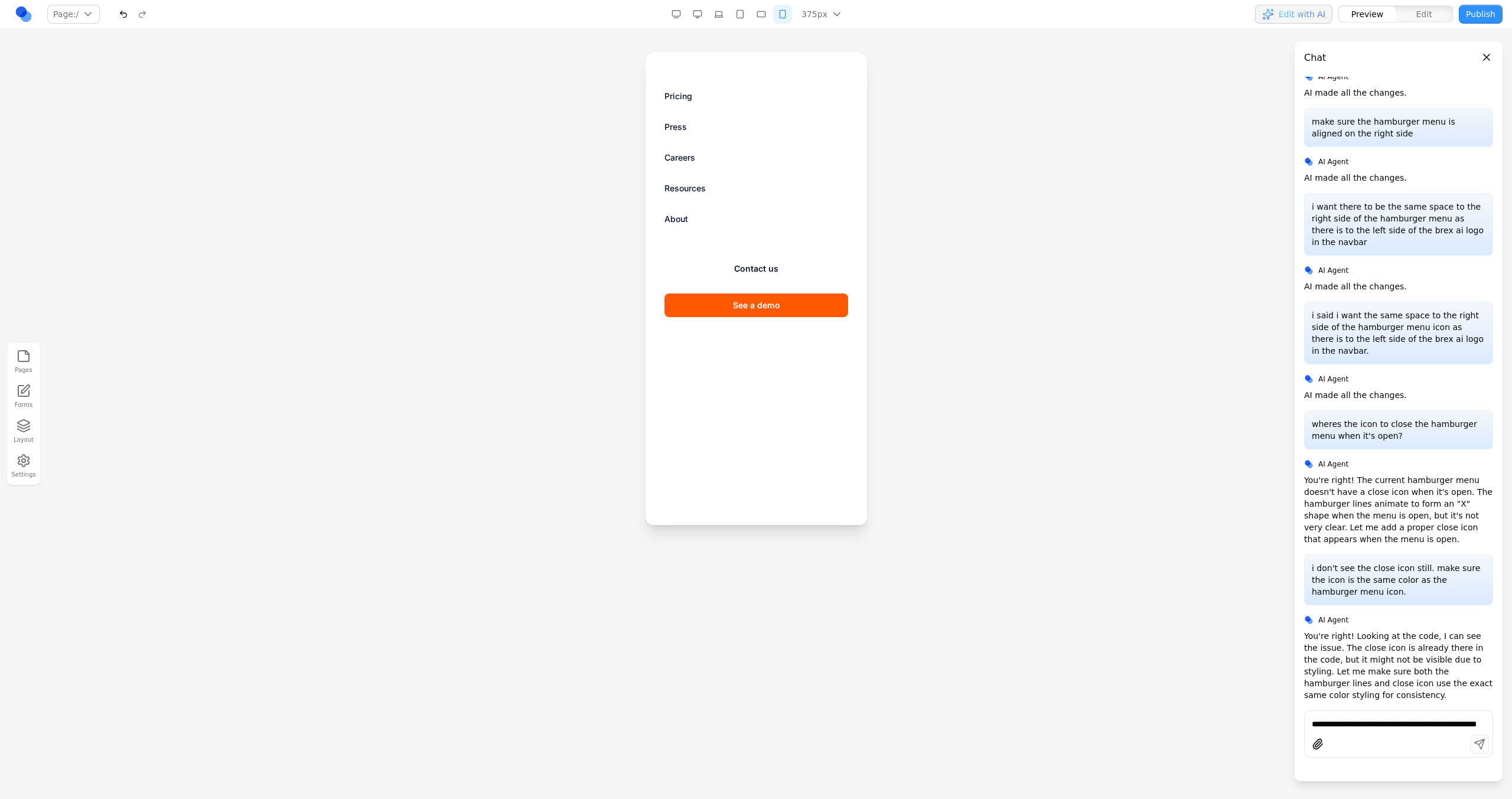
click at [892, 454] on textarea "**********" at bounding box center [1398, 723] width 174 height 12
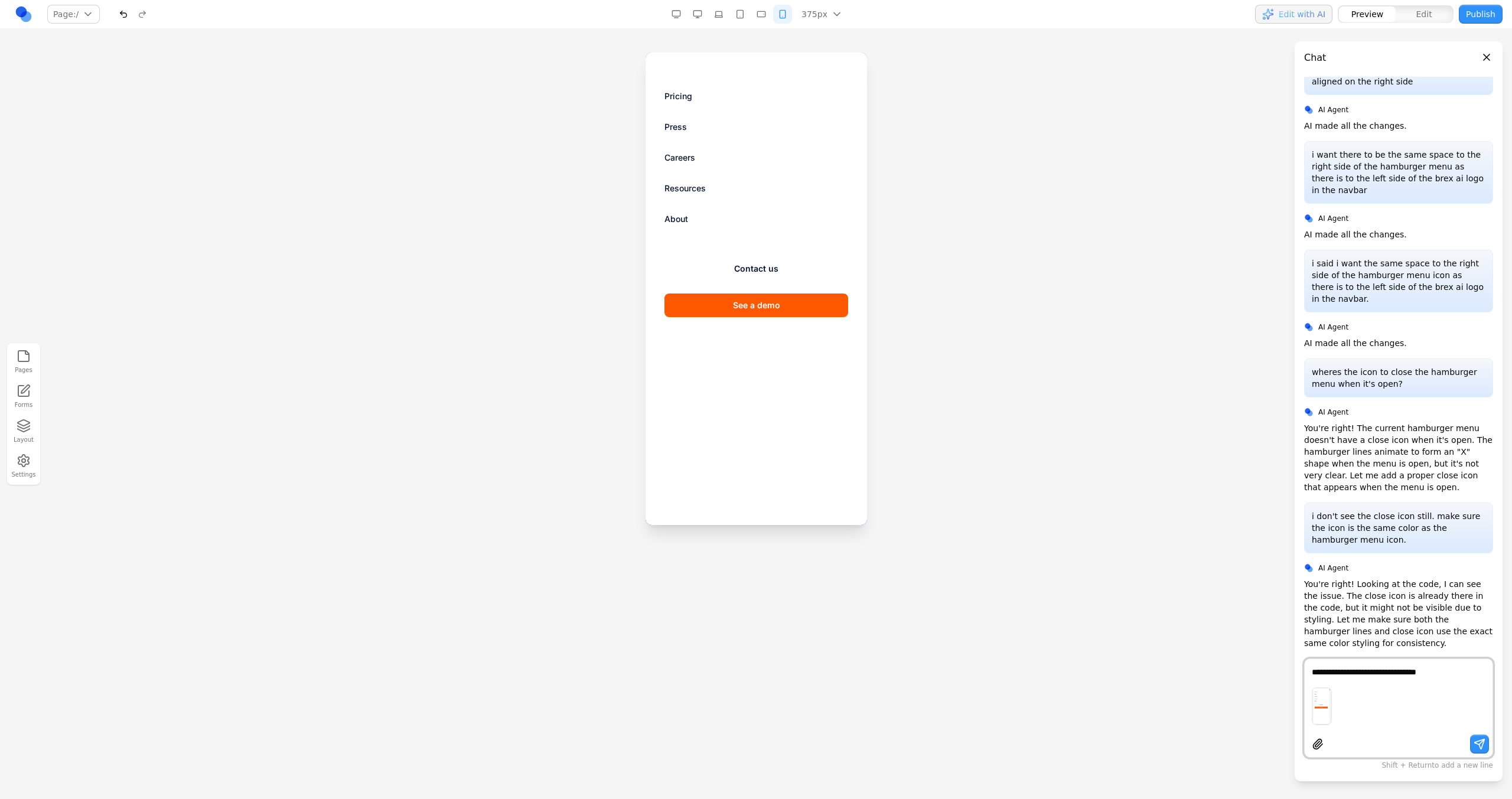
type textarea "**********"
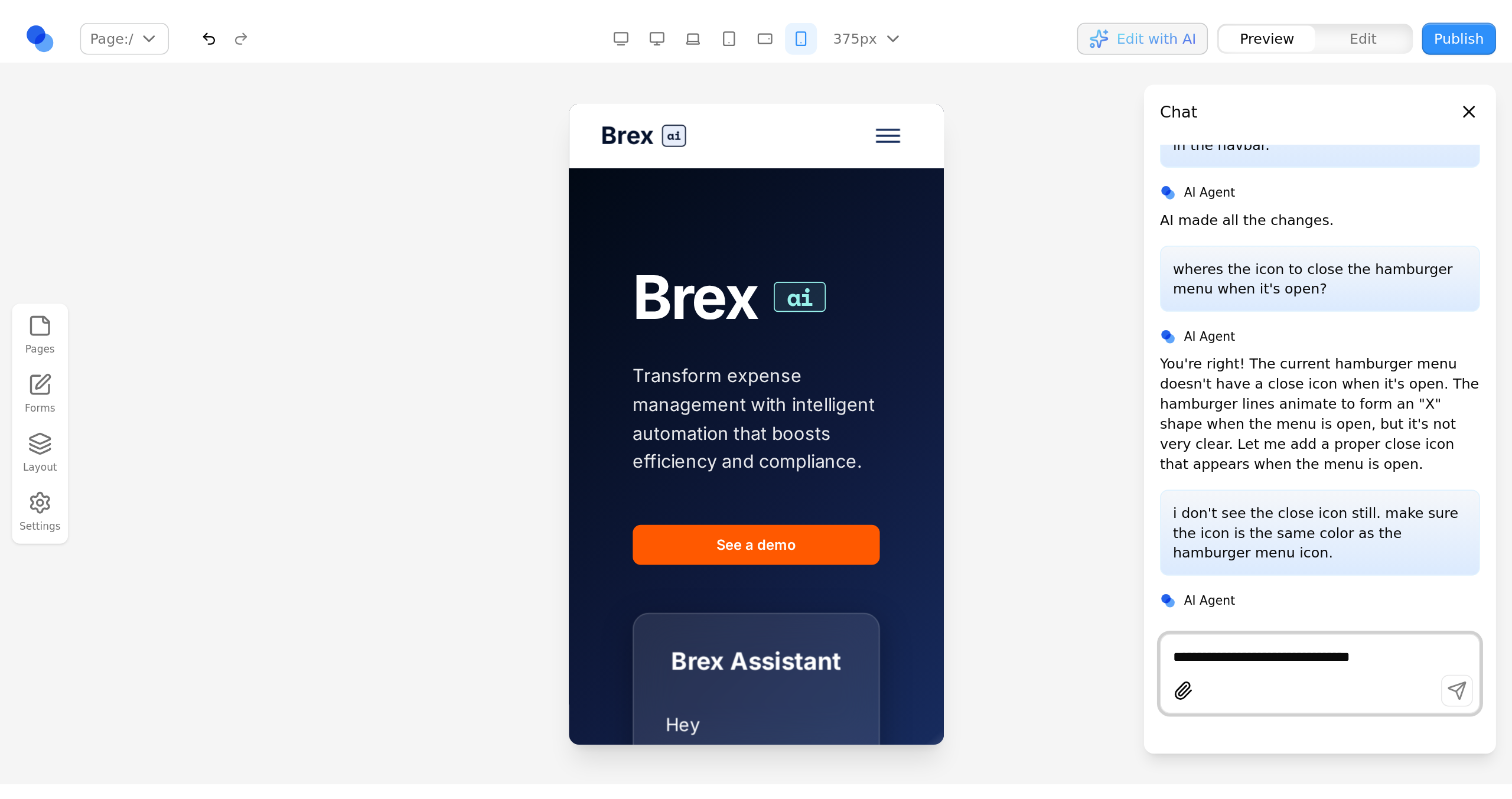
scroll to position [1171, 0]
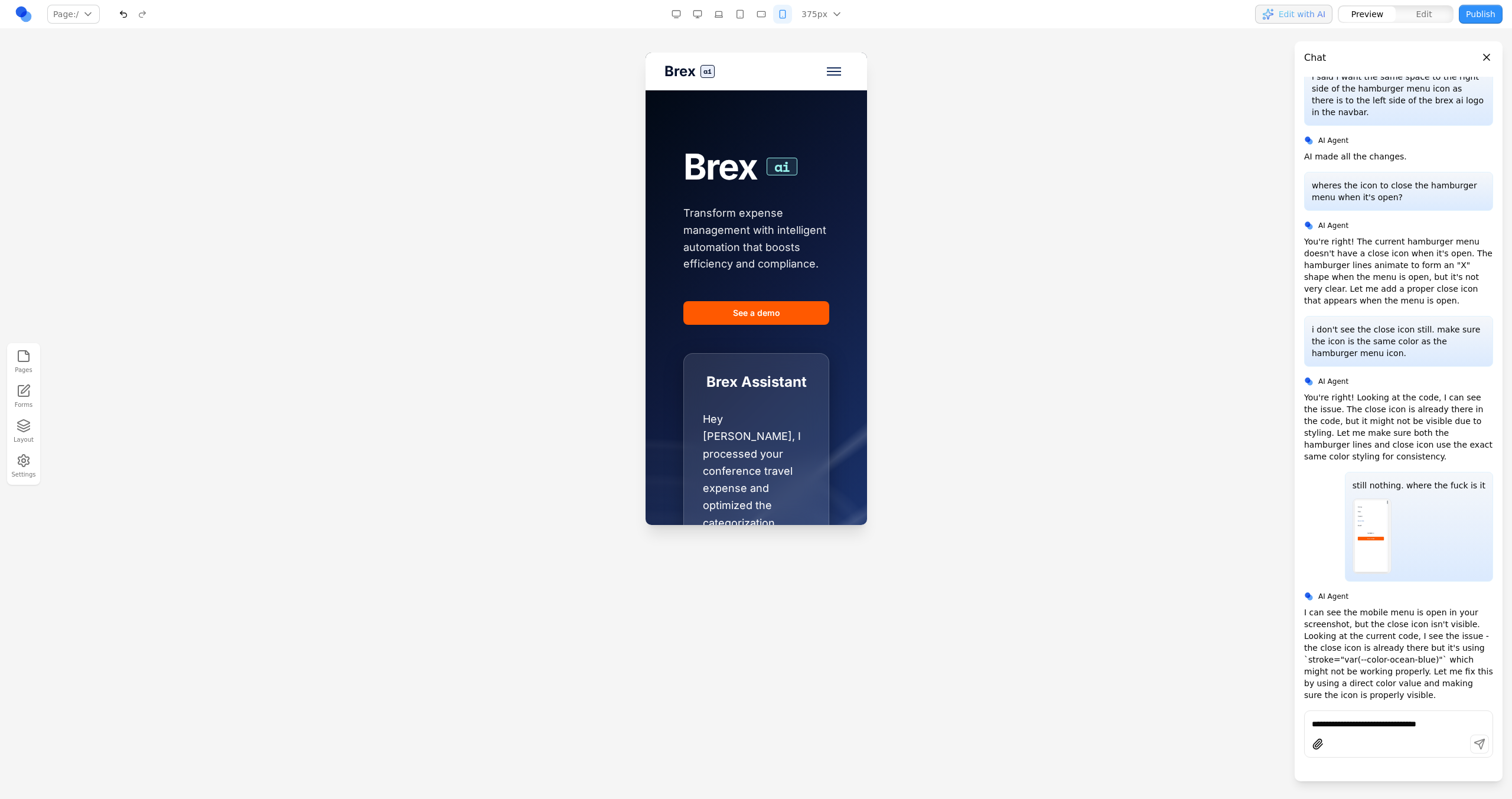
click at [826, 67] on span "Toggle mobile menu" at bounding box center [833, 68] width 14 height 1
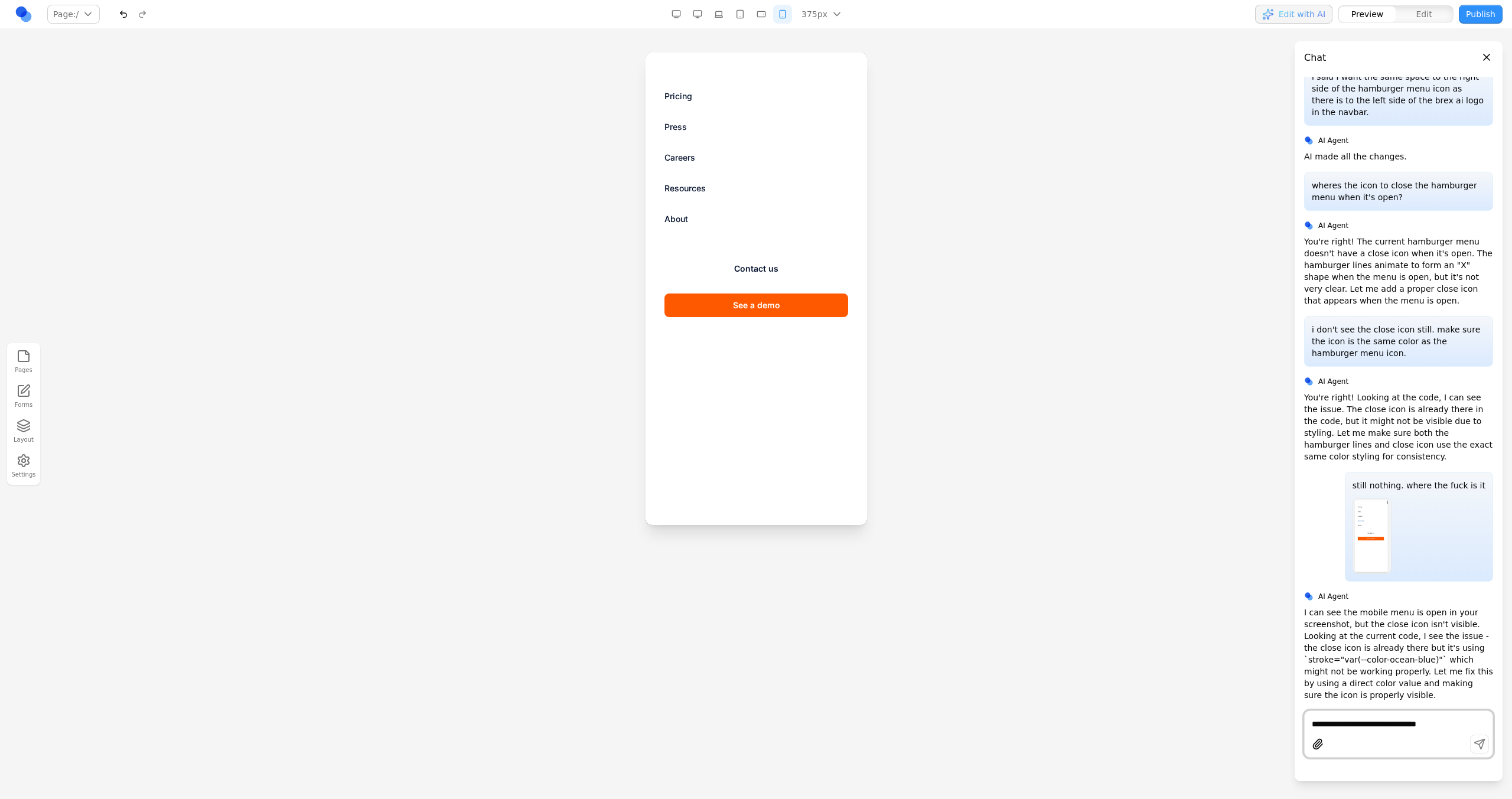
click at [892, 454] on textarea "**********" at bounding box center [1398, 723] width 174 height 12
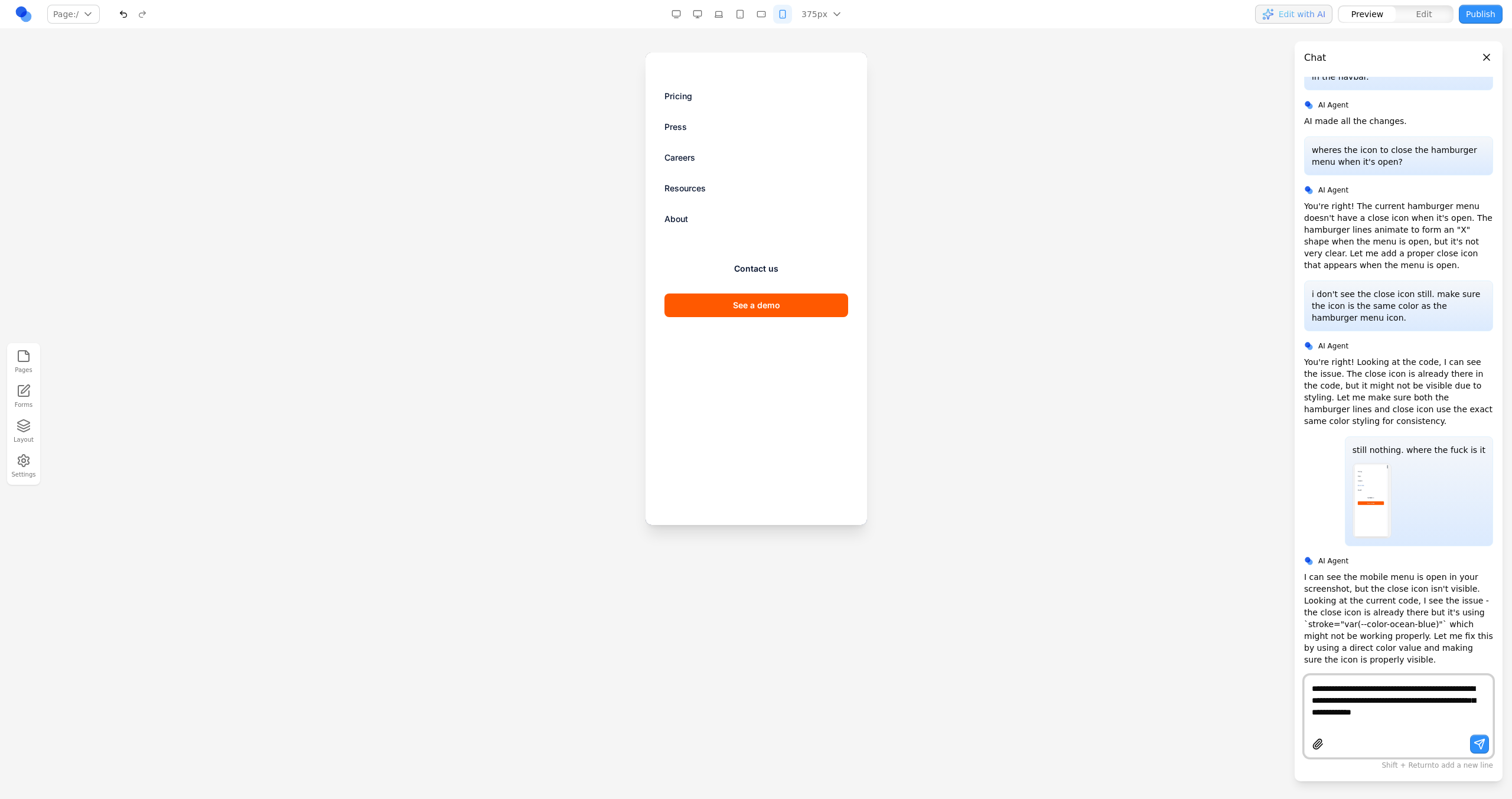
type textarea "**********"
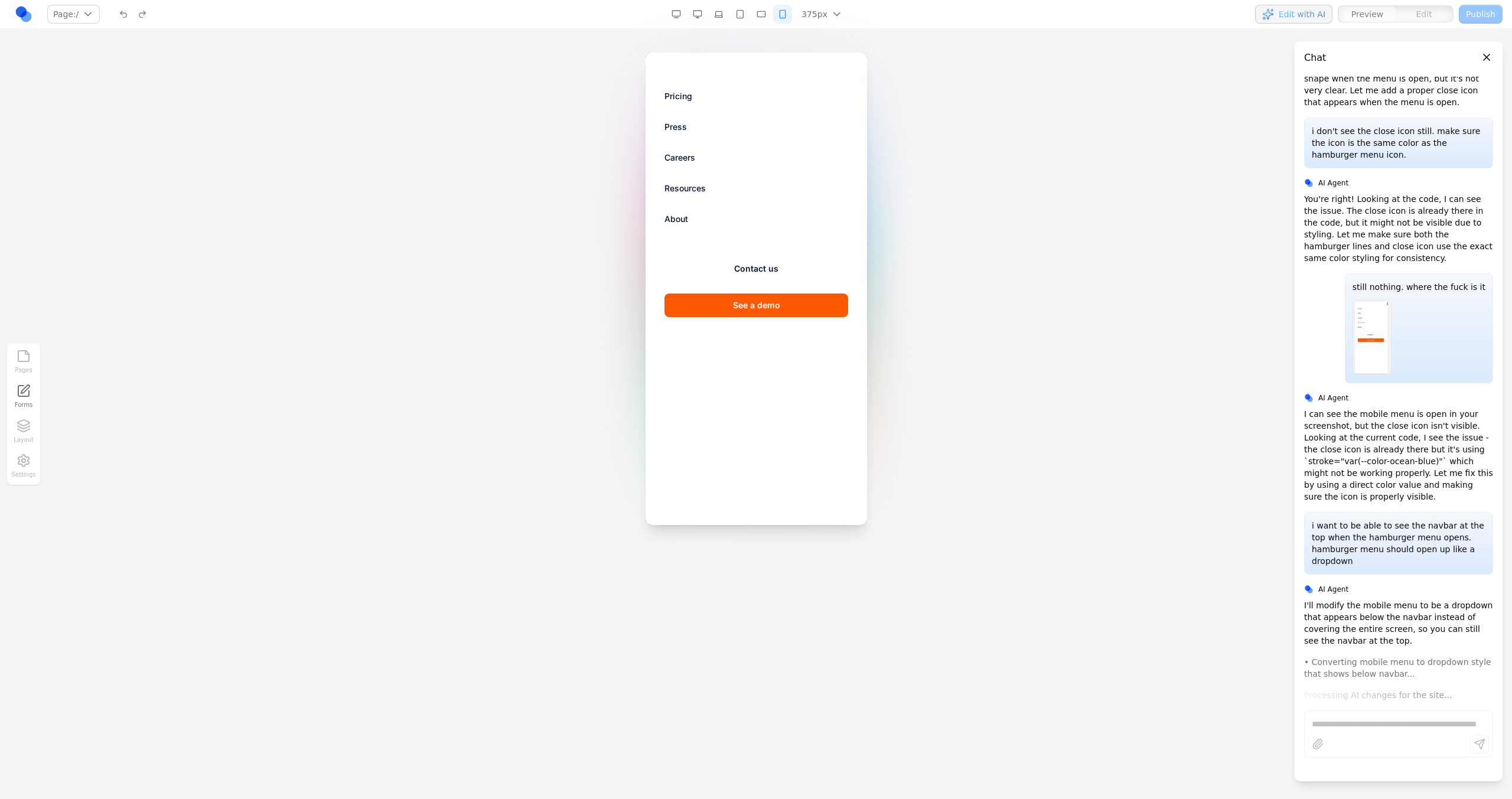
scroll to position [1369, 0]
click at [704, 17] on button "button" at bounding box center [697, 14] width 19 height 19
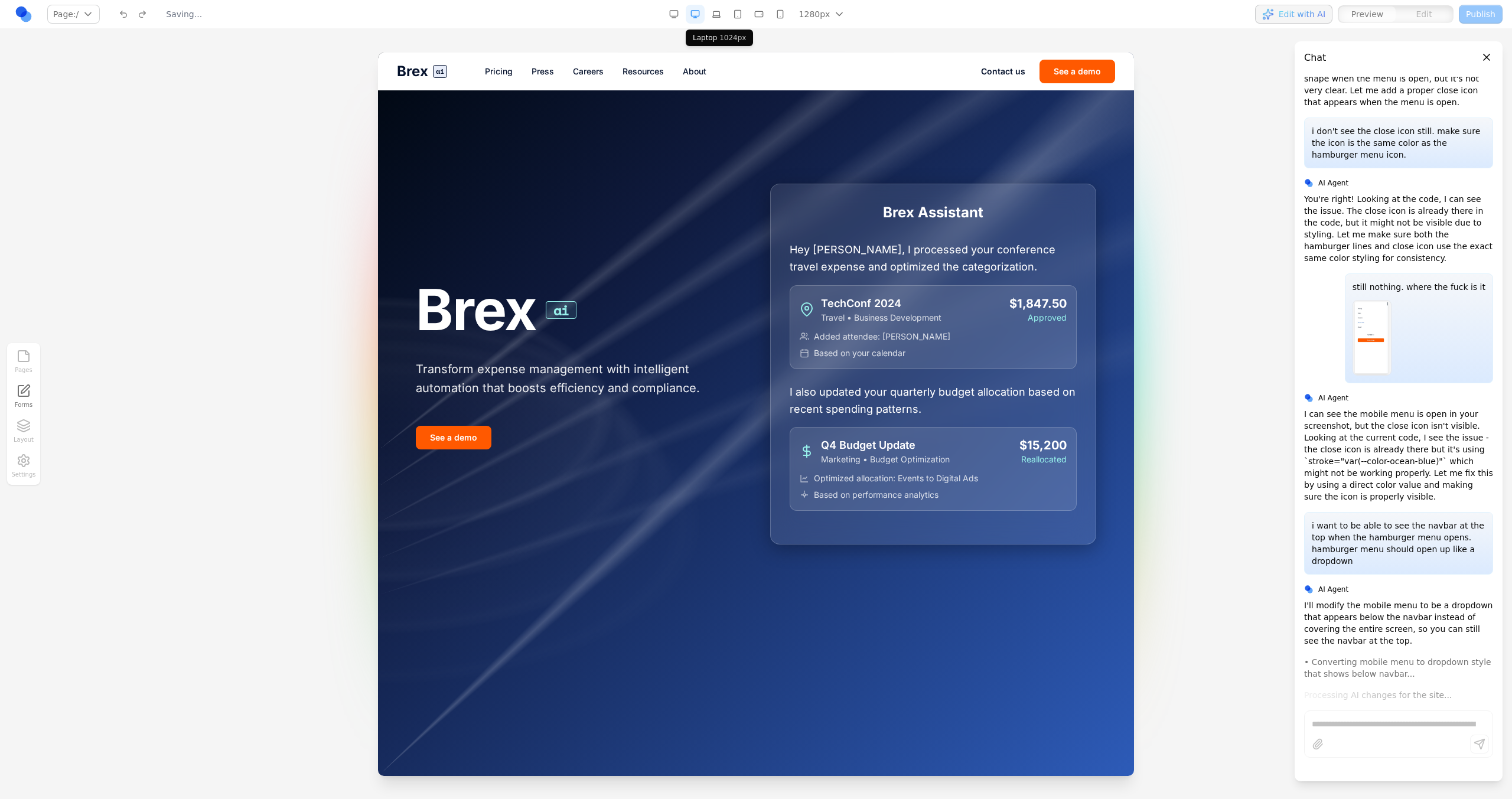
click at [715, 18] on button "button" at bounding box center [717, 14] width 19 height 19
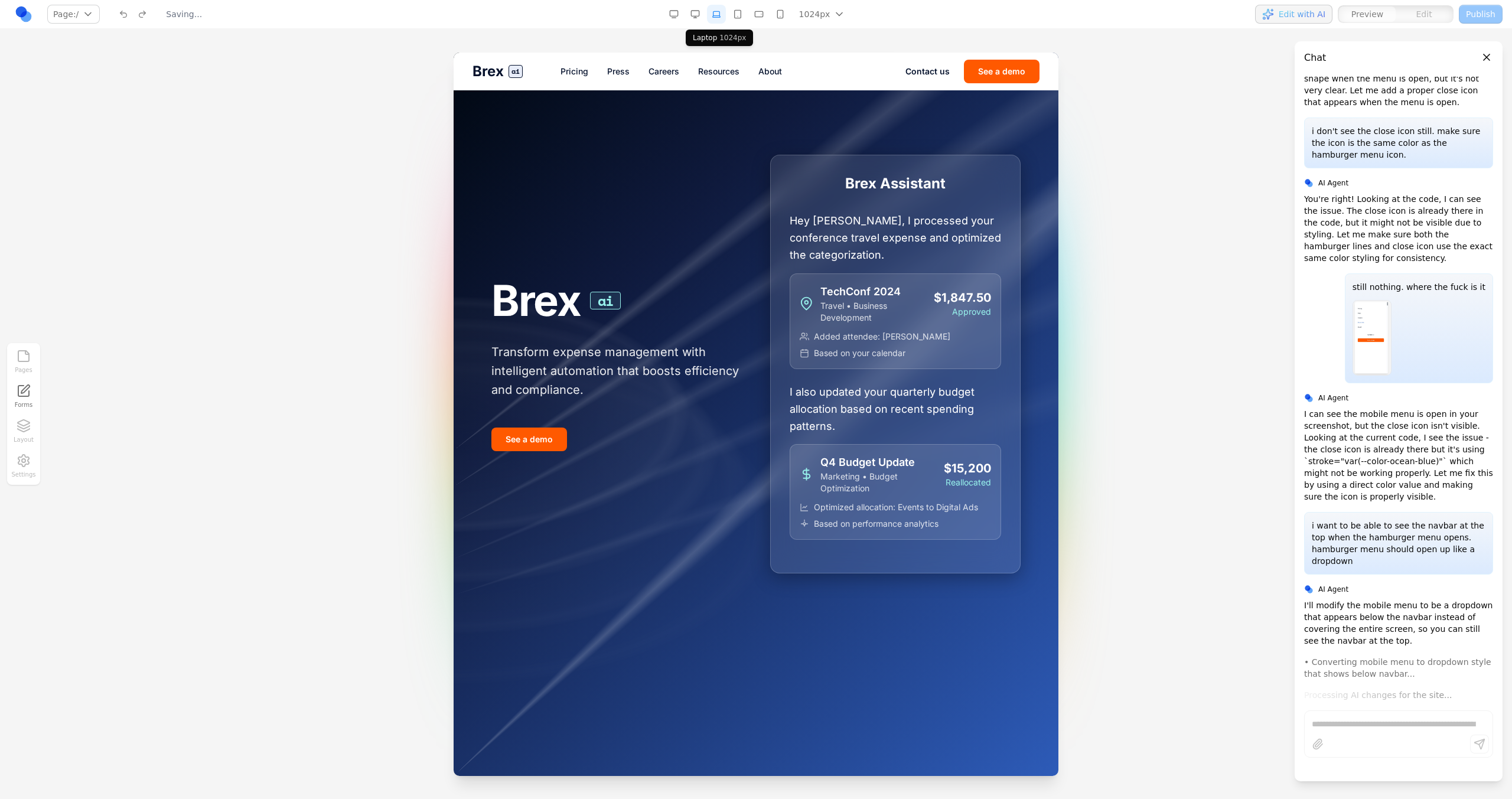
click at [744, 20] on button "button" at bounding box center [738, 14] width 19 height 19
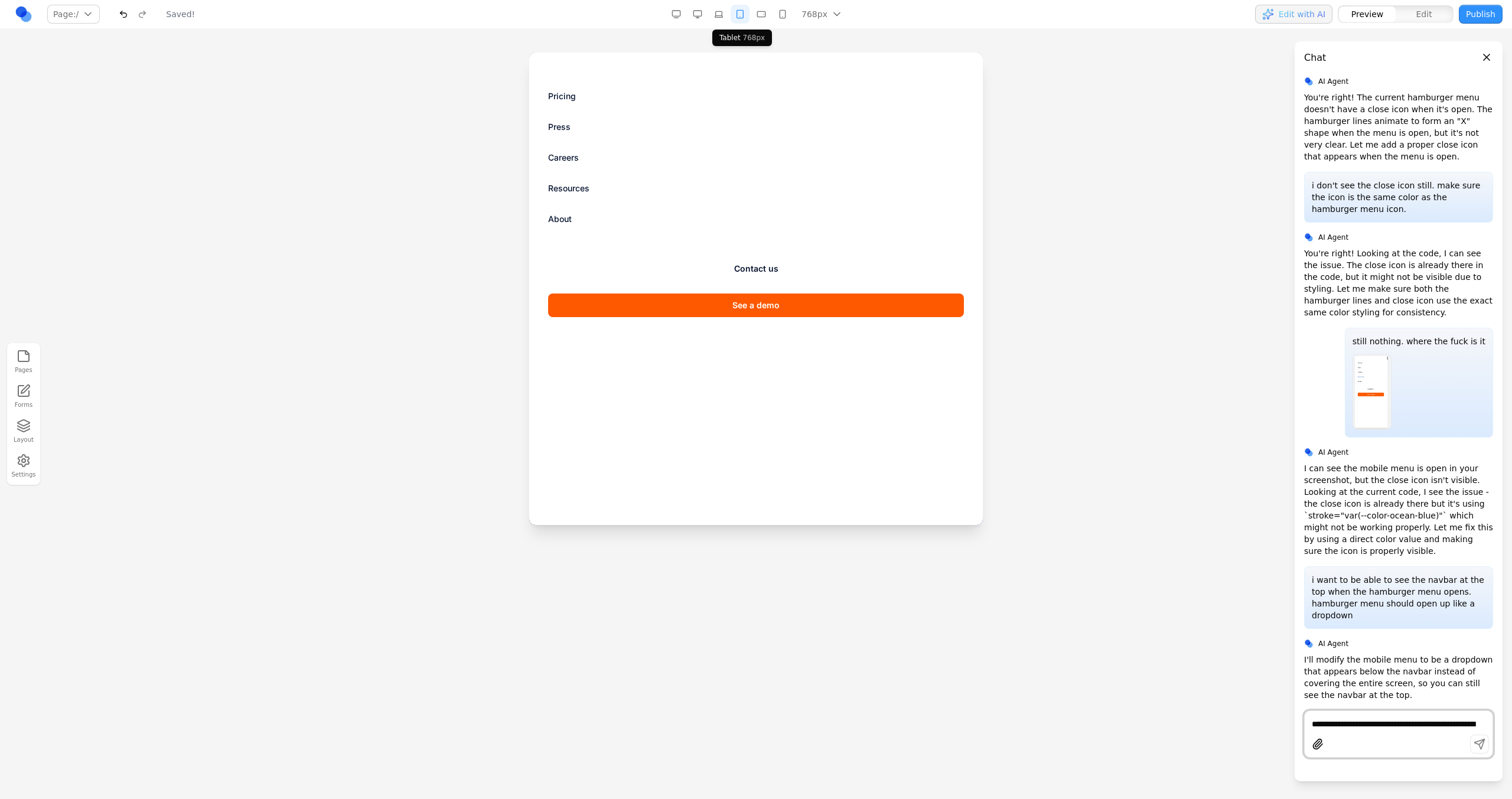
scroll to position [1326, 0]
click at [744, 20] on button "button" at bounding box center [740, 14] width 19 height 19
click at [767, 22] on button "button" at bounding box center [761, 14] width 19 height 19
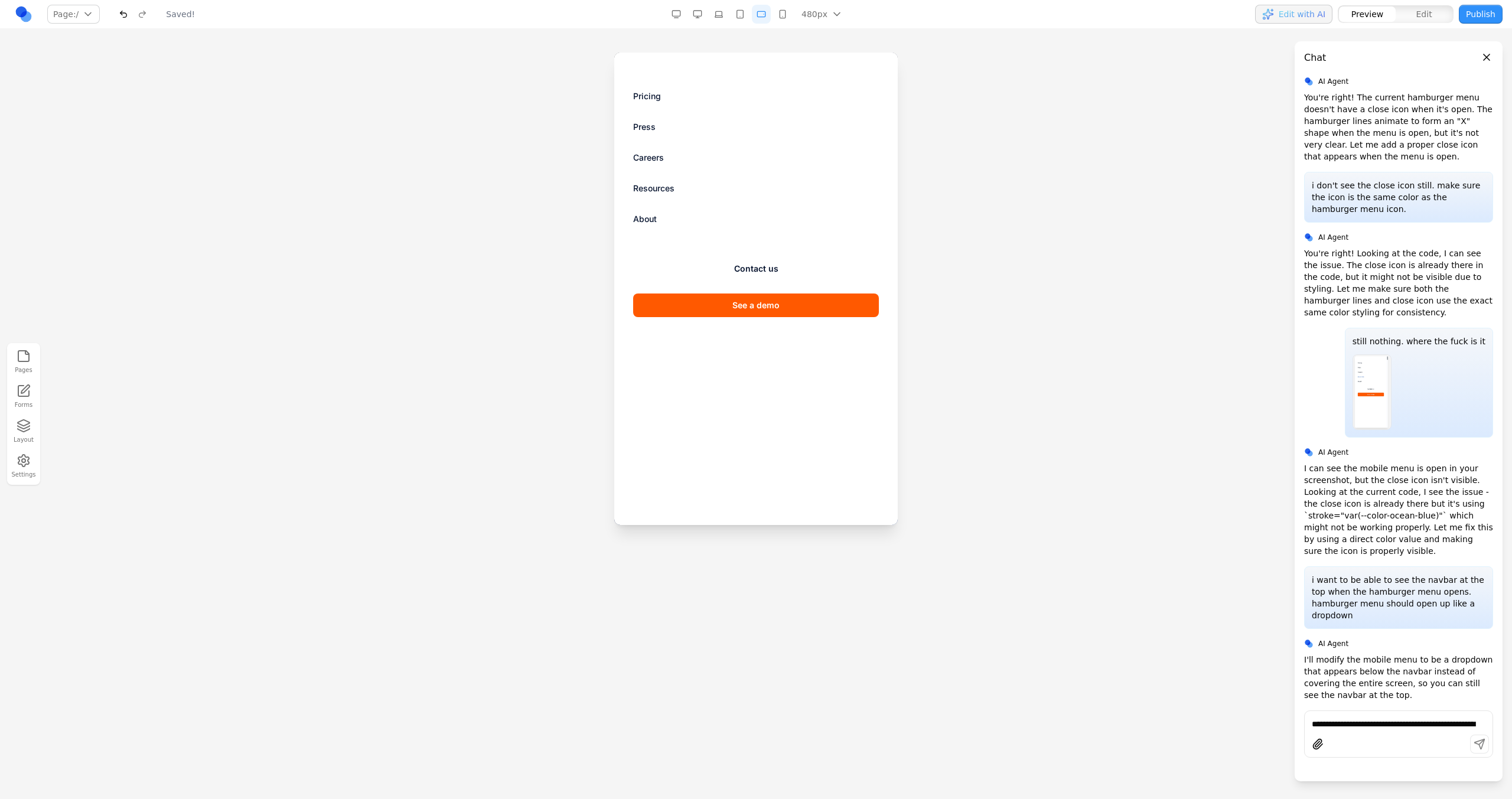
click at [774, 22] on div "480px 1536px 1280px 1024px 768px 480px 375px" at bounding box center [759, 14] width 183 height 19
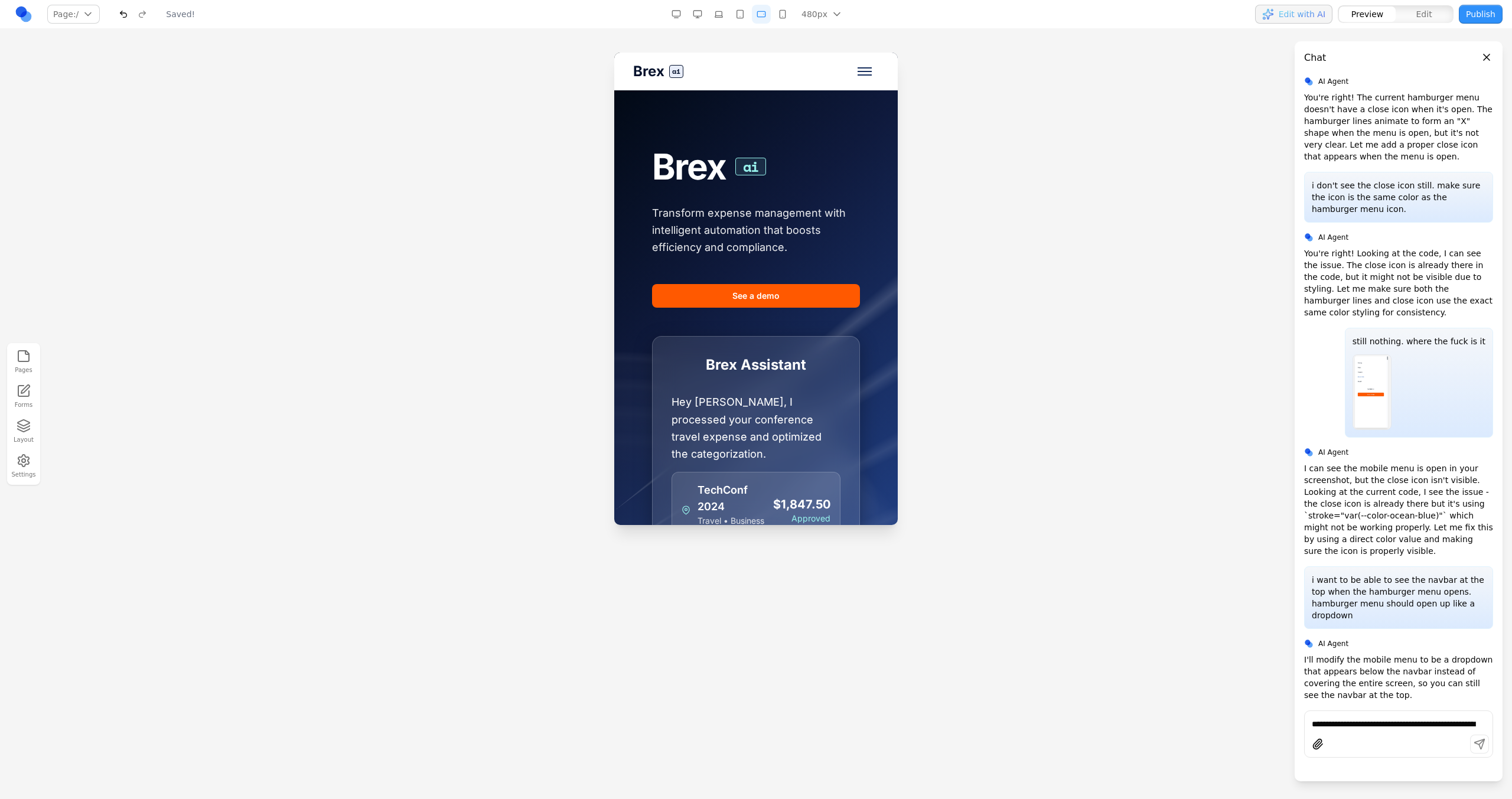
scroll to position [0, 0]
click at [742, 17] on button "button" at bounding box center [740, 14] width 19 height 19
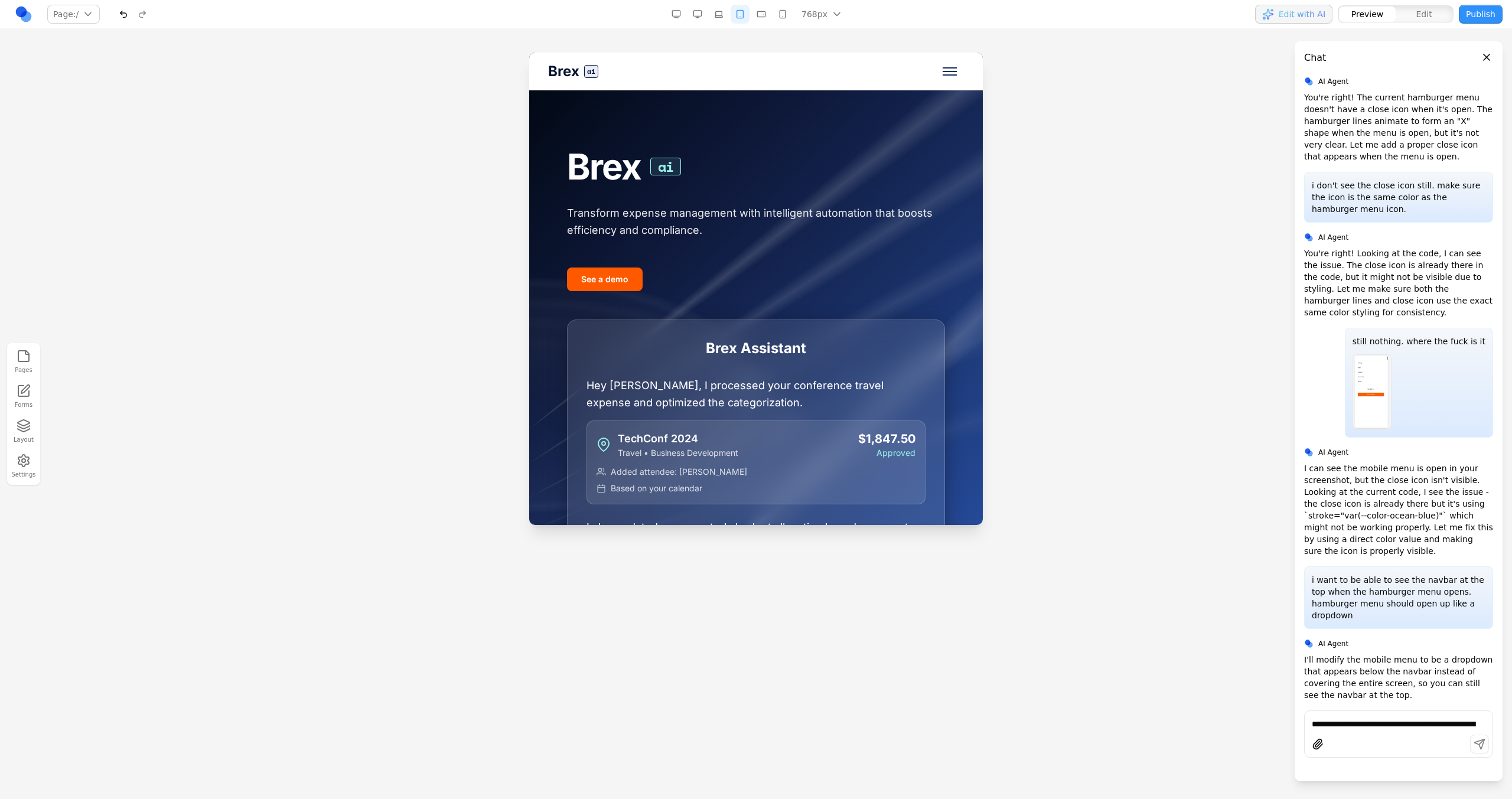
click at [892, 81] on button "Toggle mobile menu" at bounding box center [949, 71] width 29 height 29
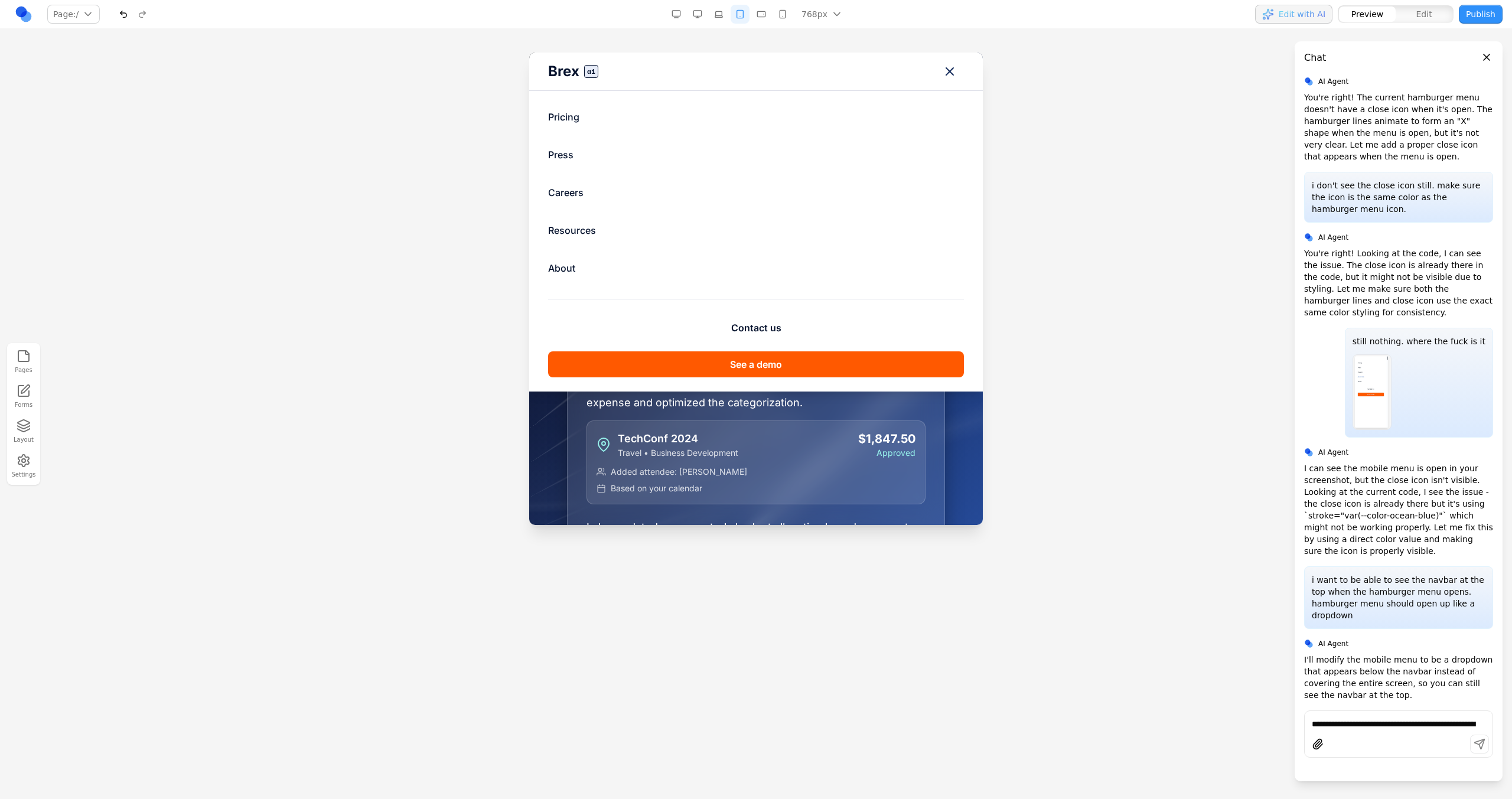
click at [892, 66] on button "Toggle mobile menu" at bounding box center [949, 71] width 29 height 29
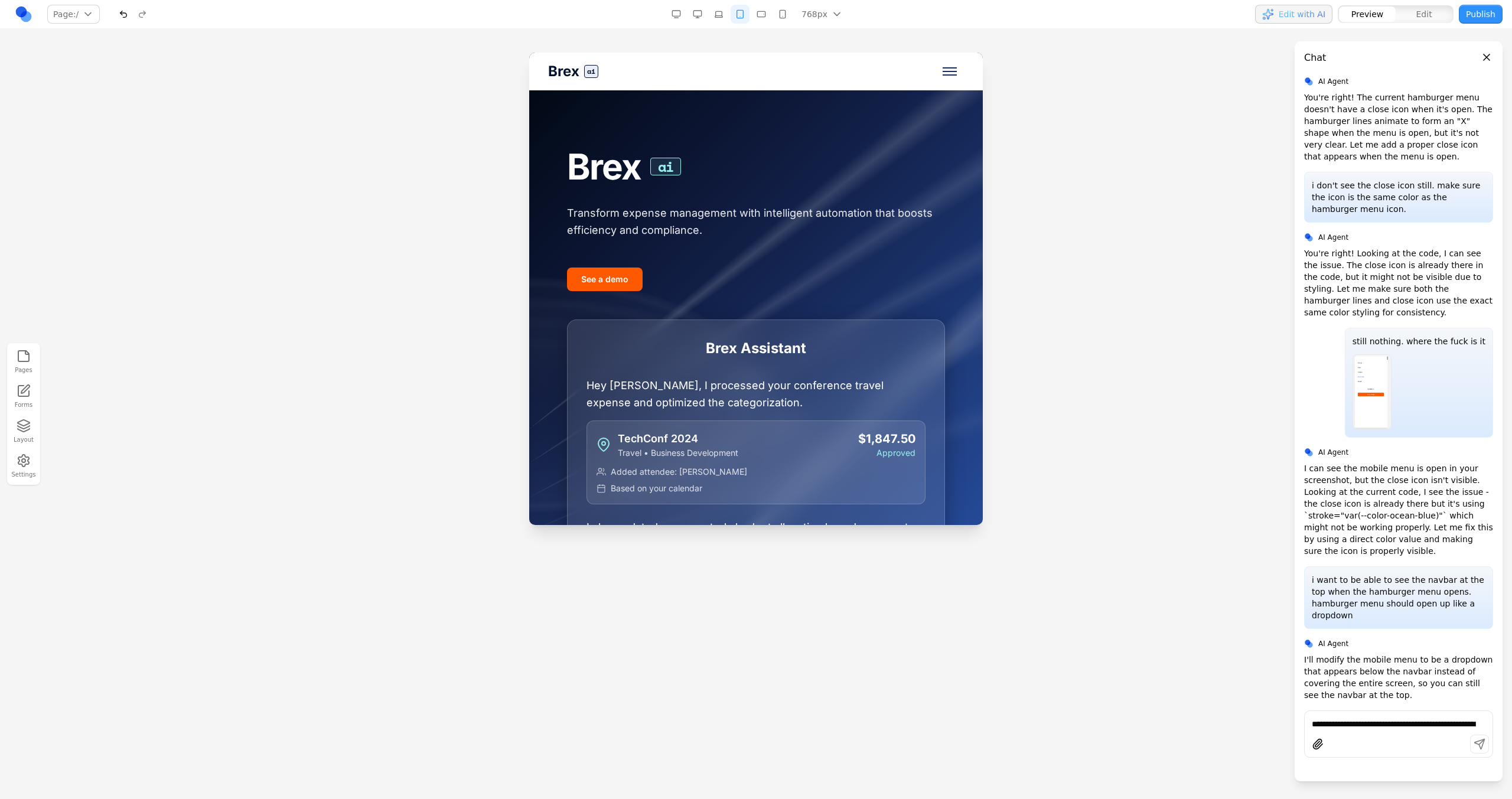
click at [892, 66] on button "Toggle mobile menu" at bounding box center [949, 71] width 29 height 29
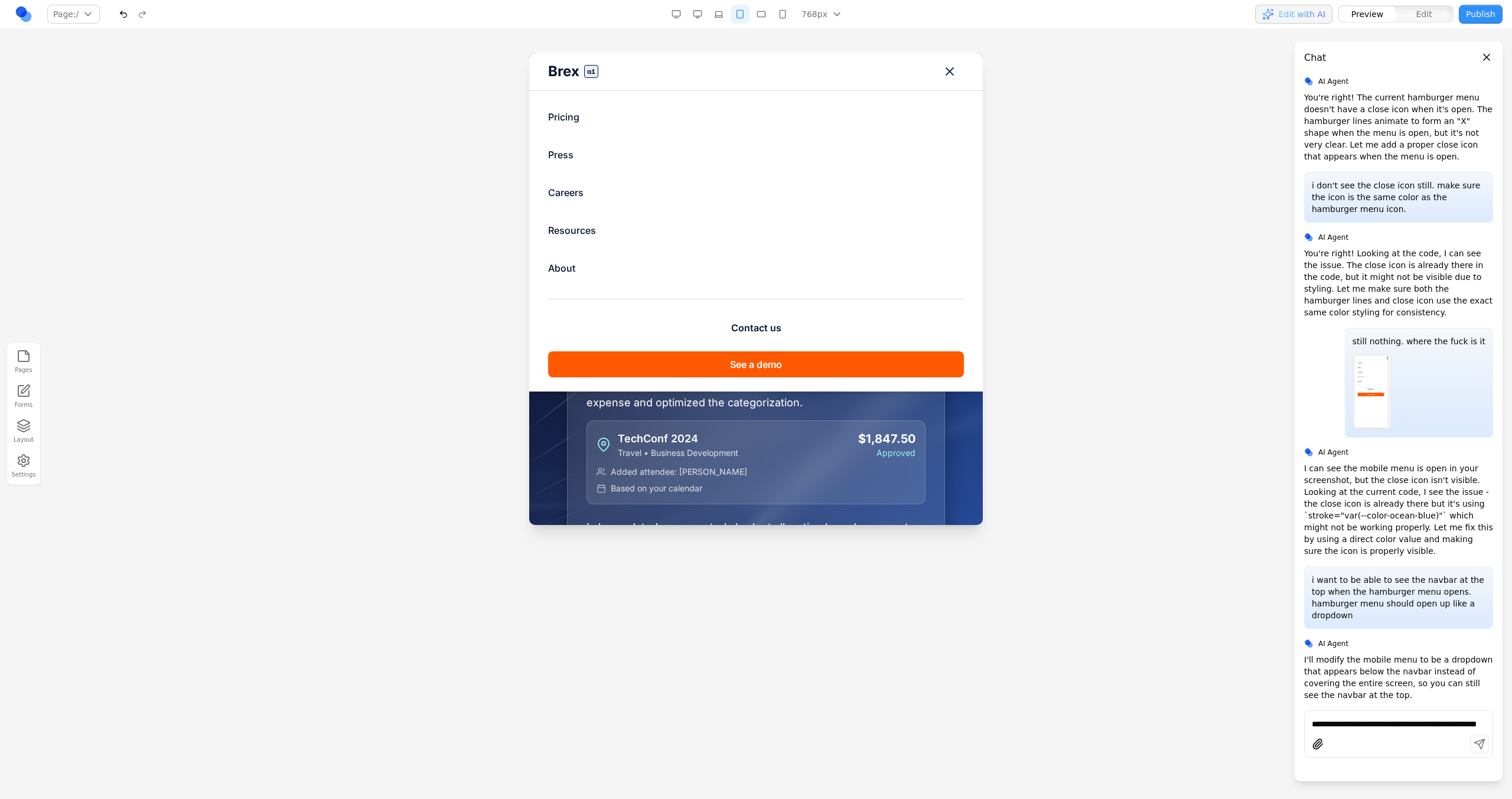
click at [892, 68] on button "Toggle mobile menu" at bounding box center [949, 71] width 29 height 29
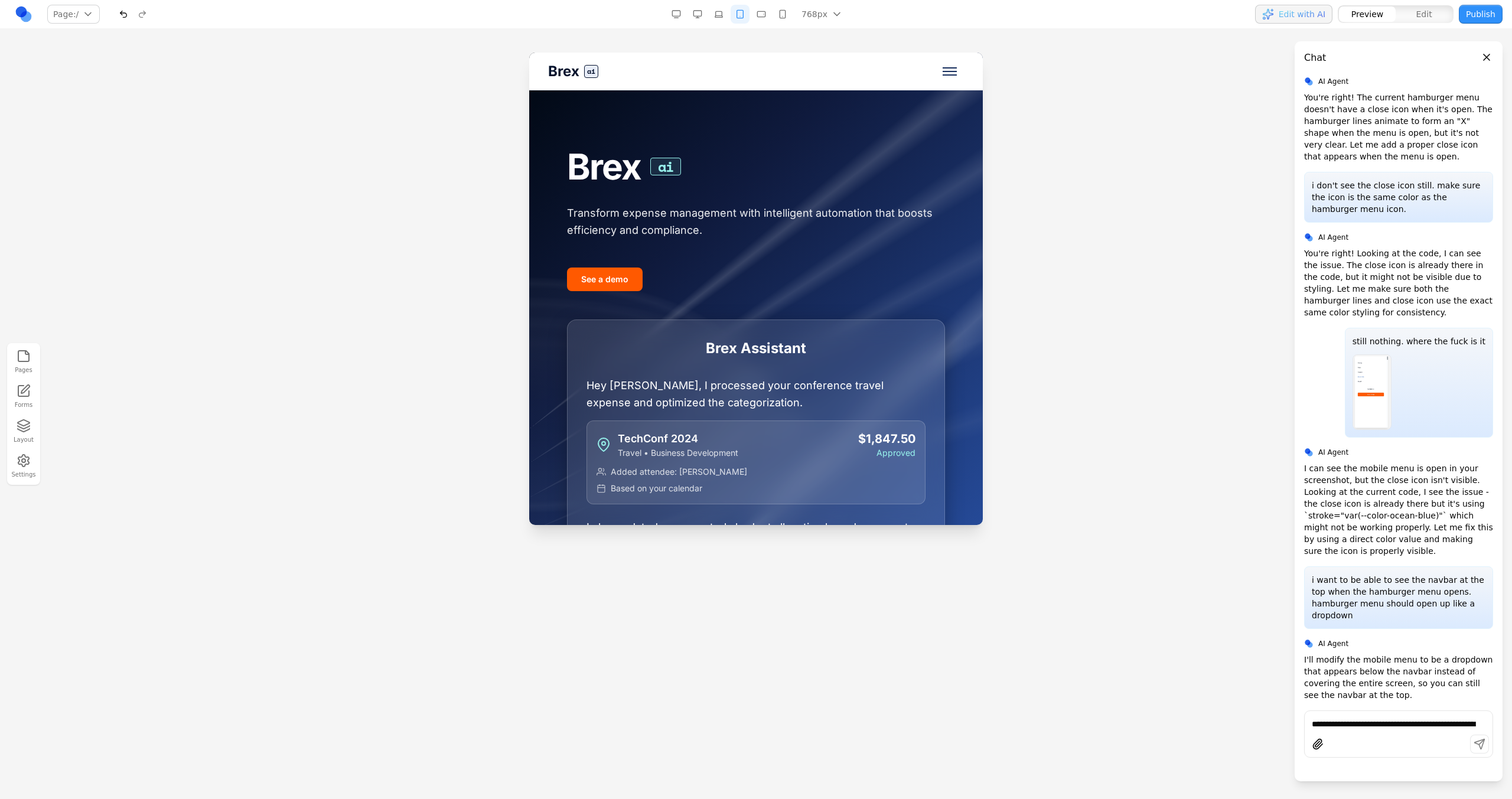
click at [892, 68] on button "Toggle mobile menu" at bounding box center [949, 71] width 29 height 29
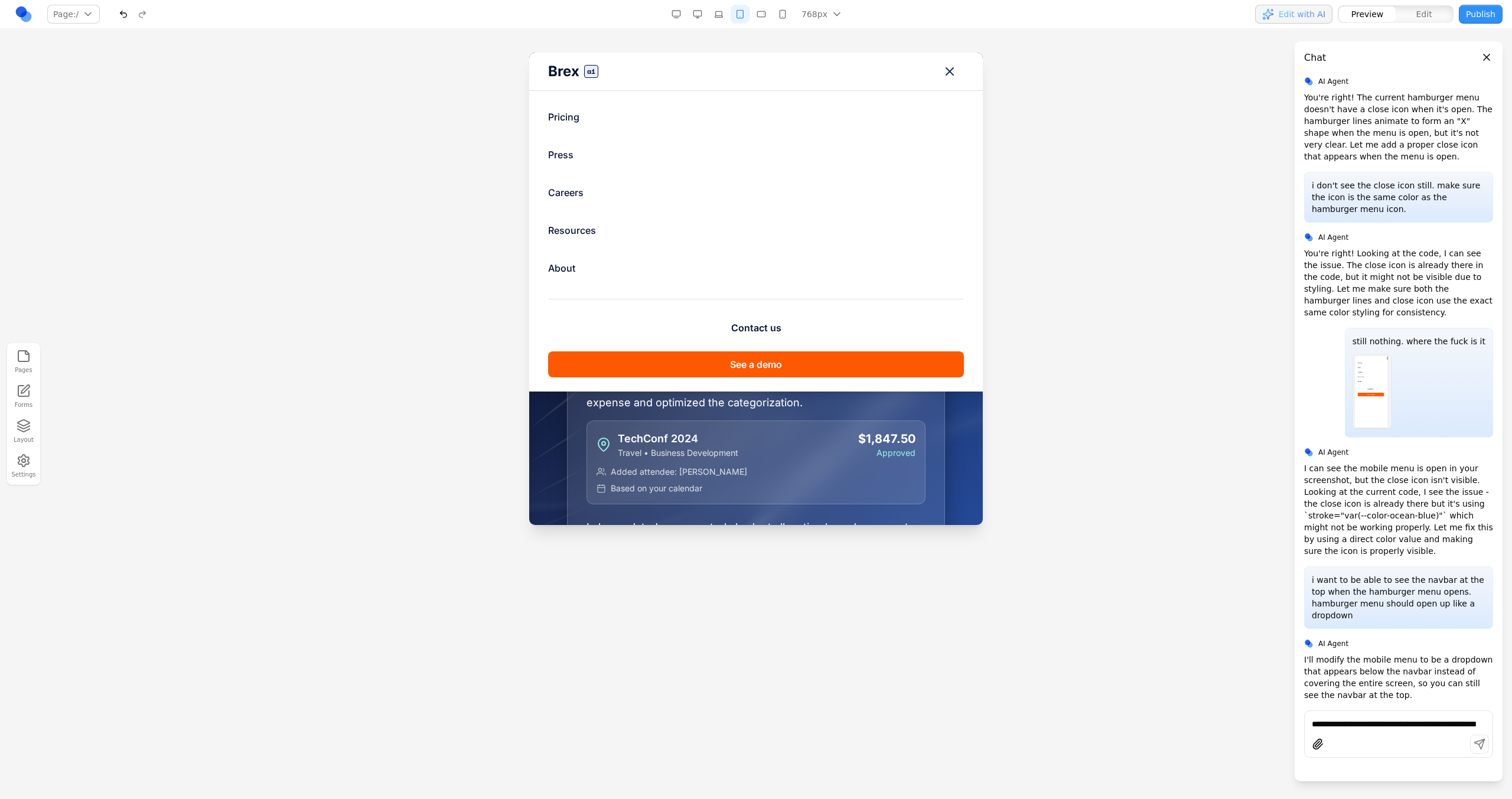
click at [892, 68] on button "Toggle mobile menu" at bounding box center [949, 71] width 29 height 29
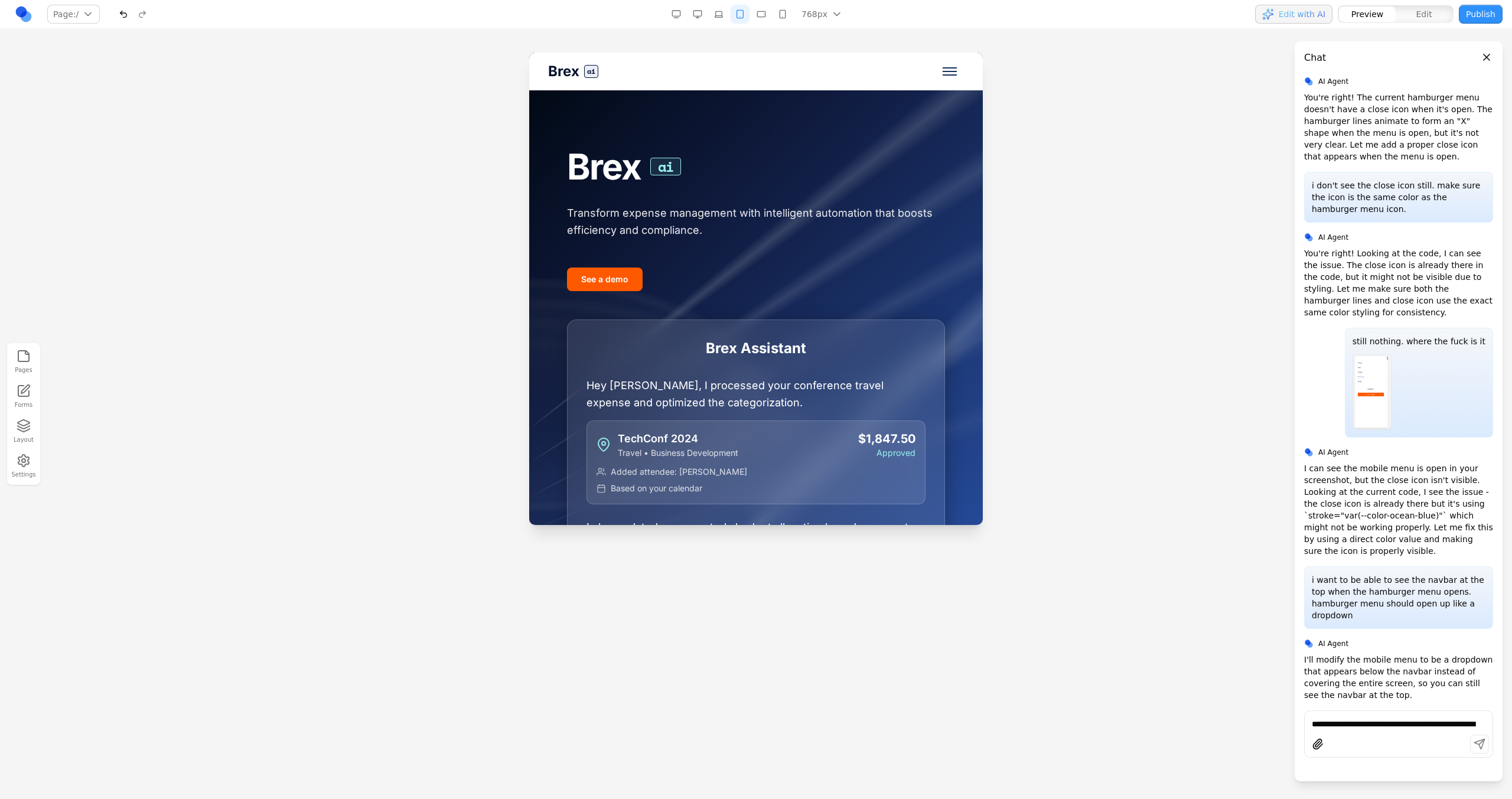
click at [892, 68] on button "Toggle mobile menu" at bounding box center [949, 71] width 29 height 29
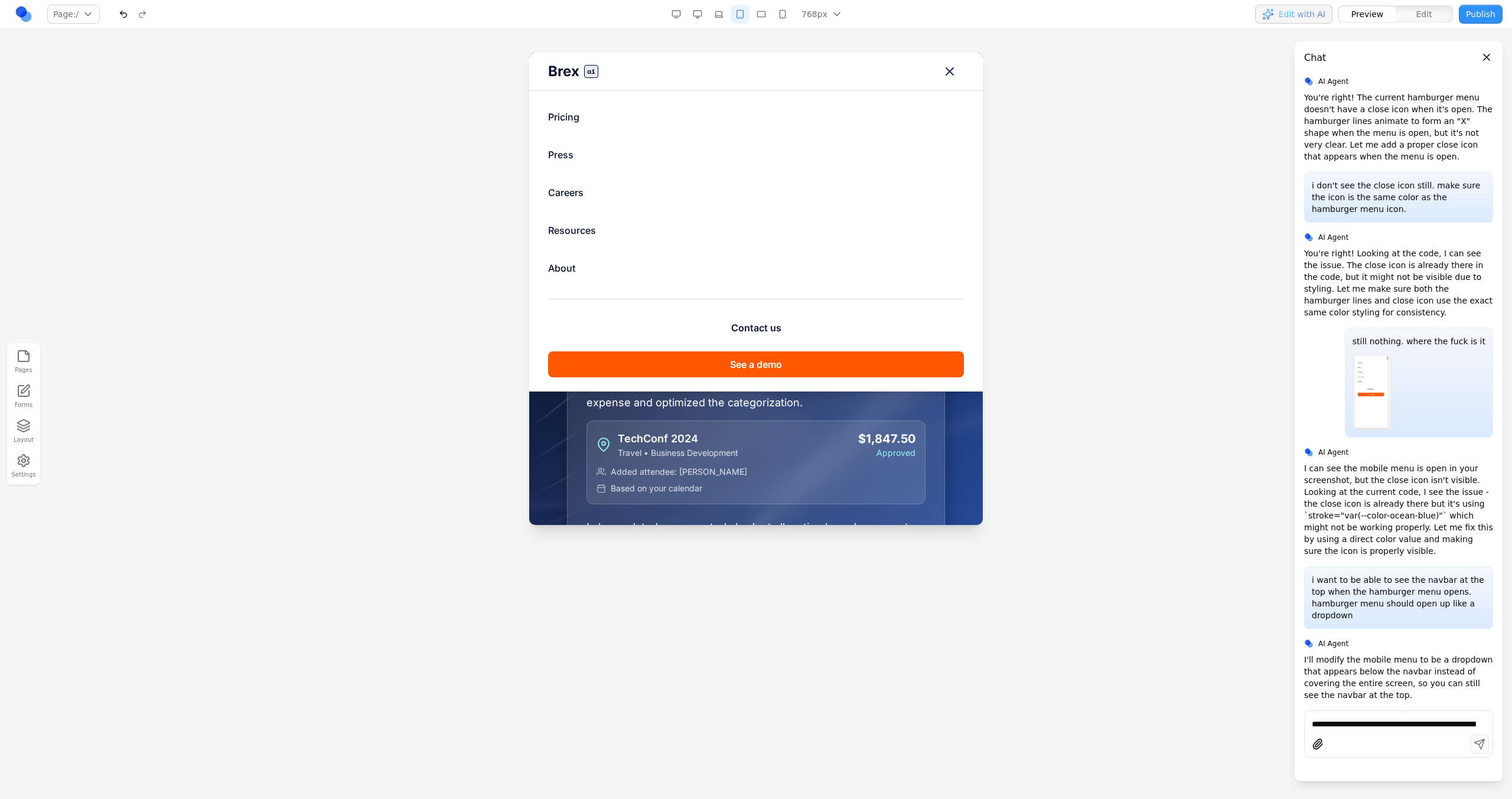
click at [892, 68] on button "Toggle mobile menu" at bounding box center [949, 71] width 29 height 29
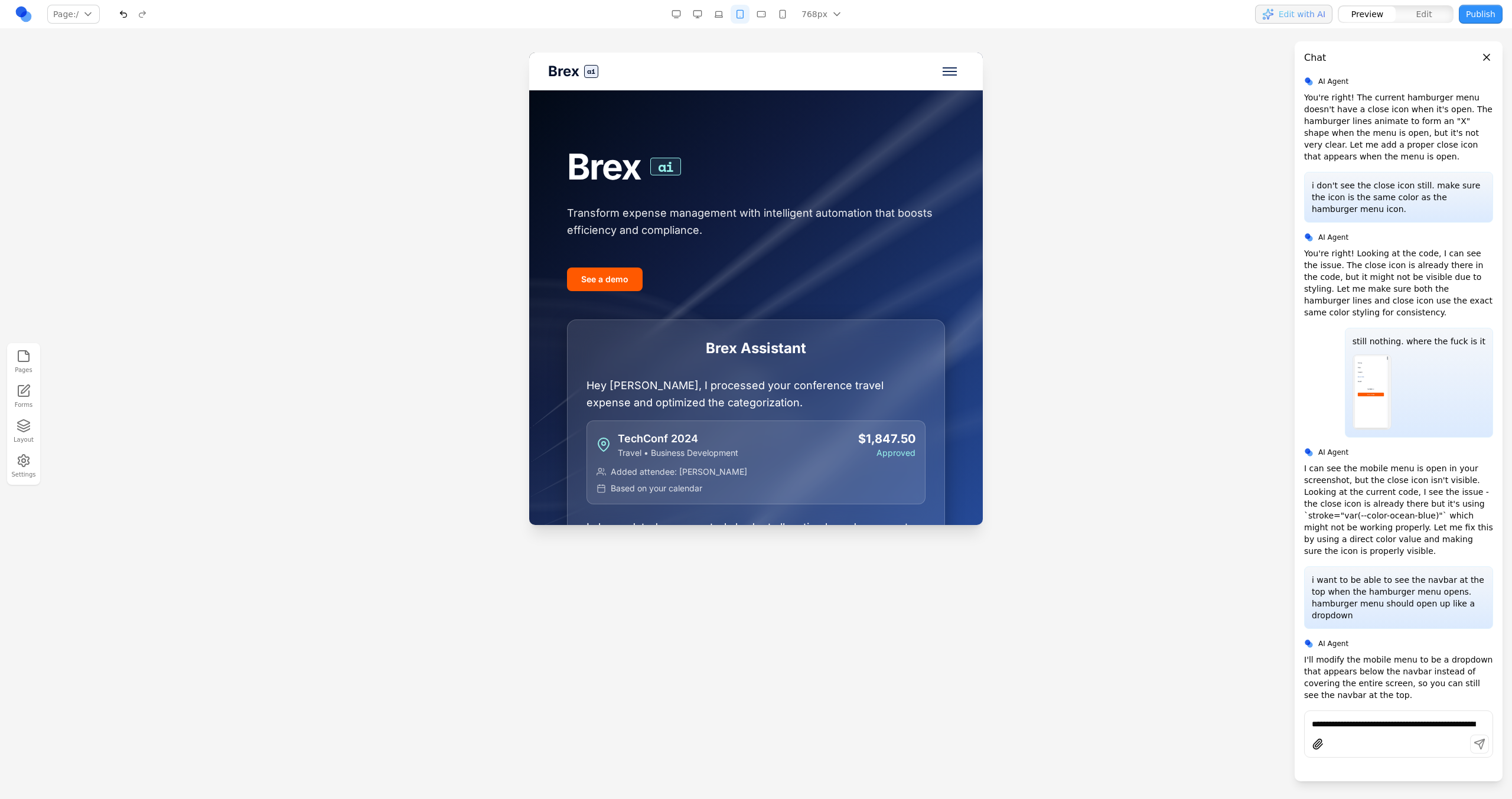
click at [892, 68] on button "Toggle mobile menu" at bounding box center [949, 71] width 29 height 29
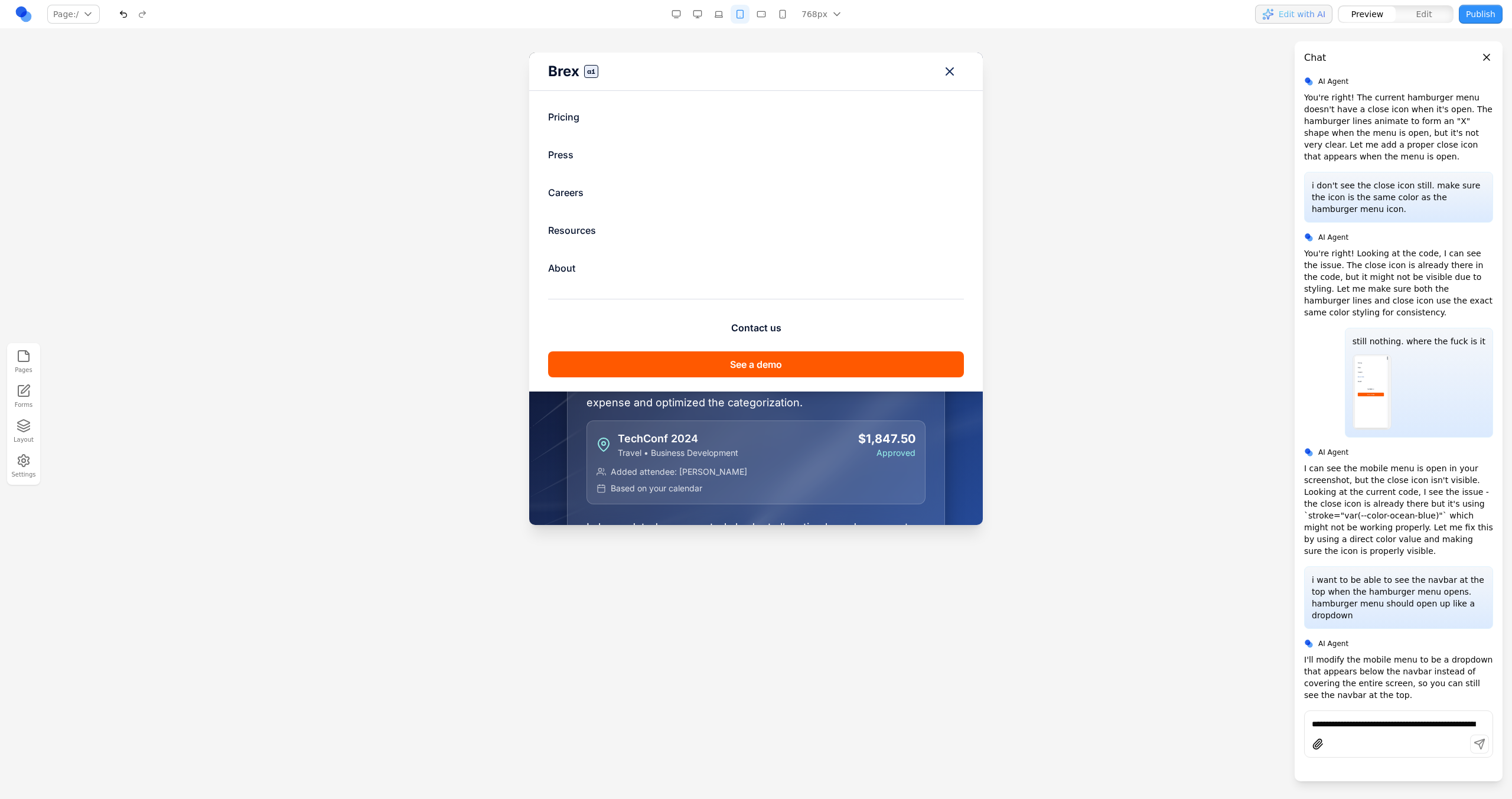
click at [892, 68] on button "Toggle mobile menu" at bounding box center [949, 71] width 29 height 29
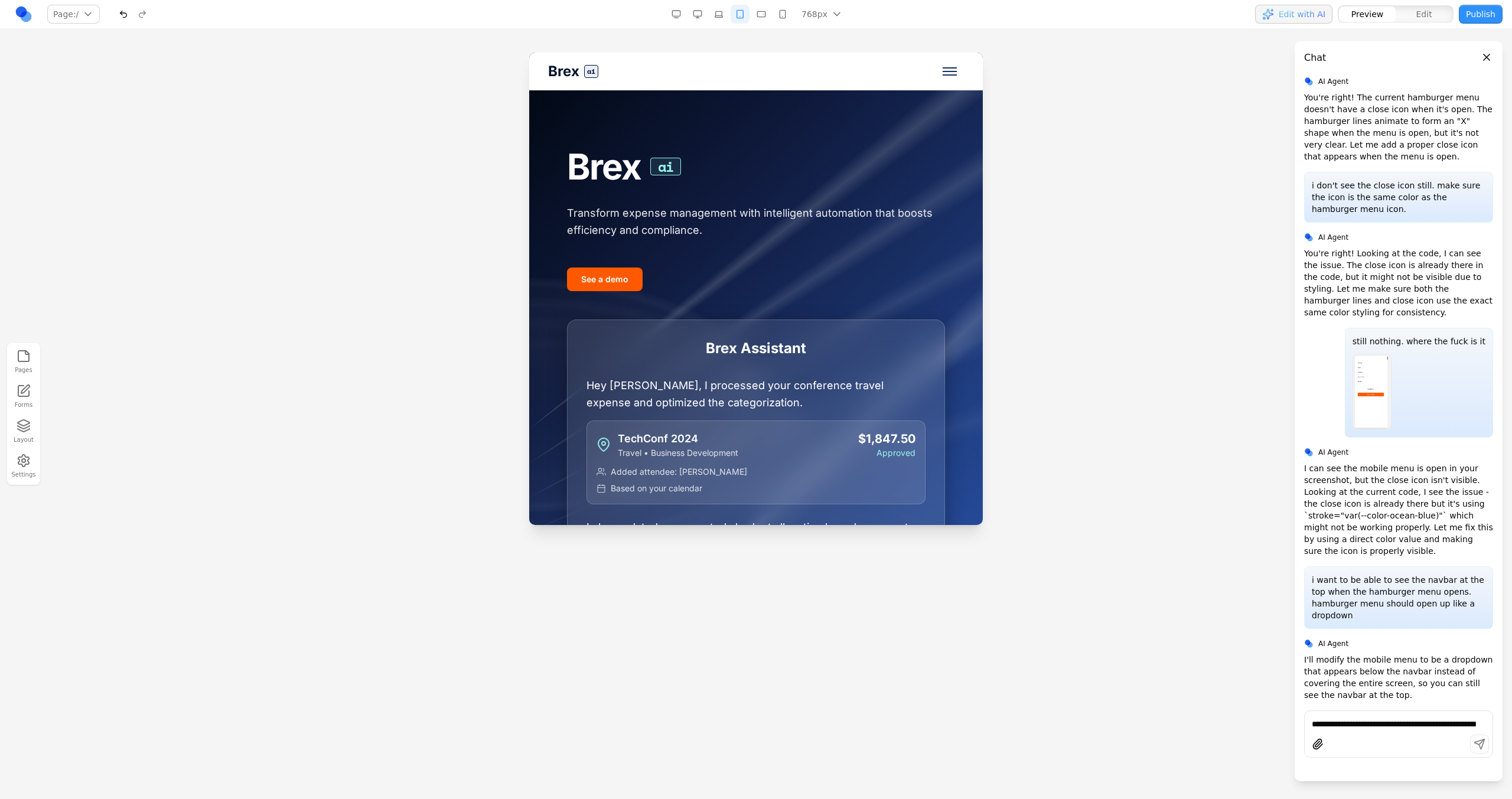
click at [892, 68] on button "Toggle mobile menu" at bounding box center [949, 71] width 29 height 29
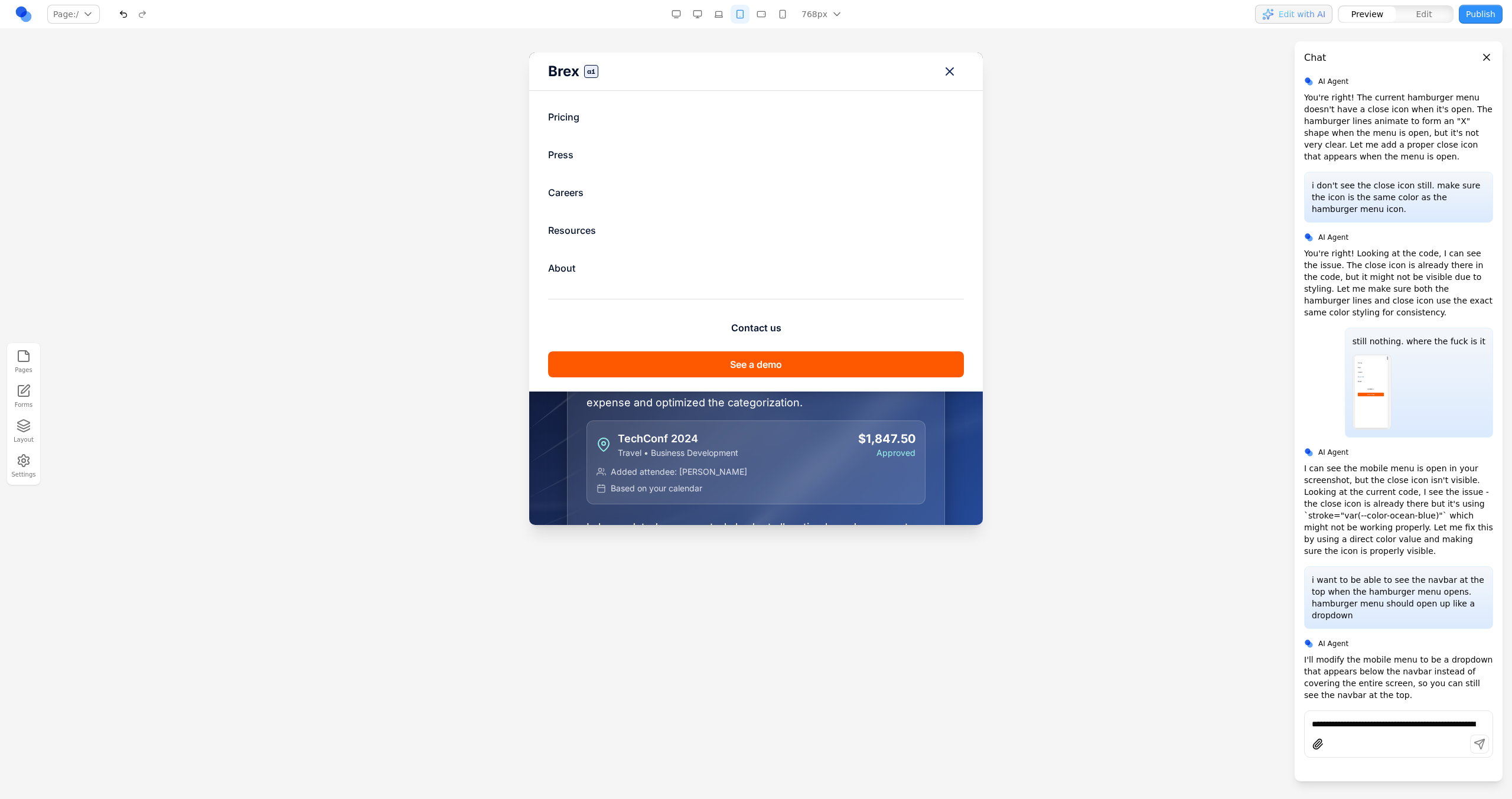
click at [892, 68] on button "Toggle mobile menu" at bounding box center [949, 71] width 29 height 29
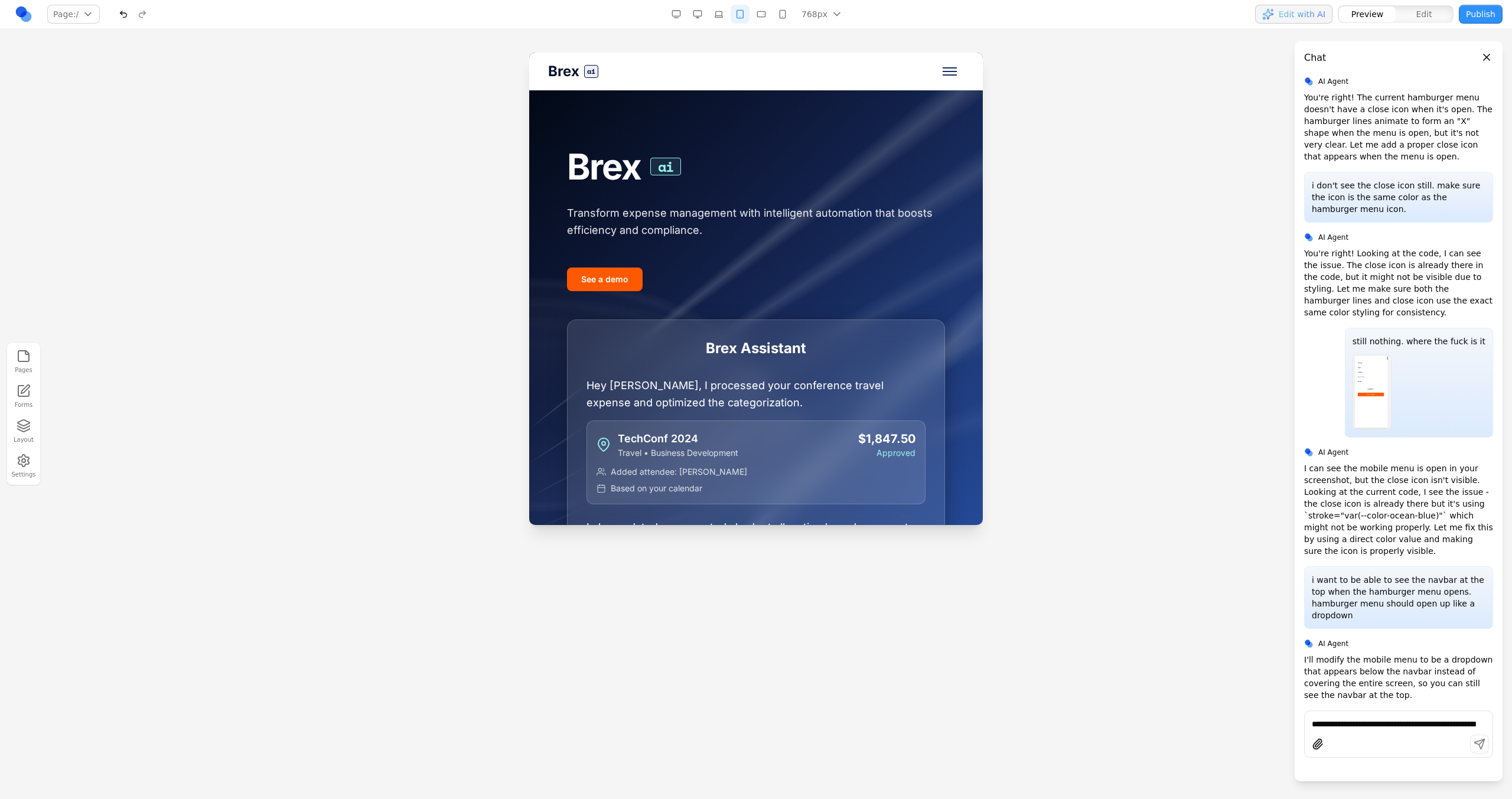
click at [892, 68] on button "Toggle mobile menu" at bounding box center [949, 71] width 29 height 29
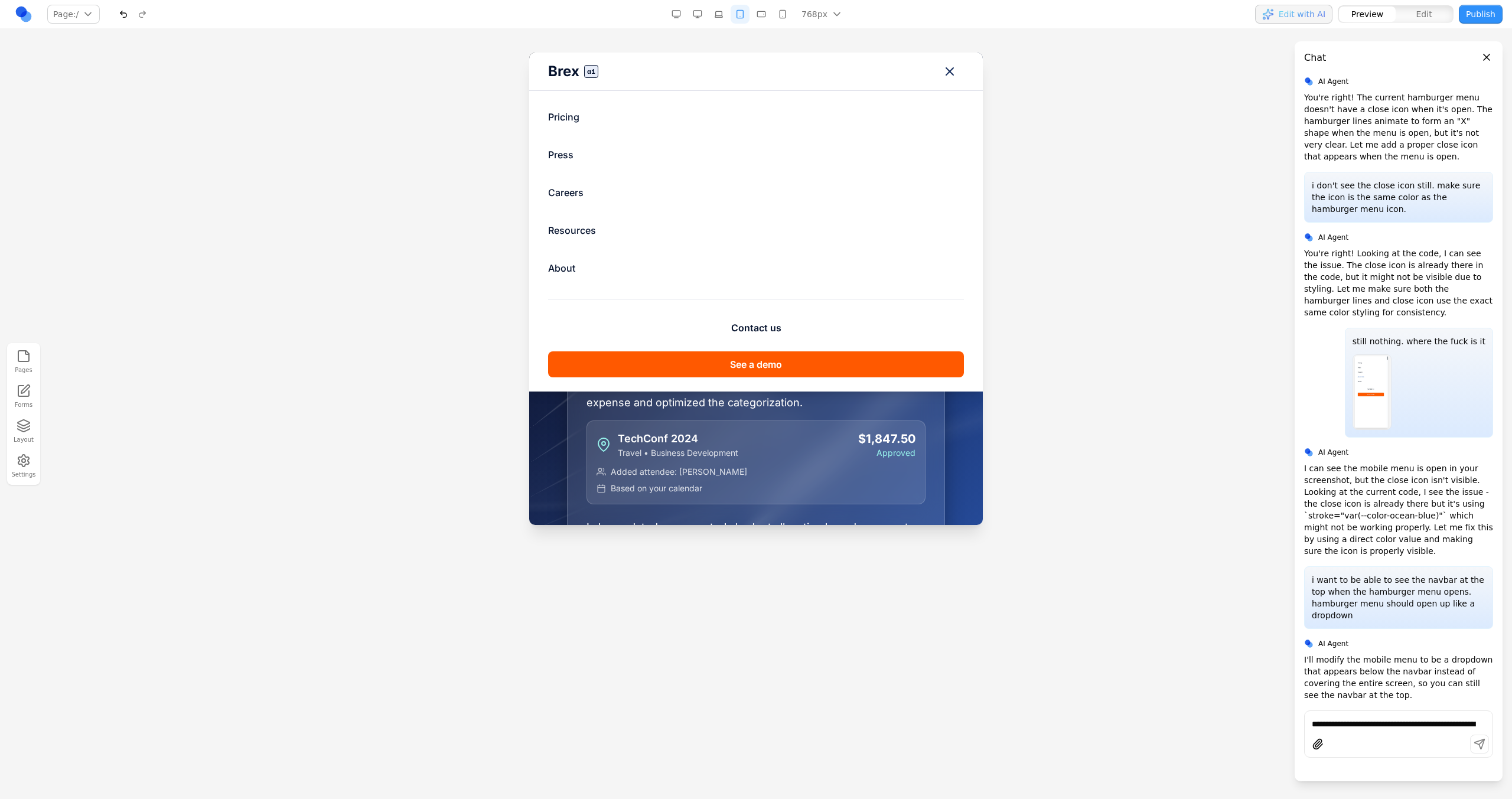
click at [892, 68] on button "Toggle mobile menu" at bounding box center [949, 71] width 29 height 29
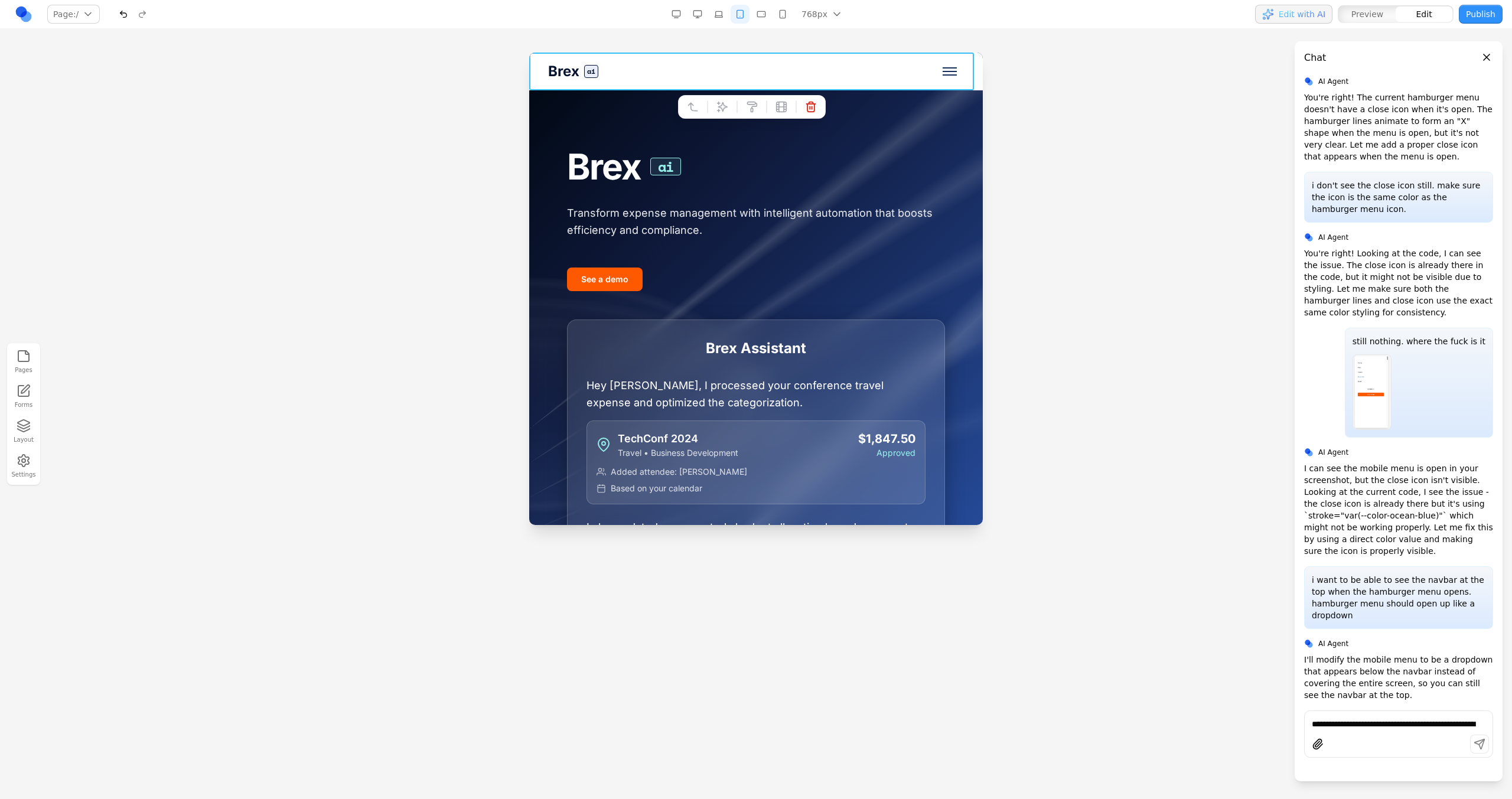
click at [892, 69] on div "Brex ai Pricing Press Careers Resources About Contact us See a demo" at bounding box center [756, 71] width 454 height 38
click at [713, 95] on div at bounding box center [752, 106] width 148 height 24
click at [717, 97] on button at bounding box center [722, 107] width 19 height 19
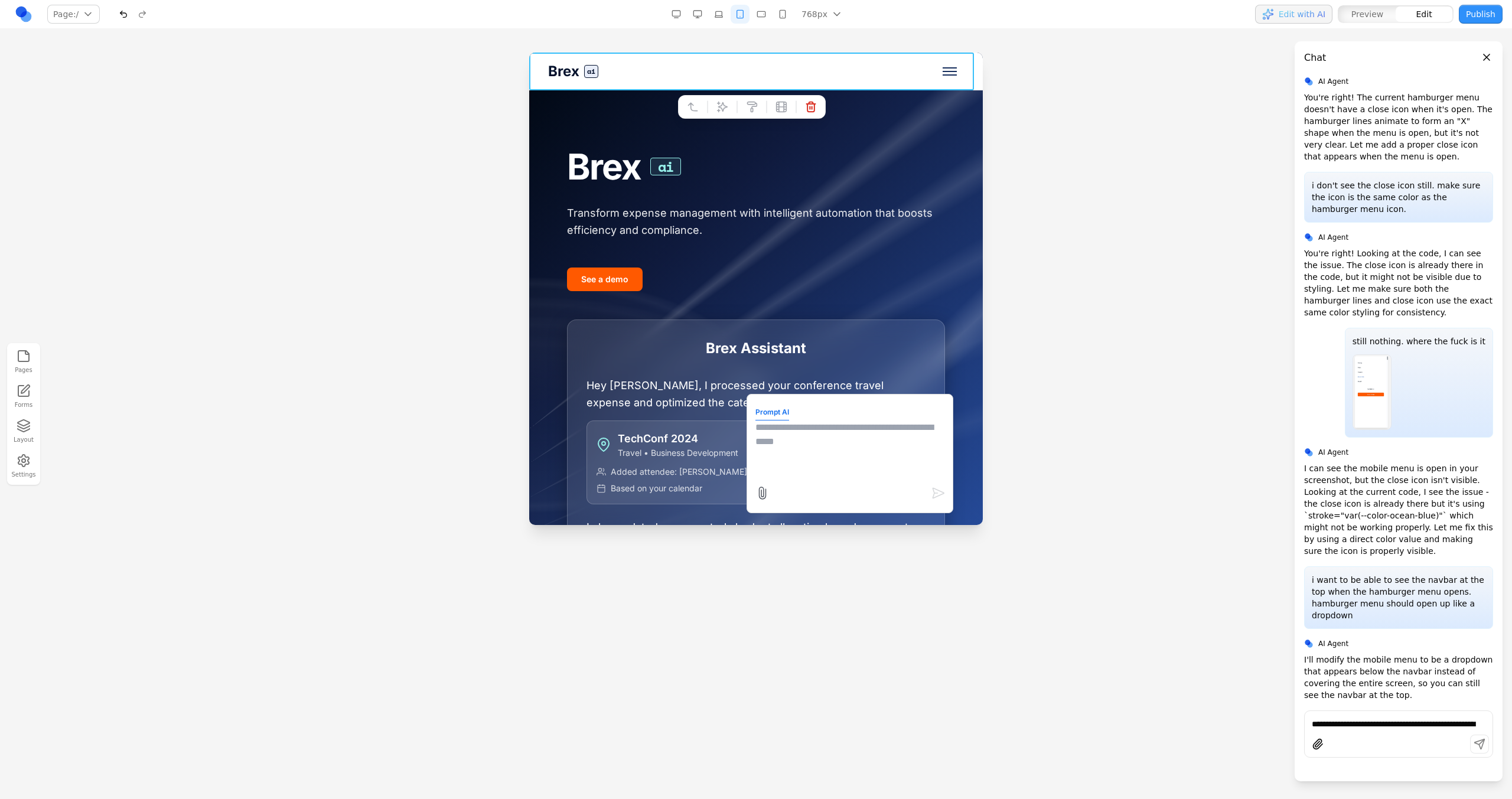
click at [808, 454] on textarea at bounding box center [850, 450] width 189 height 59
type textarea "*"
type textarea "**********"
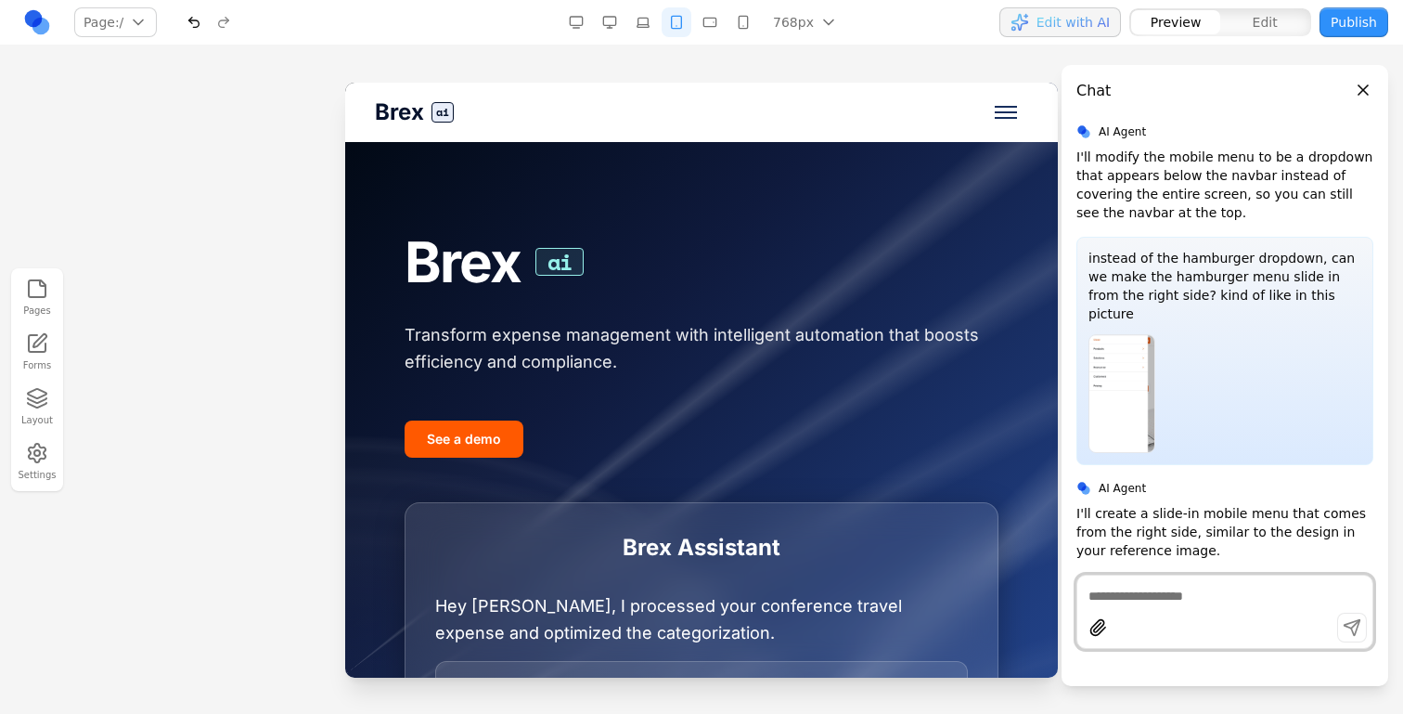
click at [992, 106] on button "Toggle mobile menu" at bounding box center [1006, 112] width 45 height 45
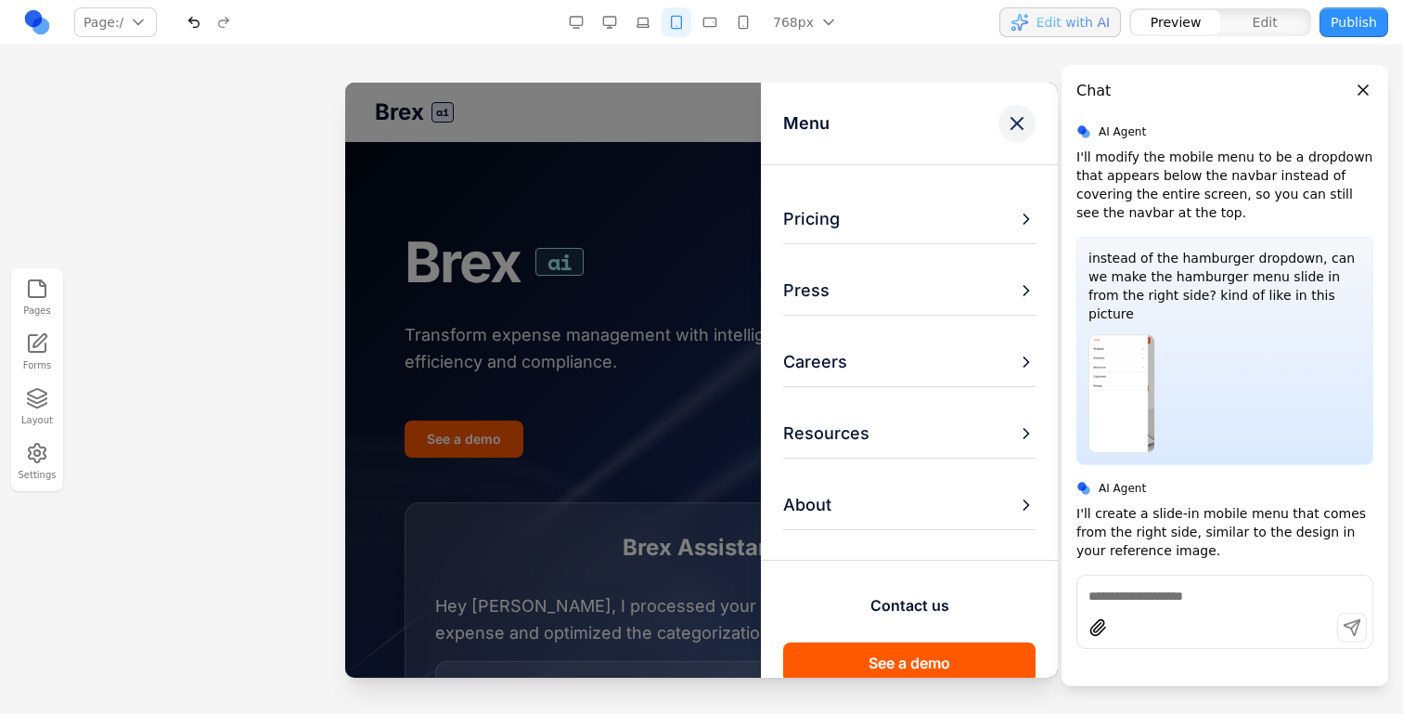
click at [1028, 126] on button at bounding box center [1017, 123] width 37 height 37
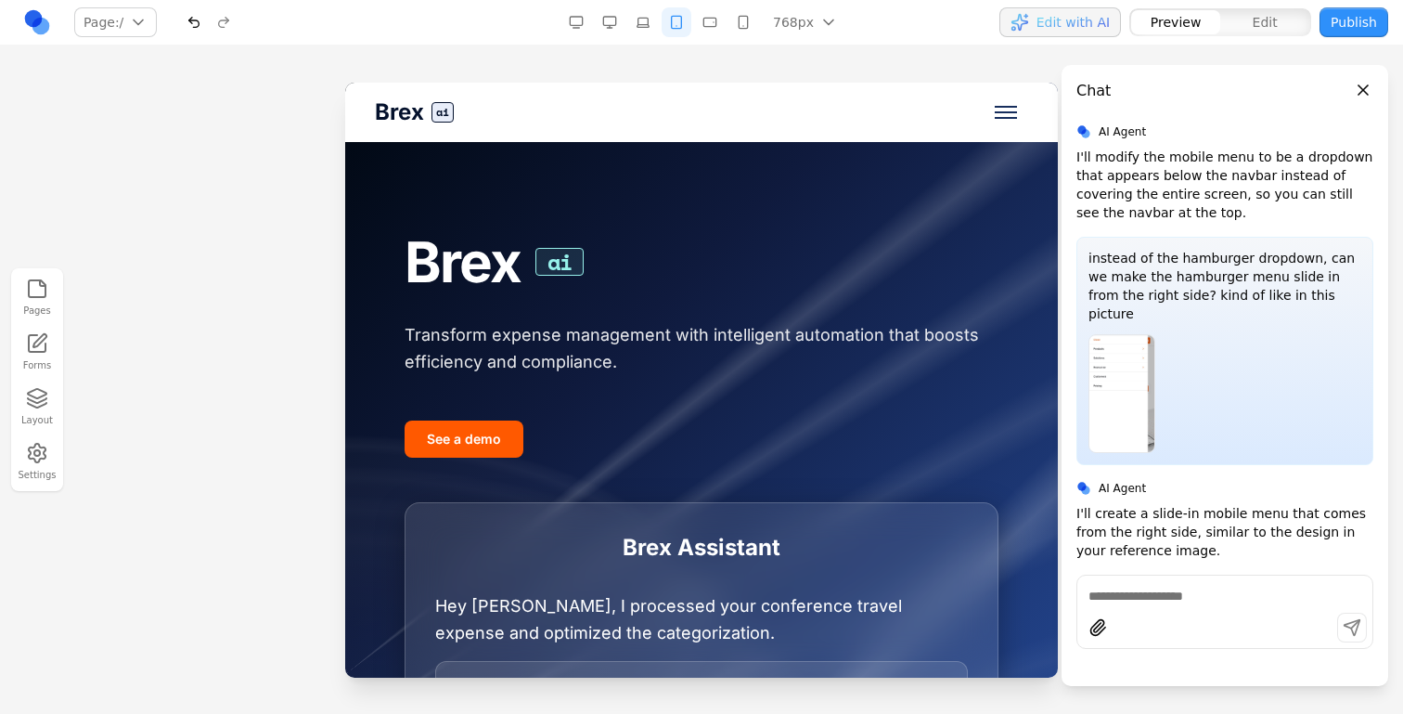
click at [1025, 125] on button "Toggle mobile menu" at bounding box center [1006, 112] width 45 height 45
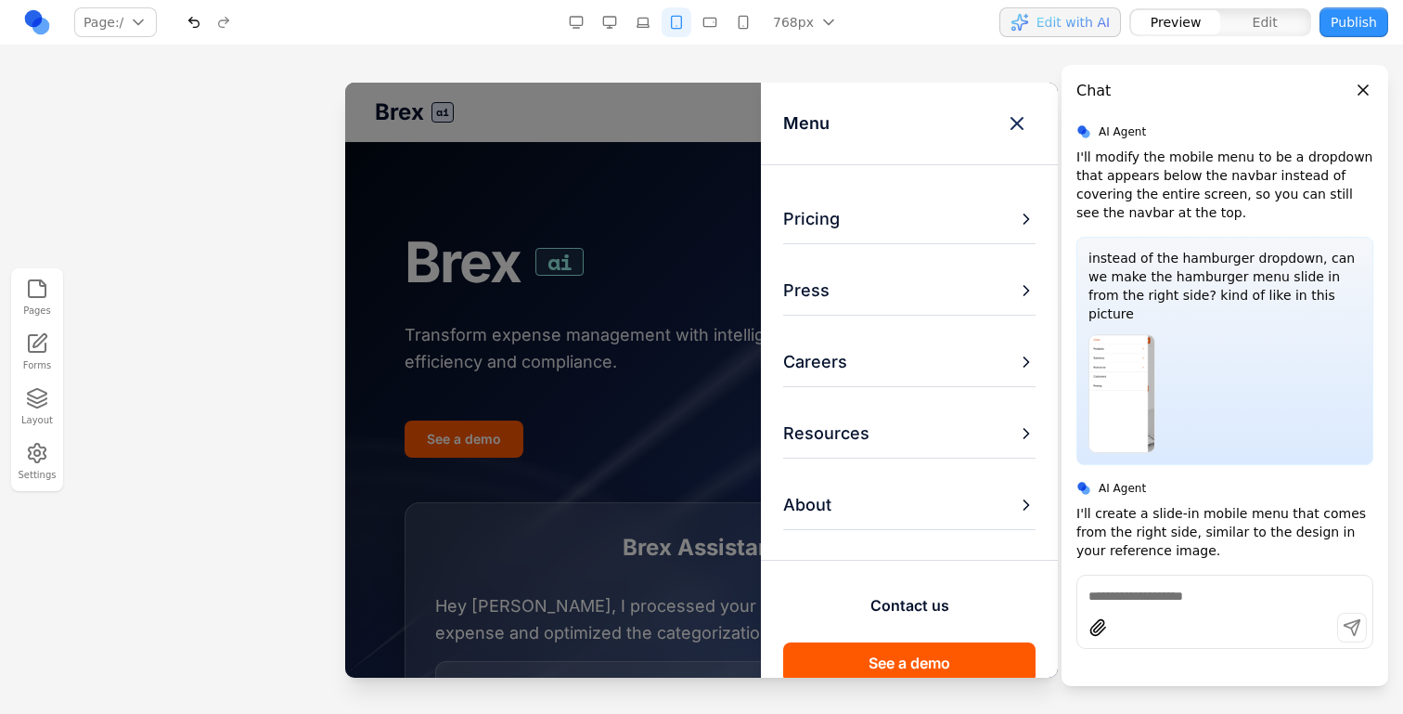
click at [1024, 125] on icon at bounding box center [1017, 123] width 22 height 22
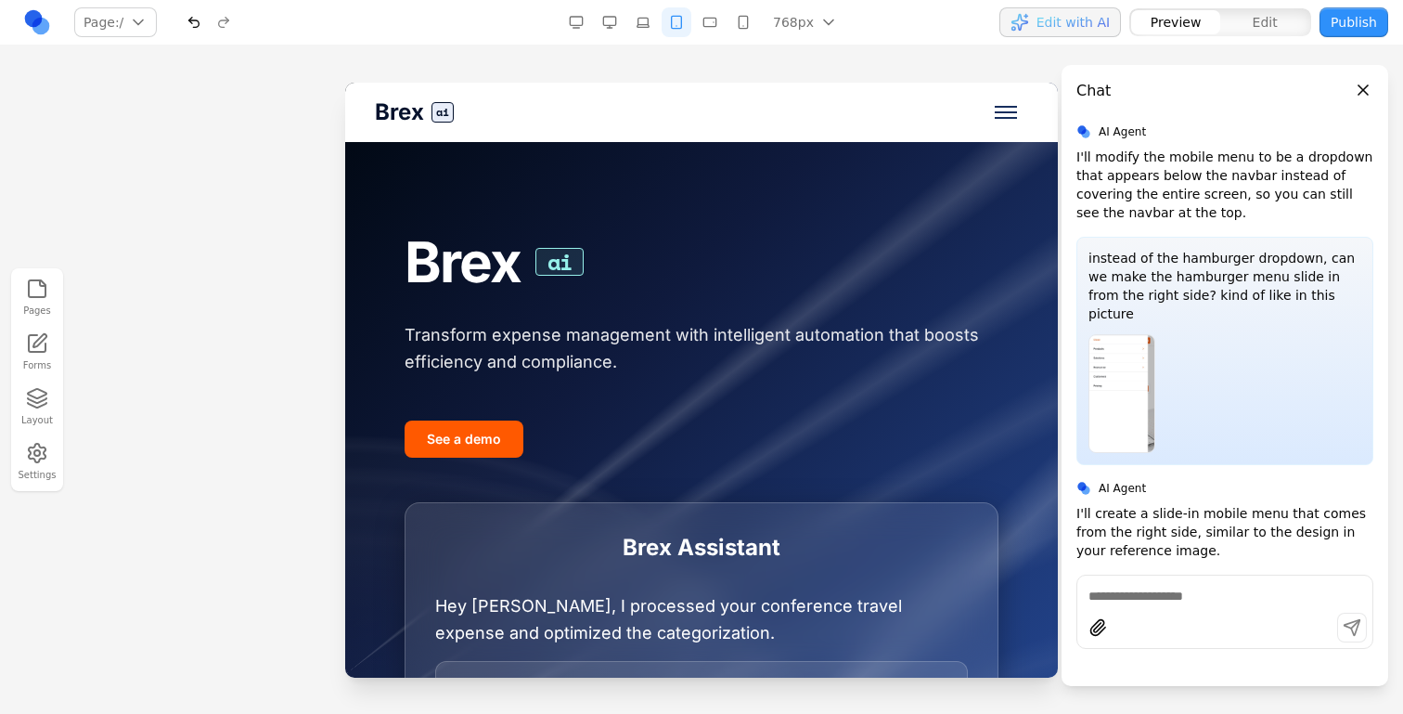
click at [1024, 125] on button "Toggle mobile menu" at bounding box center [1006, 112] width 45 height 45
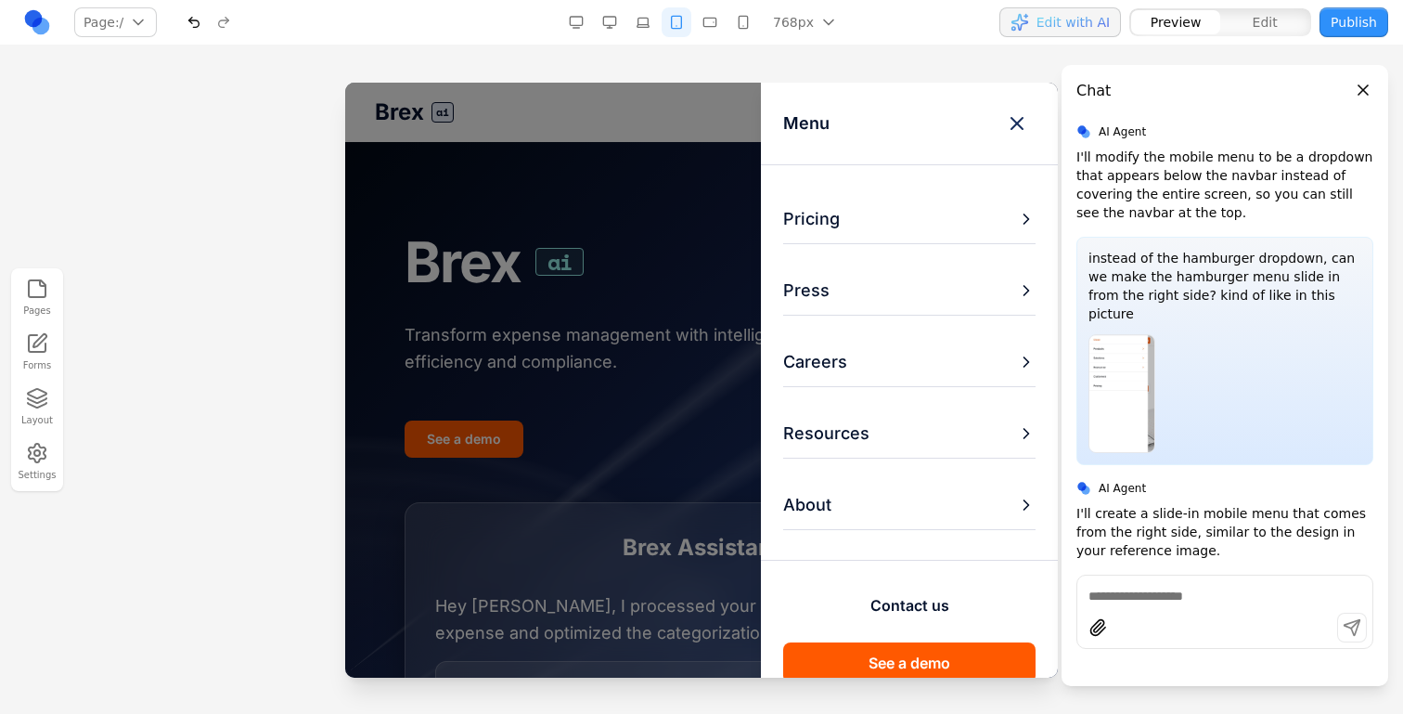
click at [1024, 125] on icon at bounding box center [1017, 123] width 22 height 22
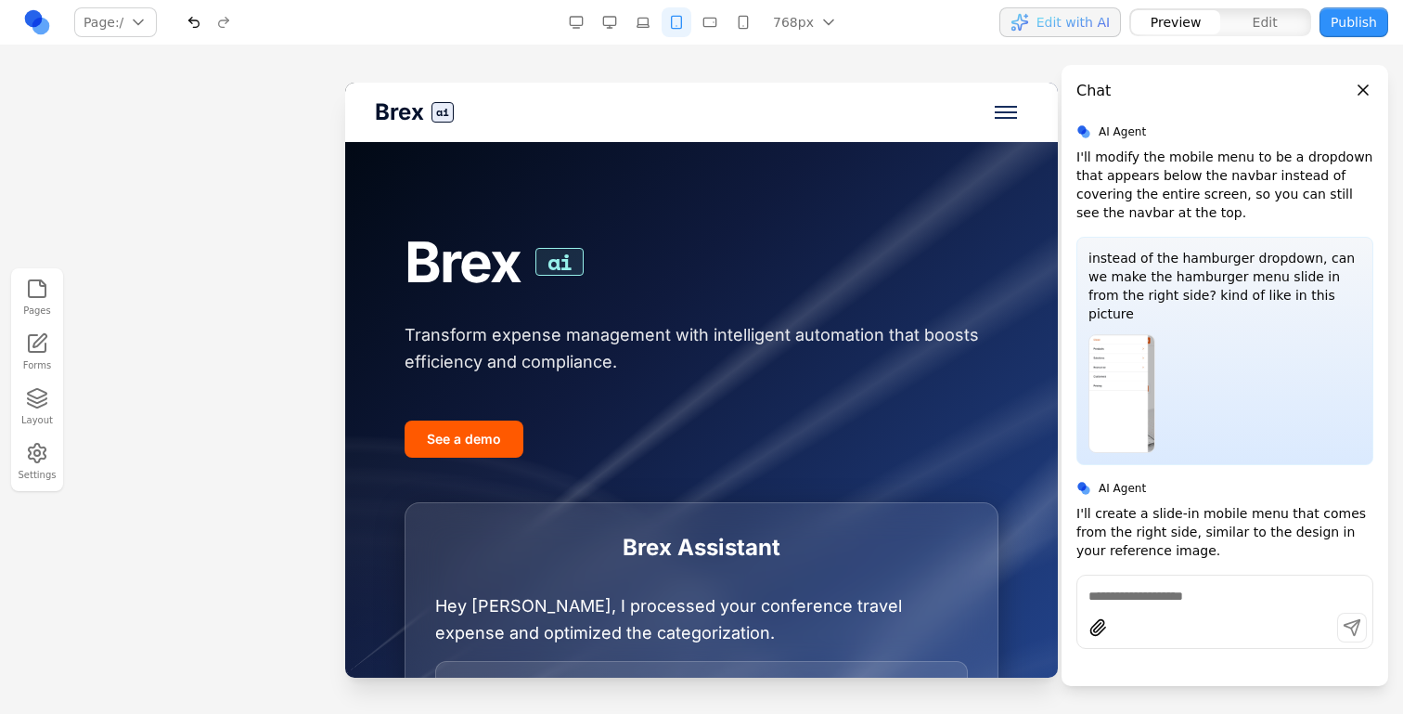
click at [1024, 125] on button "Toggle mobile menu" at bounding box center [1006, 112] width 45 height 45
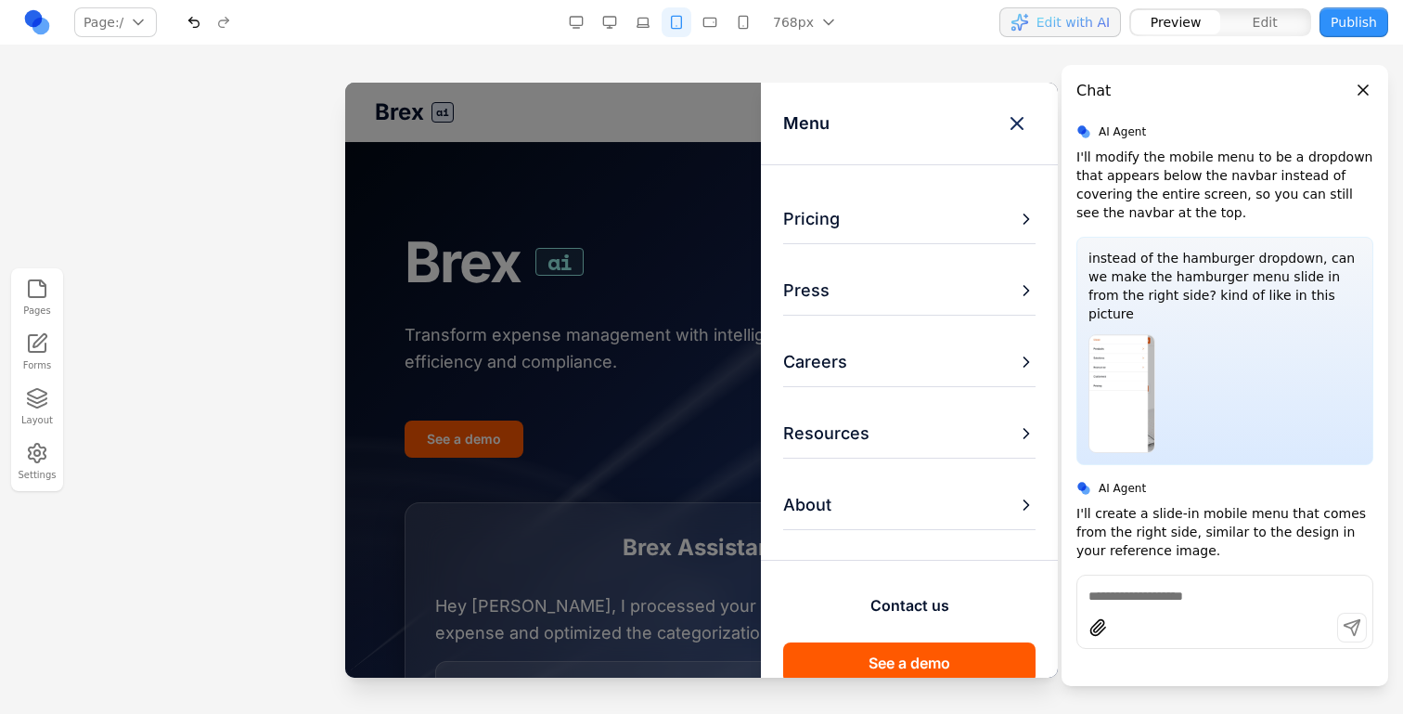
click at [1024, 125] on icon at bounding box center [1017, 123] width 22 height 22
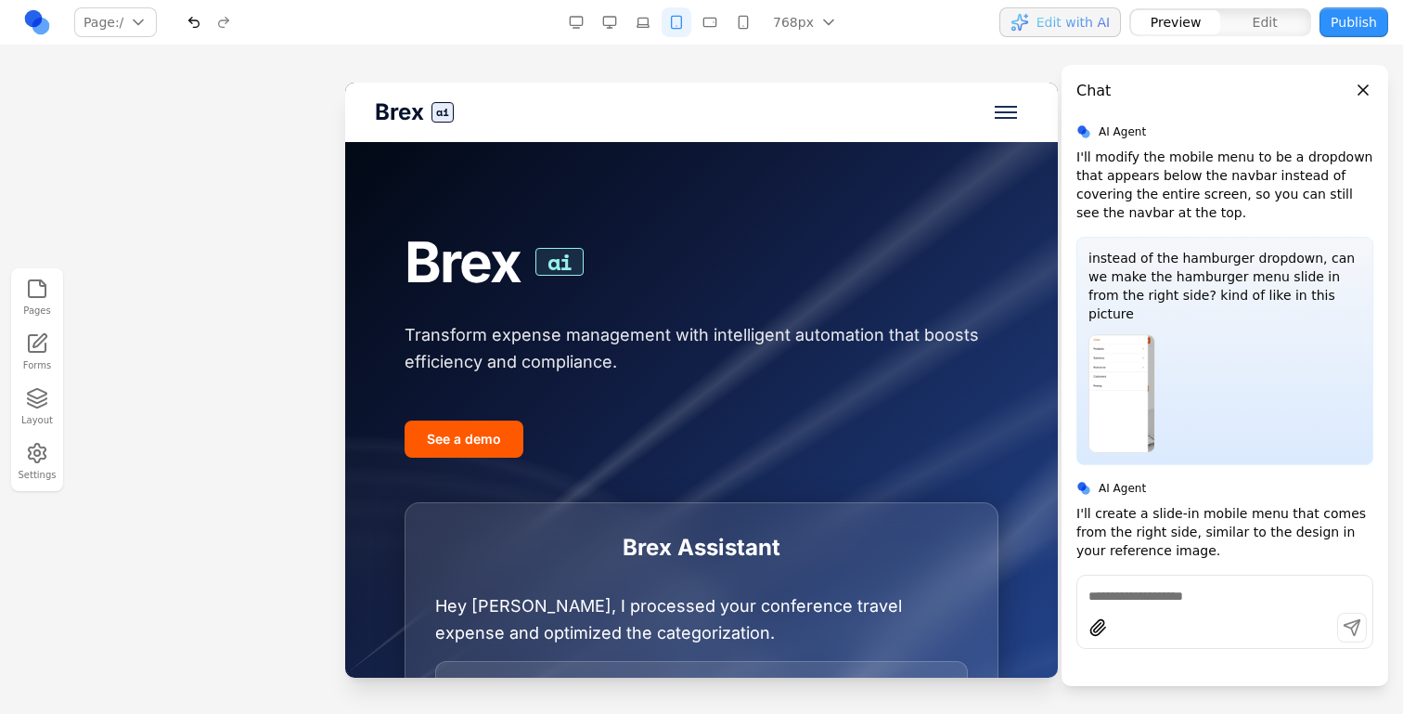
click at [1024, 125] on button "Toggle mobile menu" at bounding box center [1006, 112] width 45 height 45
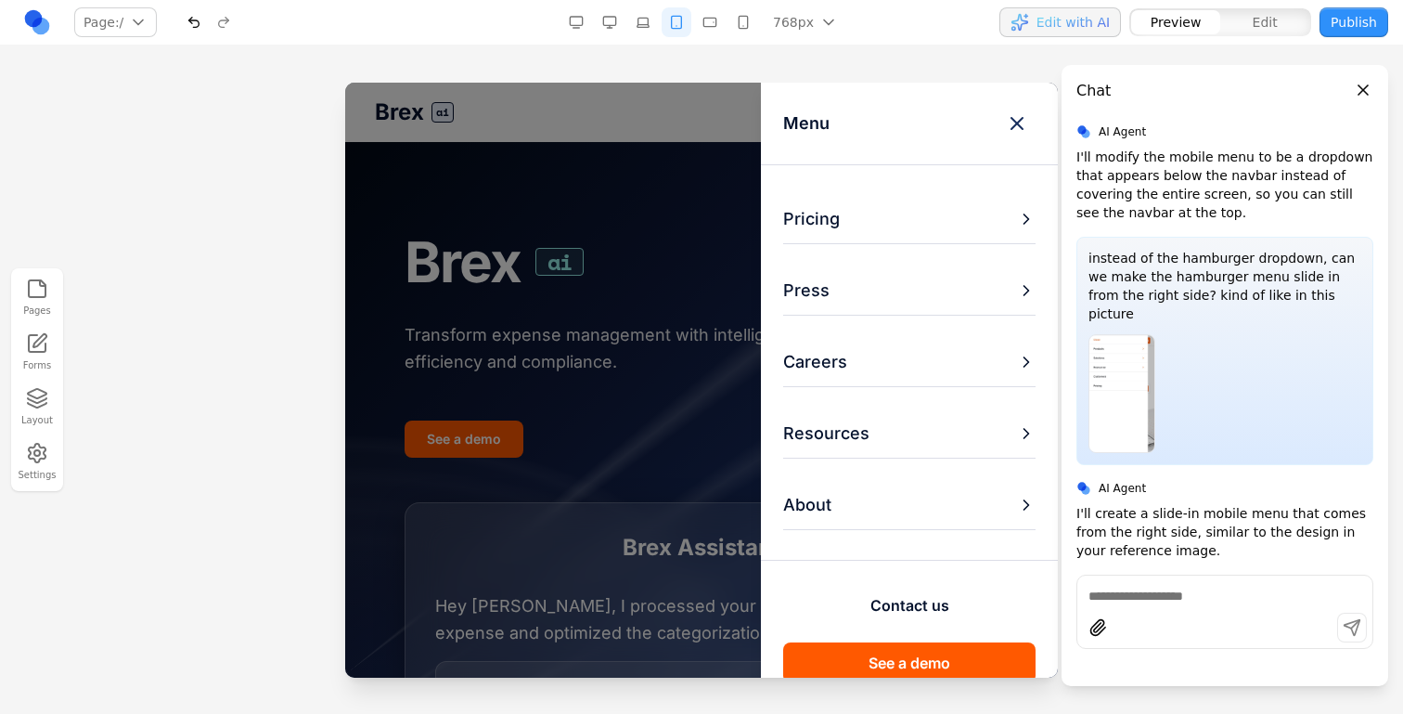
click at [1024, 125] on icon at bounding box center [1017, 123] width 22 height 22
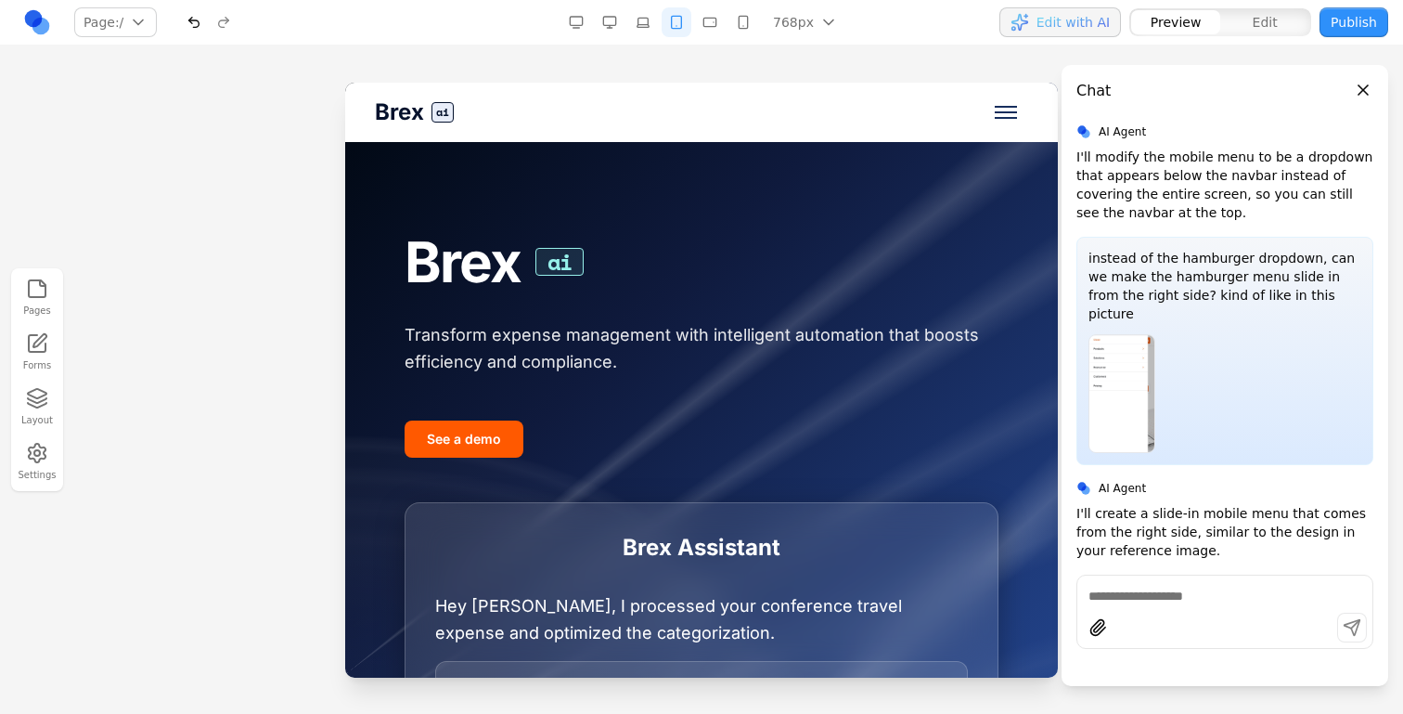
click at [1024, 125] on button "Toggle mobile menu" at bounding box center [1006, 112] width 45 height 45
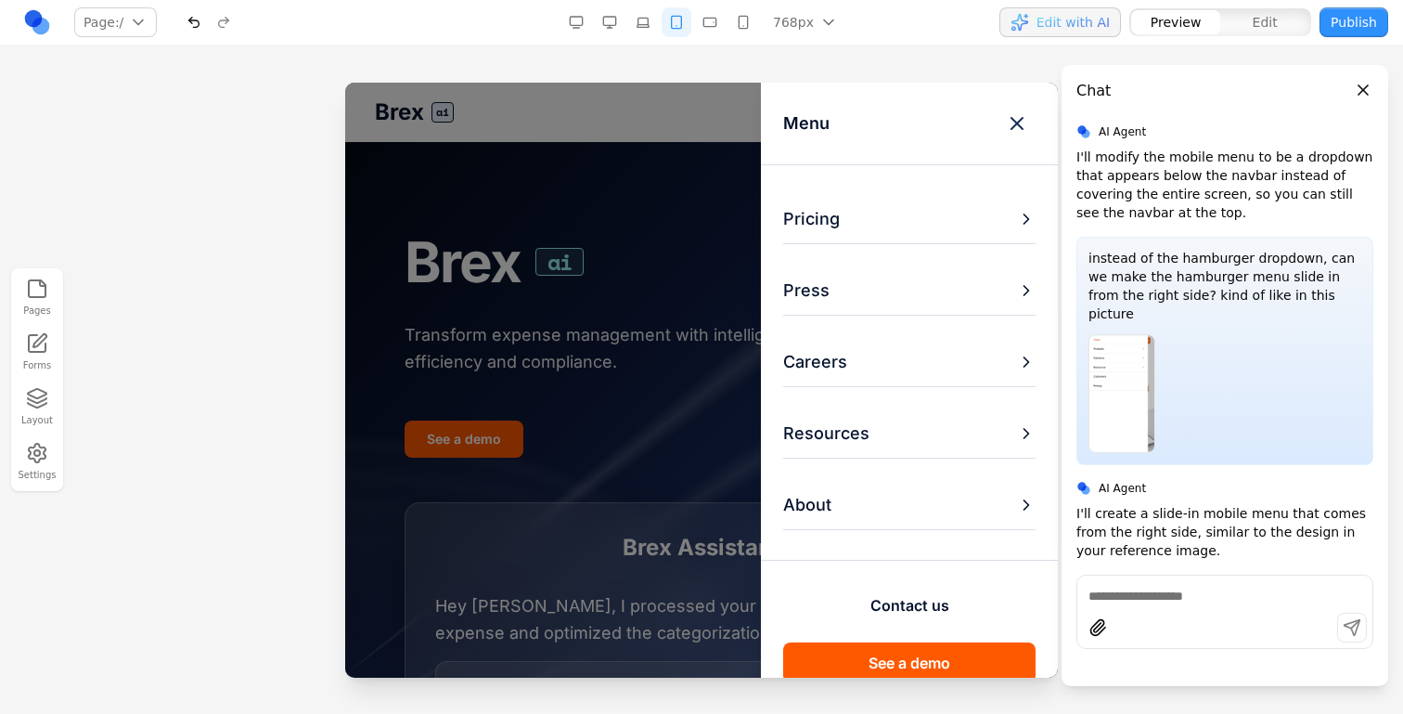
click at [1024, 125] on icon at bounding box center [1017, 123] width 22 height 22
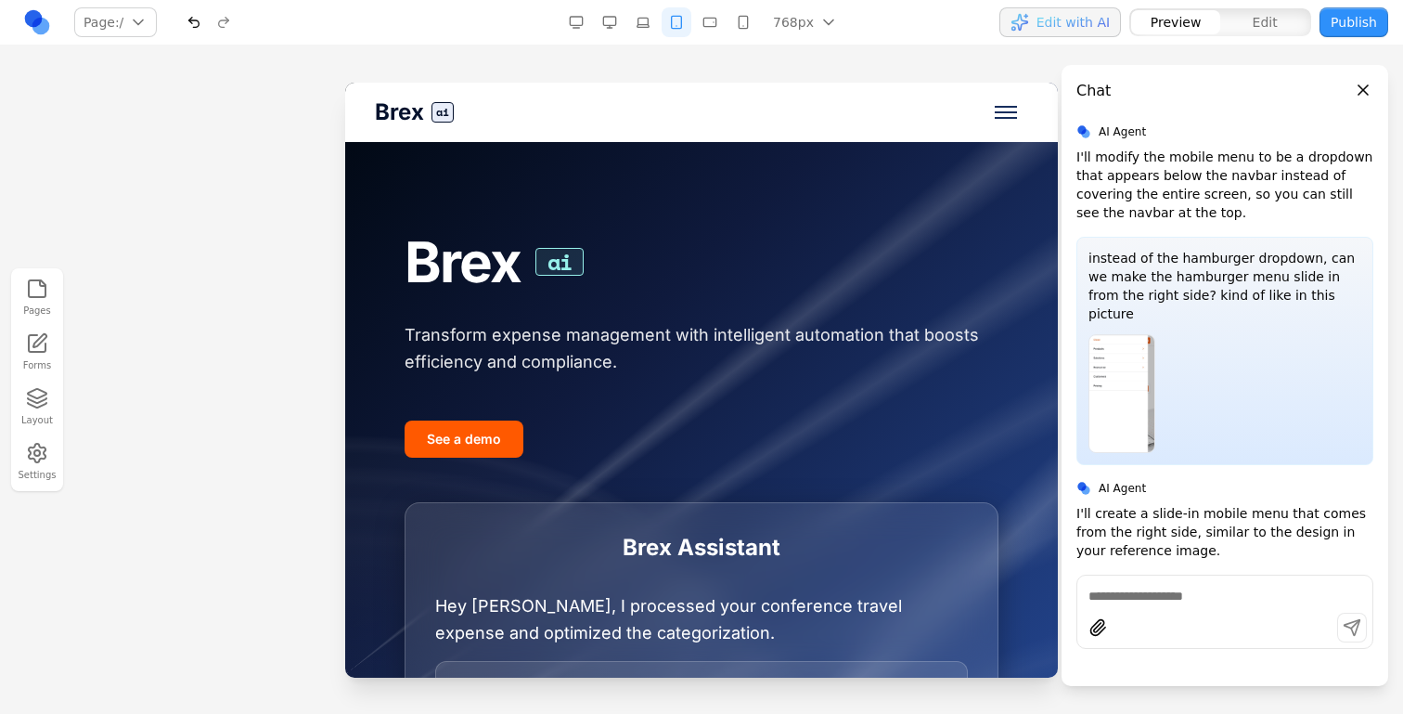
click at [1011, 104] on button "Toggle mobile menu" at bounding box center [1006, 112] width 45 height 45
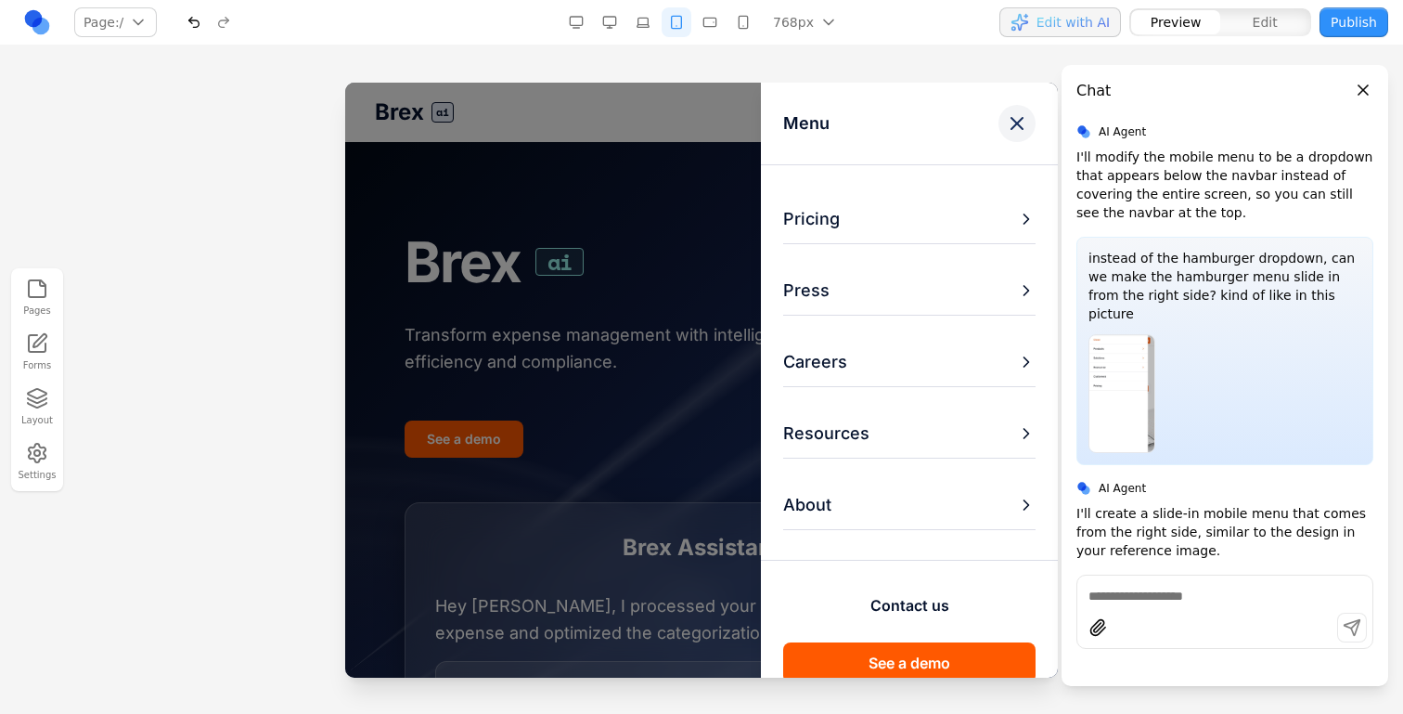
click at [1009, 110] on button at bounding box center [1017, 123] width 37 height 37
